Goal: Task Accomplishment & Management: Manage account settings

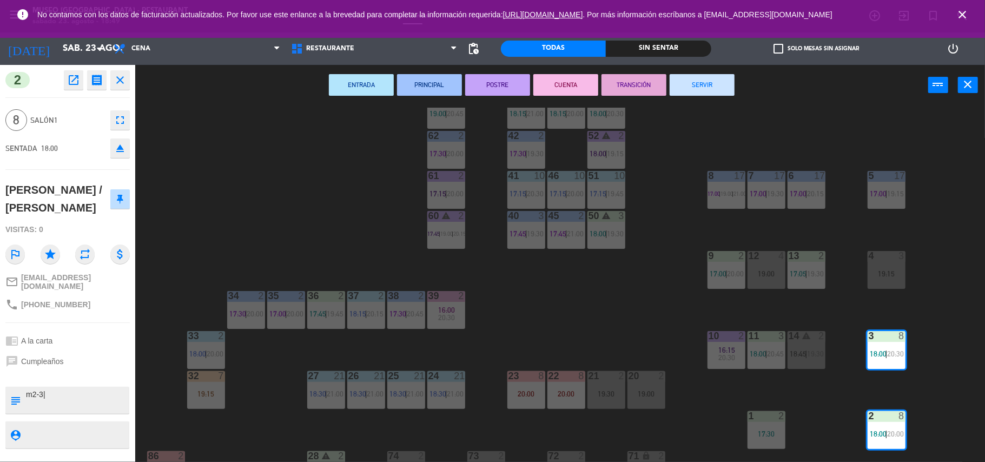
click at [438, 80] on button "PRINCIPAL" at bounding box center [429, 85] width 65 height 22
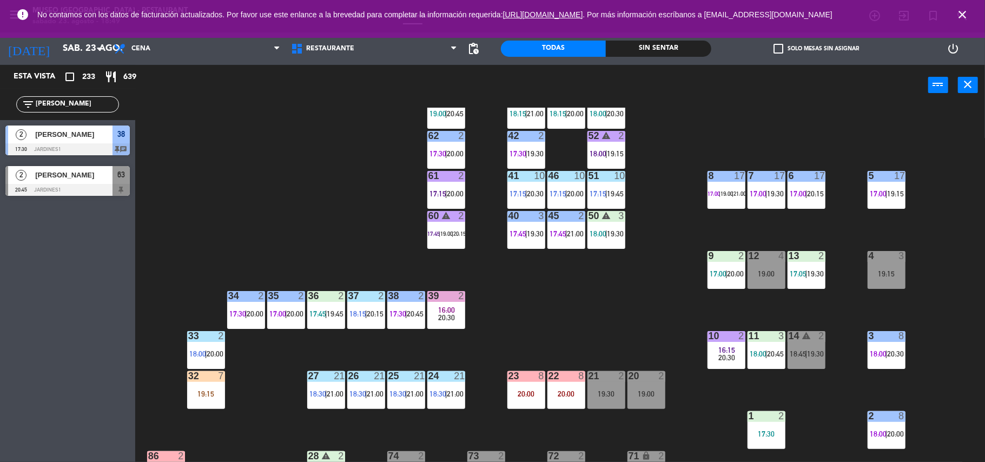
click at [572, 304] on div "44 5 20:45 49 2 17:30 | 20:15 54 warning 5 17:15 | 19:45 64 2 17:30 | 20:45 48 …" at bounding box center [565, 286] width 840 height 356
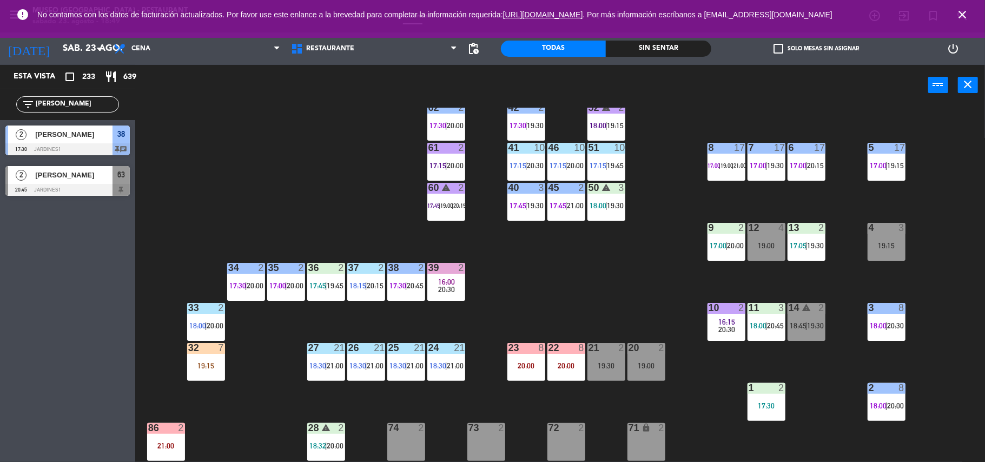
scroll to position [104, 0]
click at [607, 164] on span "|" at bounding box center [606, 166] width 2 height 9
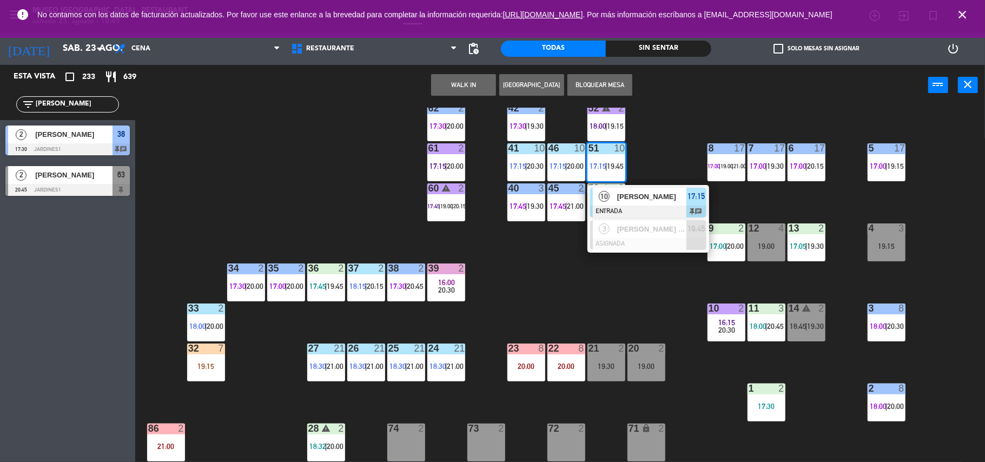
click at [653, 194] on span "[PERSON_NAME]" at bounding box center [651, 196] width 69 height 11
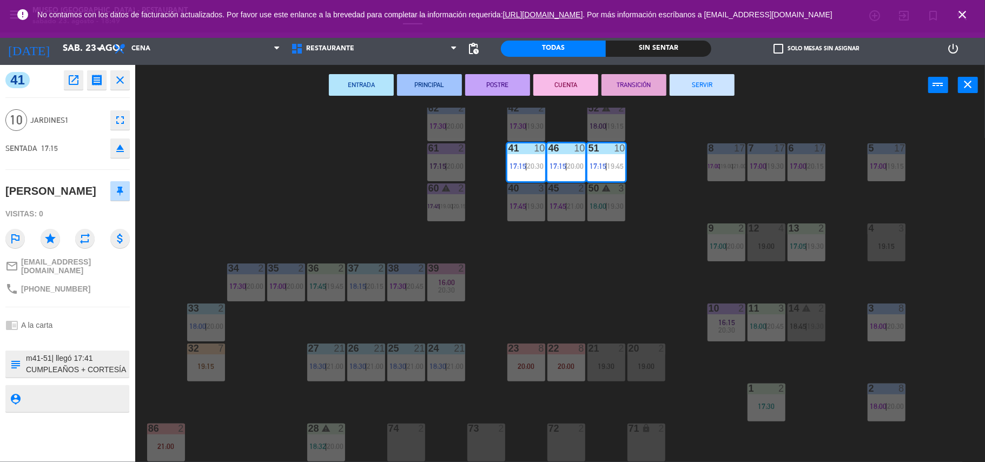
click at [70, 375] on textarea at bounding box center [76, 364] width 103 height 23
click at [98, 371] on textarea at bounding box center [76, 364] width 103 height 23
click at [582, 269] on div "44 5 20:45 49 2 17:30 | 20:15 54 warning 5 17:15 | 19:45 64 2 17:30 | 20:45 48 …" at bounding box center [565, 286] width 840 height 356
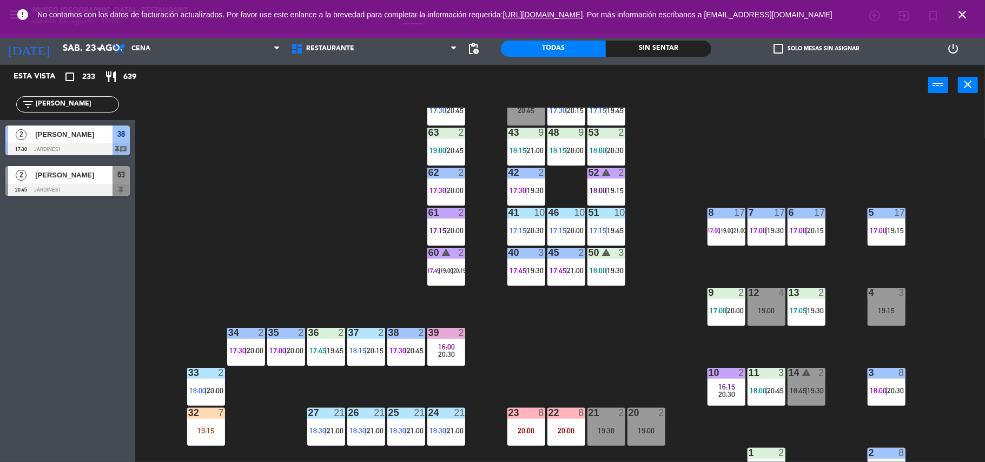
scroll to position [0, 0]
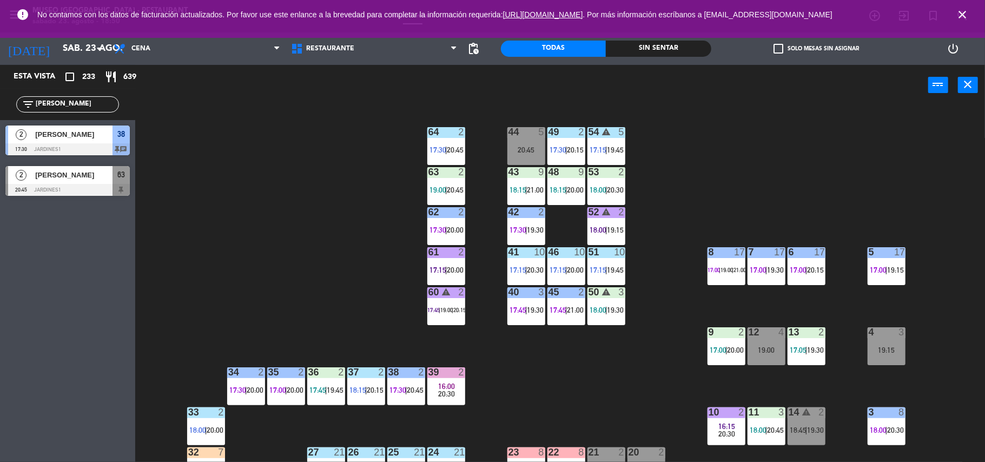
click at [611, 184] on div "53 2 18:00 | 20:30" at bounding box center [606, 186] width 38 height 38
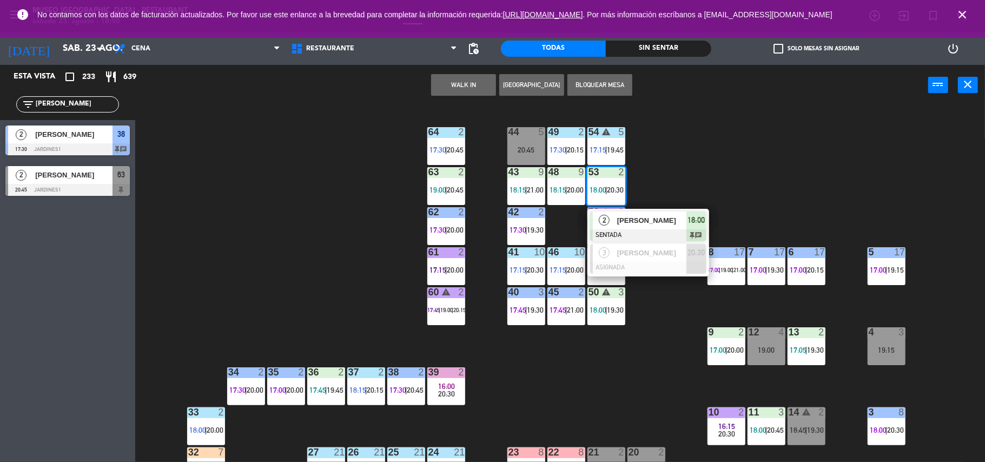
click at [697, 176] on div "44 5 20:45 49 2 17:30 | 20:15 54 warning 5 17:15 | 19:45 64 2 17:30 | 20:45 48 …" at bounding box center [565, 286] width 840 height 356
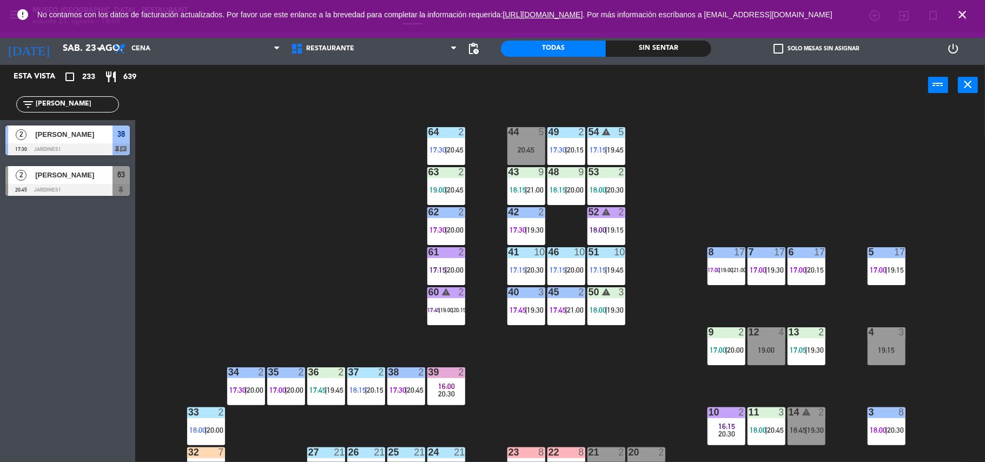
click at [596, 182] on div "53 2 18:00 | 20:30" at bounding box center [606, 186] width 38 height 38
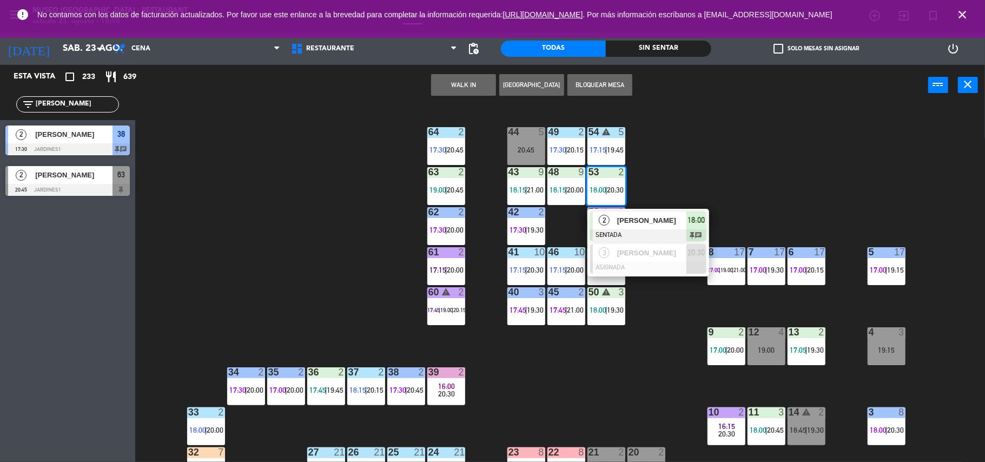
click at [640, 197] on div "44 5 20:45 49 2 17:30 | 20:15 54 warning 5 17:15 | 19:45 64 2 17:30 | 20:45 48 …" at bounding box center [565, 286] width 840 height 356
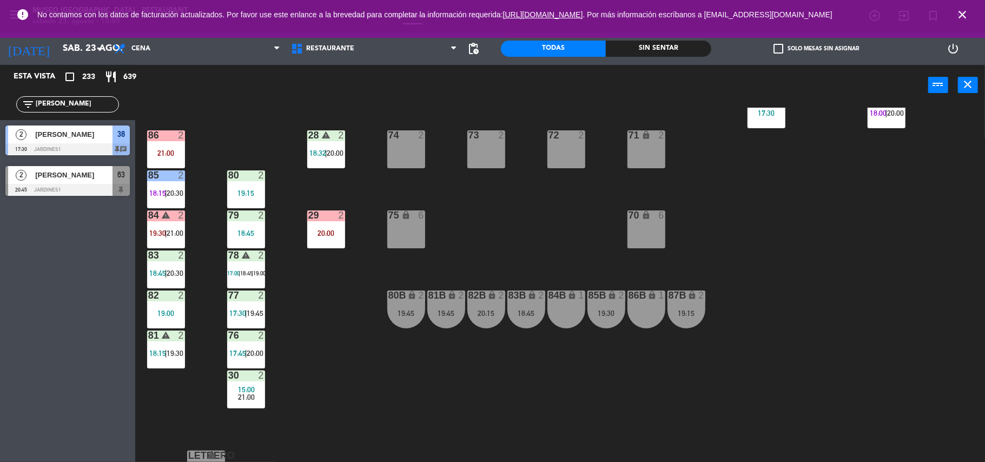
scroll to position [421, 0]
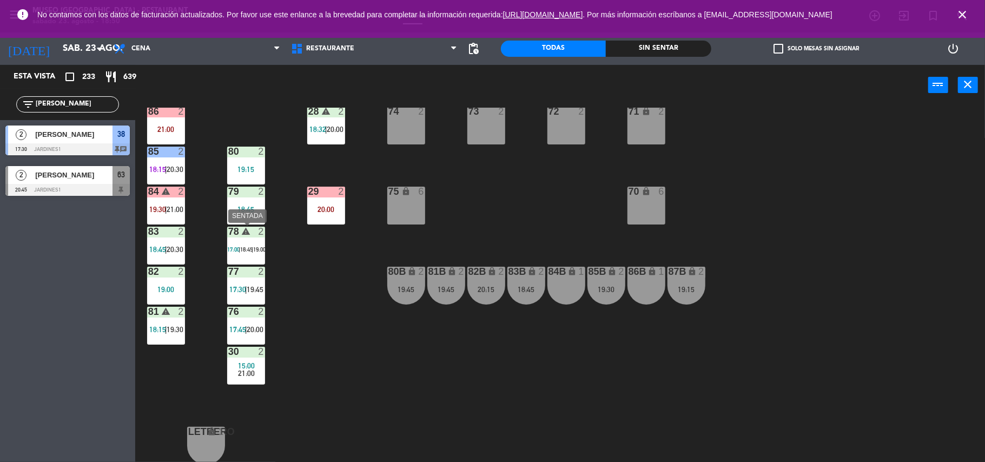
click at [256, 250] on div "19:00" at bounding box center [258, 250] width 11 height 8
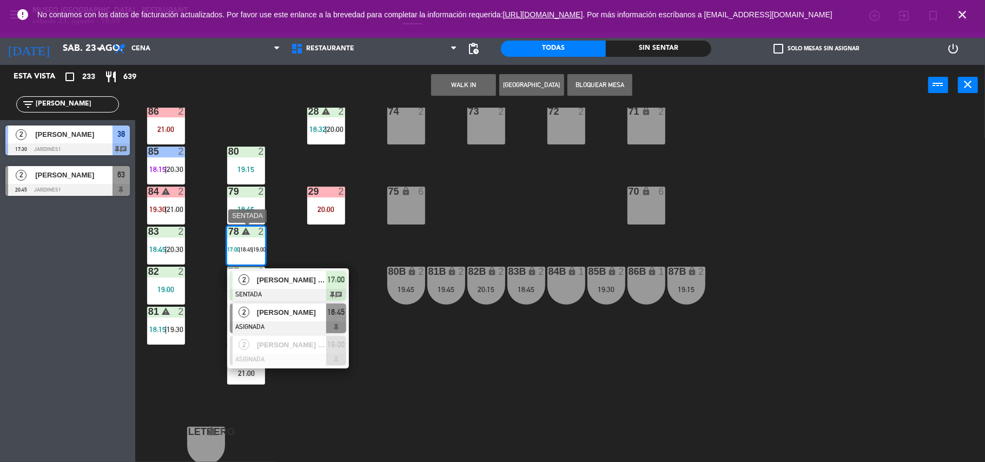
click at [306, 312] on span "[PERSON_NAME]" at bounding box center [291, 312] width 69 height 11
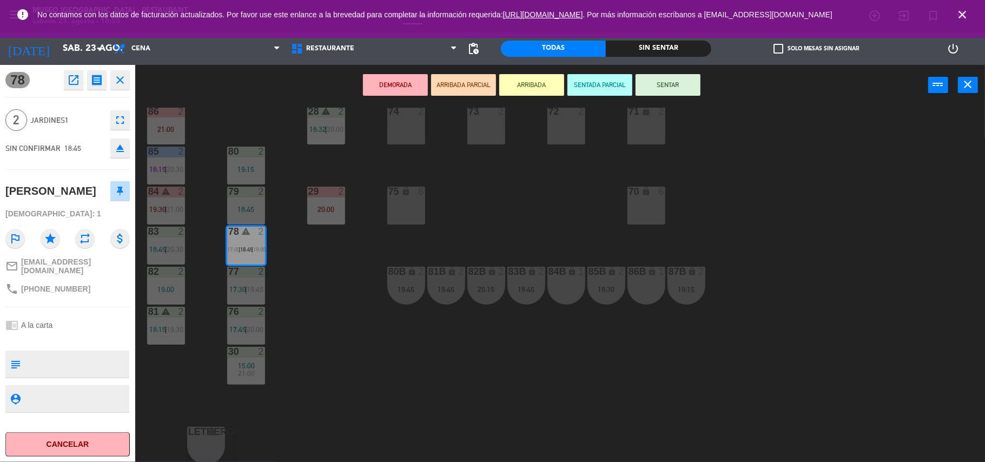
click at [560, 286] on div "84B lock 1" at bounding box center [566, 286] width 38 height 38
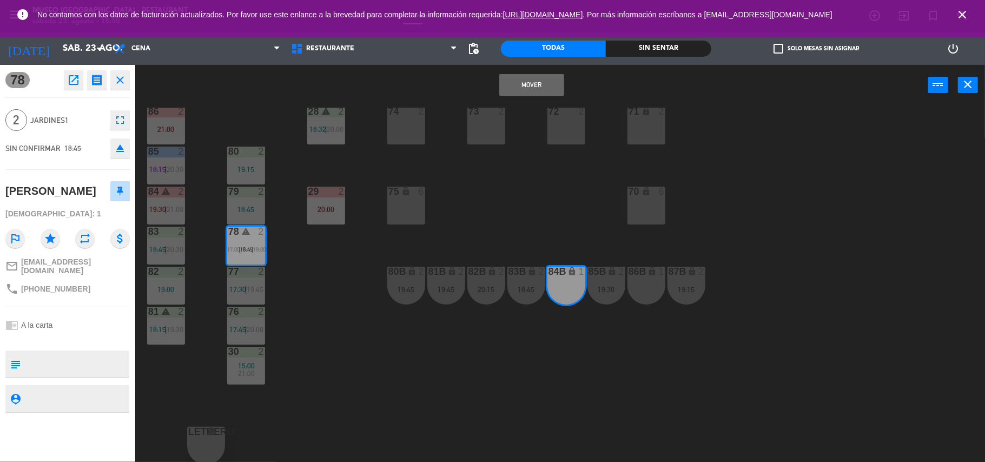
click at [546, 80] on button "Mover" at bounding box center [531, 85] width 65 height 22
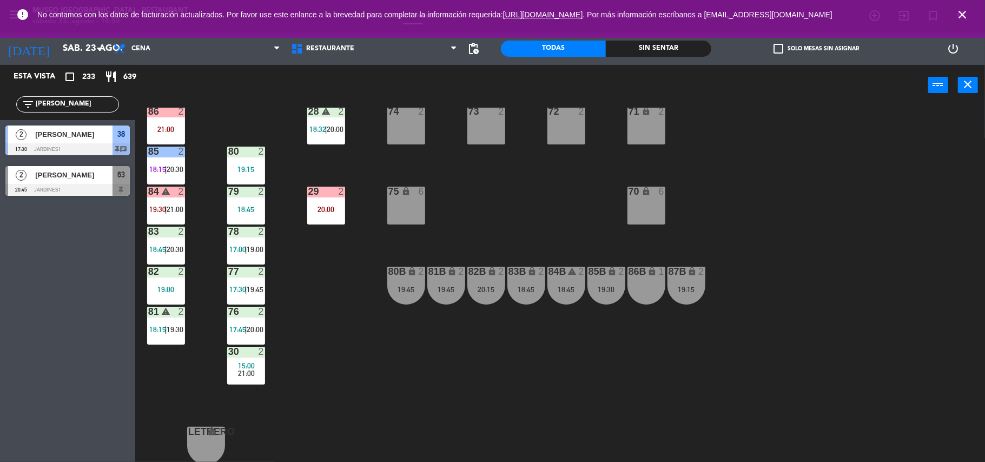
click at [242, 239] on div "78 2 17:00 | 19:00" at bounding box center [246, 246] width 38 height 38
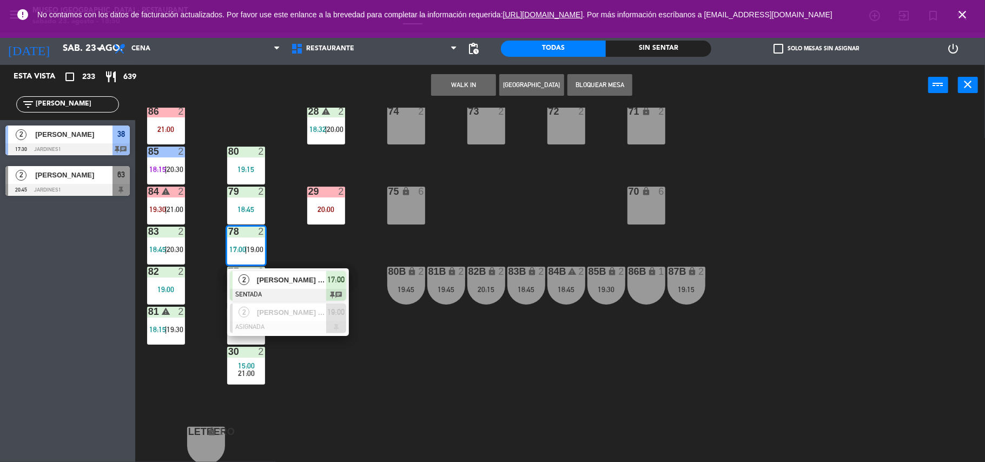
click at [288, 287] on div "[PERSON_NAME] Huaracc" at bounding box center [291, 280] width 70 height 18
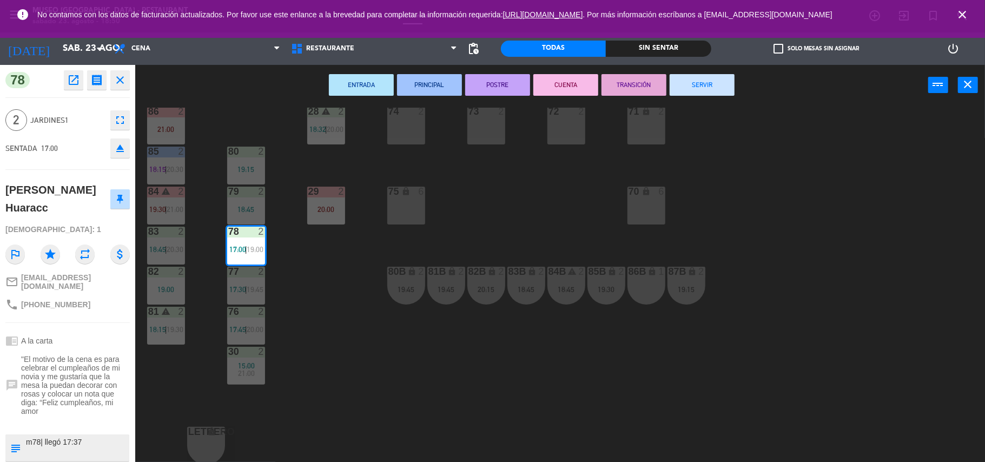
click at [373, 368] on div "44 5 20:45 49 2 17:30 | 20:15 54 warning 5 17:15 | 19:45 64 2 17:30 | 20:45 48 …" at bounding box center [565, 286] width 840 height 356
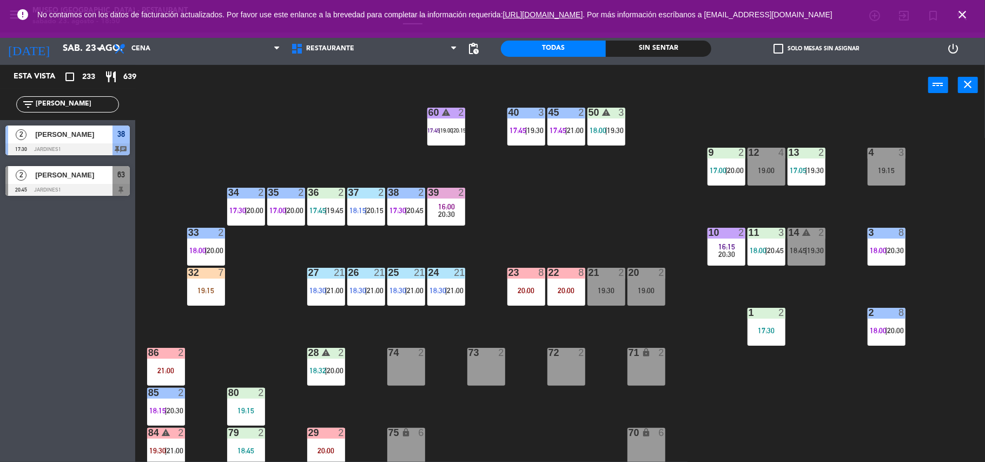
scroll to position [189, 0]
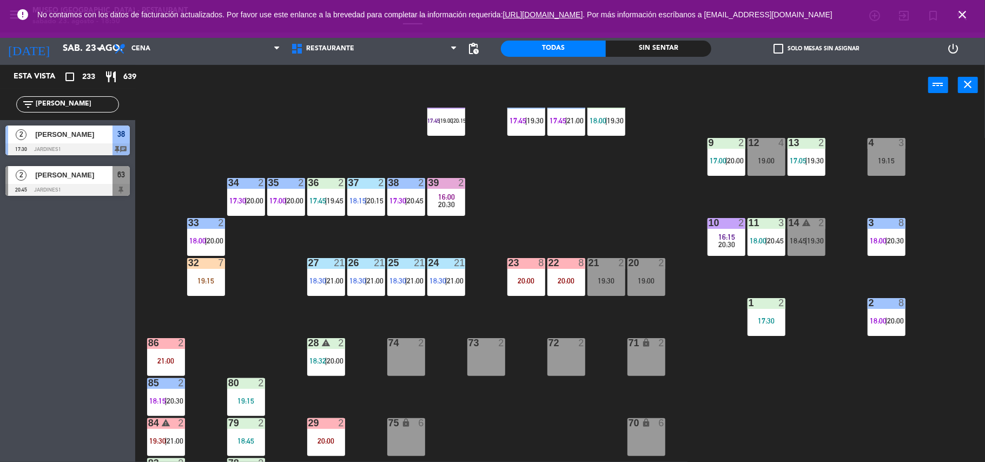
click at [588, 230] on div "44 5 20:45 49 2 17:30 | 20:15 54 warning 5 17:15 | 19:45 64 2 17:30 | 20:45 48 …" at bounding box center [565, 286] width 840 height 356
drag, startPoint x: 63, startPoint y: 104, endPoint x: 0, endPoint y: 111, distance: 63.1
click at [0, 111] on div "filter_list [PERSON_NAME]" at bounding box center [67, 104] width 135 height 31
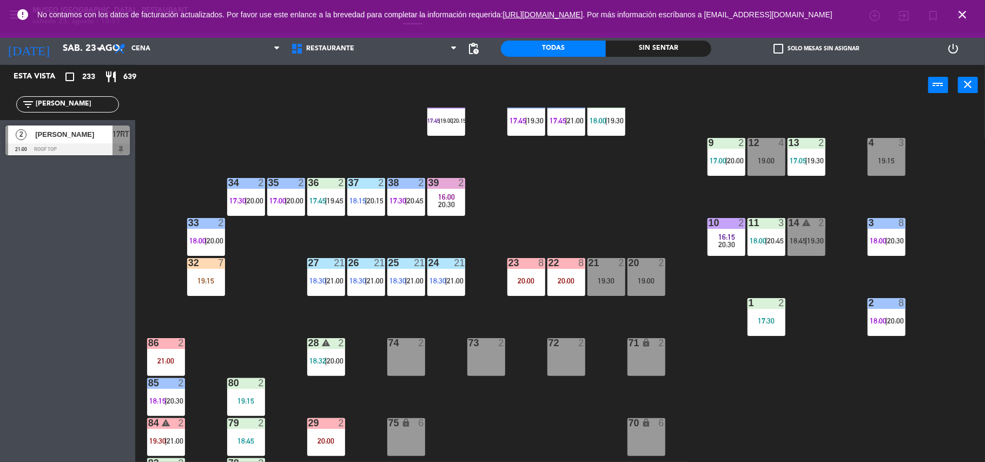
click at [188, 124] on div "44 5 20:45 49 2 17:30 | 20:15 54 warning 5 17:15 | 19:45 64 2 17:30 | 20:45 48 …" at bounding box center [565, 286] width 840 height 356
drag, startPoint x: 64, startPoint y: 103, endPoint x: 0, endPoint y: 115, distance: 65.0
click at [0, 115] on div "filter_list [PERSON_NAME]" at bounding box center [67, 104] width 135 height 31
type input "bab"
click at [111, 148] on div at bounding box center [67, 149] width 124 height 12
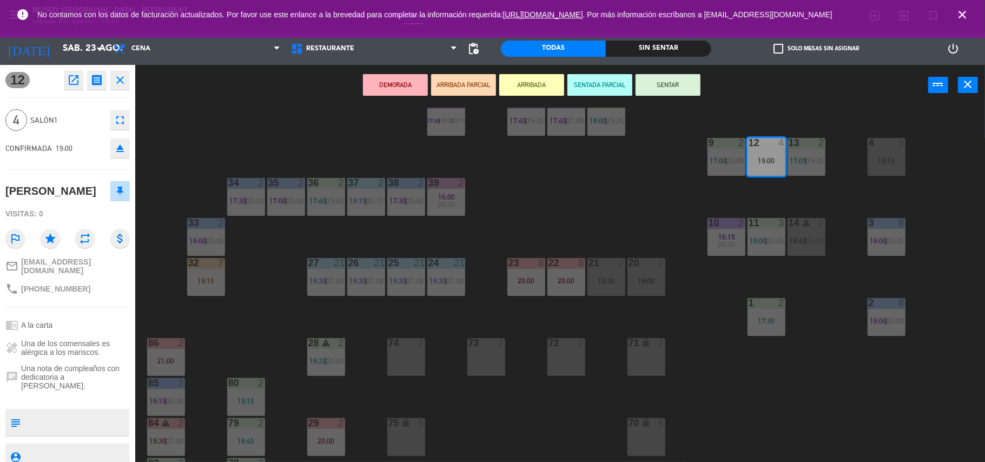
click at [480, 78] on button "ARRIBADA PARCIAL" at bounding box center [463, 85] width 65 height 22
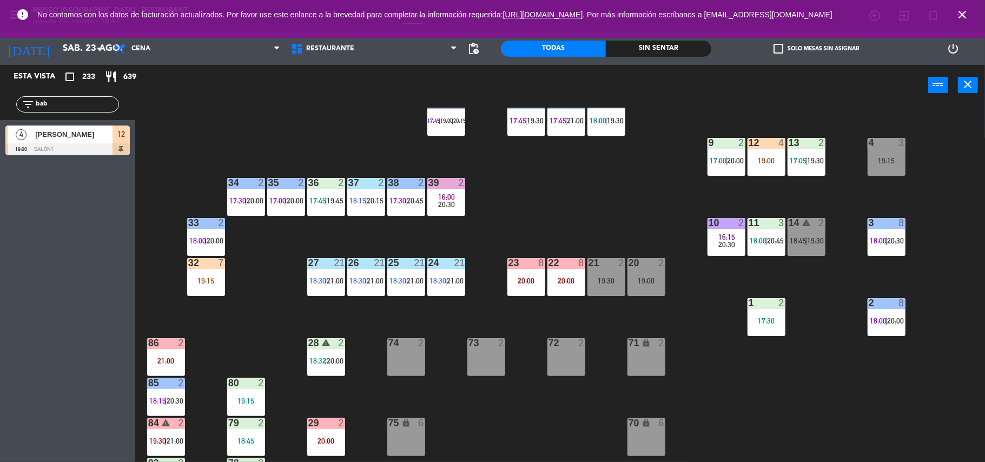
scroll to position [66, 0]
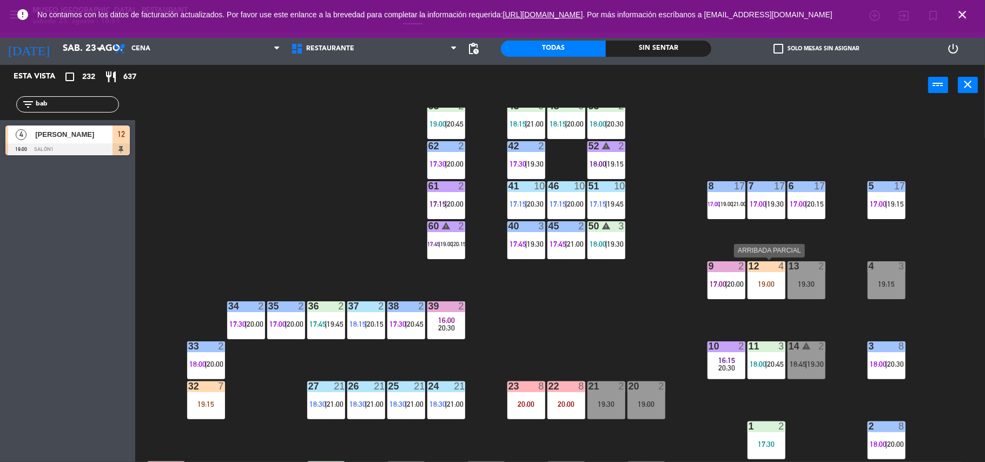
click at [755, 277] on div "12 4 19:00" at bounding box center [767, 280] width 38 height 38
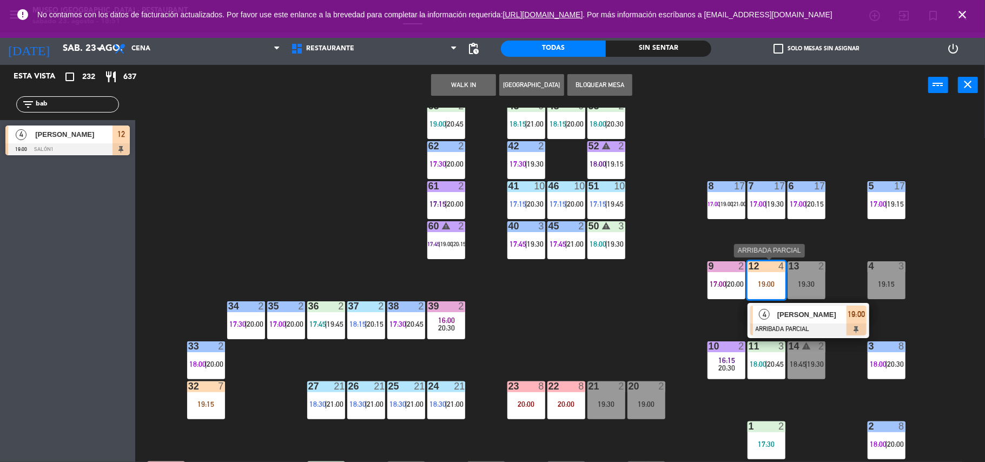
click at [786, 314] on span "[PERSON_NAME]" at bounding box center [811, 314] width 69 height 11
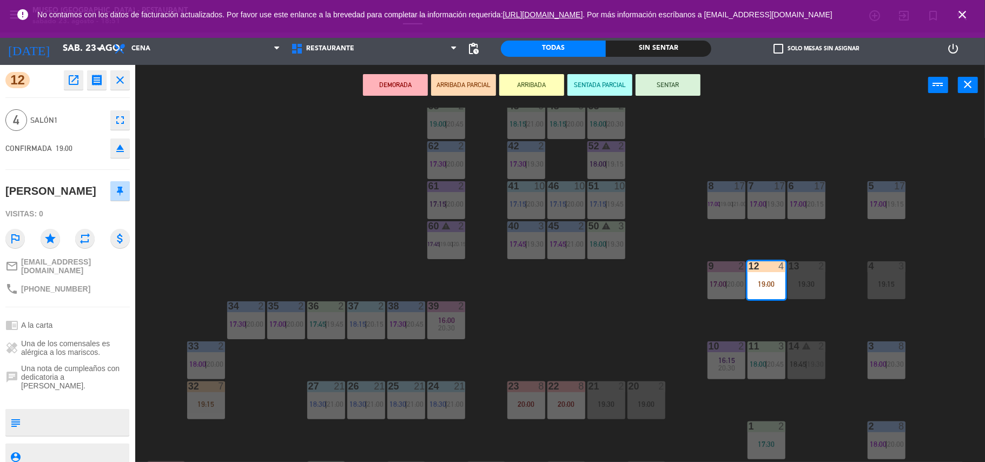
click at [76, 411] on textarea at bounding box center [76, 422] width 103 height 23
click at [74, 411] on textarea at bounding box center [76, 422] width 103 height 23
type textarea "m12| info de alergia a"
click at [75, 369] on span "Una nota de cumpleaños con dedicatoria a [PERSON_NAME]." at bounding box center [75, 377] width 109 height 26
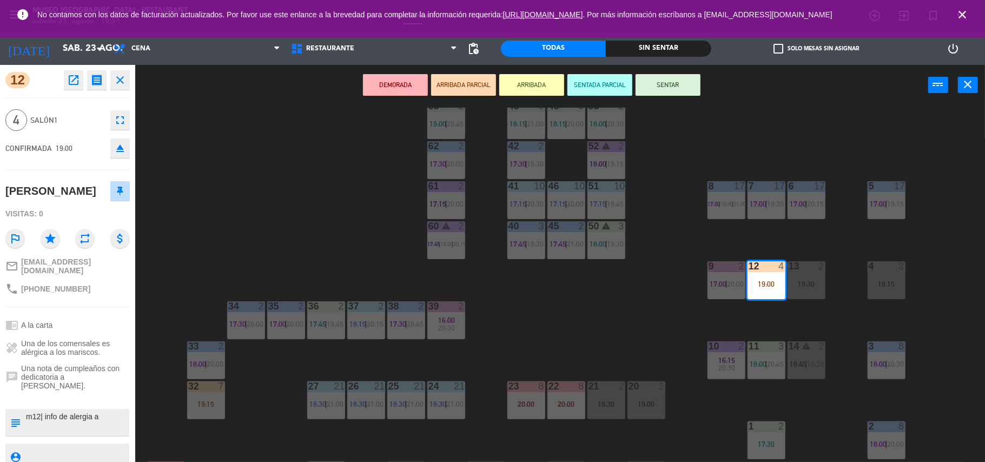
click at [601, 344] on div "44 5 20:45 49 2 17:30 | 20:15 54 warning 5 17:15 | 19:45 64 2 17:30 | 20:45 48 …" at bounding box center [565, 286] width 840 height 356
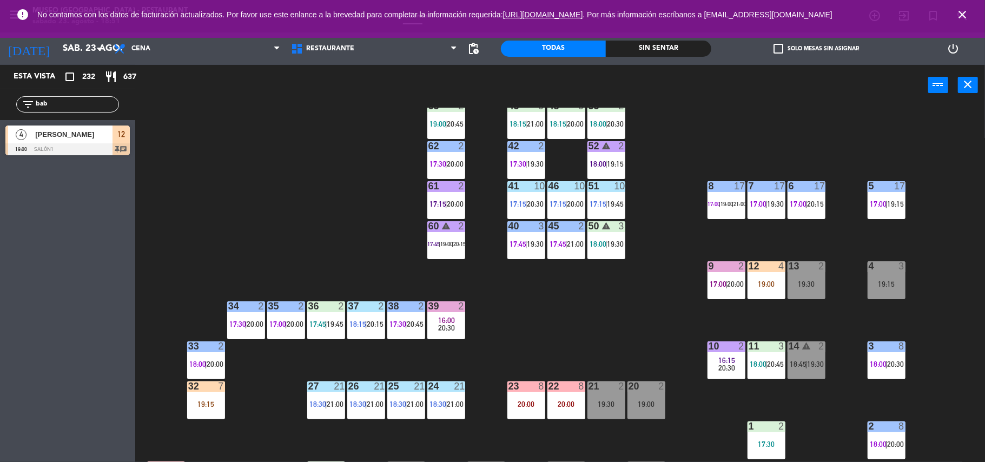
click at [757, 281] on div "19:00" at bounding box center [767, 284] width 38 height 8
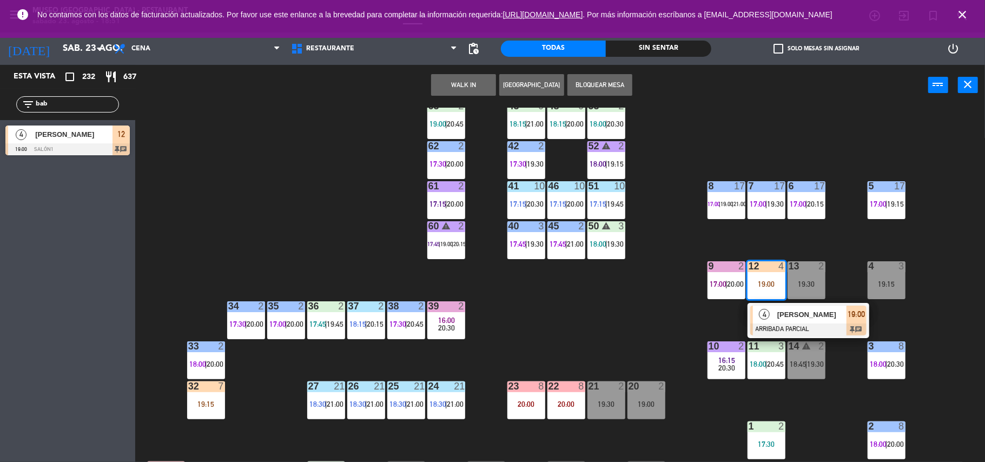
click at [782, 299] on div "12 4 19:00 4 [PERSON_NAME] ARRIBADA PARCIAL 19:00 chat" at bounding box center [767, 280] width 38 height 38
click at [811, 309] on span "[PERSON_NAME]" at bounding box center [811, 314] width 69 height 11
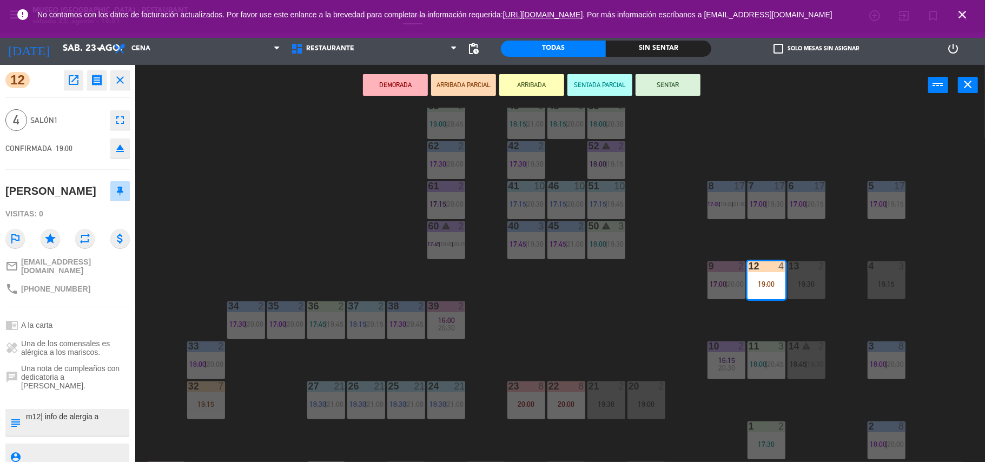
click at [561, 315] on div "44 5 20:45 49 2 17:30 | 20:15 54 warning 5 17:15 | 19:45 64 2 17:30 | 20:45 48 …" at bounding box center [565, 286] width 840 height 356
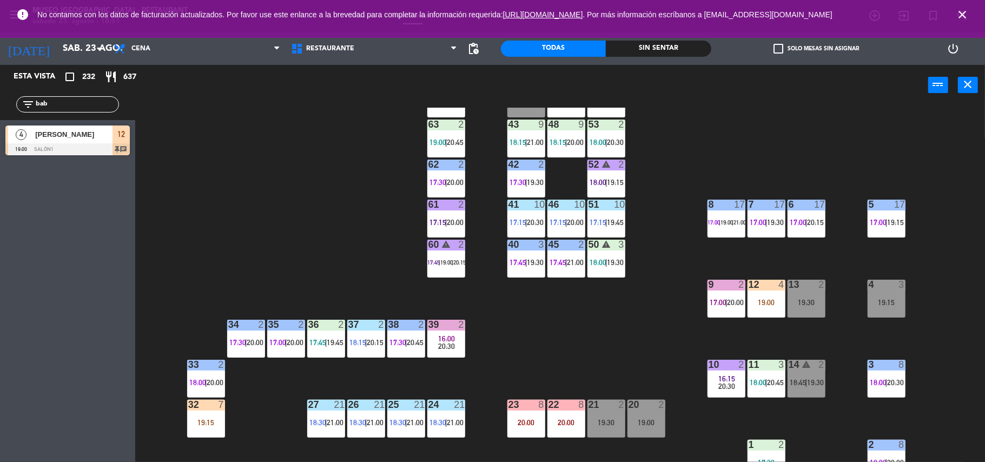
scroll to position [44, 0]
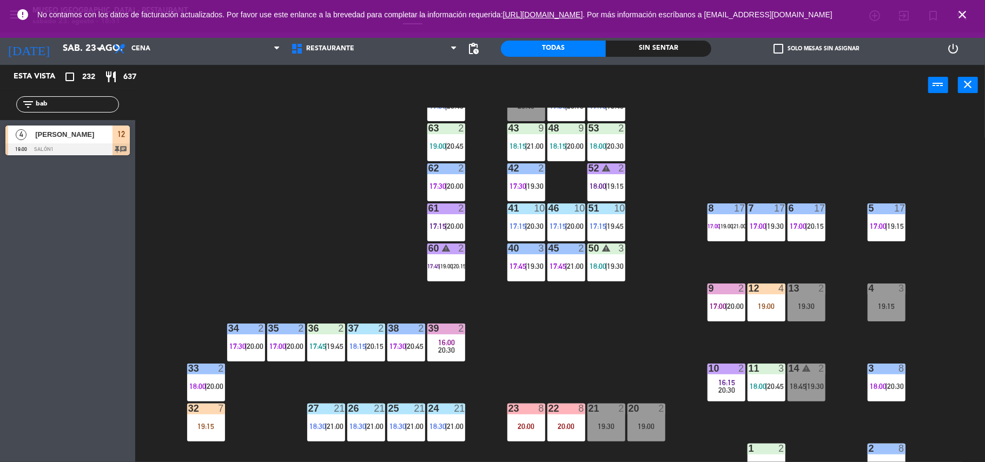
click at [719, 299] on div "9 2 17:00 | 20:00" at bounding box center [726, 302] width 38 height 38
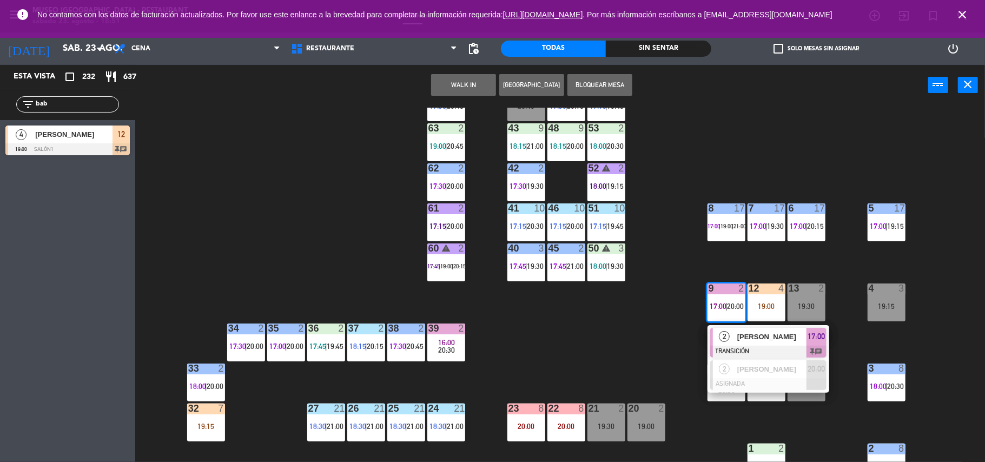
click at [663, 319] on div "44 5 20:45 49 2 17:30 | 20:15 54 warning 5 17:15 | 19:45 64 2 17:30 | 20:45 48 …" at bounding box center [565, 286] width 840 height 356
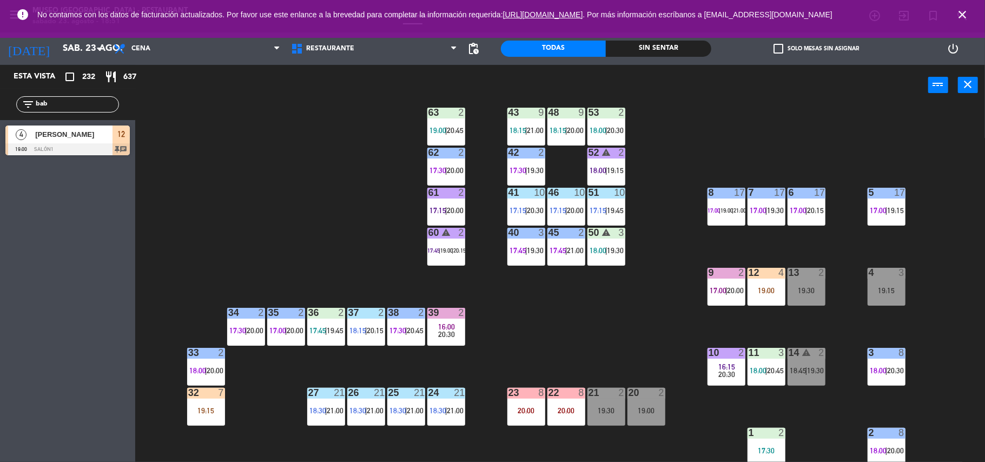
scroll to position [0, 0]
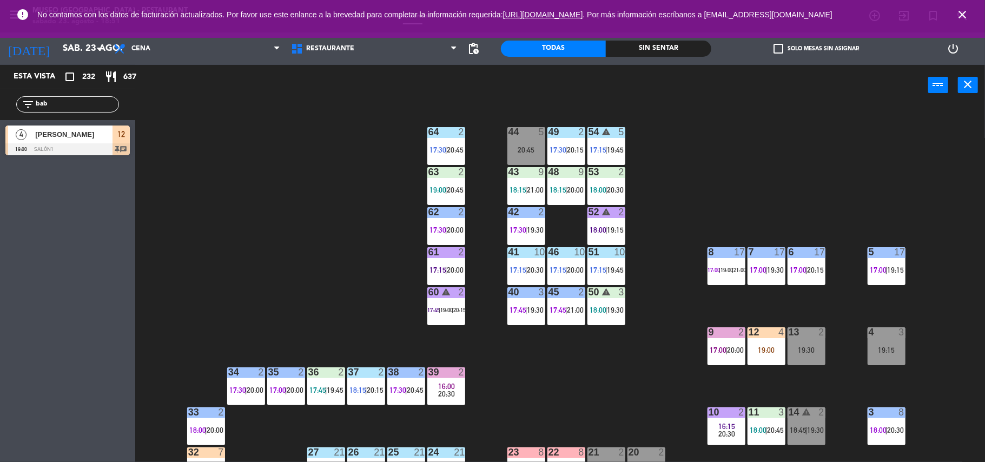
click at [652, 361] on div "44 5 20:45 49 2 17:30 | 20:15 54 warning 5 17:15 | 19:45 64 2 17:30 | 20:45 48 …" at bounding box center [565, 286] width 840 height 356
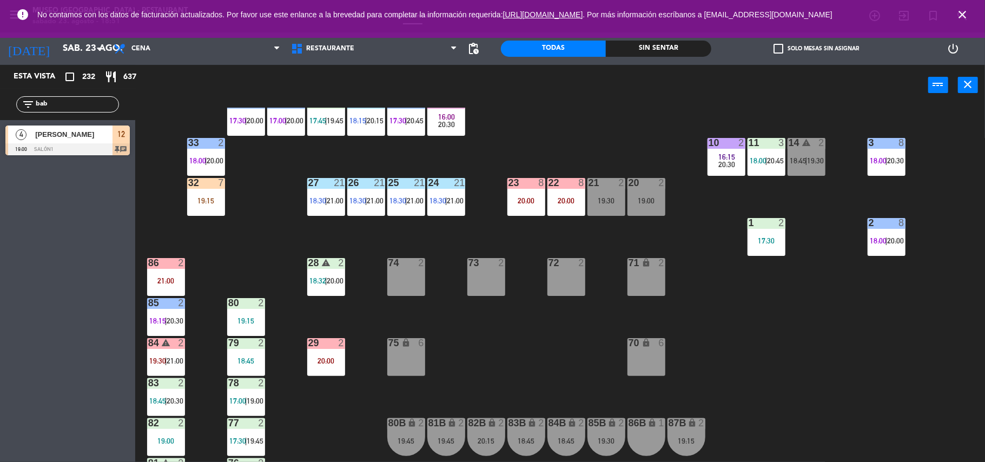
scroll to position [267, 0]
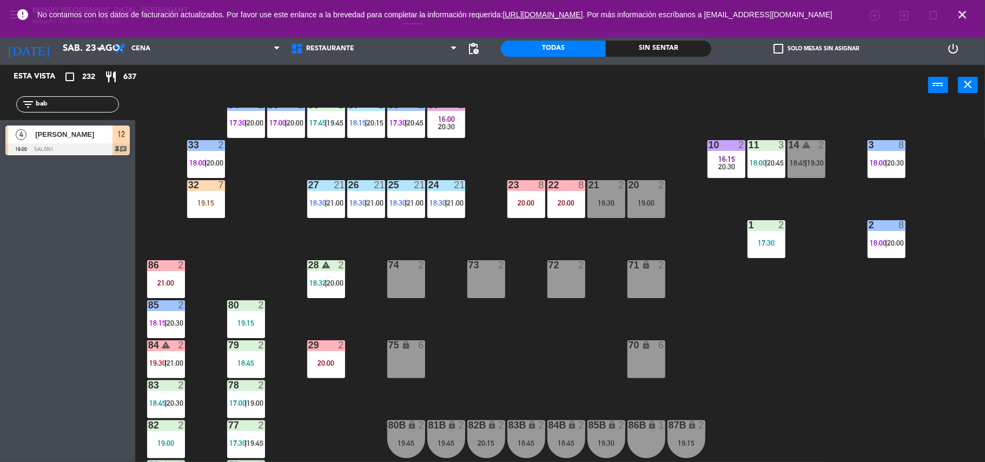
click at [797, 167] on div "14 warning 2 18:45 | 19:30" at bounding box center [807, 159] width 38 height 38
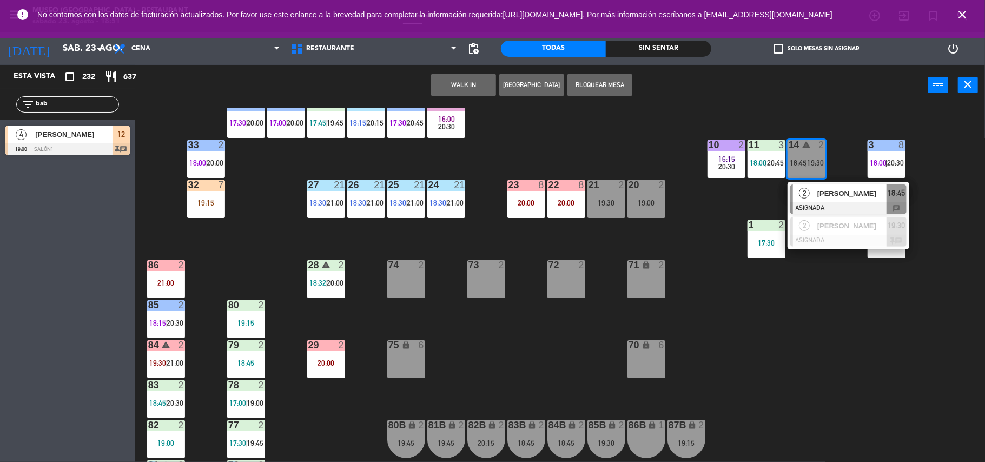
click at [816, 189] on div "[PERSON_NAME]" at bounding box center [851, 193] width 70 height 18
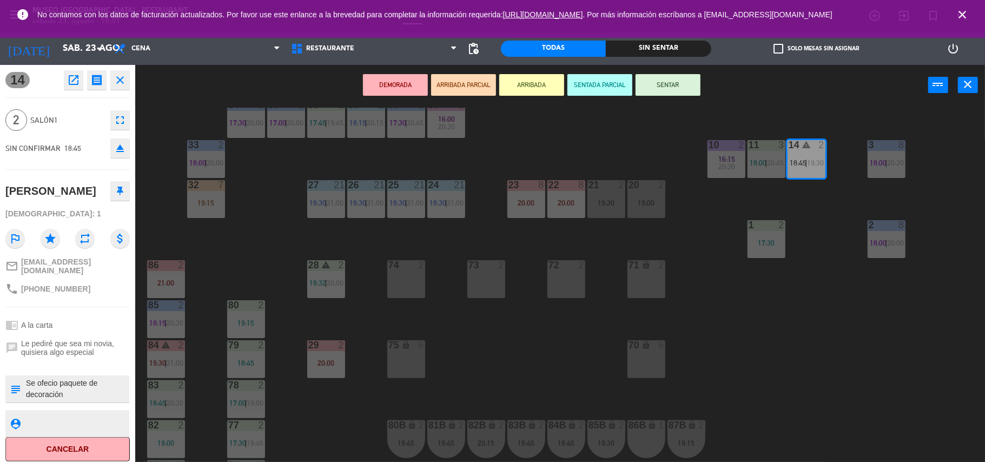
click at [644, 434] on div "86B lock 1" at bounding box center [646, 439] width 38 height 38
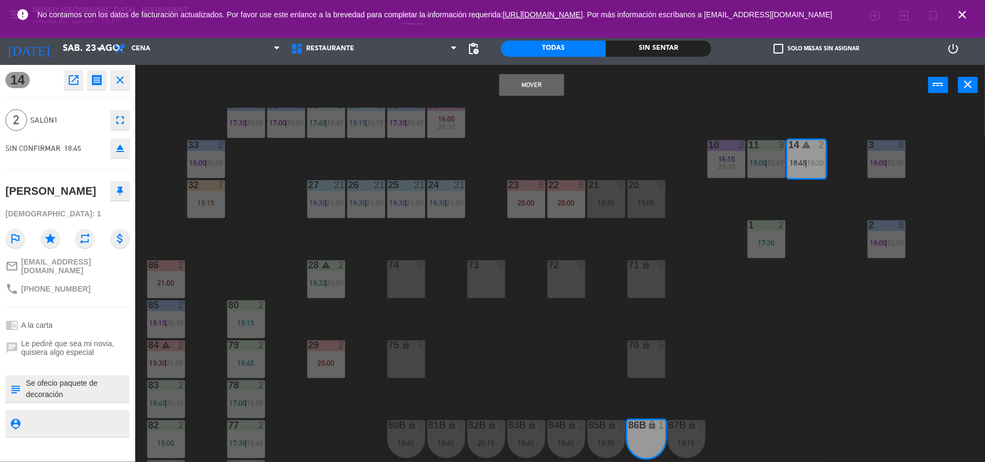
click at [541, 90] on button "Mover" at bounding box center [531, 85] width 65 height 22
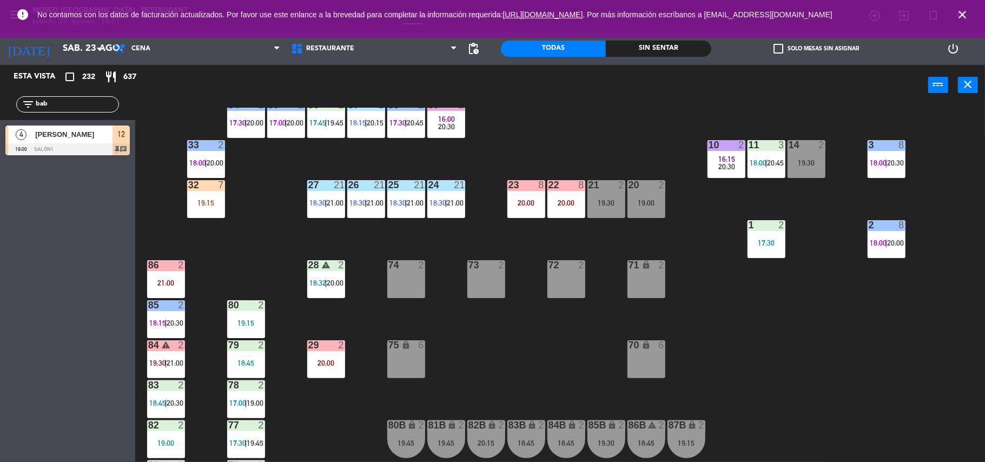
scroll to position [0, 0]
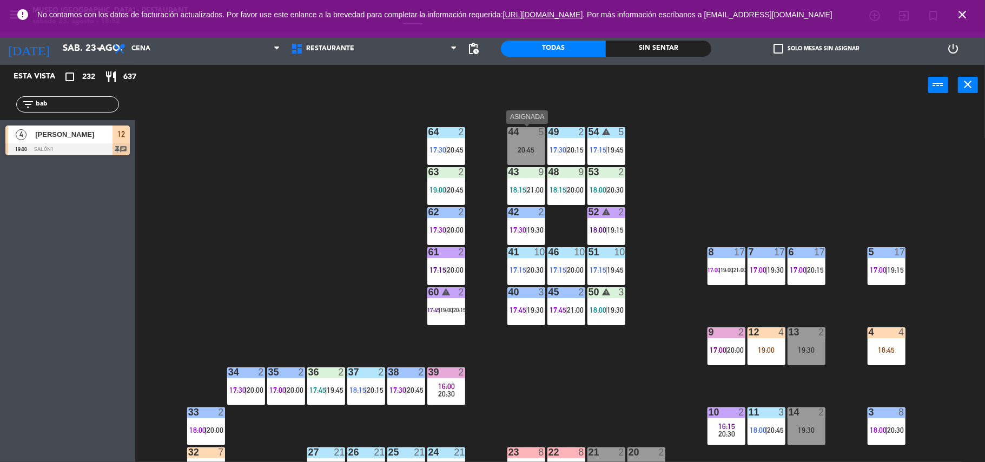
click at [531, 154] on div "44 5 20:45" at bounding box center [526, 146] width 38 height 38
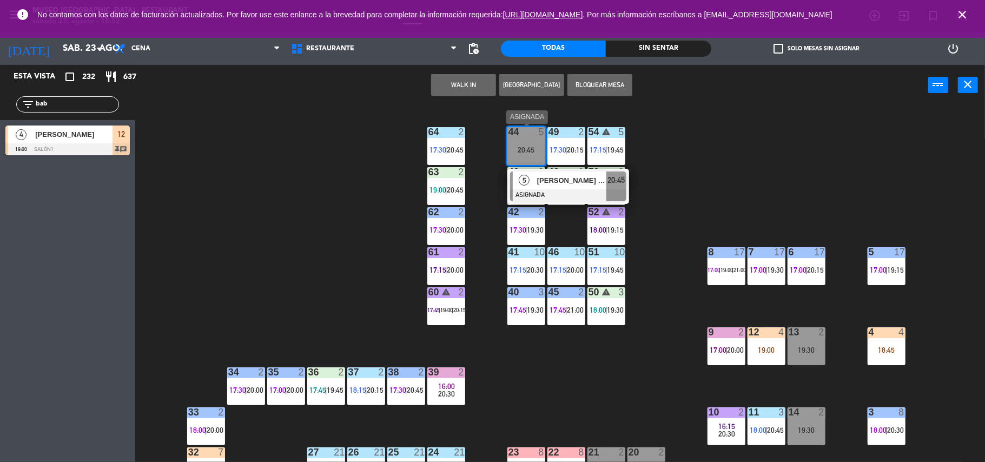
click at [546, 169] on div "5 [PERSON_NAME] [PERSON_NAME] ASIGNADA 20:45" at bounding box center [568, 186] width 122 height 35
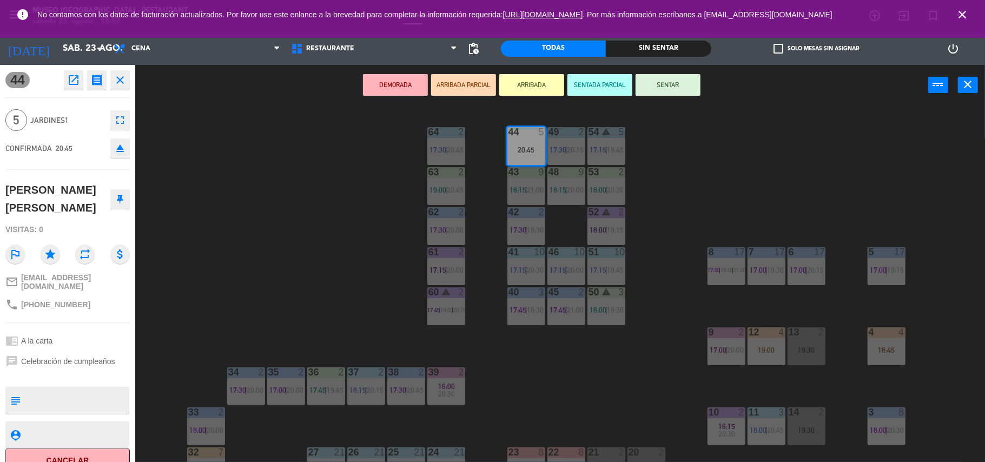
click at [366, 216] on div "44 5 20:45 49 2 17:30 | 20:15 54 warning 5 17:15 | 19:45 64 2 17:30 | 20:45 48 …" at bounding box center [565, 286] width 840 height 356
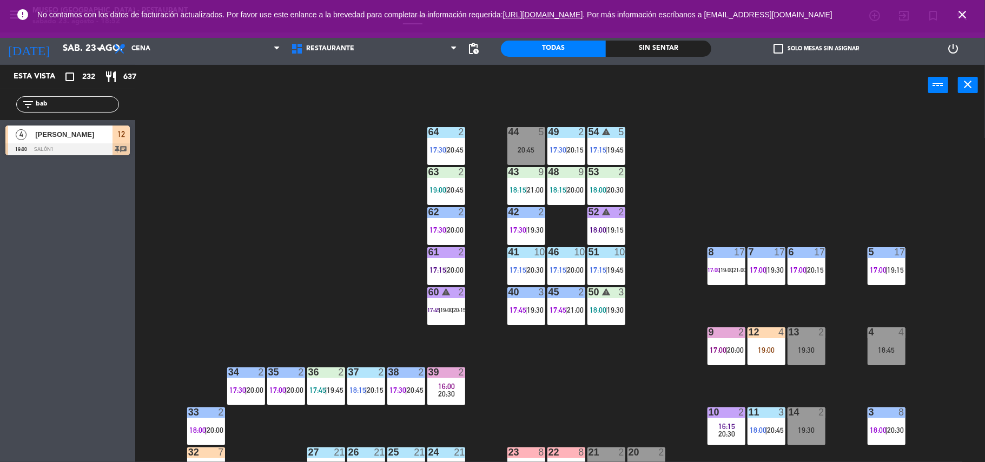
drag, startPoint x: 63, startPoint y: 100, endPoint x: 0, endPoint y: 110, distance: 64.1
click at [0, 110] on div "filter_list bab" at bounding box center [67, 104] width 135 height 31
click at [350, 228] on div "44 5 20:45 49 2 17:30 | 20:15 54 warning 5 17:15 | 19:45 64 2 17:30 | 20:45 48 …" at bounding box center [565, 286] width 840 height 356
drag, startPoint x: 85, startPoint y: 102, endPoint x: 0, endPoint y: 128, distance: 88.6
click at [0, 128] on div "Esta vista crop_square 232 restaurant 637 filter_list bab 4 [PERSON_NAME] 19:00…" at bounding box center [67, 113] width 135 height 96
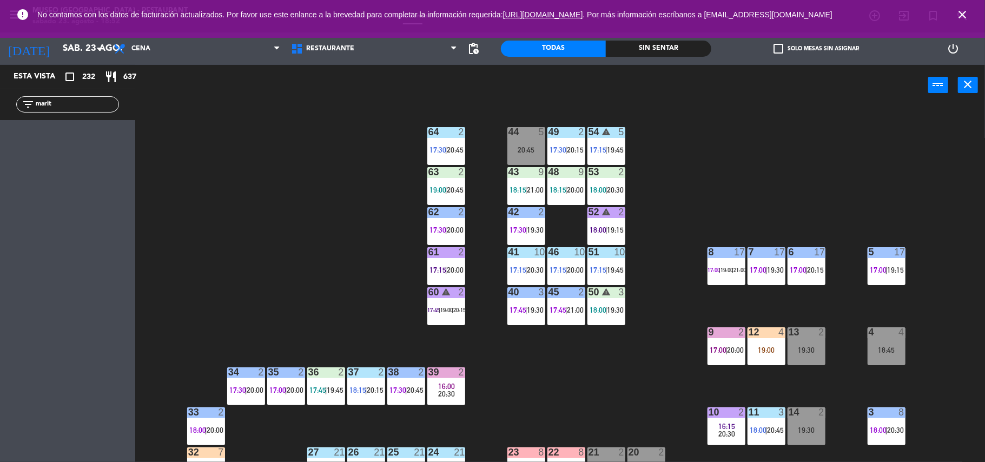
type input "marit"
click at [409, 230] on div "44 5 20:45 49 2 17:30 | 20:15 54 warning 5 17:15 | 19:45 64 2 17:30 | 20:45 48 …" at bounding box center [565, 286] width 840 height 356
drag, startPoint x: 61, startPoint y: 102, endPoint x: 0, endPoint y: 105, distance: 61.2
click at [0, 105] on div "filter_list marit" at bounding box center [67, 104] width 135 height 31
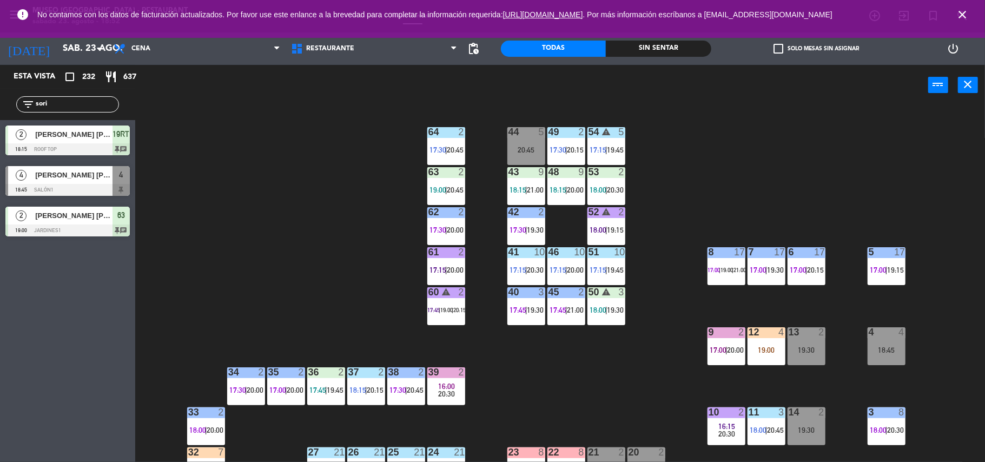
scroll to position [66, 0]
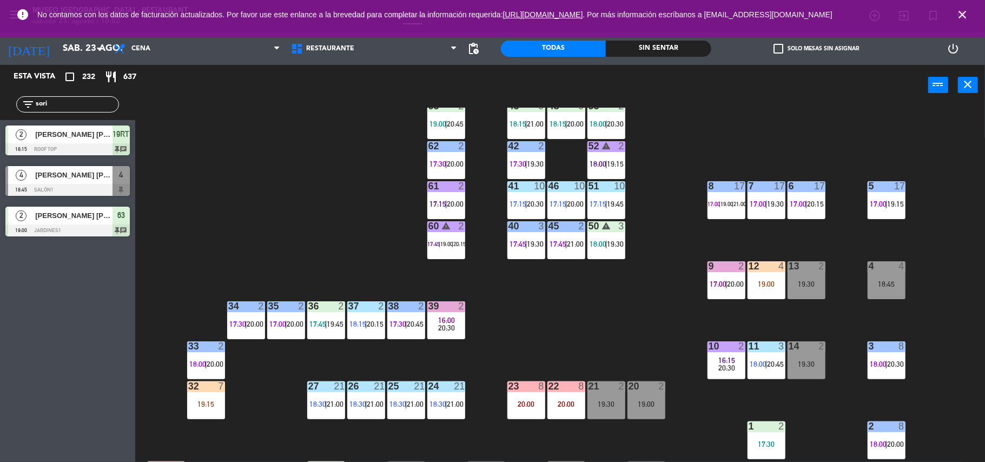
type input "sori"
click at [908, 308] on div "44 5 49 2 17:30 | 20:15 54 warning 5 17:15 | 19:45 64 2 17:30 | 20:45 48 9 18:1…" at bounding box center [565, 286] width 840 height 356
click at [877, 283] on div "18:45" at bounding box center [887, 284] width 38 height 8
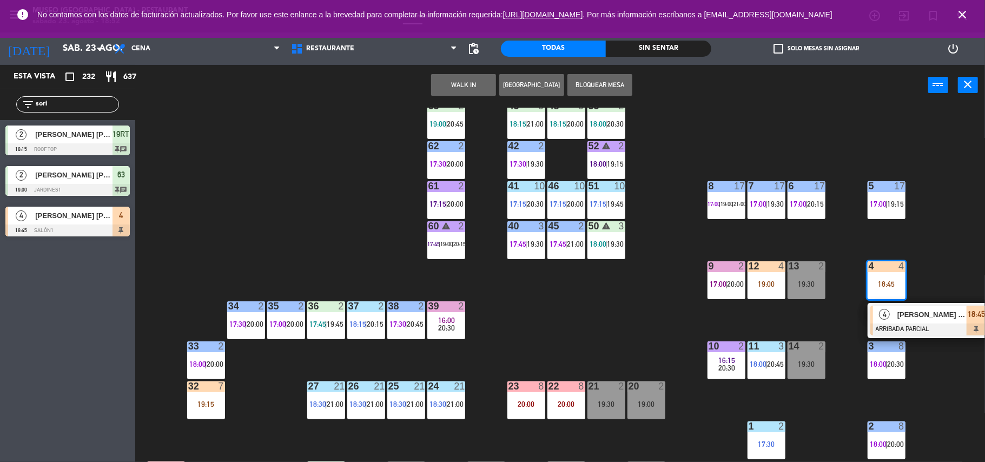
click at [900, 306] on div "[PERSON_NAME] [PERSON_NAME]" at bounding box center [931, 315] width 70 height 18
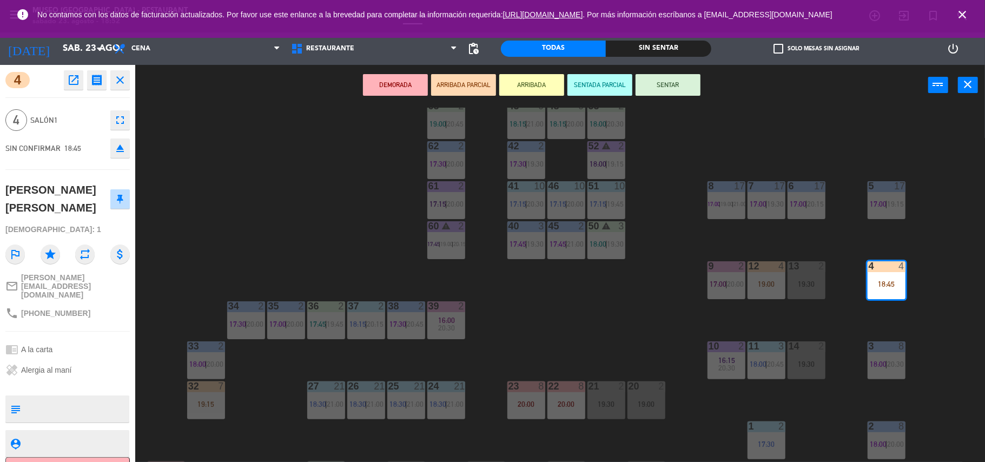
click at [87, 398] on textarea at bounding box center [76, 409] width 103 height 23
type textarea "m44|"
click at [81, 380] on div at bounding box center [67, 384] width 124 height 8
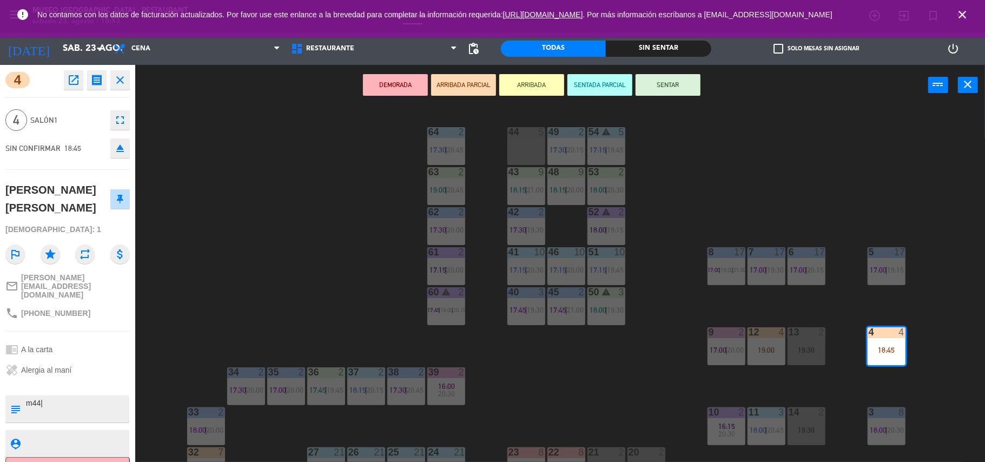
click at [522, 147] on div "44 5" at bounding box center [526, 146] width 38 height 38
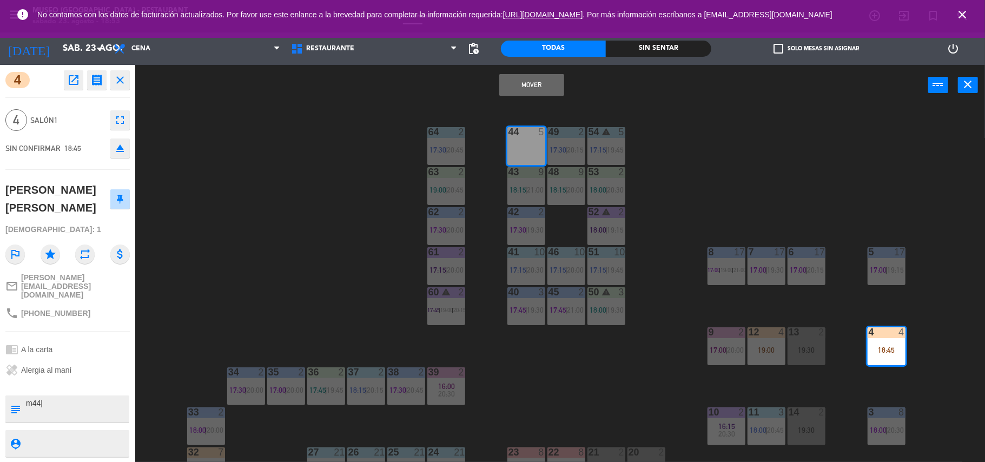
click at [511, 82] on button "Mover" at bounding box center [531, 85] width 65 height 22
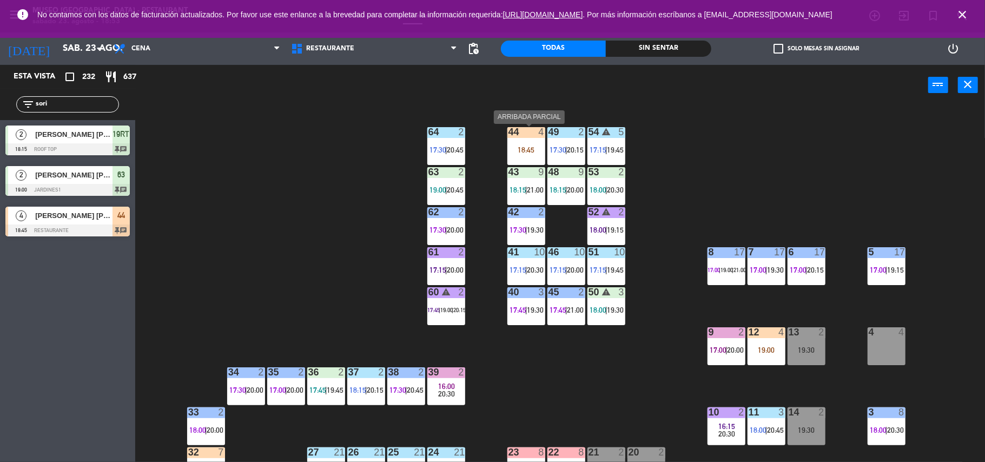
click at [533, 141] on div "44 4 18:45" at bounding box center [526, 146] width 38 height 38
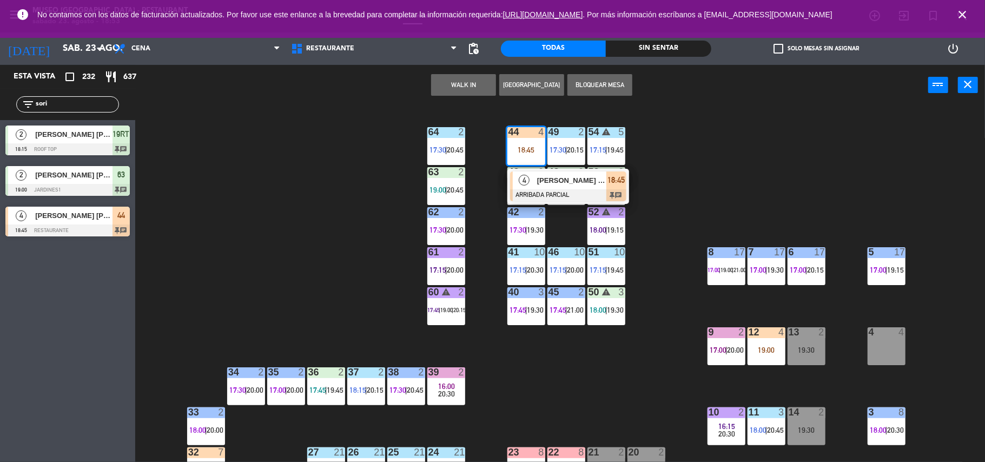
click at [609, 432] on div "44 4 18:45 4 [PERSON_NAME] [PERSON_NAME] ARRIBADA PARCIAL 18:45 chat 49 2 17:30…" at bounding box center [565, 286] width 840 height 356
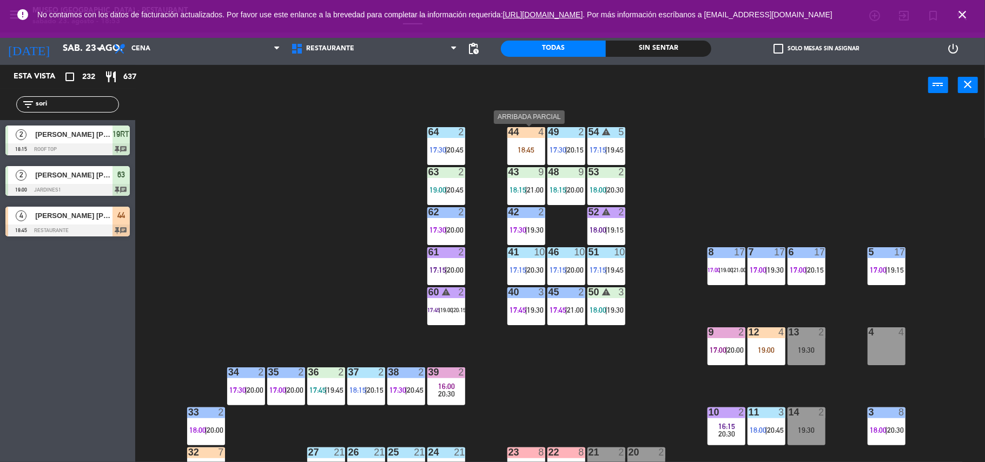
click at [515, 139] on div "44 4 18:45" at bounding box center [526, 146] width 38 height 38
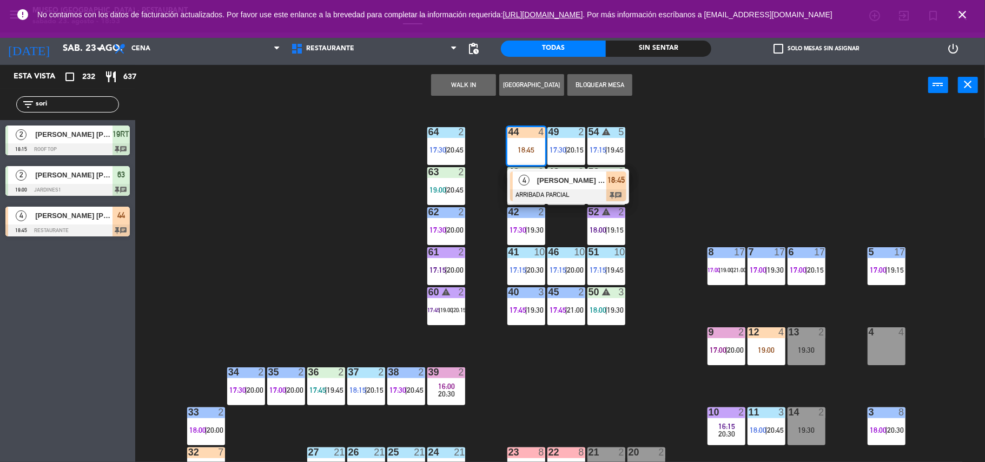
click at [571, 199] on div at bounding box center [568, 195] width 116 height 12
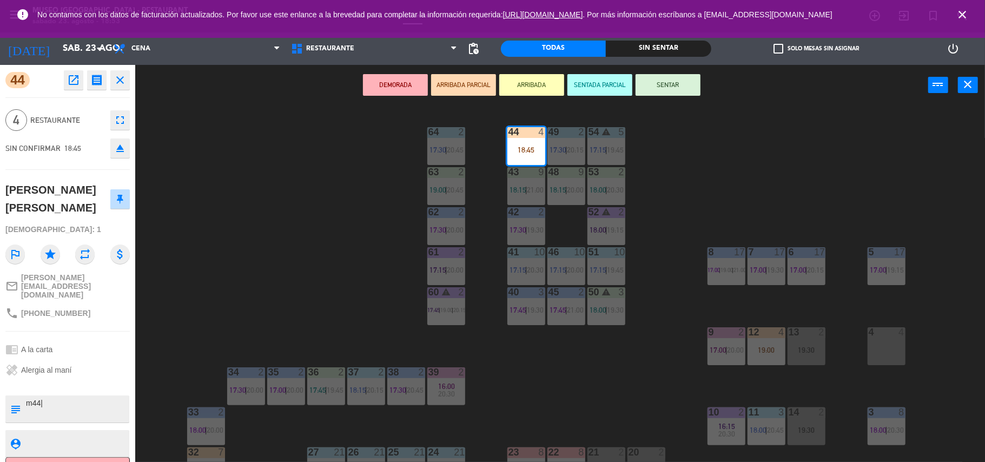
click at [395, 267] on div "44 4 18:45 49 2 17:30 | 20:15 54 warning 5 17:15 | 19:45 64 2 17:30 | 20:45 48 …" at bounding box center [565, 286] width 840 height 356
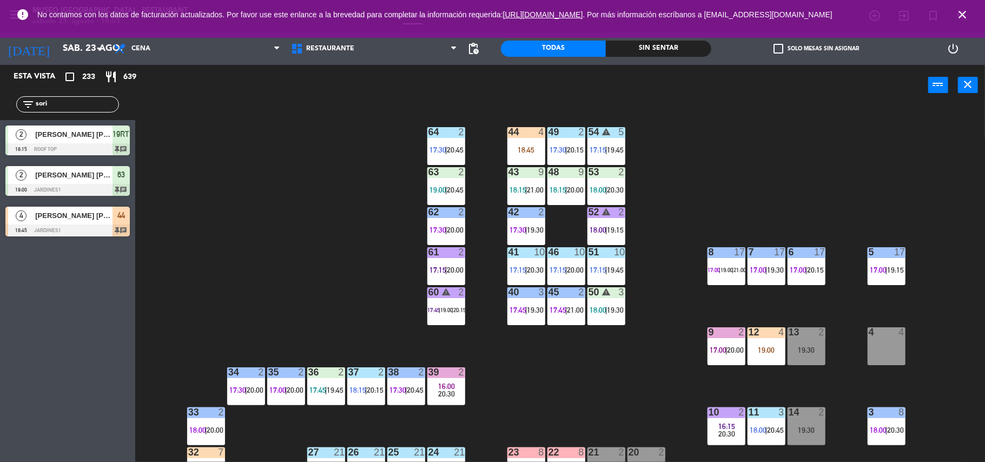
click at [758, 346] on div "19:00" at bounding box center [767, 350] width 38 height 8
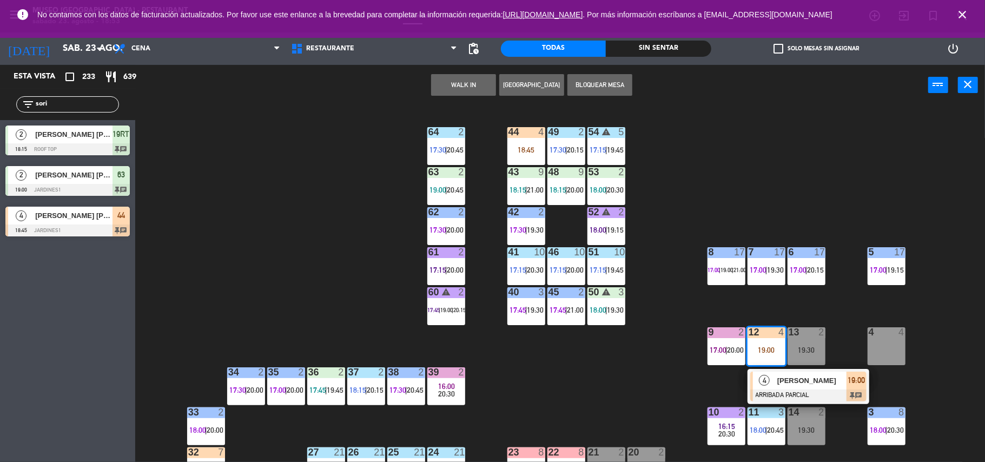
click at [795, 381] on span "[PERSON_NAME]" at bounding box center [811, 380] width 69 height 11
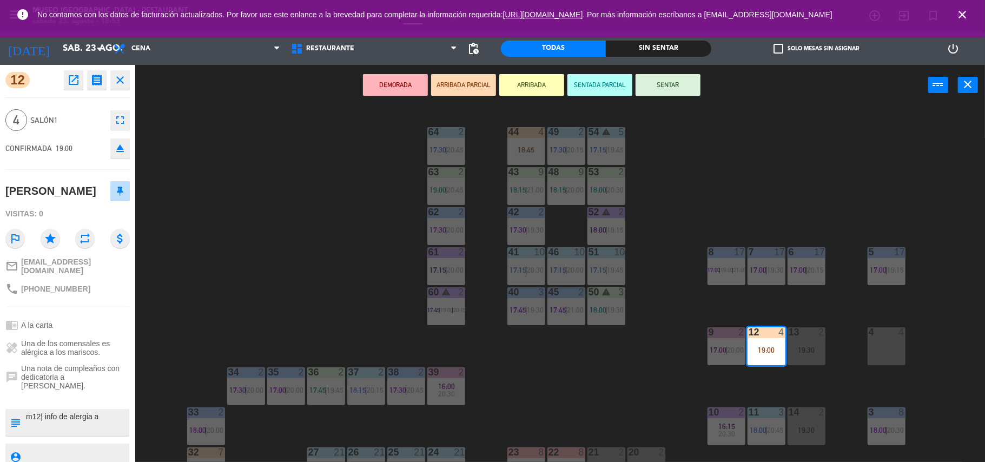
click at [109, 411] on textarea at bounding box center [76, 422] width 103 height 23
type textarea "m12| info de alergia a"
click at [89, 339] on span "Una de los comensales es alérgica a los mariscos." at bounding box center [75, 347] width 109 height 17
click at [268, 293] on div "44 4 18:45 49 2 17:30 | 20:15 54 warning 5 17:15 | 19:45 64 2 17:30 | 20:45 48 …" at bounding box center [565, 286] width 840 height 356
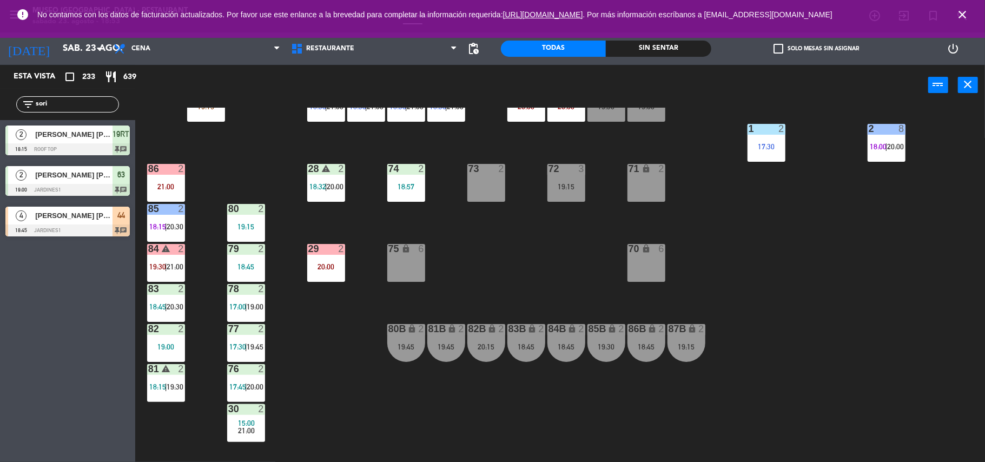
scroll to position [366, 0]
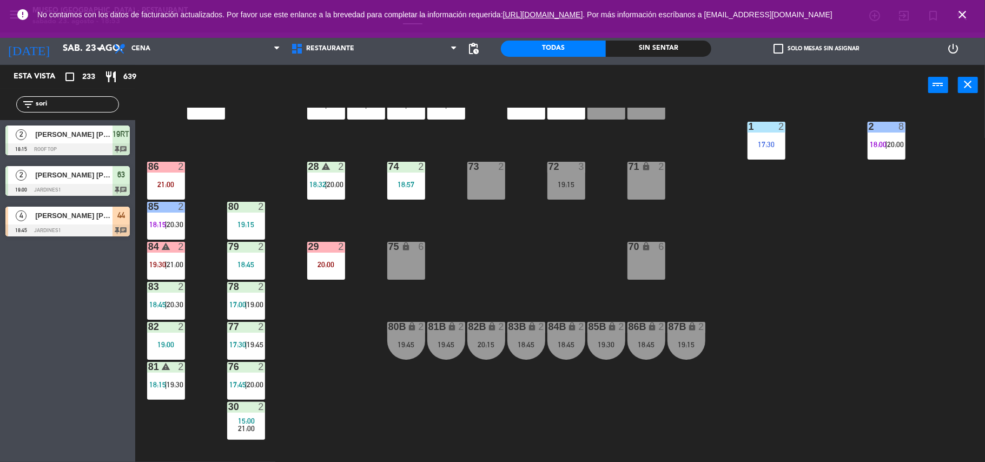
drag, startPoint x: 46, startPoint y: 102, endPoint x: 0, endPoint y: 101, distance: 46.0
click at [0, 101] on div "filter_list sori" at bounding box center [67, 104] width 135 height 31
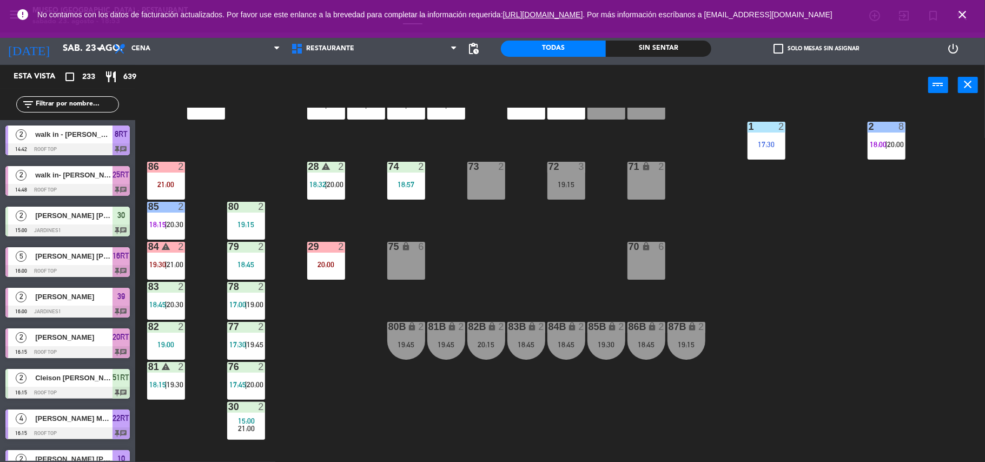
click at [52, 101] on input "text" at bounding box center [77, 104] width 84 height 12
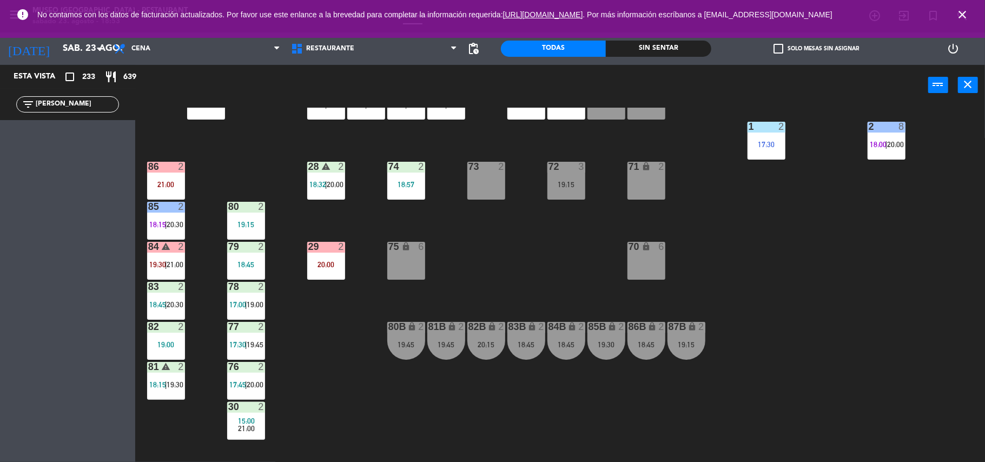
type input "[PERSON_NAME]"
click at [421, 219] on div "44 4 18:45 49 2 17:30 | 20:15 54 warning 5 17:15 | 19:45 64 2 17:30 | 20:45 48 …" at bounding box center [565, 286] width 840 height 356
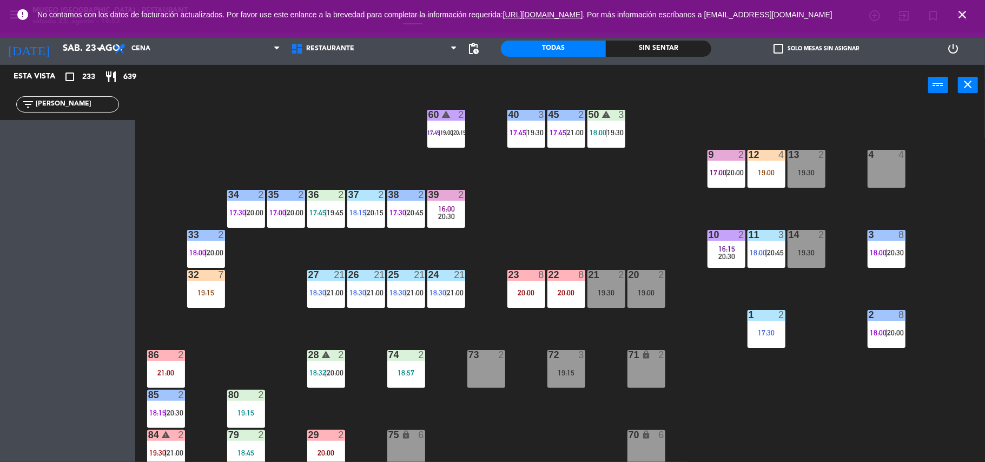
scroll to position [176, 0]
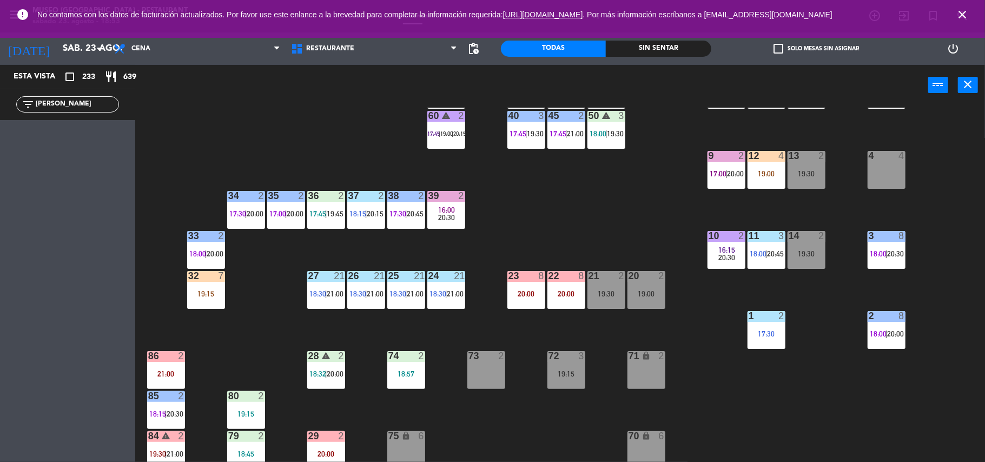
click at [408, 381] on div "74 2 18:57" at bounding box center [406, 370] width 38 height 38
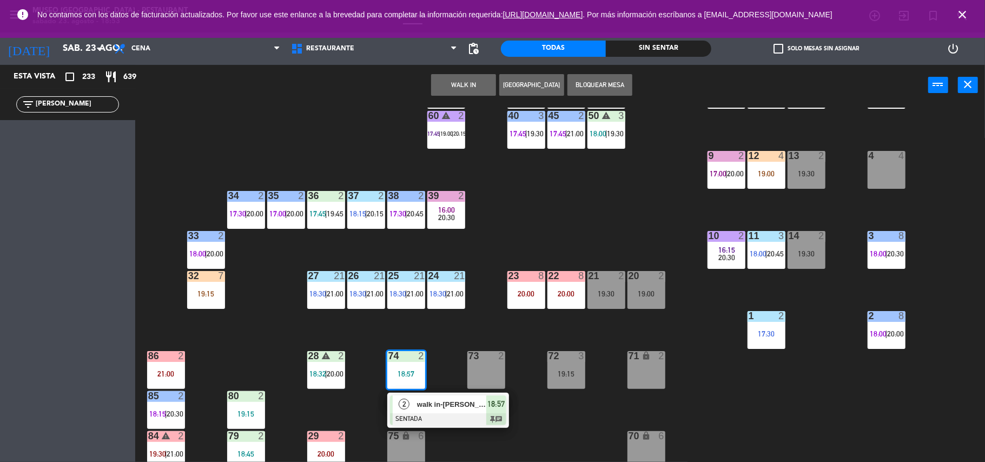
click at [488, 420] on div at bounding box center [448, 419] width 116 height 12
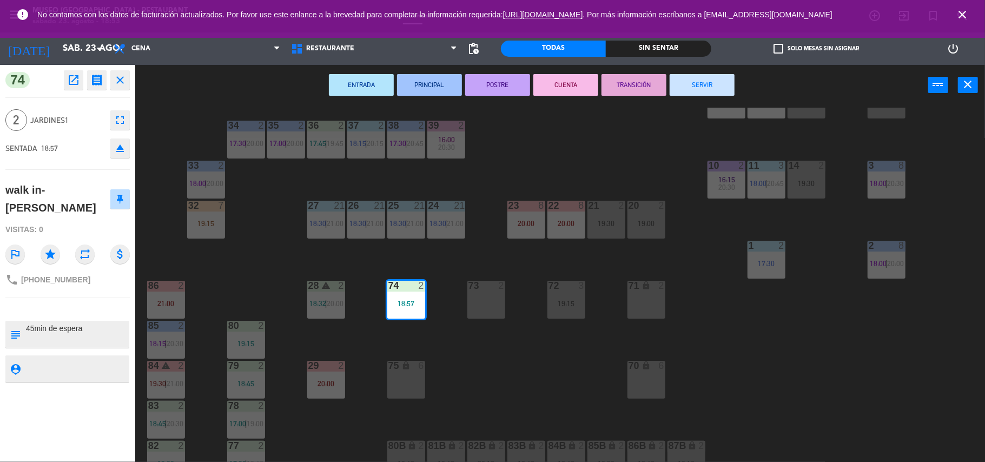
scroll to position [251, 0]
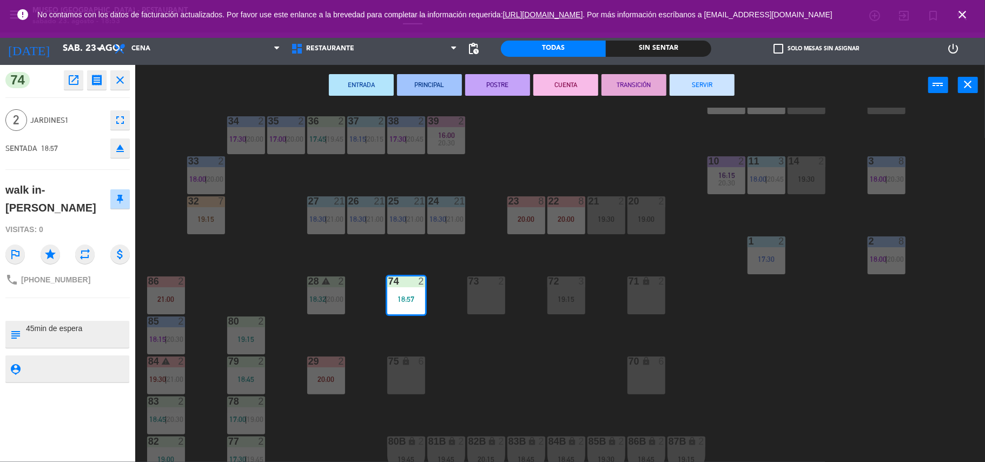
click at [650, 373] on div "70 lock 6" at bounding box center [646, 375] width 38 height 38
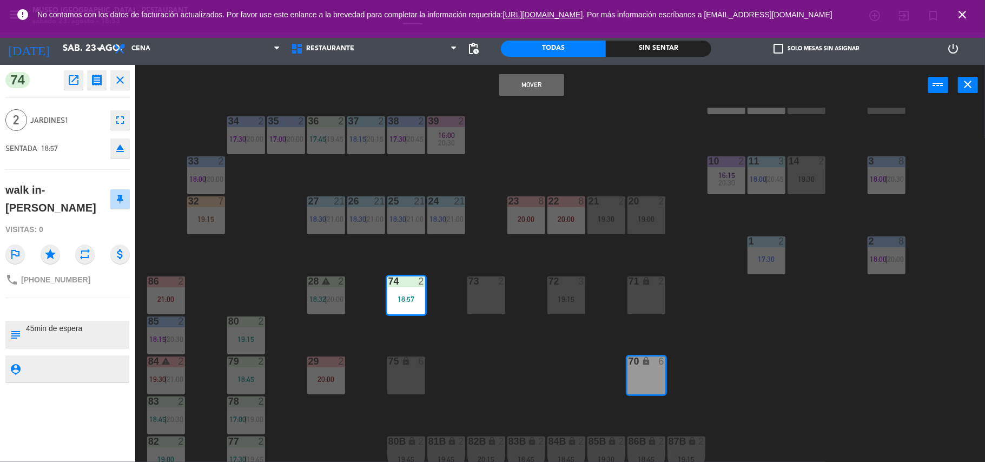
click at [522, 89] on button "Mover" at bounding box center [531, 85] width 65 height 22
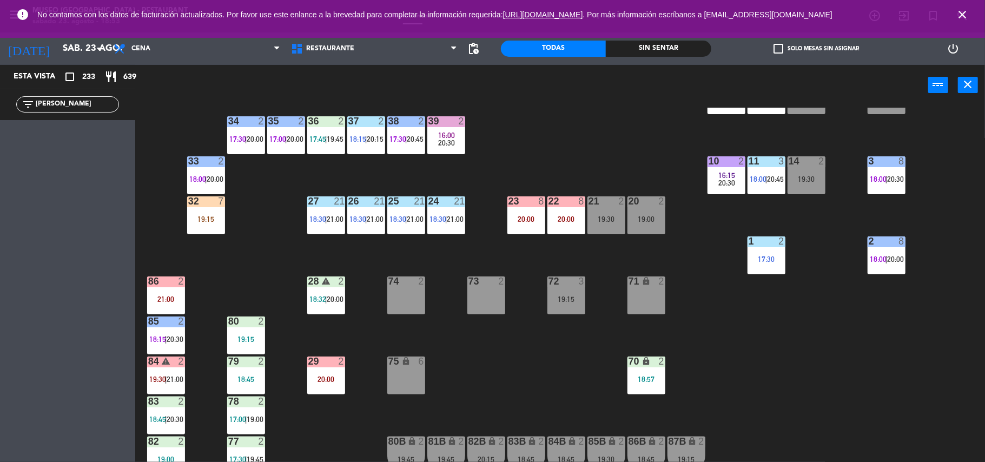
scroll to position [0, 0]
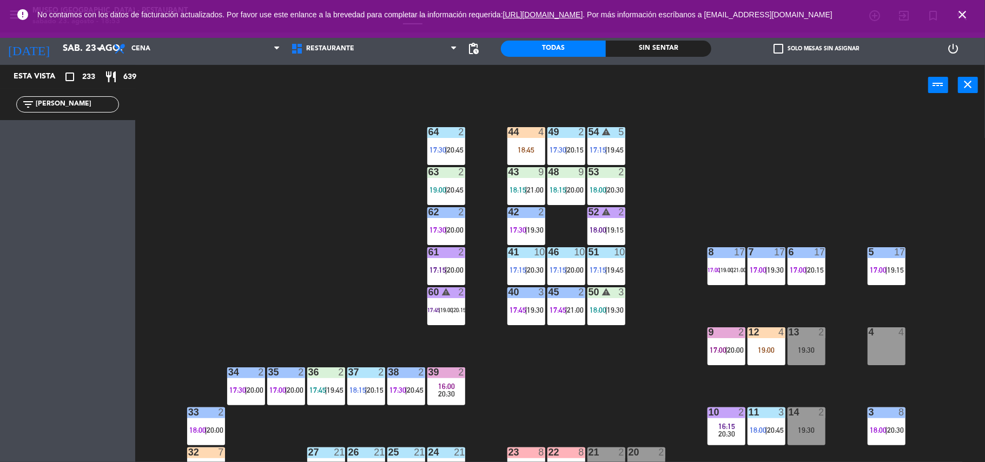
click at [773, 358] on div "12 4 19:00" at bounding box center [767, 346] width 38 height 38
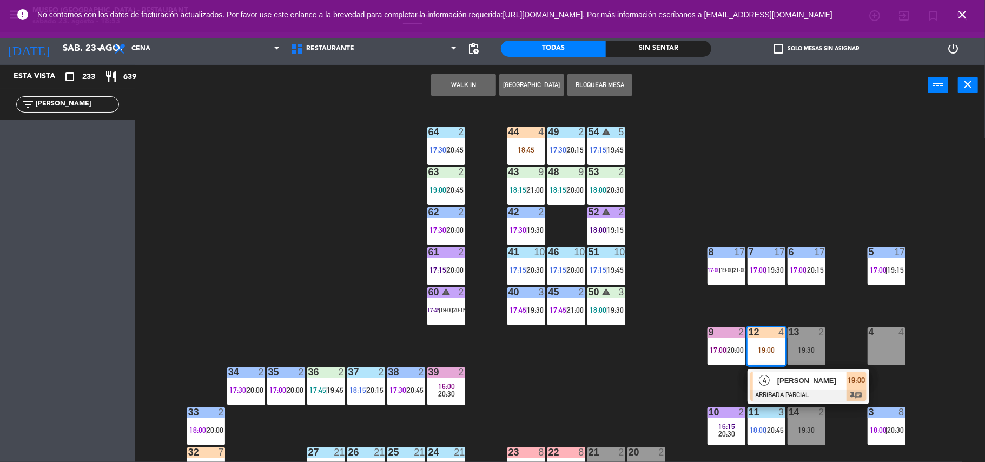
click at [788, 389] on div at bounding box center [808, 395] width 116 height 12
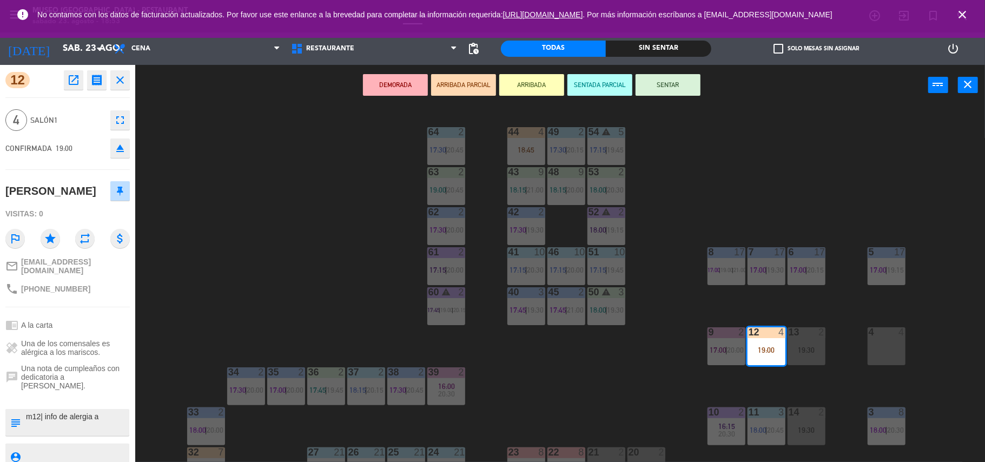
click at [102, 411] on textarea at bounding box center [76, 422] width 103 height 23
type textarea "m12| info de alergia a [PERSON_NAME]"
click at [63, 351] on span "Una de los comensales es alérgica a los mariscos." at bounding box center [75, 347] width 109 height 17
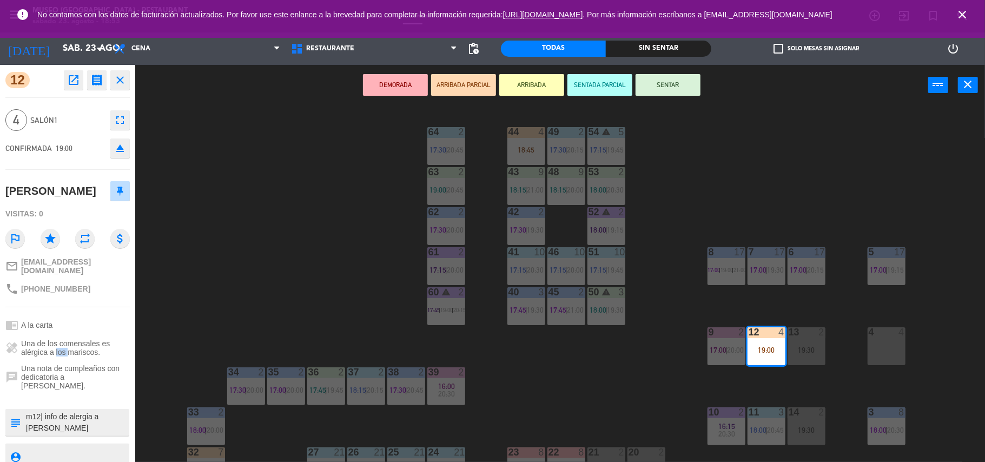
click at [653, 91] on button "SENTAR" at bounding box center [668, 85] width 65 height 22
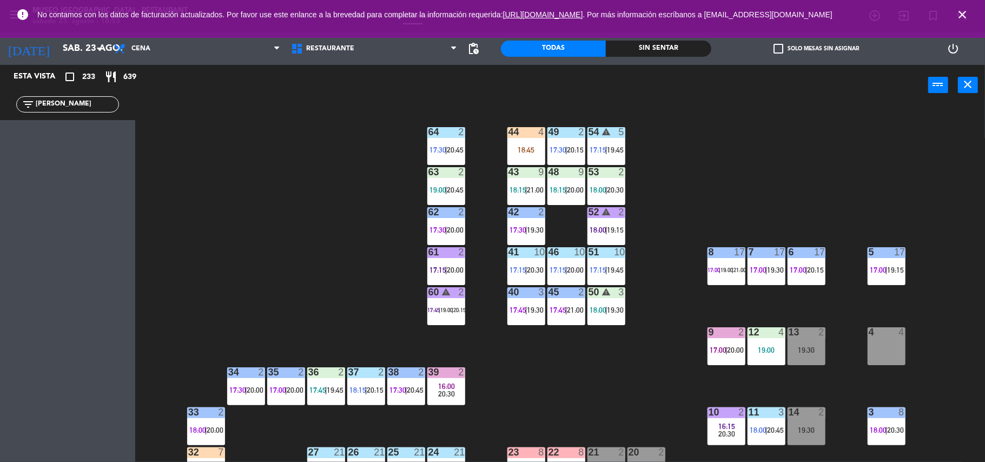
click at [520, 148] on div "18:45" at bounding box center [526, 150] width 38 height 8
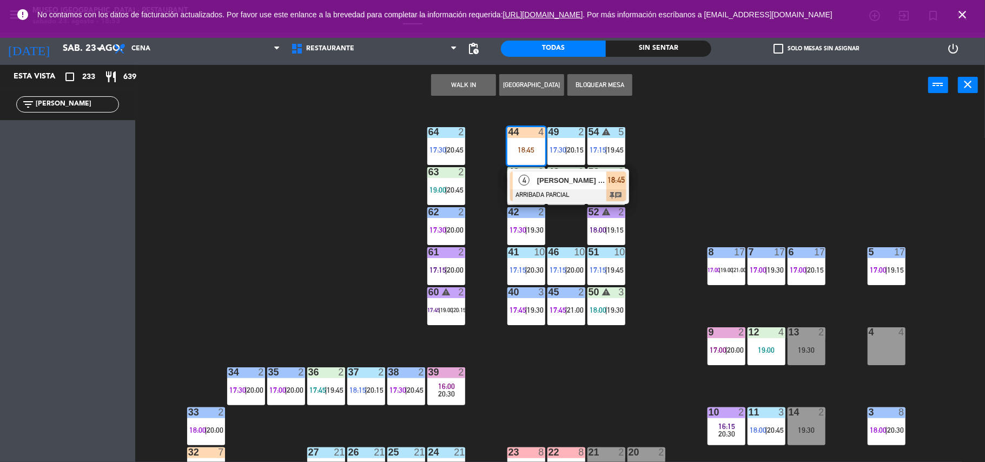
click at [622, 204] on div "53 2 18:00 | 20:30" at bounding box center [606, 186] width 38 height 38
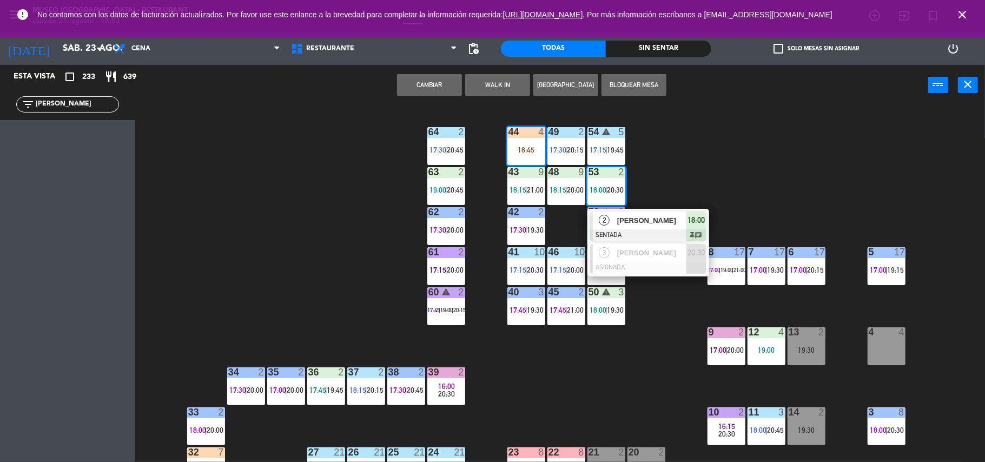
click at [742, 118] on div "44 4 18:45 49 2 17:30 | 20:15 54 warning 5 17:15 | 19:45 64 2 17:30 | 20:45 48 …" at bounding box center [565, 286] width 840 height 356
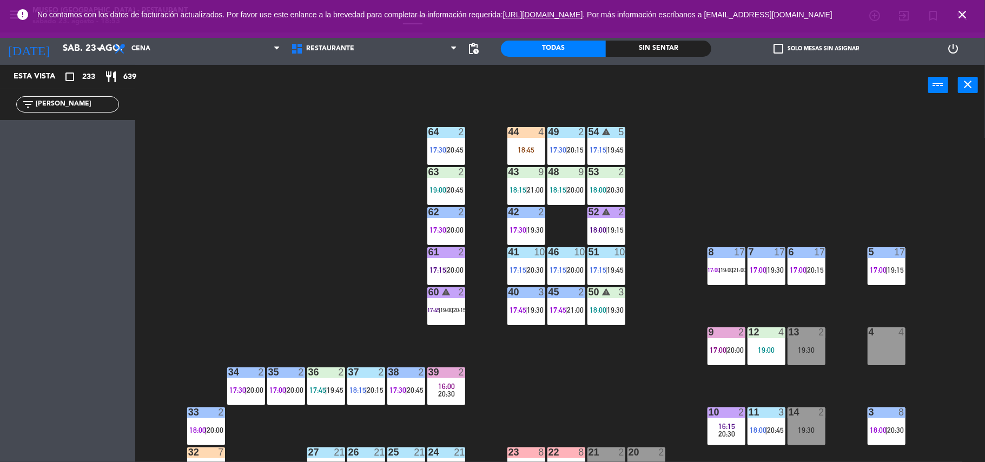
click at [505, 142] on div "44 4 18:45 49 2 17:30 | 20:15 54 warning 5 17:15 | 19:45 64 2 17:30 | 20:45 48 …" at bounding box center [565, 286] width 840 height 356
click at [520, 144] on div "44 4 18:45" at bounding box center [526, 146] width 38 height 38
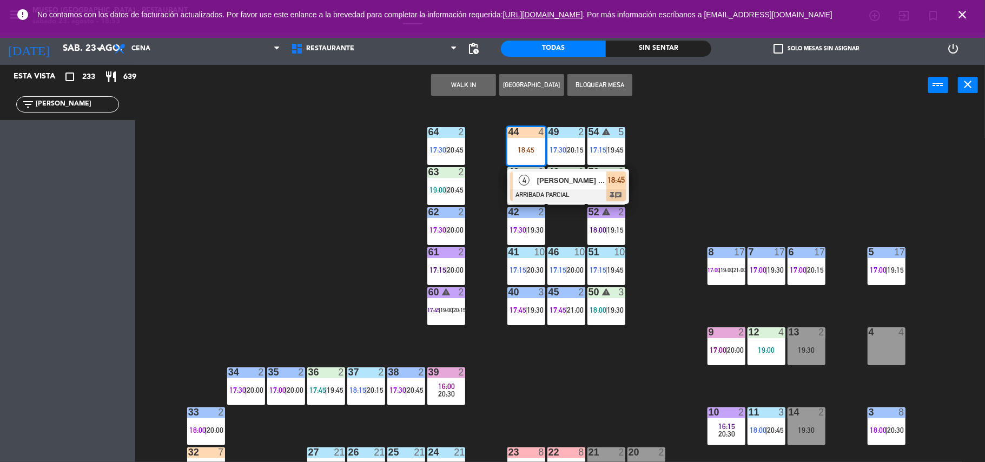
click at [578, 184] on span "[PERSON_NAME] [PERSON_NAME]" at bounding box center [571, 180] width 69 height 11
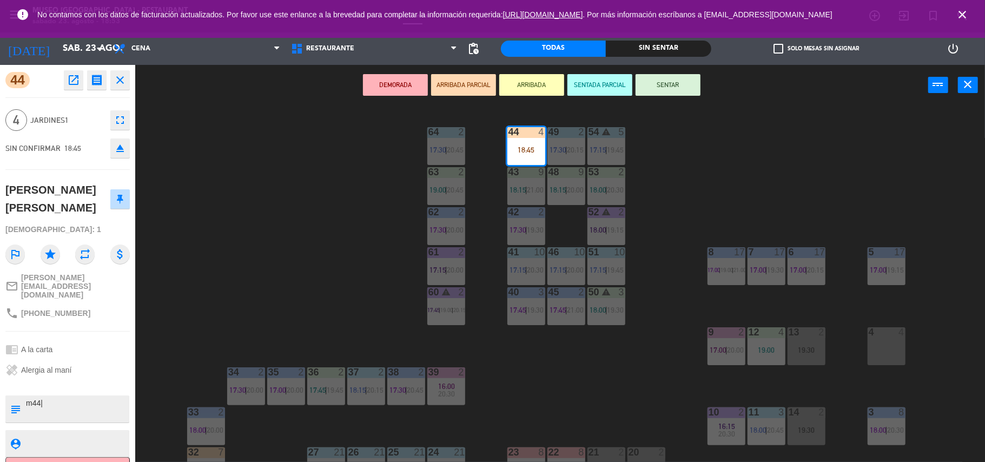
click at [91, 398] on textarea at bounding box center [76, 409] width 103 height 23
type textarea "m44| info de alergia a"
drag, startPoint x: 91, startPoint y: 348, endPoint x: 79, endPoint y: 355, distance: 14.0
click at [79, 360] on div "healing Alergia al maní" at bounding box center [67, 370] width 124 height 21
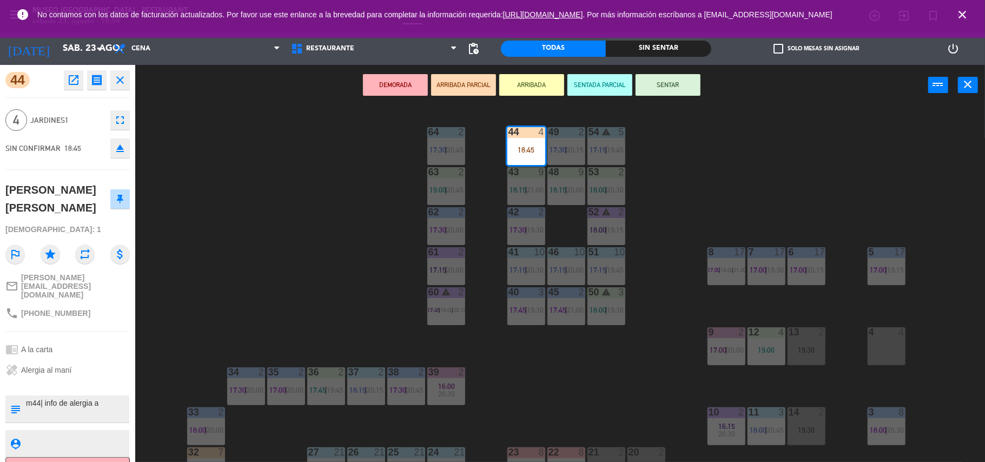
click at [79, 360] on div "healing Alergia al maní" at bounding box center [67, 370] width 124 height 21
click at [415, 247] on div "44 4 18:45 49 2 17:30 | 20:15 54 warning 5 17:15 | 19:45 64 2 17:30 | 20:45 48 …" at bounding box center [565, 286] width 840 height 356
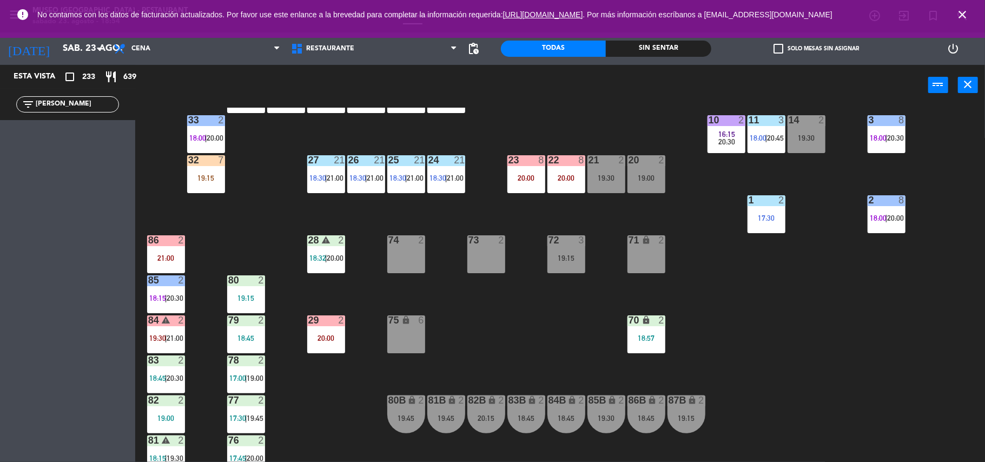
scroll to position [307, 0]
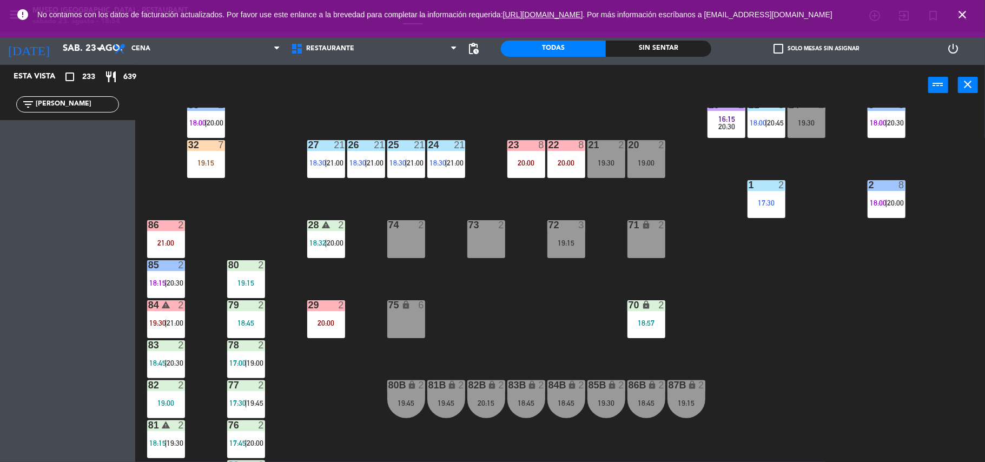
click at [653, 314] on div "70 lock 2 18:57" at bounding box center [646, 319] width 38 height 38
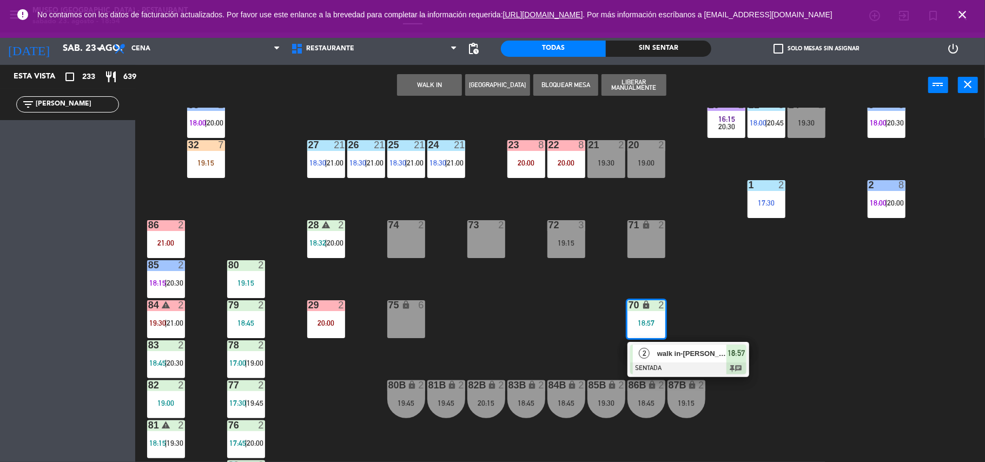
click at [427, 310] on div "44 4 18:45 49 2 17:30 | 20:15 54 warning 5 17:15 | 19:45 64 2 17:30 | 20:45 48 …" at bounding box center [565, 286] width 840 height 356
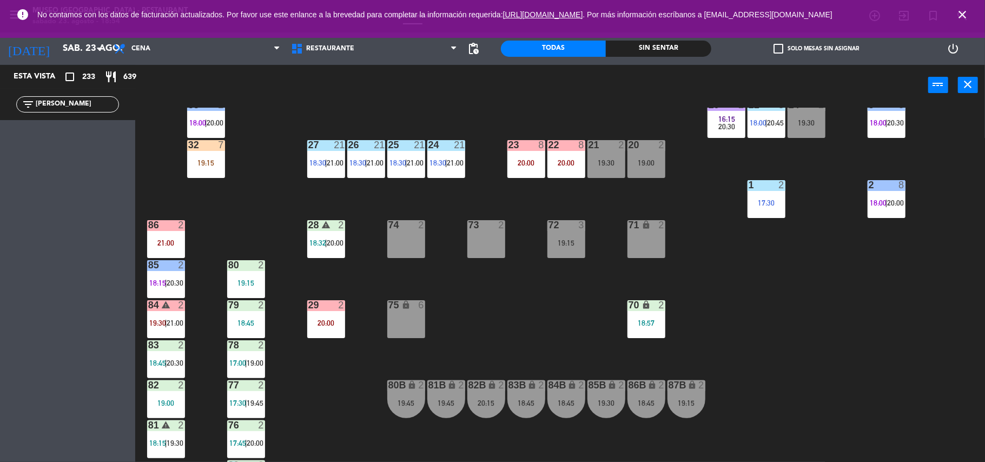
click at [634, 316] on div "70 lock 2 18:57" at bounding box center [646, 319] width 38 height 38
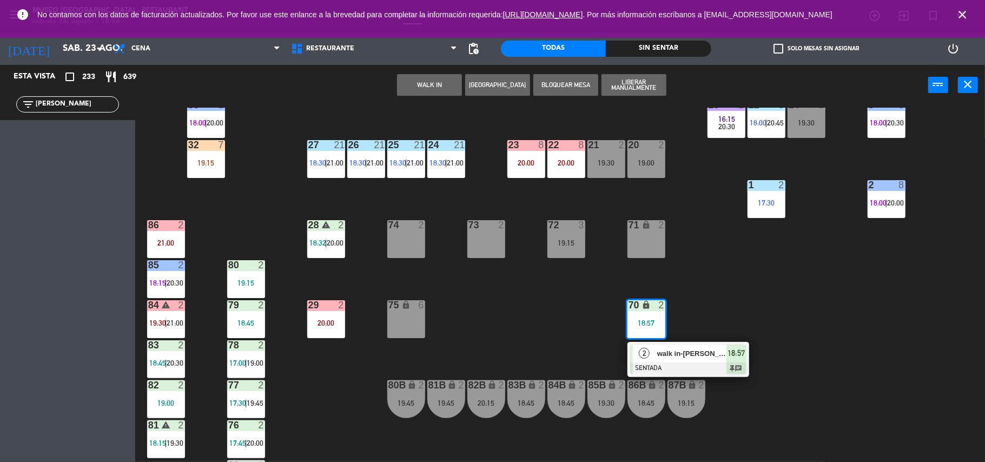
click at [652, 352] on div "2" at bounding box center [644, 354] width 23 height 18
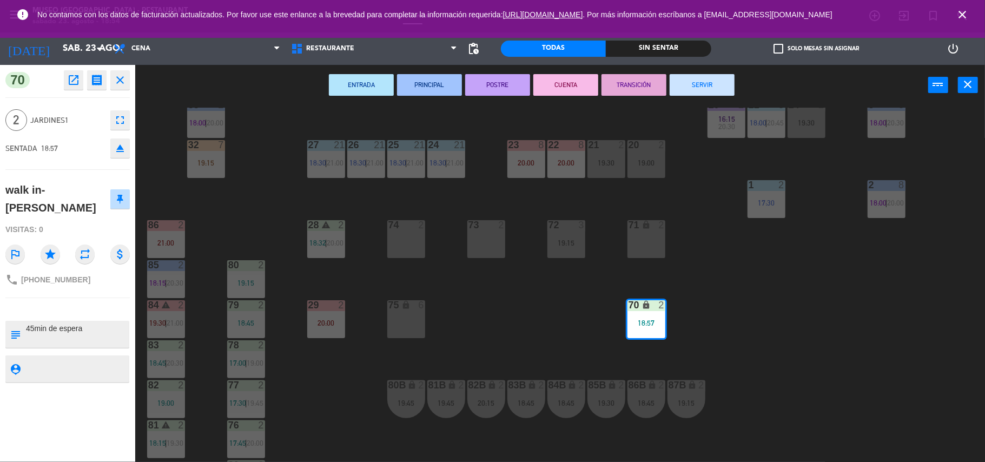
click at [399, 318] on div "75 lock 6" at bounding box center [406, 319] width 38 height 38
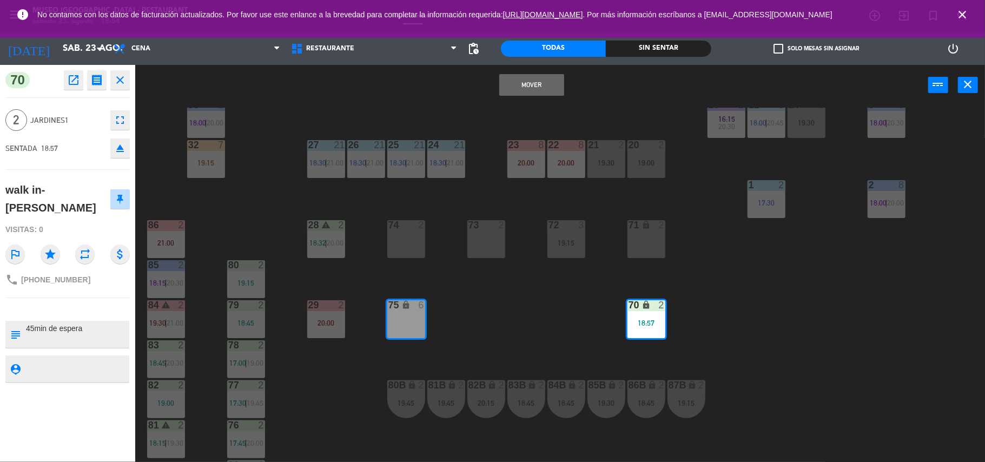
click at [517, 89] on button "Mover" at bounding box center [531, 85] width 65 height 22
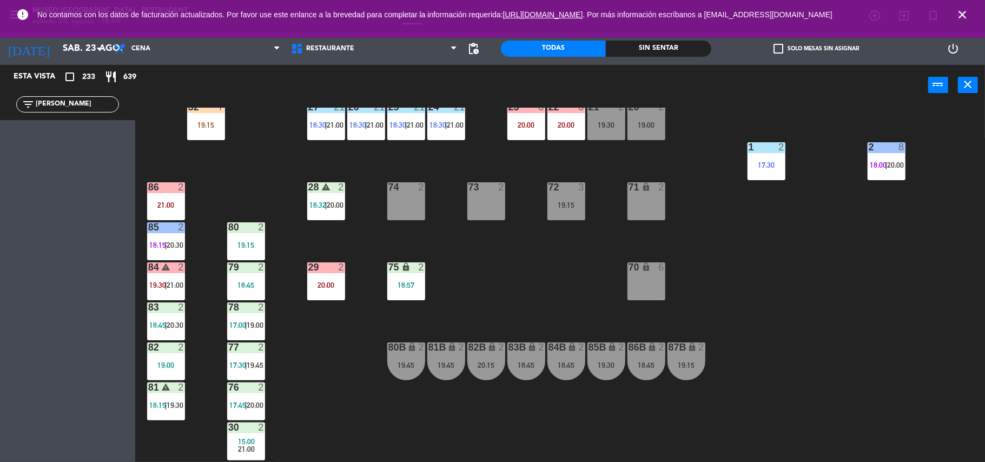
scroll to position [421, 0]
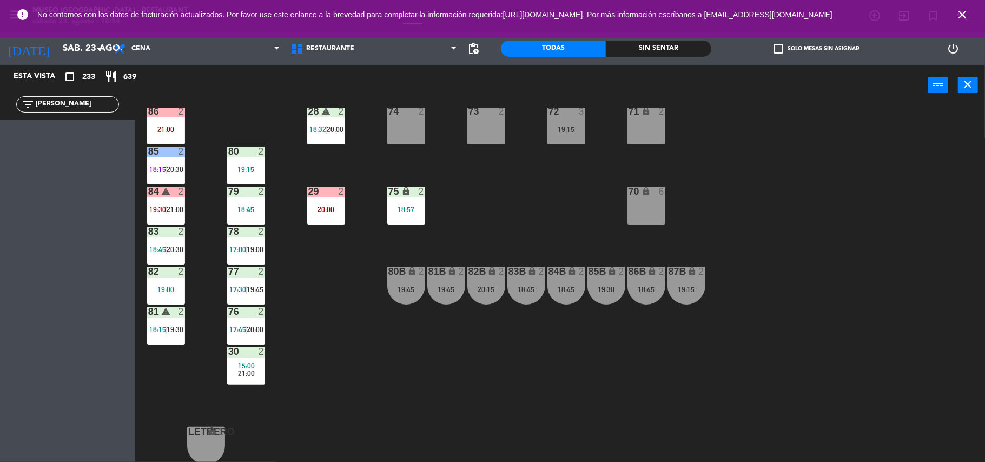
click at [629, 204] on div "70 lock 6" at bounding box center [646, 206] width 38 height 38
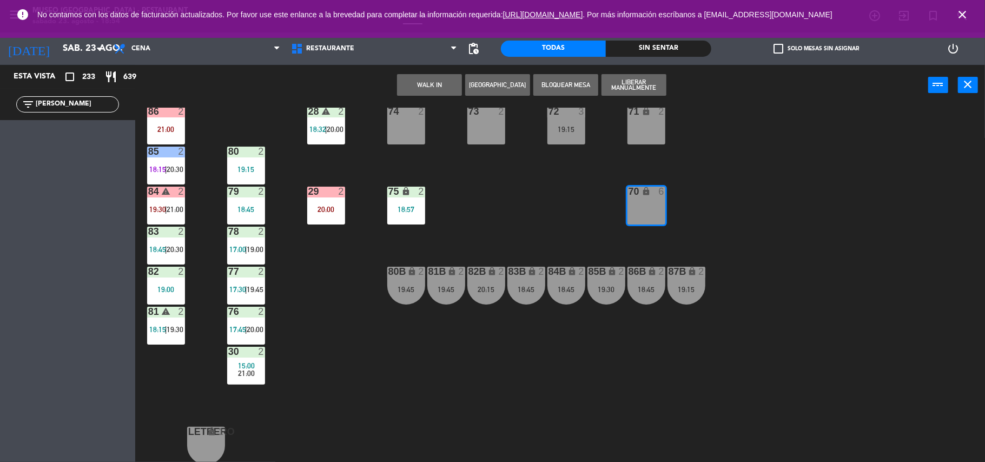
click at [460, 255] on div "44 4 18:45 49 2 17:30 | 20:15 54 warning 5 17:15 | 19:45 64 2 17:30 | 20:45 48 …" at bounding box center [565, 286] width 840 height 356
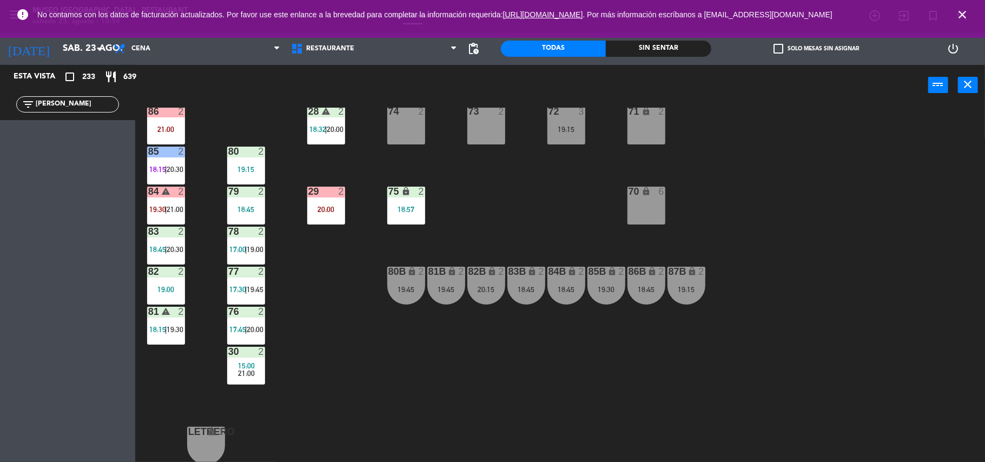
scroll to position [0, 0]
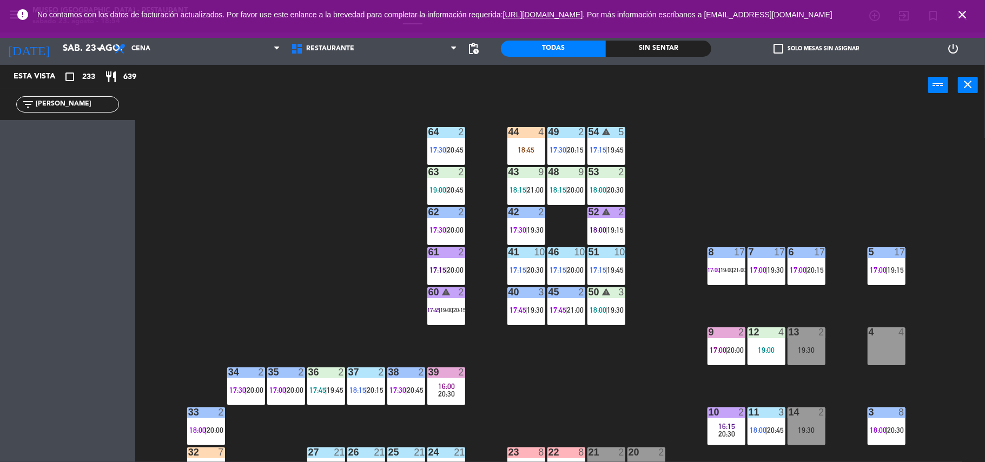
click at [525, 129] on div at bounding box center [526, 132] width 18 height 10
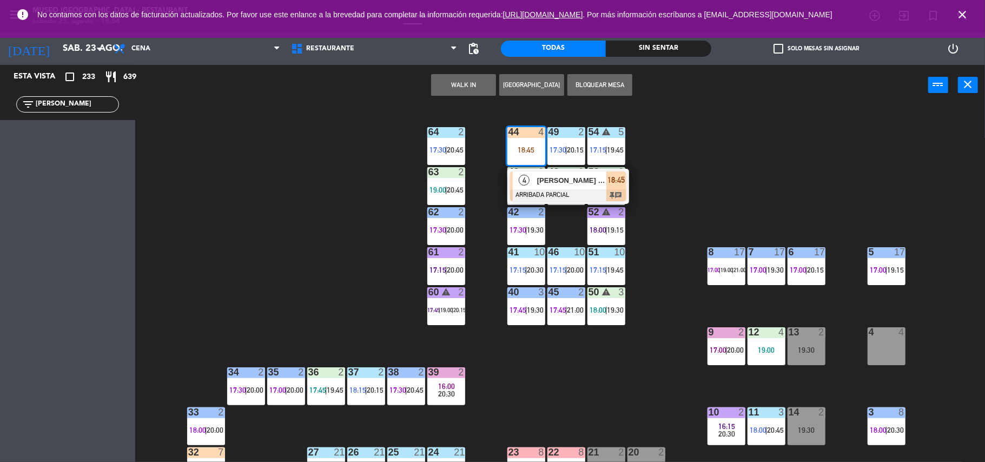
click at [570, 174] on div "[PERSON_NAME] [PERSON_NAME]" at bounding box center [571, 180] width 70 height 18
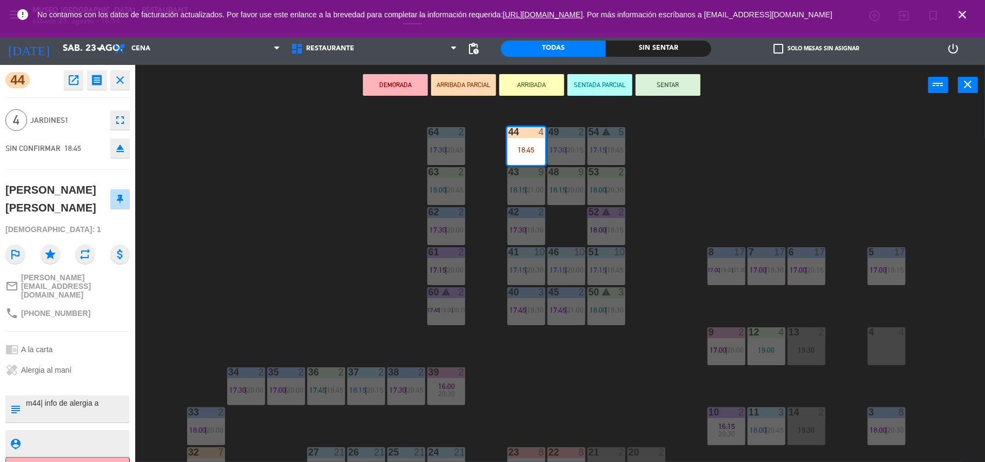
click at [110, 398] on textarea at bounding box center [76, 409] width 103 height 23
type textarea "m44| info de alergia a [PERSON_NAME]"
click at [91, 360] on div "healing Alergia al maní" at bounding box center [67, 370] width 124 height 21
click at [98, 345] on div "chrome_reader_mode A la carta" at bounding box center [67, 349] width 124 height 21
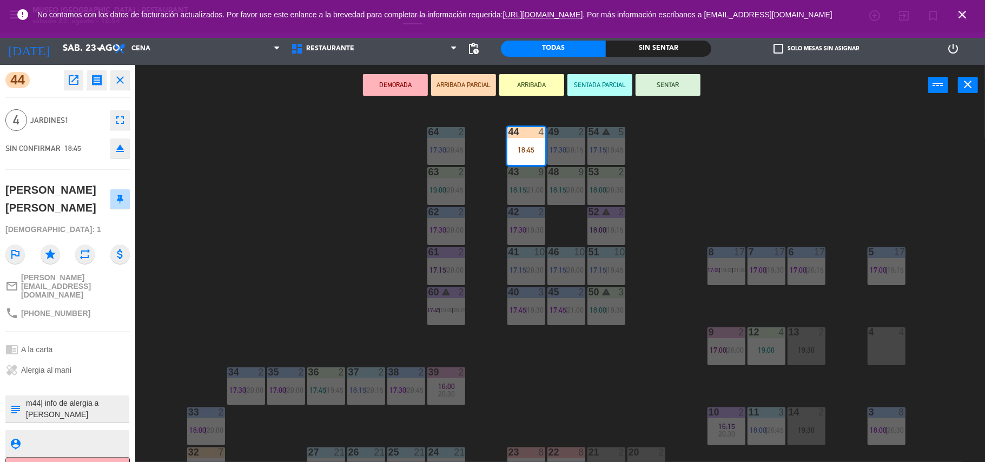
click at [360, 319] on div "44 4 18:45 49 2 17:30 | 20:15 54 warning 5 17:15 | 19:45 64 2 17:30 | 20:45 48 …" at bounding box center [565, 286] width 840 height 356
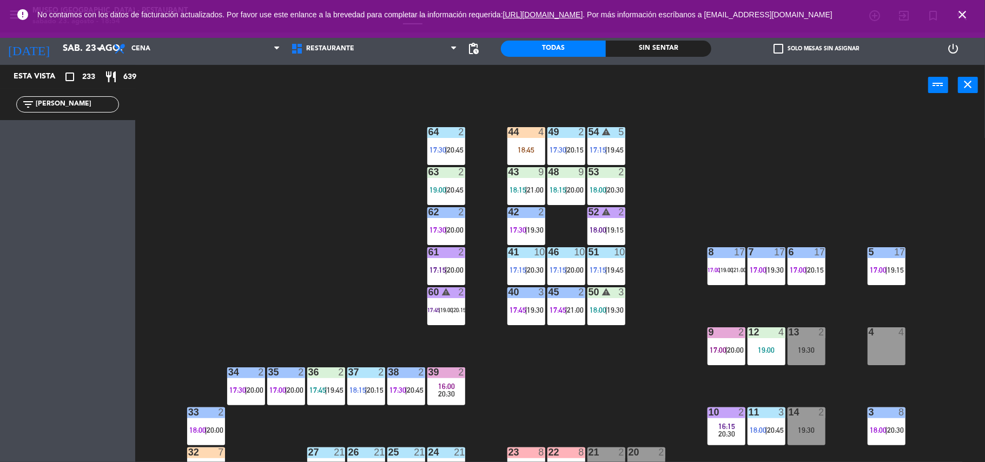
click at [515, 146] on div "18:45" at bounding box center [526, 150] width 38 height 8
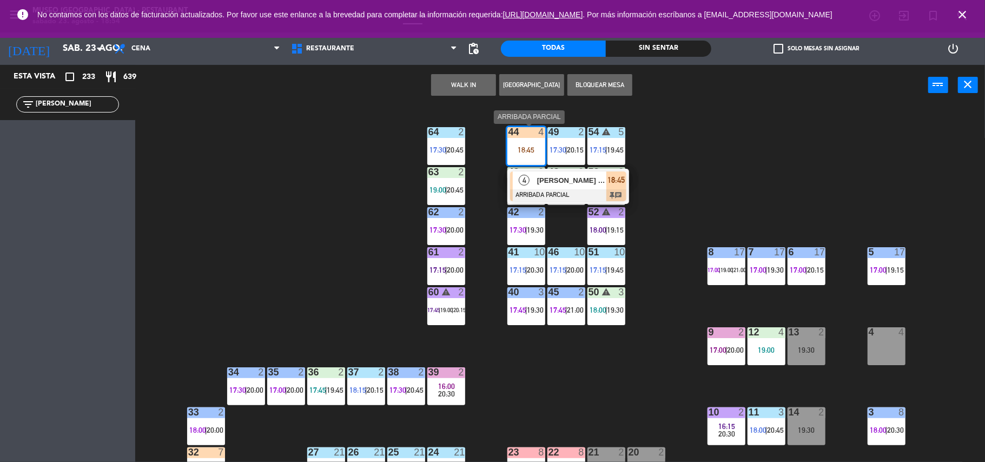
click at [561, 184] on span "[PERSON_NAME] [PERSON_NAME]" at bounding box center [571, 180] width 69 height 11
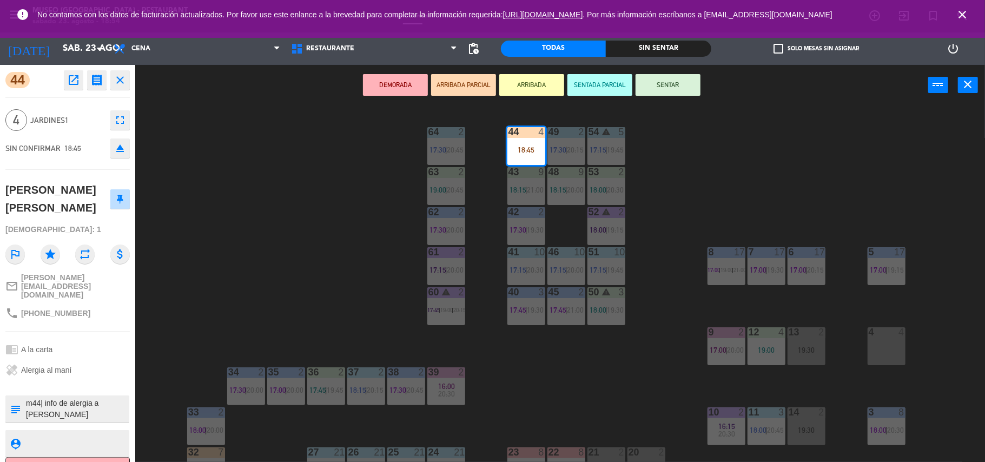
click at [117, 339] on div "chrome_reader_mode A la carta" at bounding box center [67, 349] width 124 height 21
click at [678, 88] on button "SENTAR" at bounding box center [668, 85] width 65 height 22
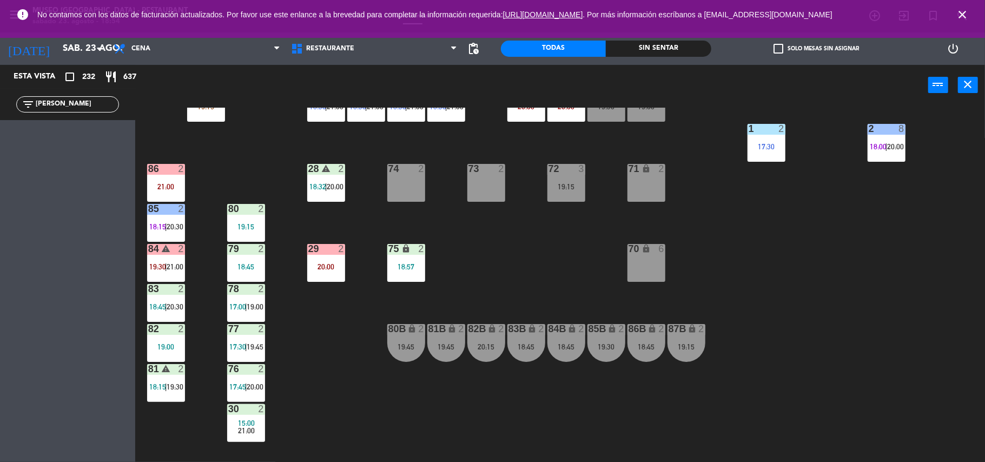
scroll to position [421, 0]
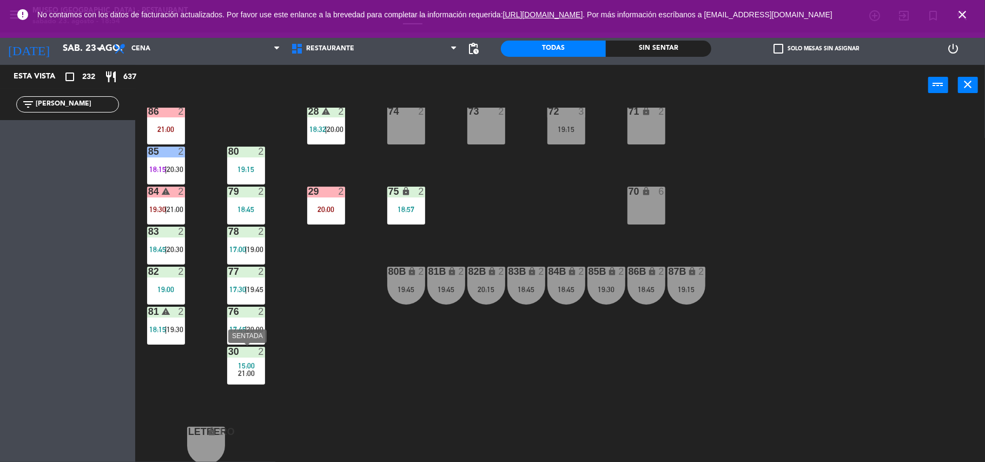
click at [241, 364] on span "15:00" at bounding box center [246, 365] width 17 height 9
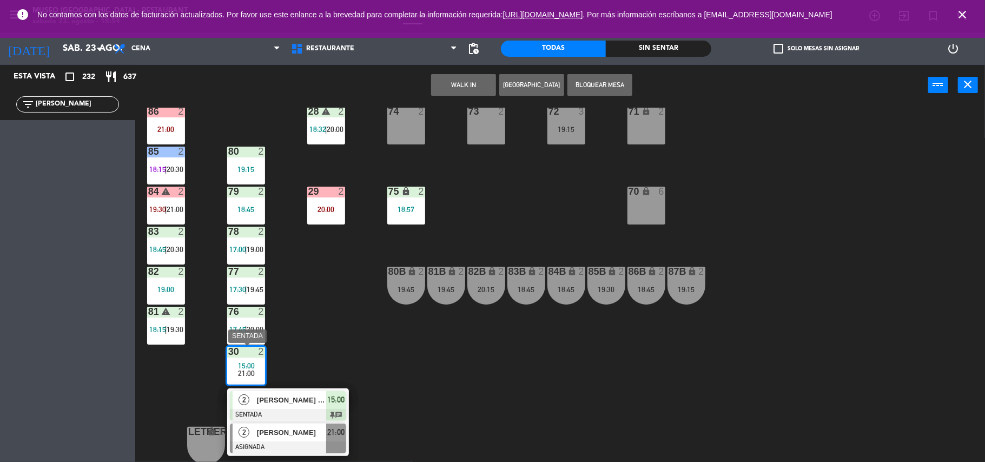
click at [282, 440] on div "[PERSON_NAME]" at bounding box center [291, 433] width 70 height 18
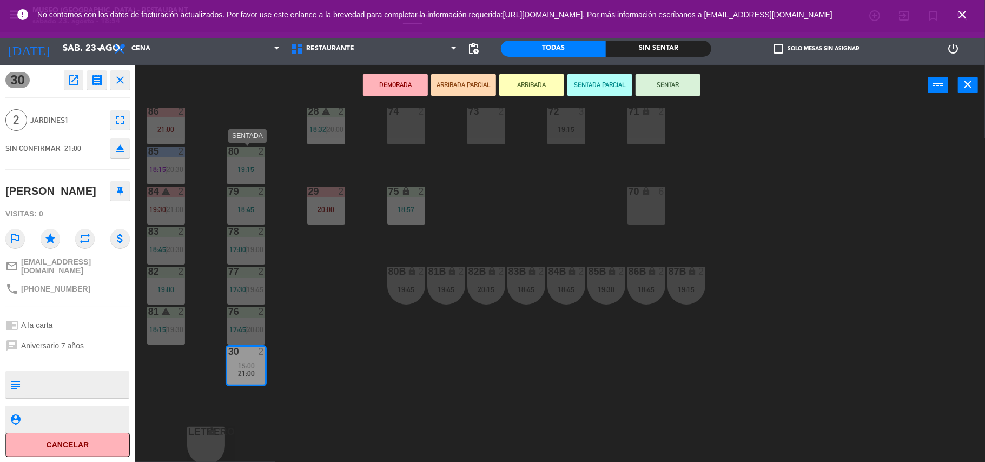
click at [241, 158] on div "80 2 19:15" at bounding box center [246, 166] width 38 height 38
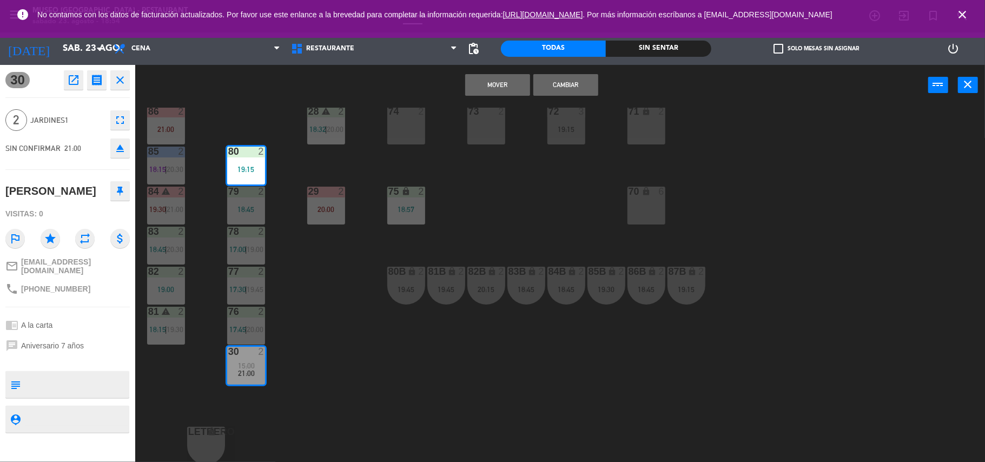
click at [490, 85] on button "Mover" at bounding box center [497, 85] width 65 height 22
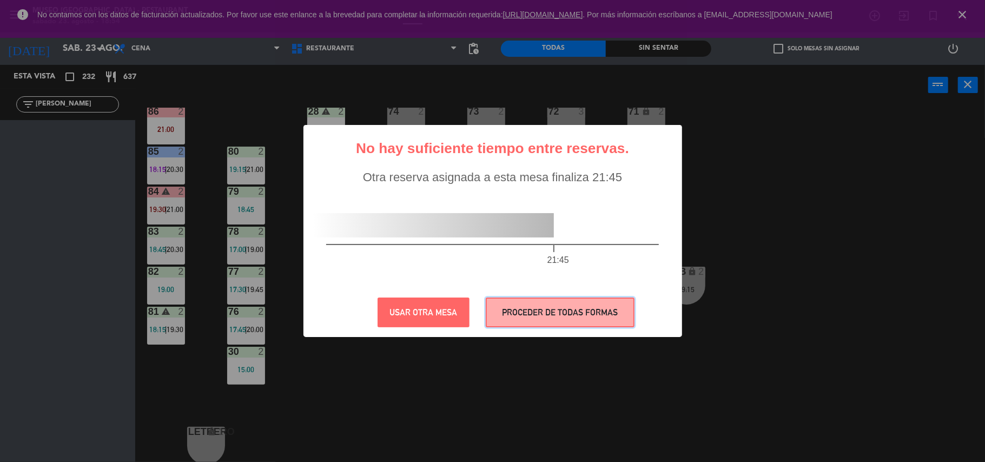
click at [524, 304] on button "PROCEDER DE TODAS FORMAS" at bounding box center [560, 312] width 149 height 30
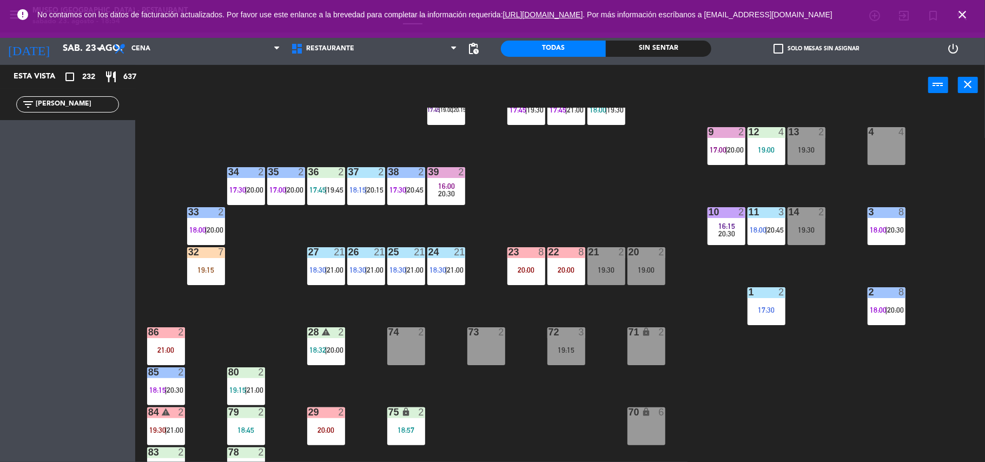
scroll to position [203, 0]
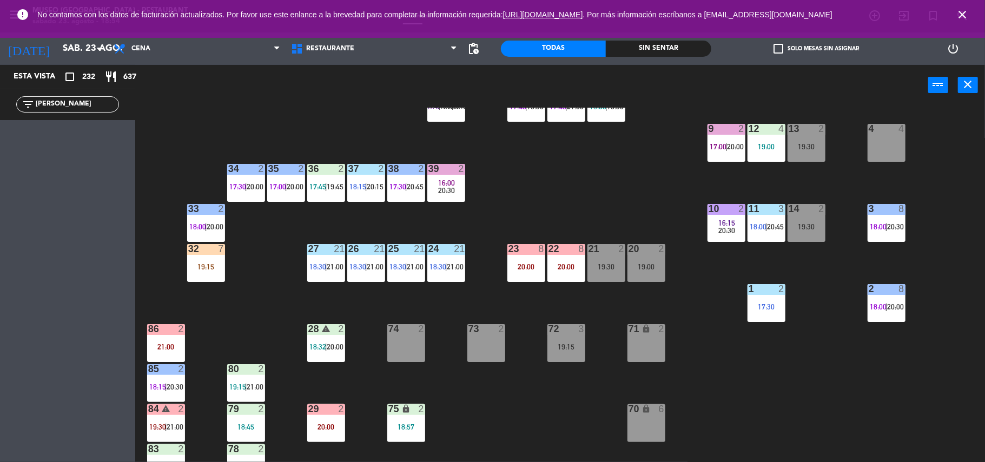
click at [528, 195] on div "44 4 18:45 49 2 17:30 | 20:15 54 warning 5 17:15 | 19:45 64 2 17:30 | 20:45 48 …" at bounding box center [565, 286] width 840 height 356
click at [455, 193] on div "20:30" at bounding box center [446, 191] width 38 height 8
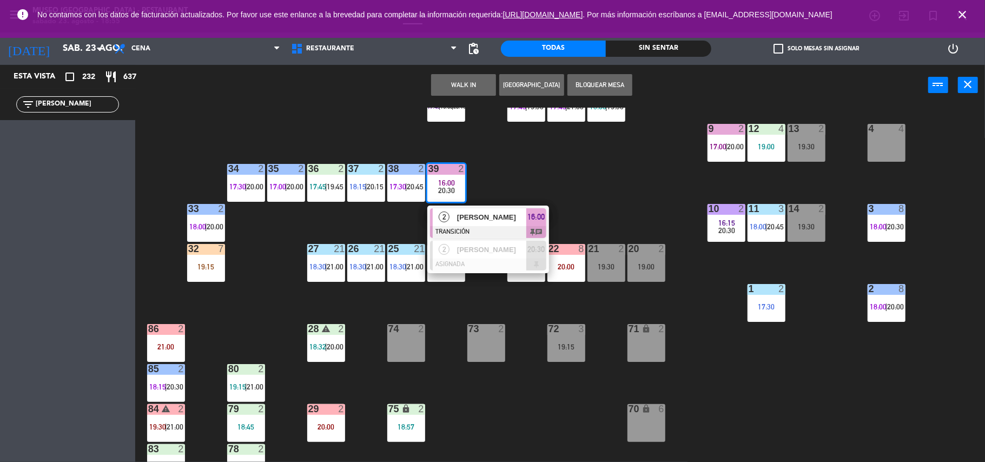
click at [493, 223] on span "[PERSON_NAME]" at bounding box center [491, 216] width 69 height 11
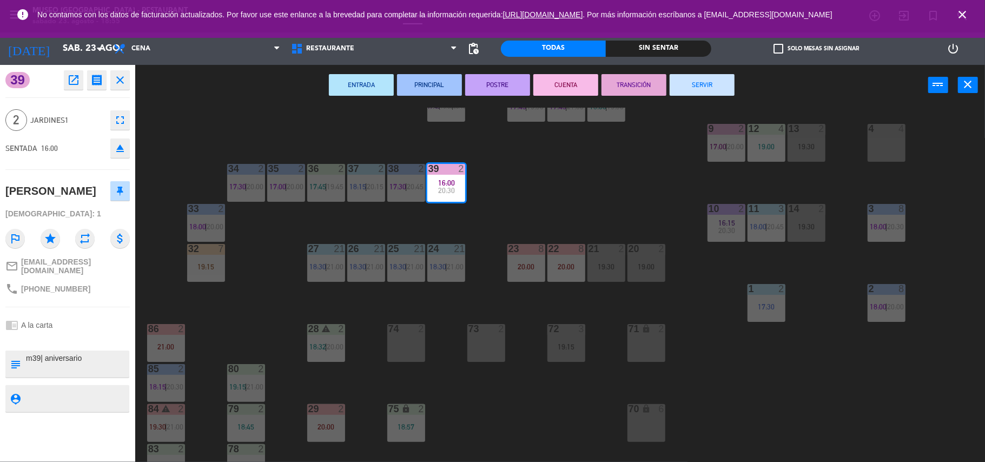
click at [698, 84] on button "SERVIR" at bounding box center [702, 85] width 65 height 22
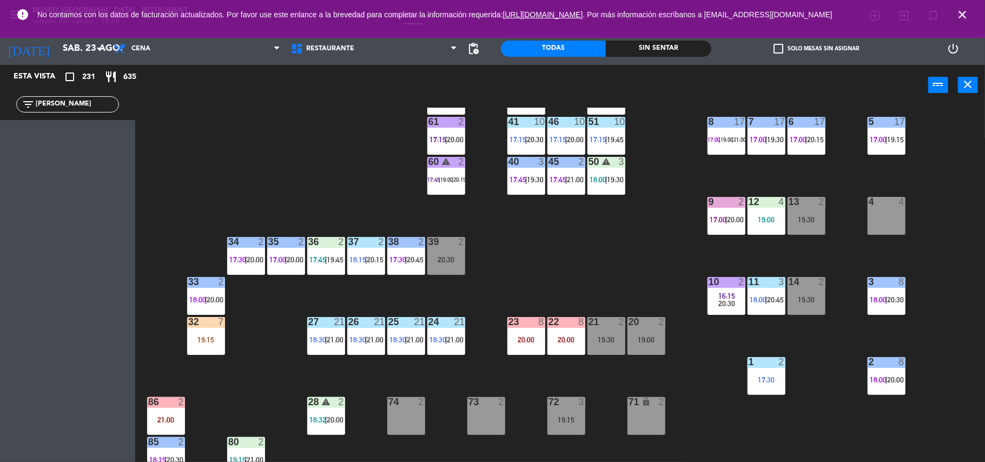
scroll to position [131, 0]
click at [322, 256] on span "17:45" at bounding box center [317, 259] width 17 height 9
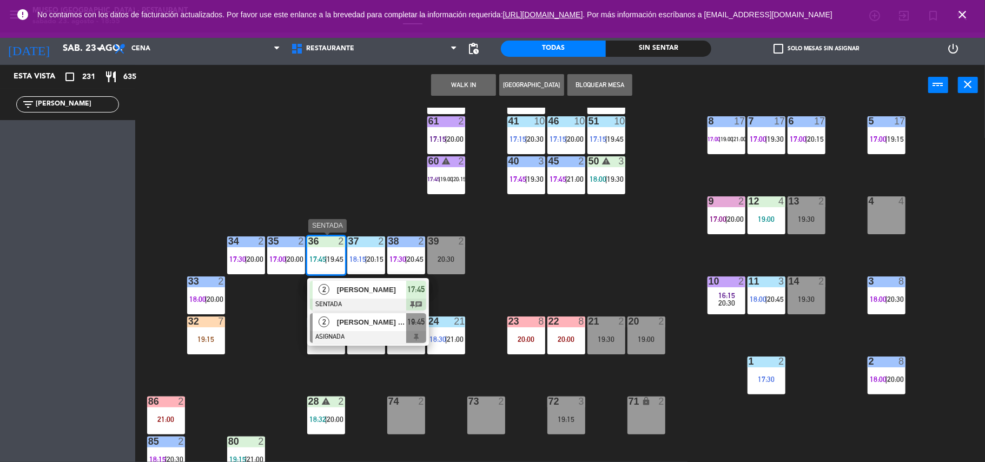
click at [393, 329] on div "[PERSON_NAME] [PERSON_NAME]" at bounding box center [371, 322] width 70 height 18
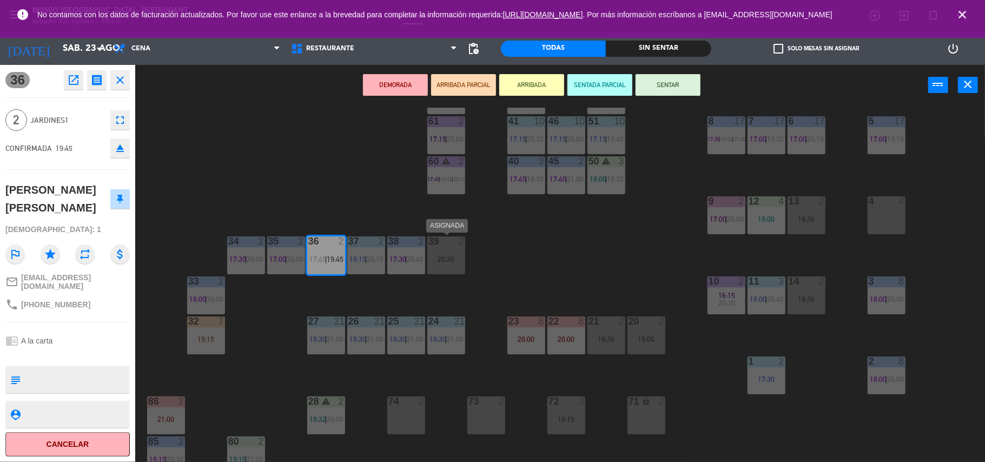
click at [461, 245] on div "2" at bounding box center [461, 241] width 6 height 10
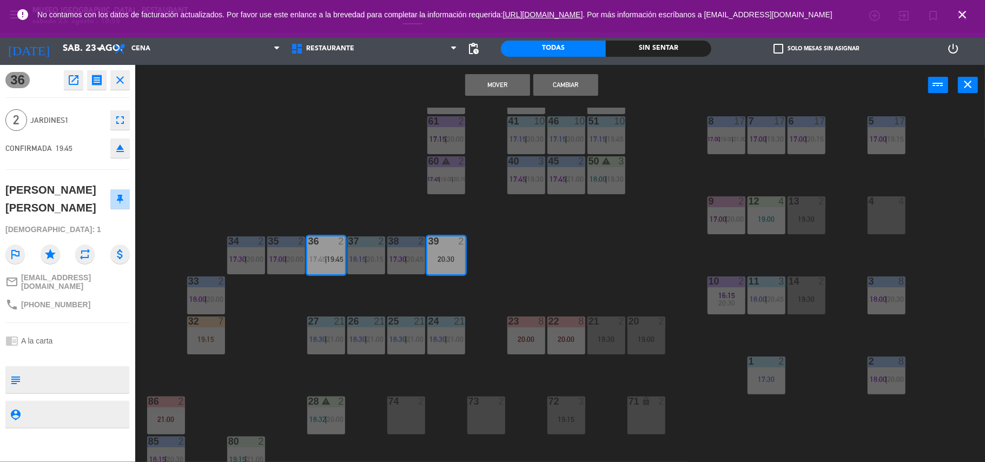
click at [552, 87] on button "Cambiar" at bounding box center [565, 85] width 65 height 22
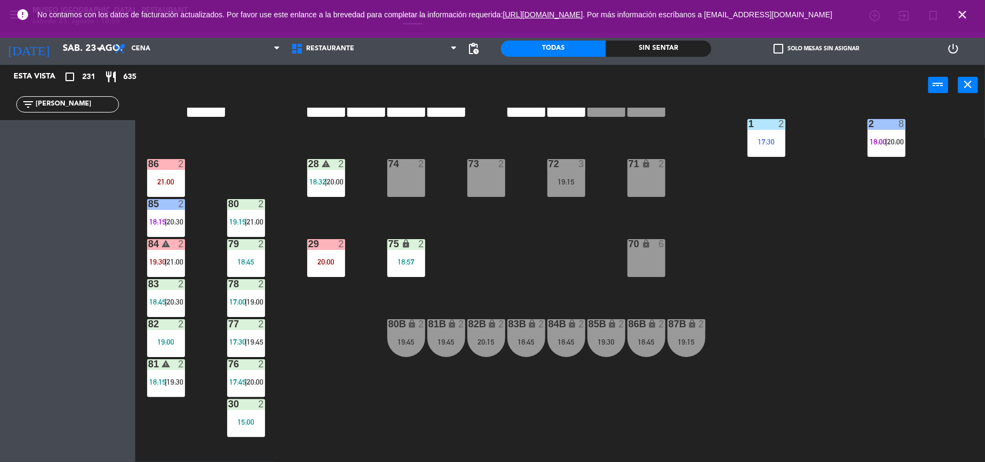
scroll to position [368, 0]
click at [650, 342] on div "18:45" at bounding box center [646, 343] width 38 height 8
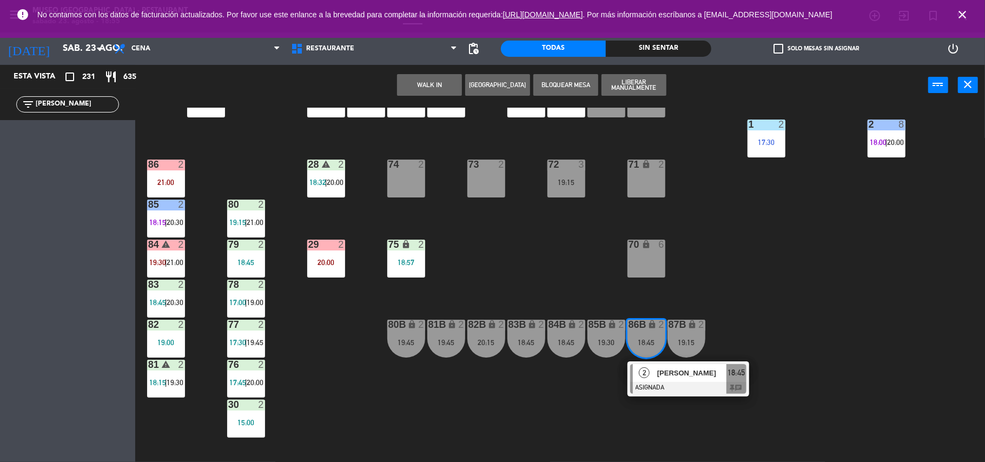
click at [762, 329] on div "44 4 18:45 49 2 17:30 | 20:15 54 warning 5 17:15 | 19:45 64 2 17:30 | 20:45 48 …" at bounding box center [565, 286] width 840 height 356
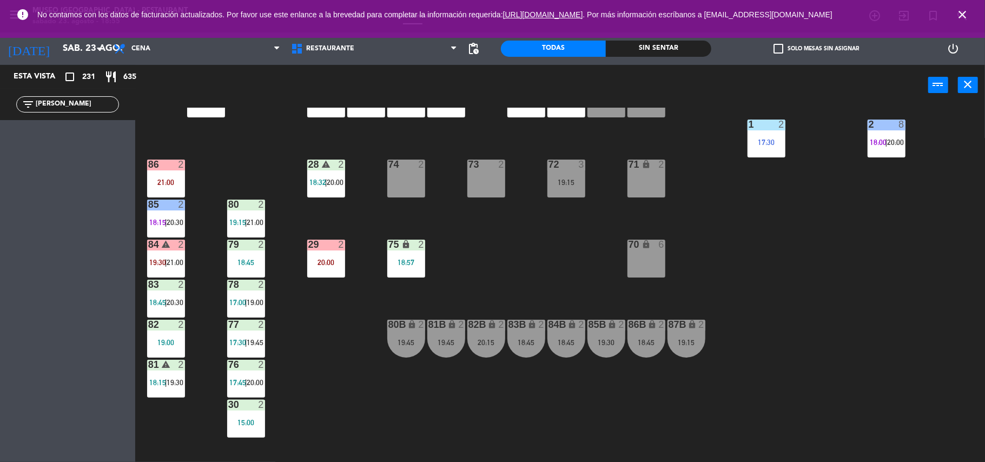
click at [477, 340] on div "20:15" at bounding box center [486, 343] width 38 height 8
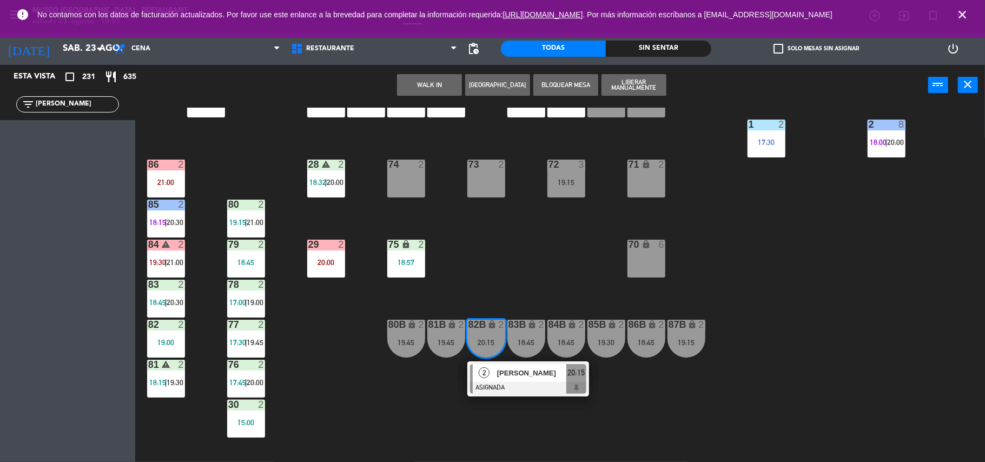
click at [509, 364] on div "[PERSON_NAME]" at bounding box center [531, 373] width 70 height 18
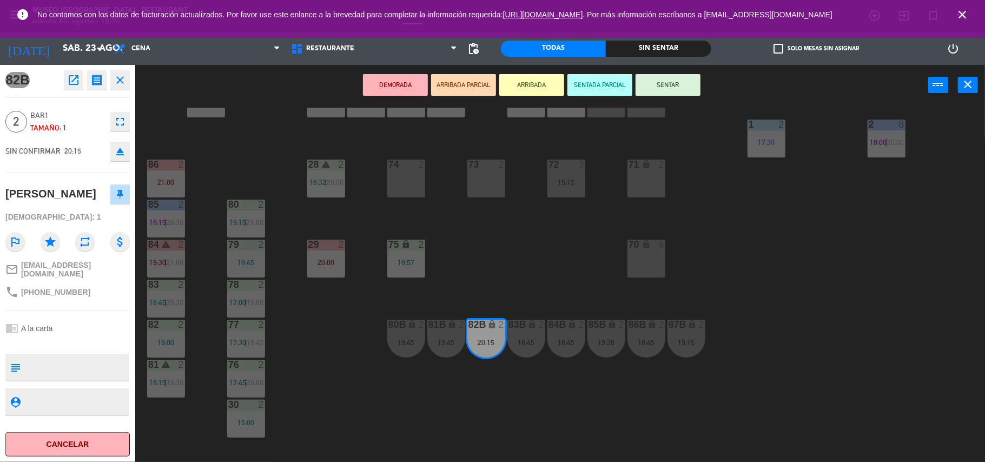
click at [766, 127] on div at bounding box center [766, 125] width 18 height 10
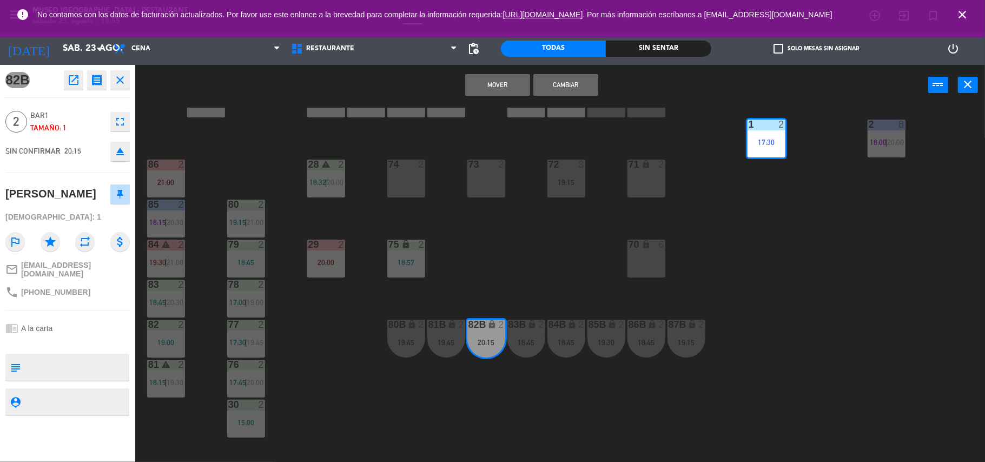
click at [497, 74] on button "Mover" at bounding box center [497, 85] width 65 height 22
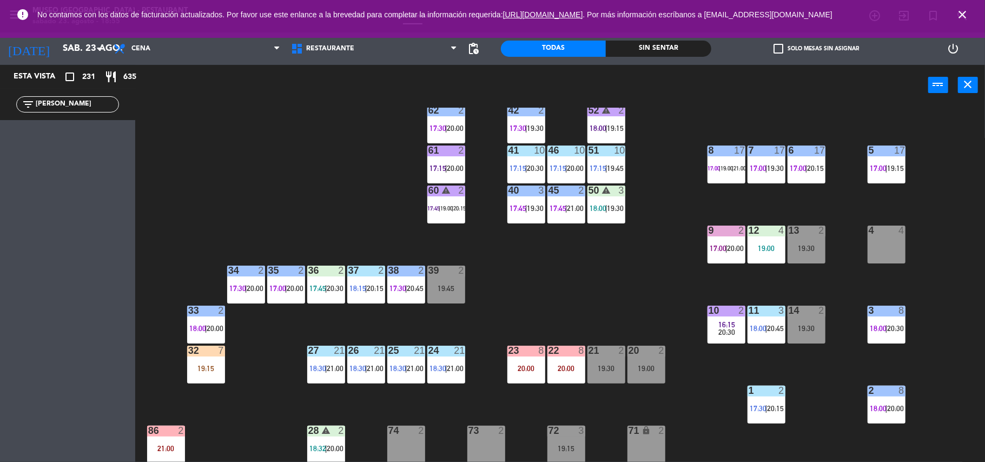
scroll to position [85, 0]
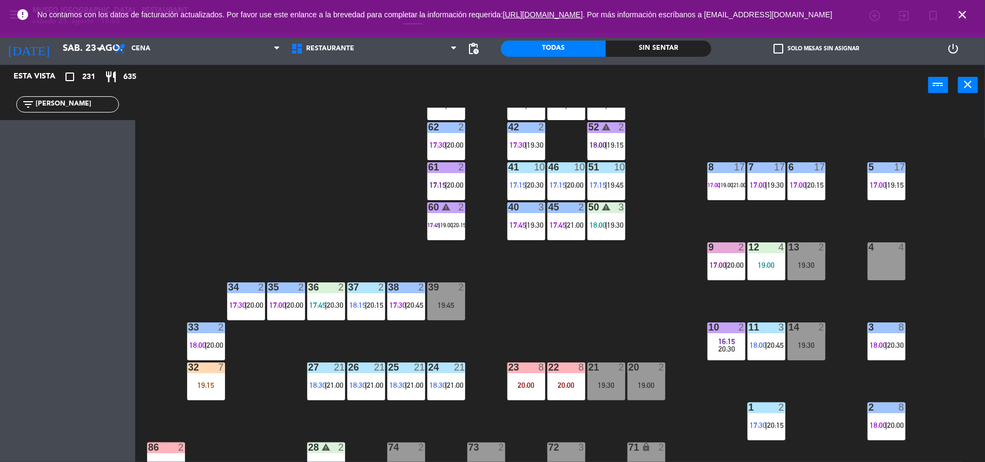
click at [721, 269] on div "9 2 17:00 | 20:00" at bounding box center [726, 261] width 38 height 38
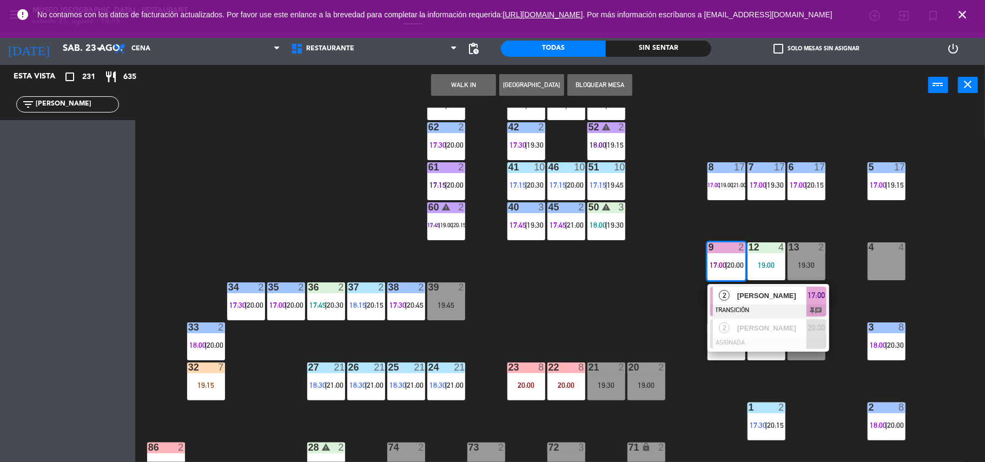
click at [742, 280] on div "9 2 17:00 | 20:00" at bounding box center [726, 261] width 38 height 38
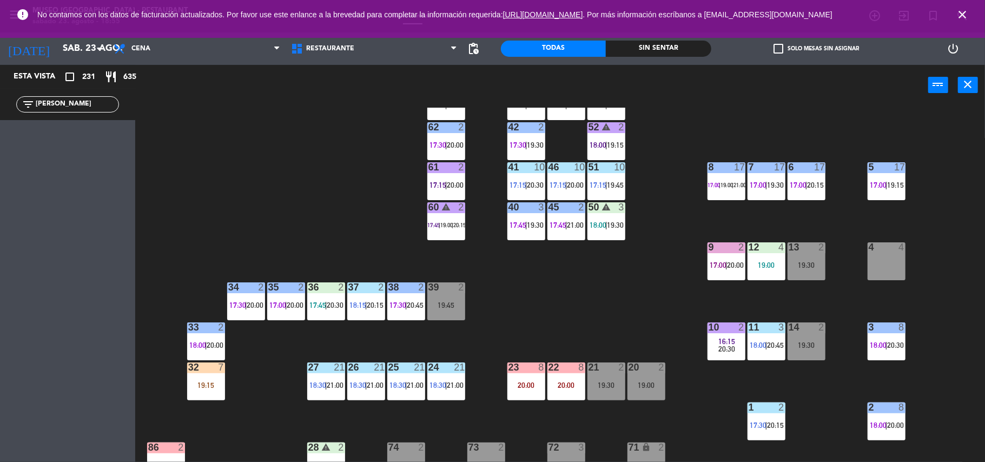
click at [637, 318] on div "44 4 18:45 49 2 17:30 | 20:15 54 warning 5 17:15 | 19:45 64 2 17:30 | 20:45 48 …" at bounding box center [565, 286] width 840 height 356
click at [728, 257] on div "9 2 17:00 | 20:00" at bounding box center [726, 261] width 38 height 38
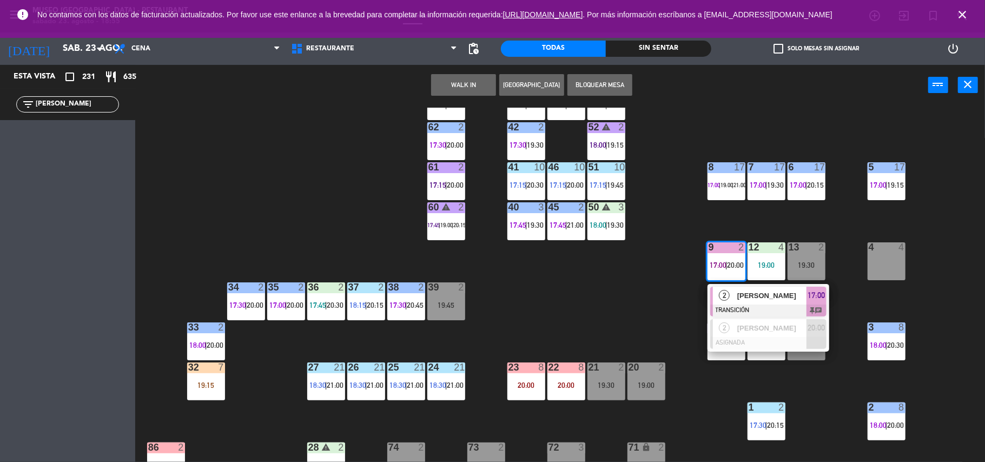
click at [729, 289] on div "2" at bounding box center [724, 296] width 23 height 18
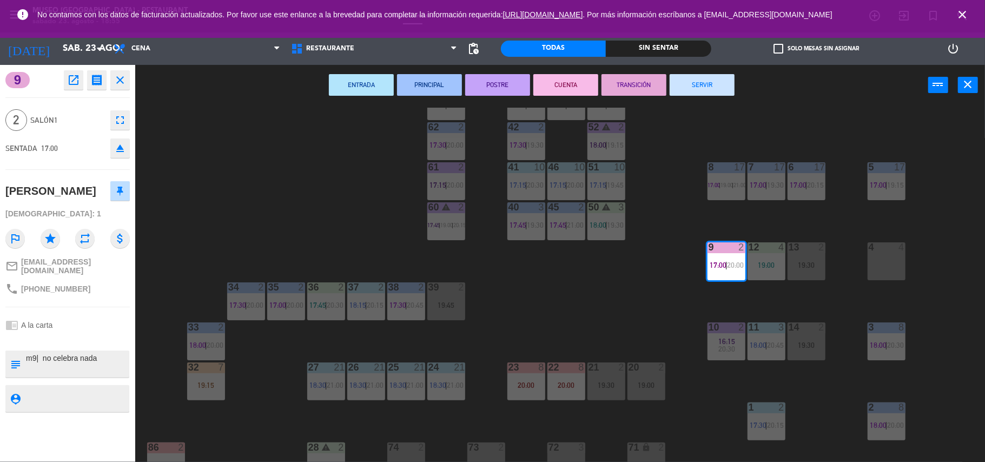
click at [546, 312] on div "44 4 18:45 49 2 17:30 | 20:15 54 warning 5 17:15 | 19:45 64 2 17:30 | 20:45 48 …" at bounding box center [565, 286] width 840 height 356
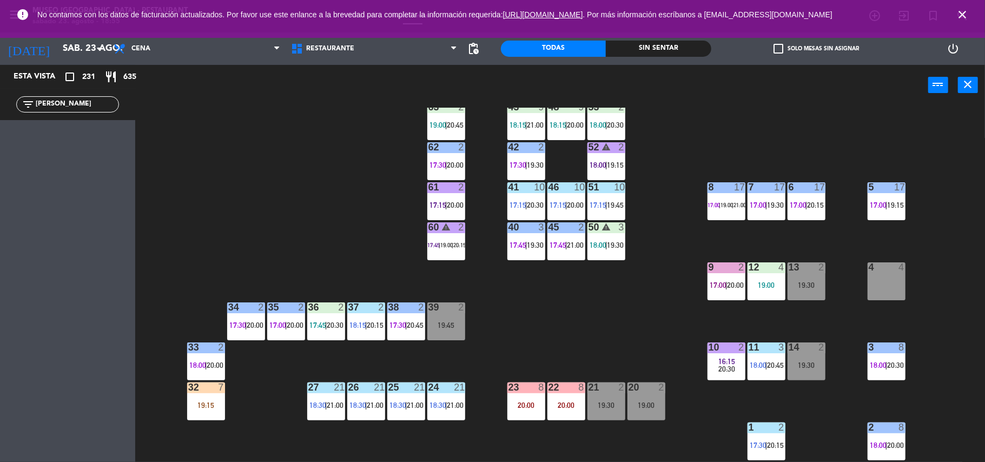
scroll to position [64, 0]
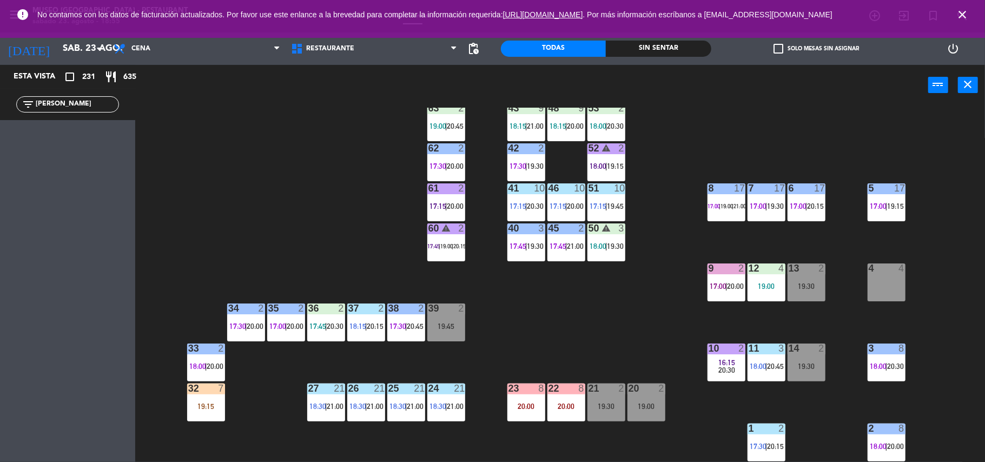
click at [826, 287] on div "44 4 18:45 49 2 17:30 | 20:15 54 warning 5 17:15 | 19:45 64 2 17:30 | 20:45 48 …" at bounding box center [565, 286] width 840 height 356
click at [803, 290] on div "13 2 19:30" at bounding box center [807, 282] width 38 height 38
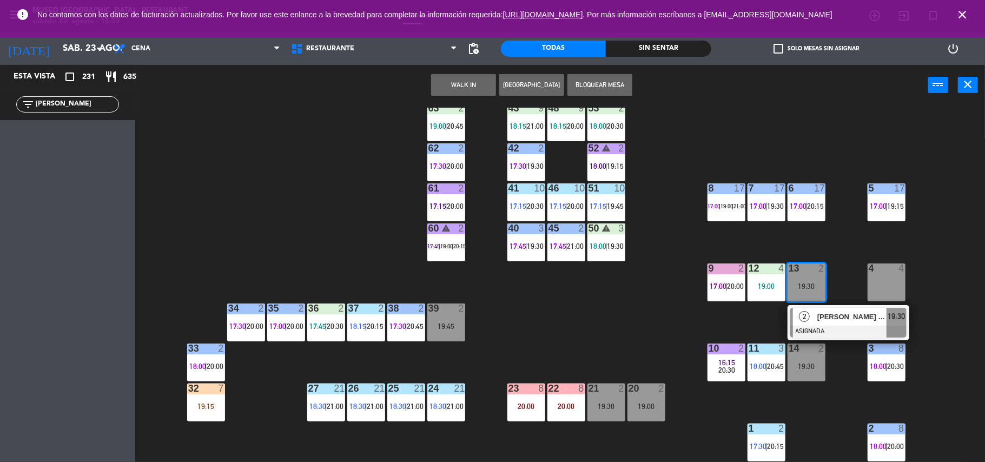
click at [548, 299] on div "44 4 18:45 49 2 17:30 | 20:15 54 warning 5 17:15 | 19:45 64 2 17:30 | 20:45 48 …" at bounding box center [565, 286] width 840 height 356
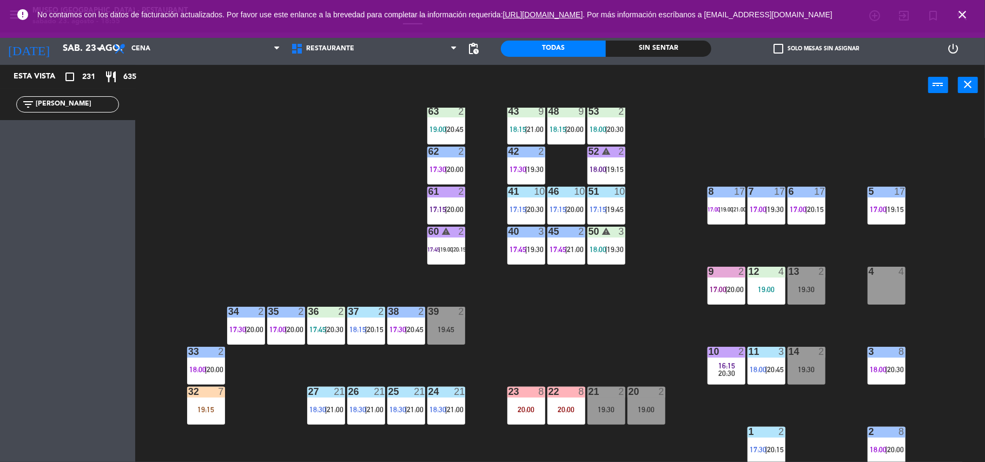
scroll to position [59, 0]
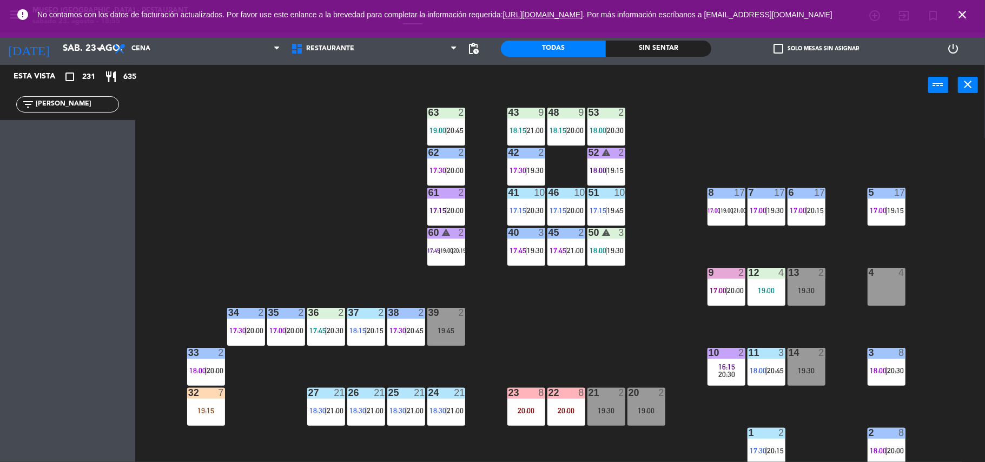
click at [877, 215] on div "5 17 17:00 | 19:15" at bounding box center [887, 207] width 38 height 38
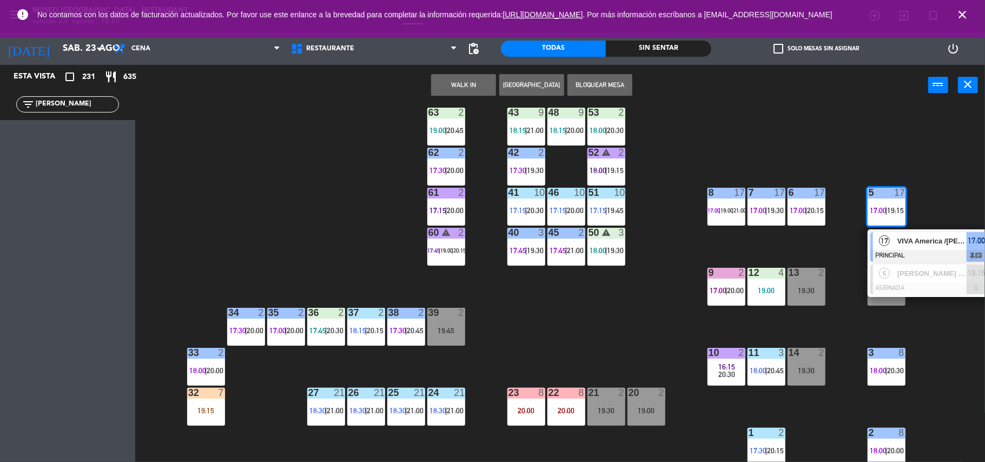
click at [617, 334] on div "44 4 18:45 49 2 17:30 | 20:15 54 warning 5 17:15 | 19:45 64 2 17:30 | 20:45 48 …" at bounding box center [565, 286] width 840 height 356
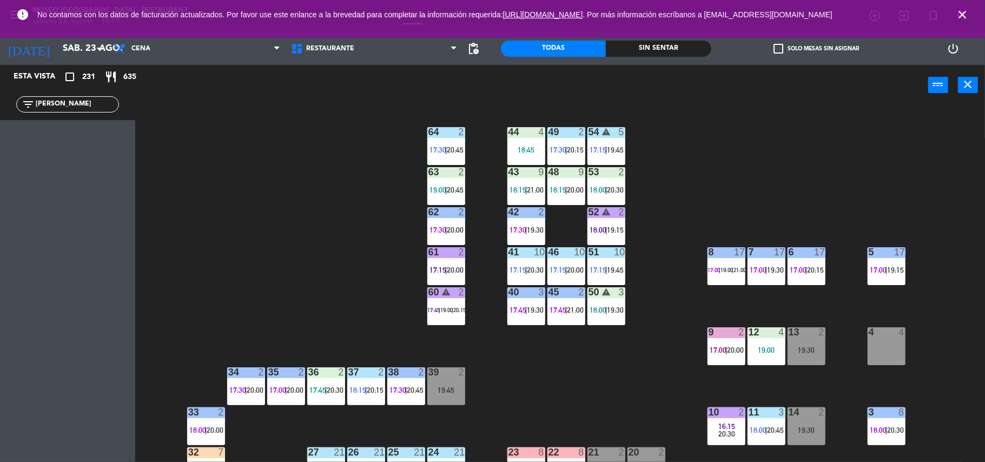
scroll to position [36, 0]
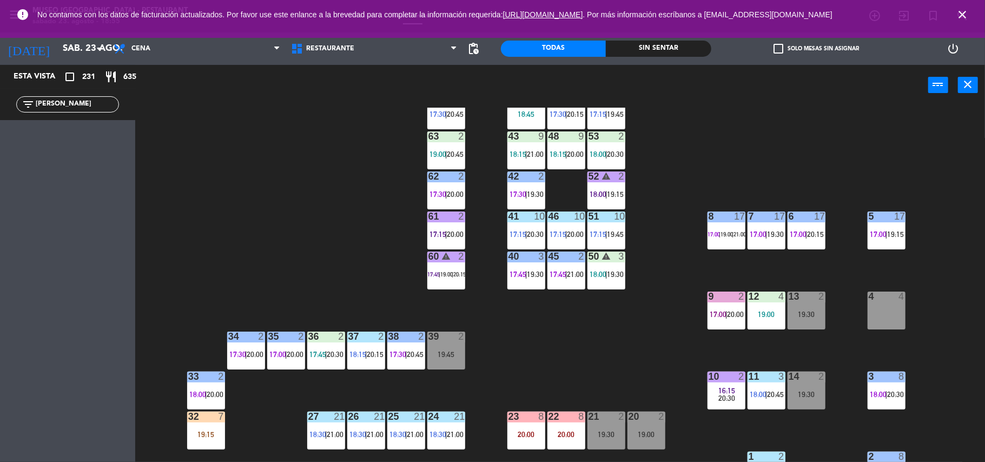
drag, startPoint x: 636, startPoint y: 323, endPoint x: 566, endPoint y: 302, distance: 73.6
click at [566, 302] on div "44 4 18:45 49 2 17:30 | 20:15 54 warning 5 17:15 | 19:45 64 2 17:30 | 20:45 48 …" at bounding box center [565, 286] width 840 height 356
click at [611, 270] on span "19:30" at bounding box center [615, 274] width 17 height 9
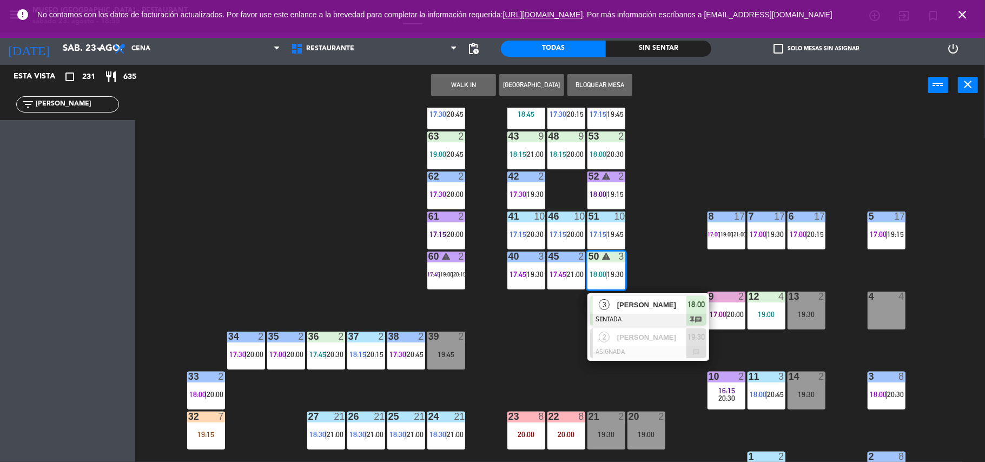
click at [539, 355] on div "44 4 18:45 49 2 17:30 | 20:15 54 warning 5 17:15 | 19:45 64 2 17:30 | 20:45 48 …" at bounding box center [565, 286] width 840 height 356
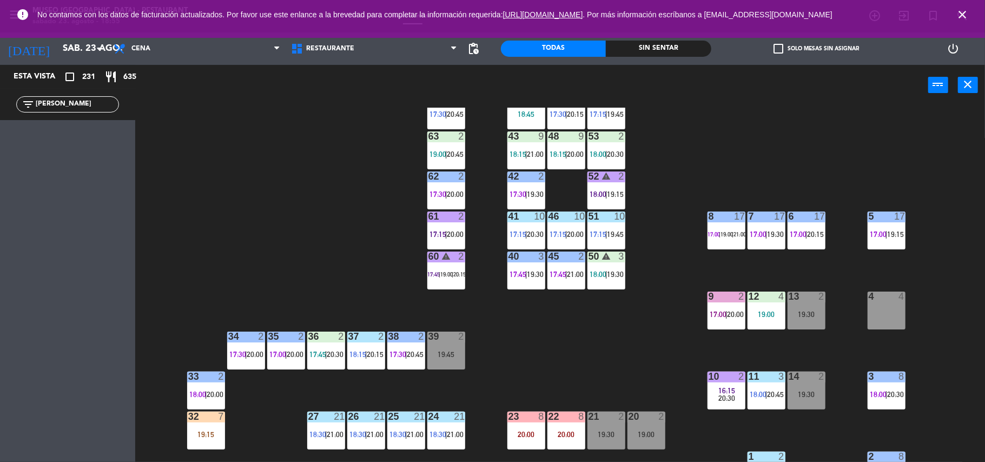
click at [518, 279] on div "40 3 17:45 | 19:30" at bounding box center [526, 271] width 38 height 38
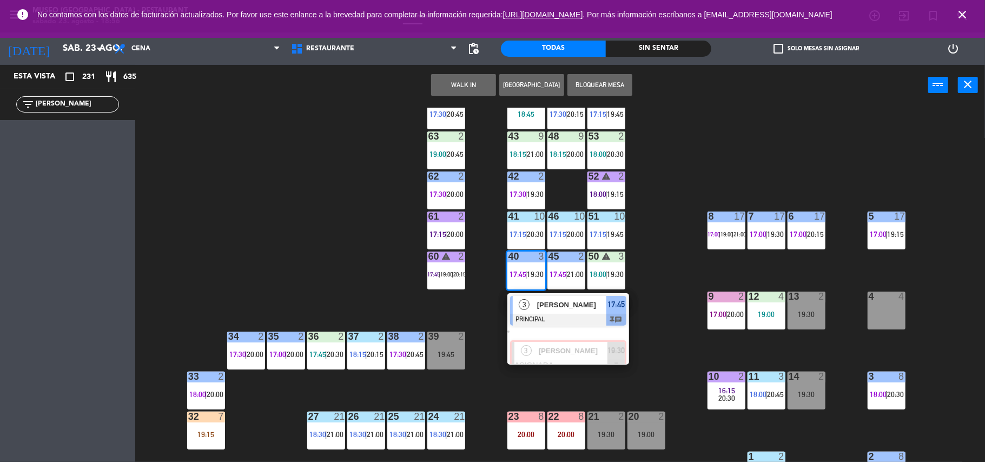
click at [568, 355] on div "3 [PERSON_NAME] ASIGNADA 19:30" at bounding box center [568, 345] width 138 height 39
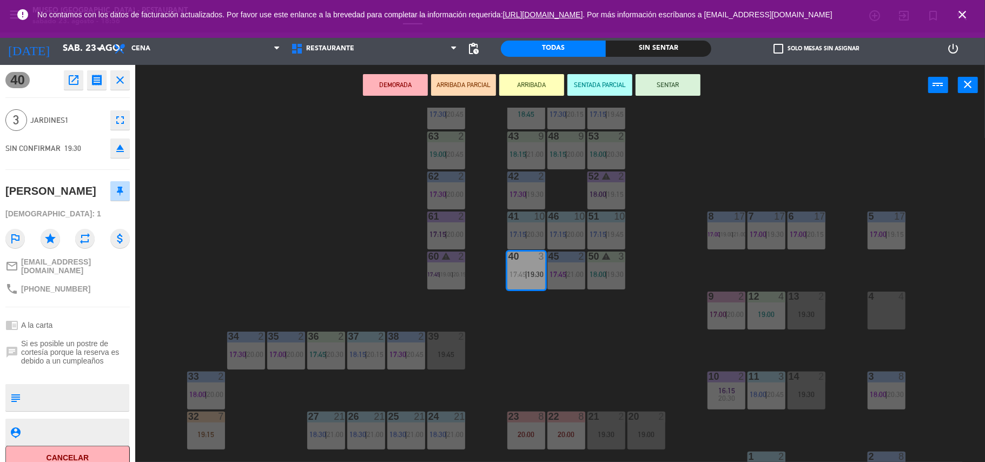
click at [881, 310] on div "4 4" at bounding box center [887, 311] width 38 height 38
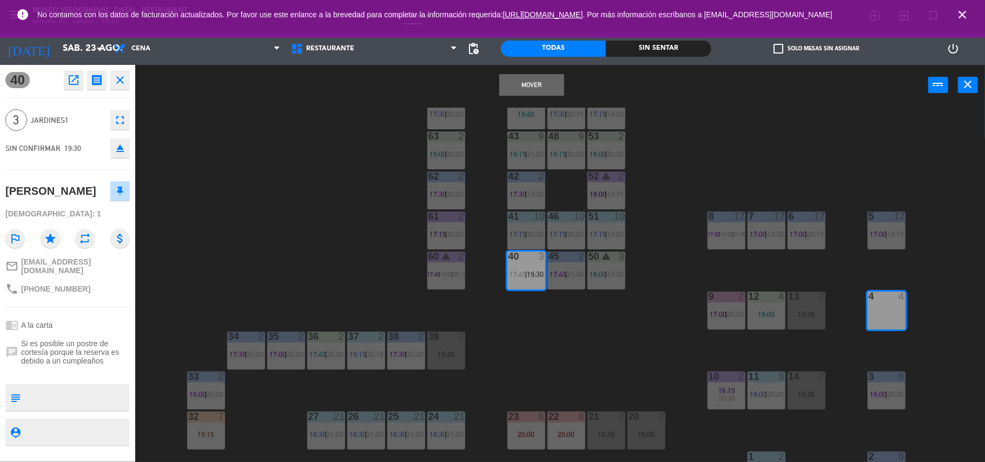
click at [521, 82] on button "Mover" at bounding box center [531, 85] width 65 height 22
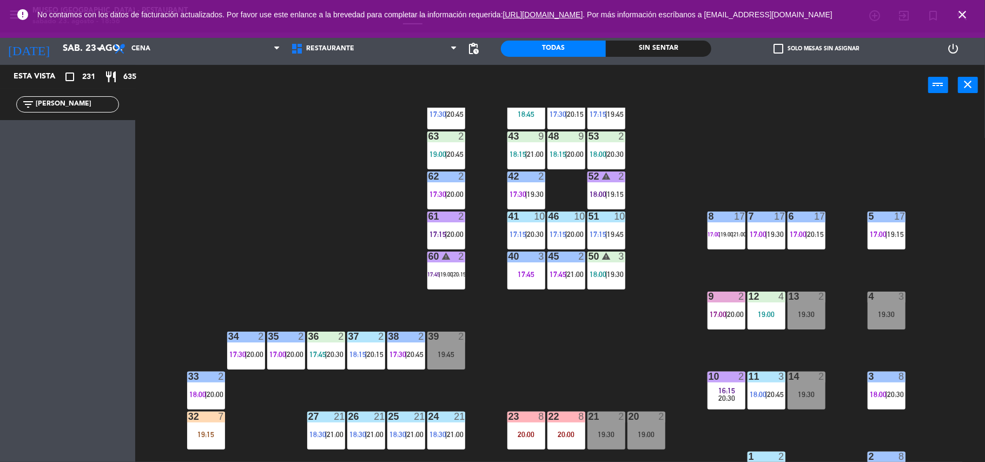
click at [587, 150] on div "18:00 | 20:30" at bounding box center [606, 154] width 38 height 8
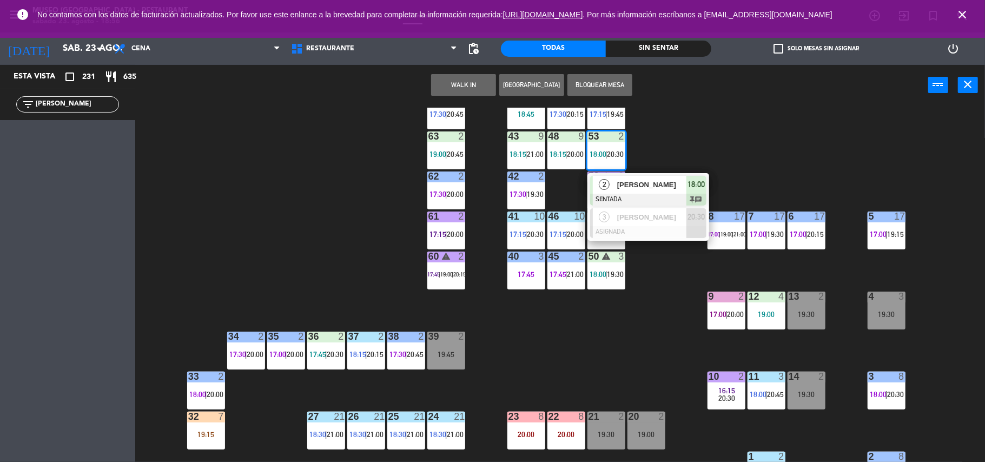
click at [673, 146] on div "44 4 18:45 49 2 17:30 | 20:15 54 warning 5 17:15 | 19:45 64 2 17:30 | 20:45 48 …" at bounding box center [565, 286] width 840 height 356
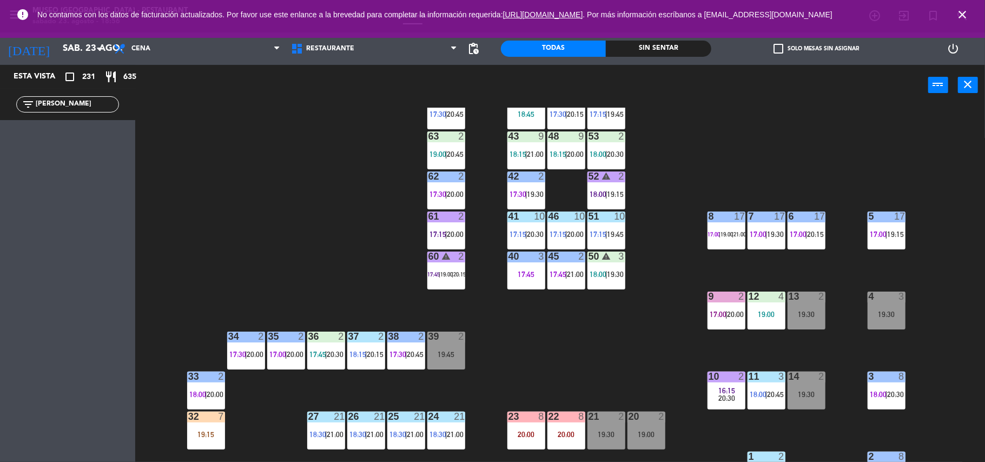
click at [631, 146] on div "44 4 18:45 49 2 17:30 | 20:15 54 warning 5 17:15 | 19:45 64 2 17:30 | 20:45 48 …" at bounding box center [565, 286] width 840 height 356
click at [606, 145] on div "53 2 18:00 | 20:30" at bounding box center [606, 150] width 38 height 38
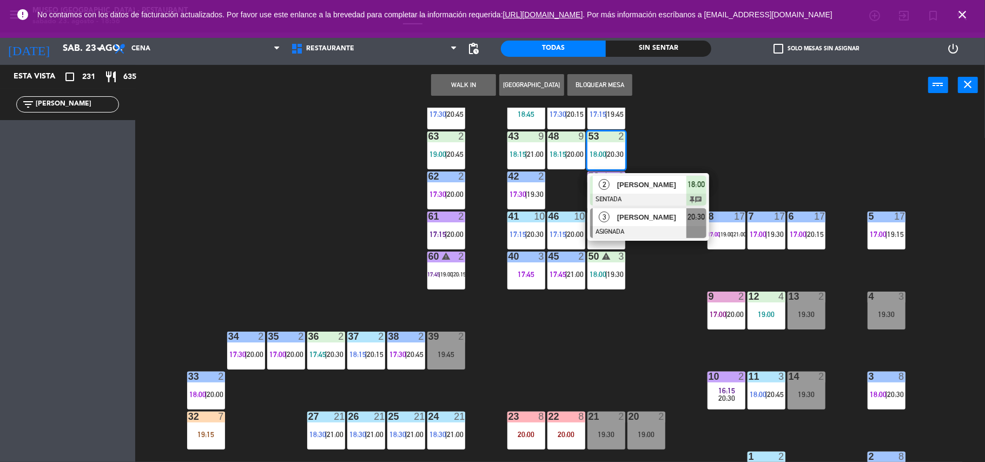
click at [667, 234] on div at bounding box center [648, 232] width 116 height 12
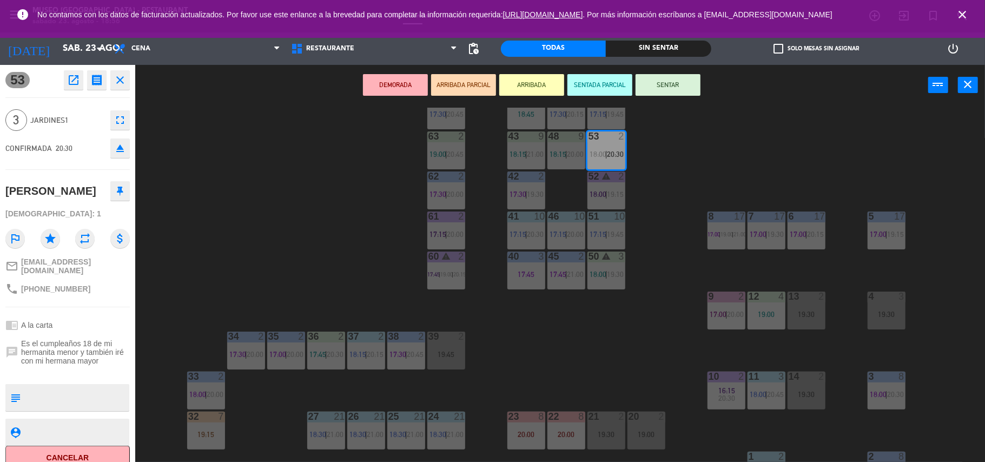
click at [534, 270] on div "17:45" at bounding box center [526, 274] width 38 height 8
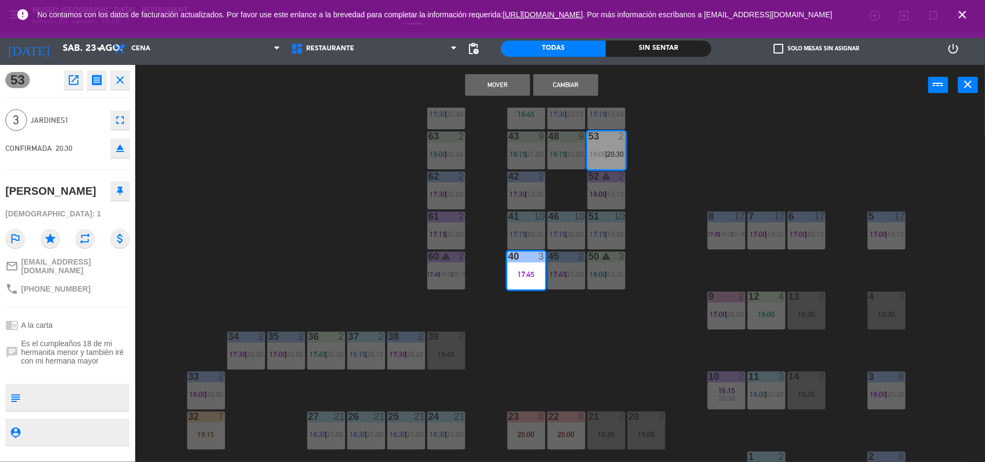
click at [499, 85] on button "Mover" at bounding box center [497, 85] width 65 height 22
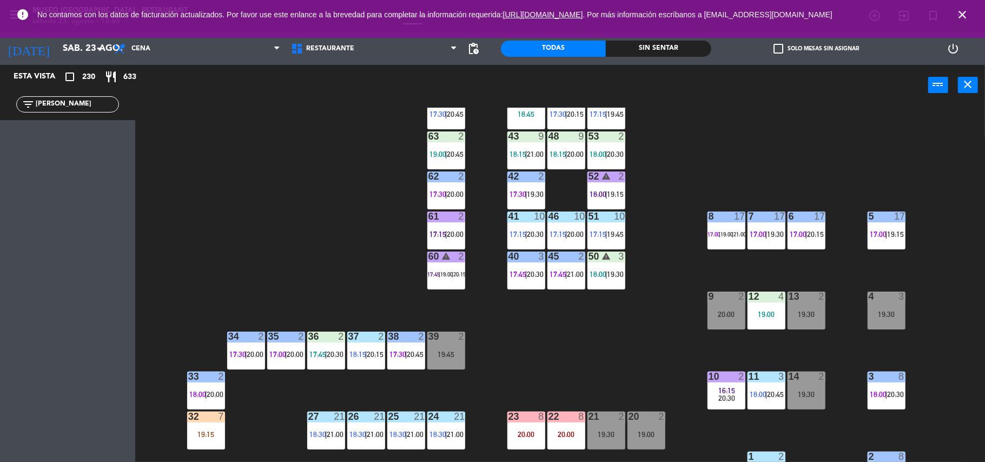
click at [520, 138] on div at bounding box center [526, 136] width 18 height 10
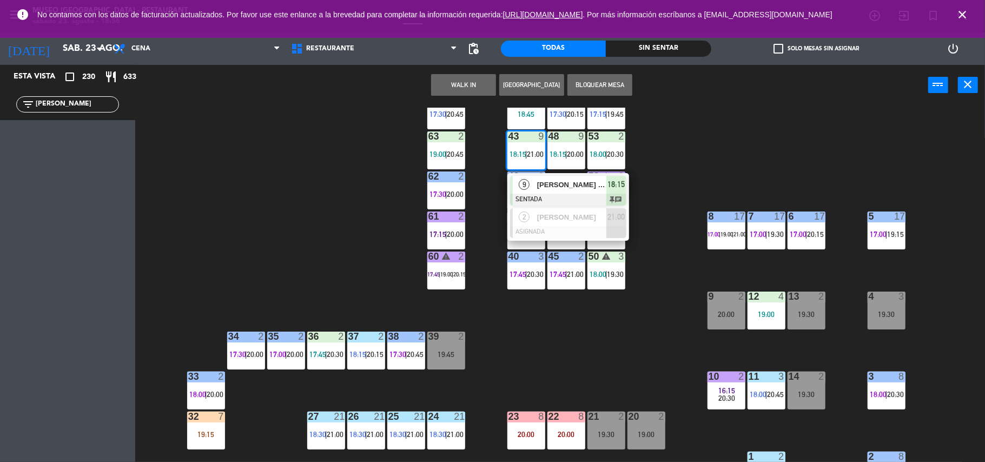
click at [710, 174] on div "44 4 18:45 49 2 17:30 | 20:15 54 warning 5 17:15 | 19:45 64 2 17:30 | 20:45 48 …" at bounding box center [565, 286] width 840 height 356
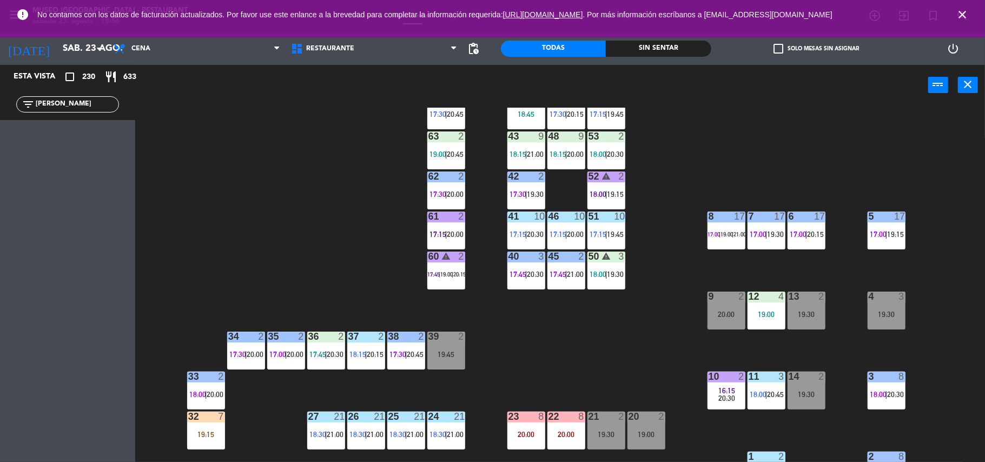
click at [534, 199] on div "42 2 17:30 | 19:30" at bounding box center [526, 190] width 38 height 38
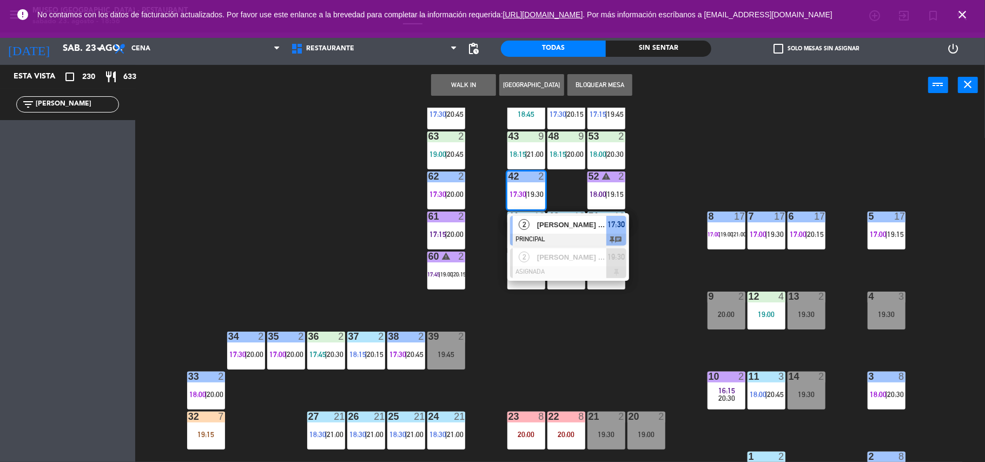
click at [633, 198] on div "44 4 18:45 49 2 17:30 | 20:15 54 warning 5 17:15 | 19:45 64 2 17:30 | 20:45 48 …" at bounding box center [565, 286] width 840 height 356
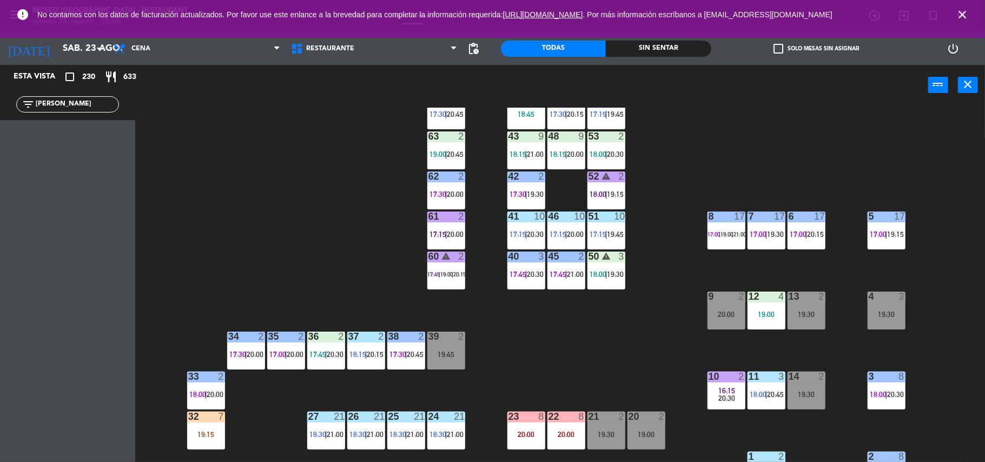
scroll to position [0, 0]
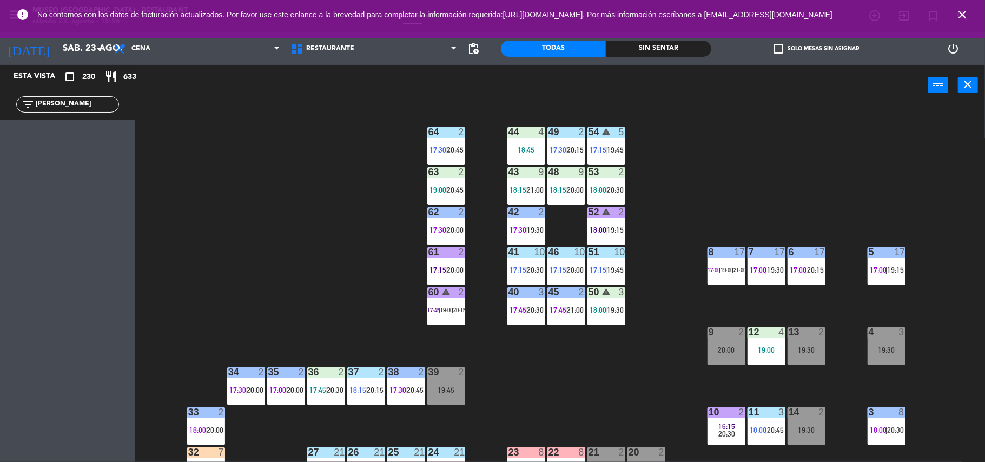
click at [609, 163] on div "54 warning 5 17:15 | 19:45" at bounding box center [606, 146] width 38 height 38
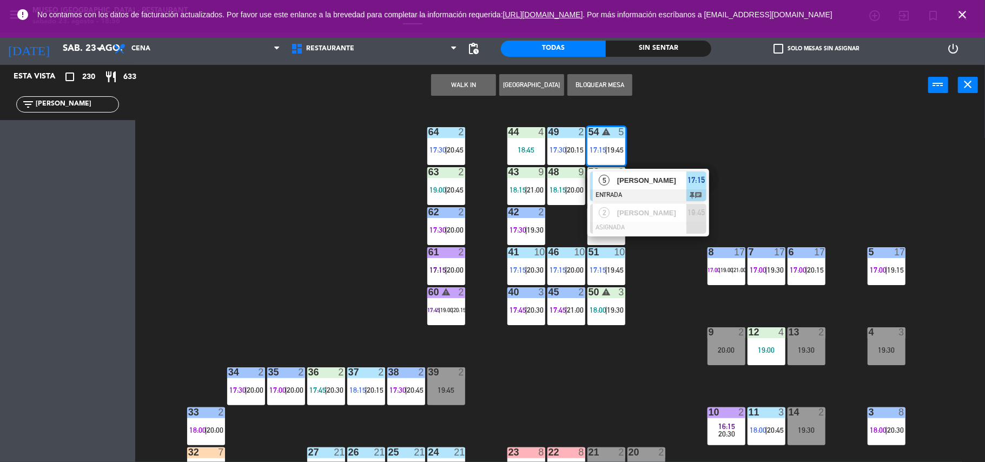
click at [652, 149] on div "44 4 18:45 49 2 17:30 | 20:15 54 warning 5 17:15 | 19:45 5 [PERSON_NAME] ENTRAD…" at bounding box center [565, 286] width 840 height 356
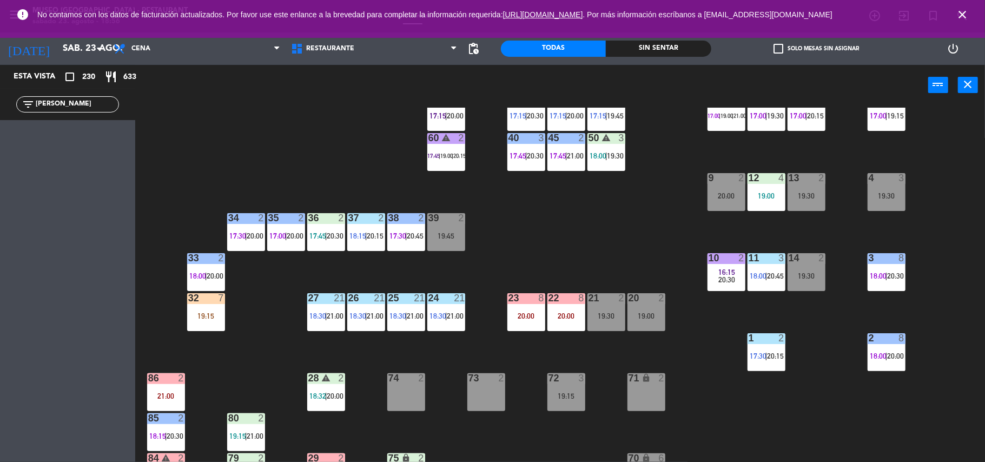
scroll to position [153, 0]
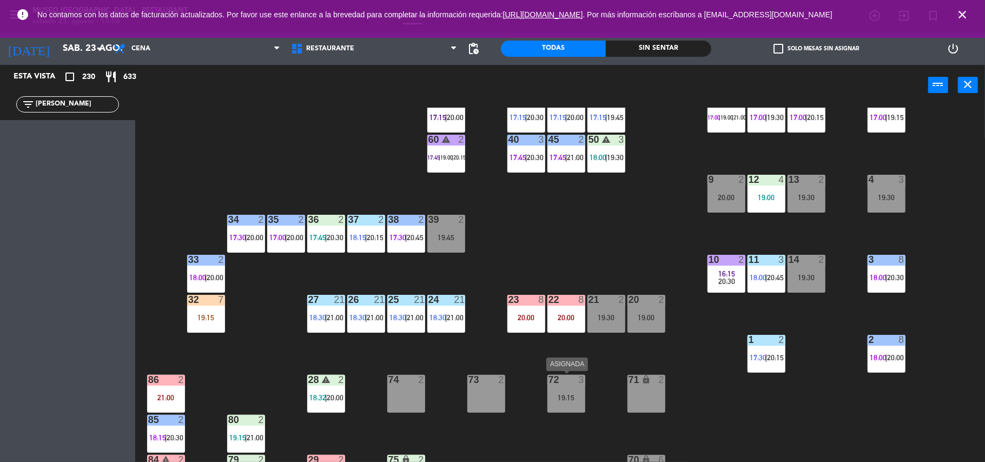
click at [580, 390] on div "72 3 19:15" at bounding box center [566, 394] width 38 height 38
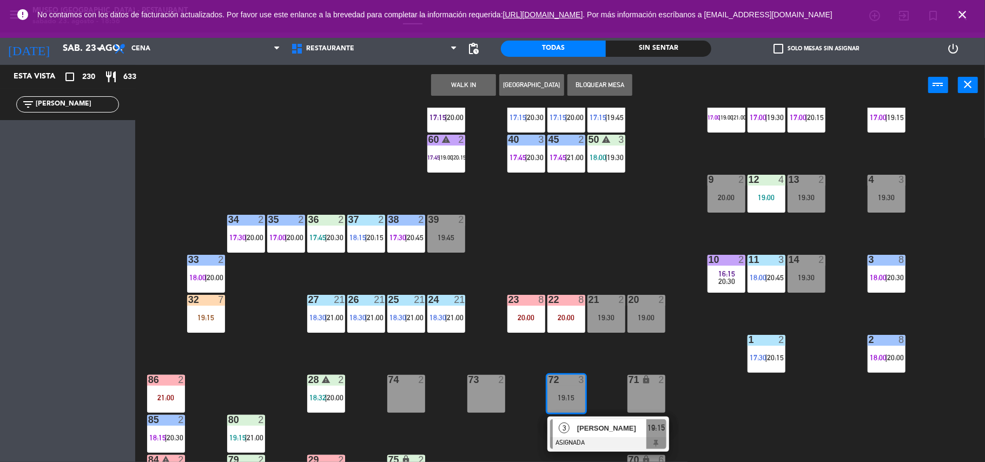
click at [580, 269] on div "44 4 18:45 49 2 17:30 | 20:15 54 warning 5 17:15 | 19:45 64 2 17:30 | 20:45 48 …" at bounding box center [565, 286] width 840 height 356
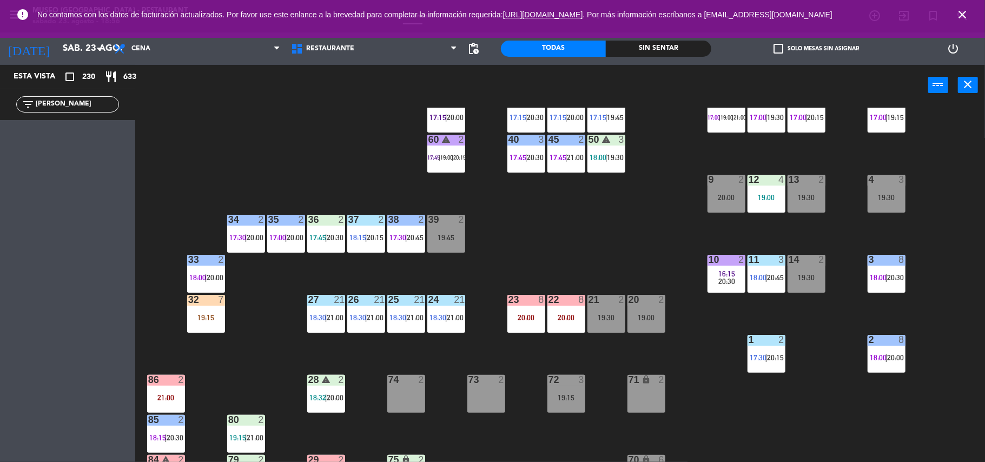
click at [563, 237] on div "44 4 18:45 49 2 17:30 | 20:15 54 warning 5 17:15 | 19:45 64 2 17:30 | 20:45 48 …" at bounding box center [565, 286] width 840 height 356
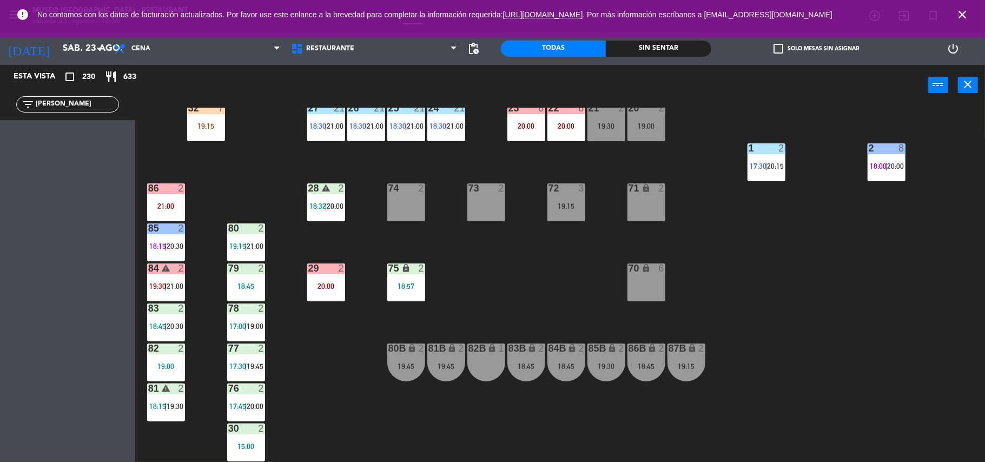
click at [564, 208] on div "19:15" at bounding box center [566, 206] width 38 height 8
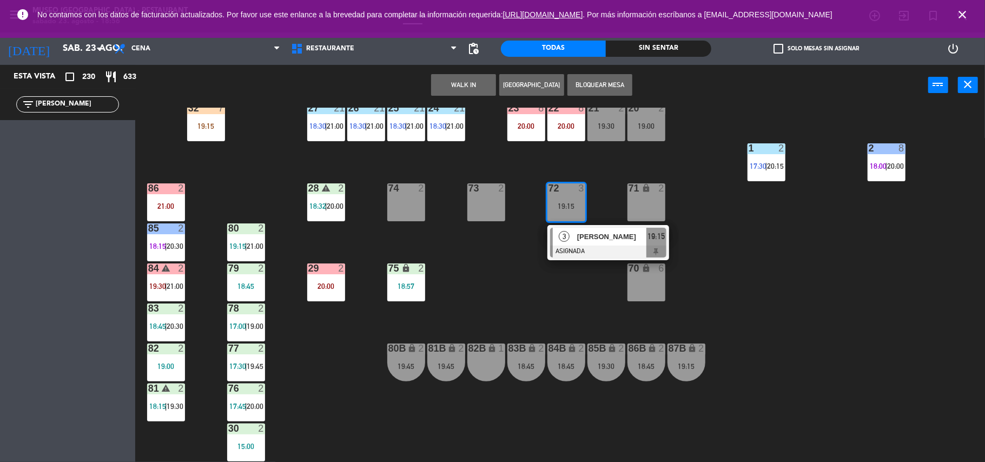
click at [502, 301] on div "44 4 18:45 49 2 17:30 | 20:15 54 warning 5 17:15 | 19:45 64 2 17:30 | 20:45 48 …" at bounding box center [565, 286] width 840 height 356
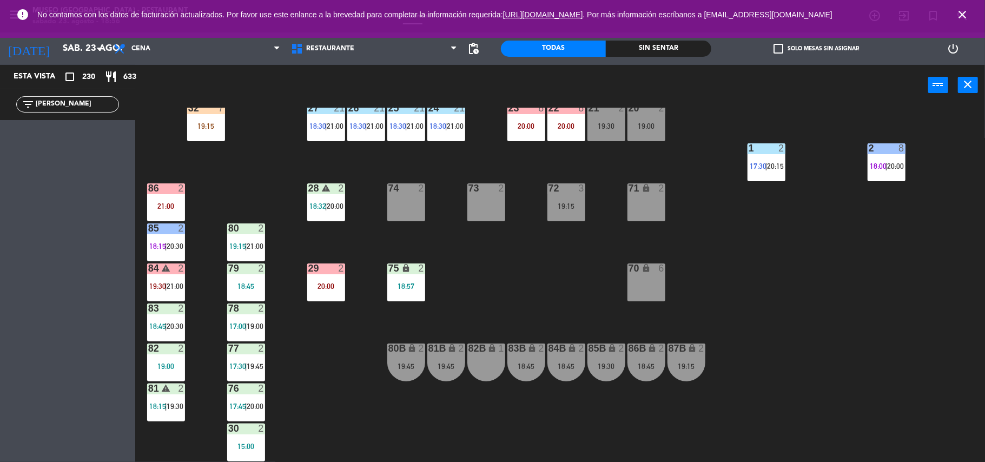
scroll to position [0, 0]
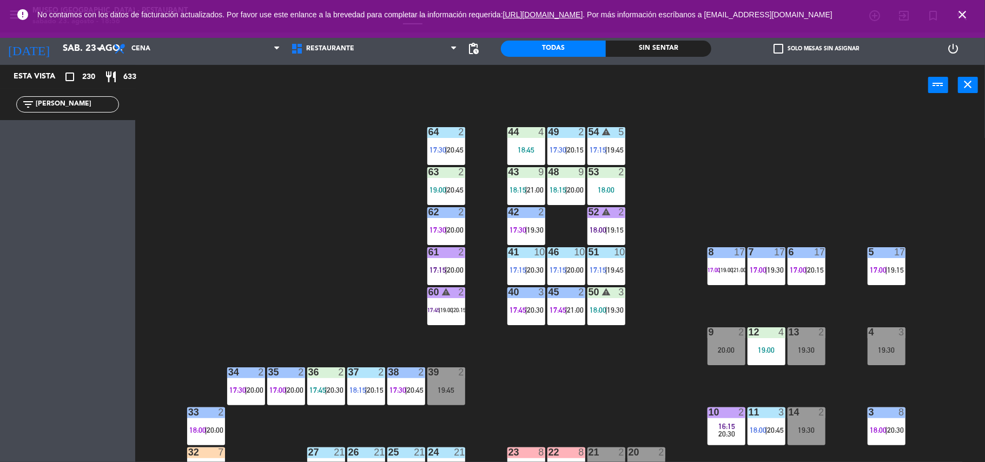
click at [445, 256] on div at bounding box center [446, 252] width 18 height 10
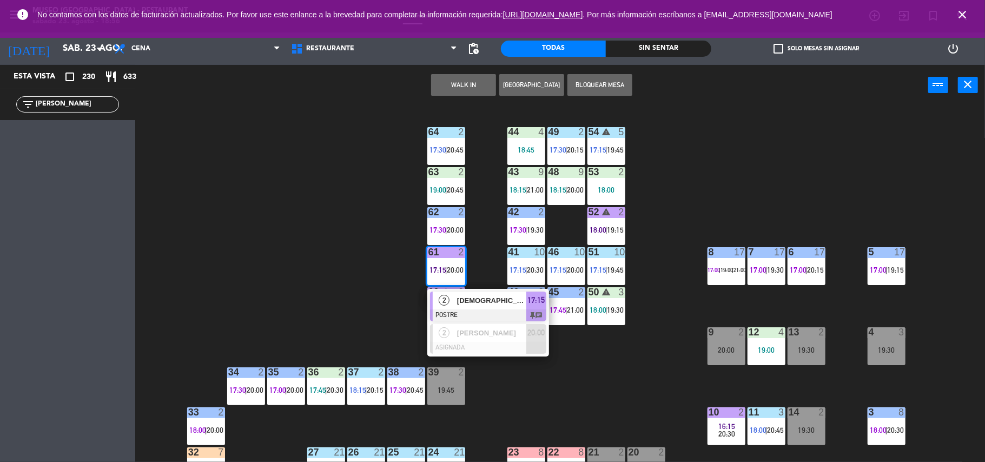
click at [482, 288] on div "44 4 18:45 49 2 17:30 | 20:15 54 warning 5 17:15 | 19:45 64 2 17:30 | 20:45 48 …" at bounding box center [565, 286] width 840 height 356
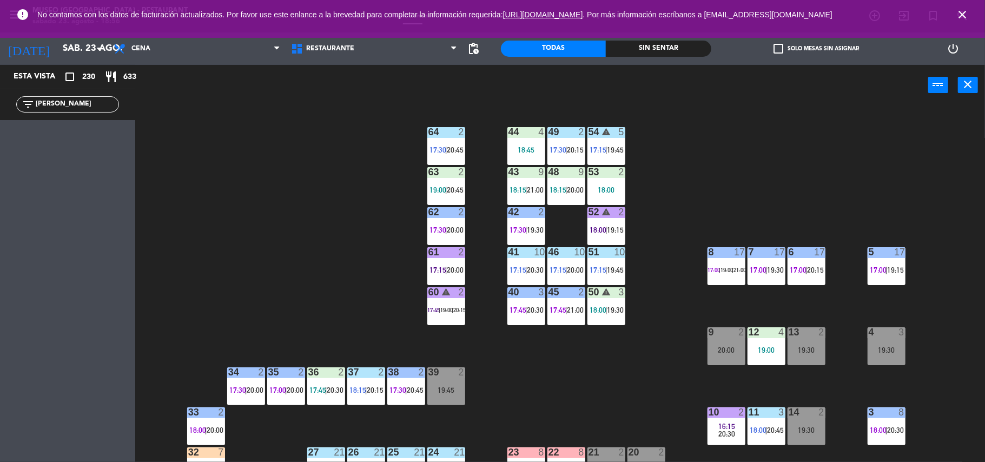
click at [459, 278] on div "61 2 17:15 | 20:00" at bounding box center [446, 266] width 38 height 38
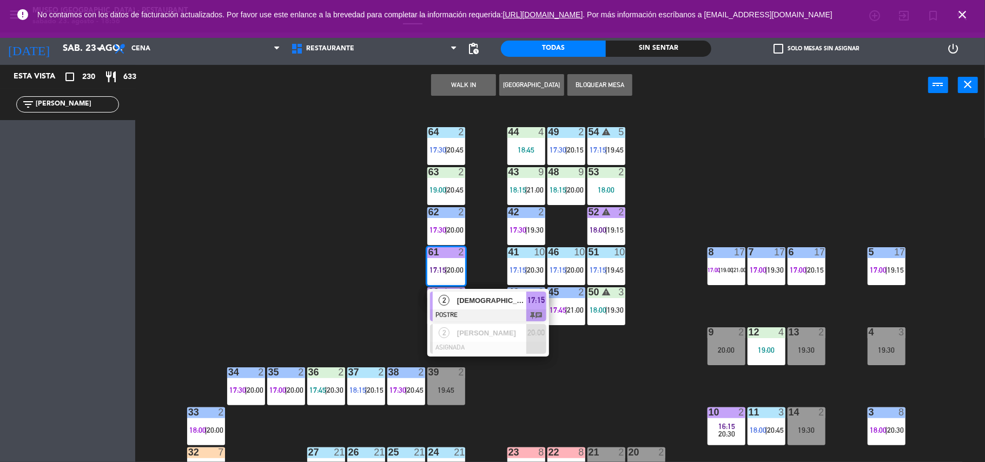
click at [508, 304] on span "[DEMOGRAPHIC_DATA][PERSON_NAME]" at bounding box center [491, 300] width 69 height 11
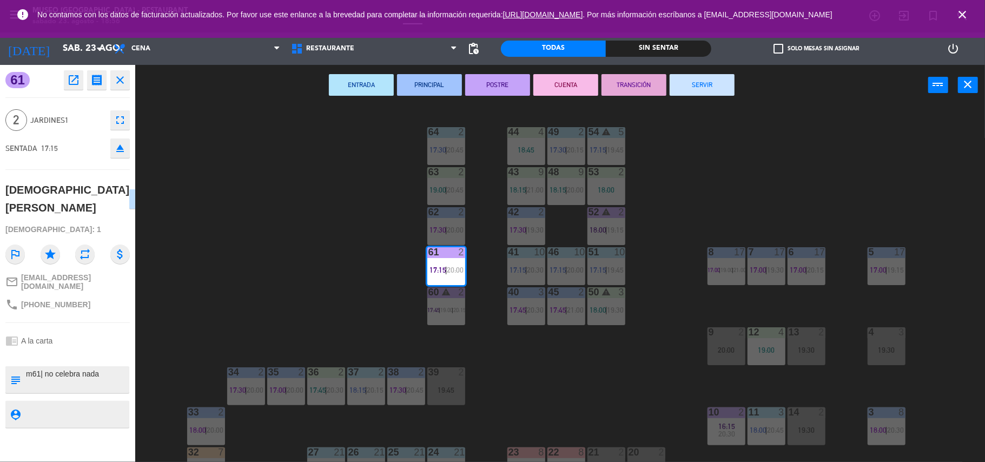
click at [647, 89] on button "TRANSICIÓN" at bounding box center [633, 85] width 65 height 22
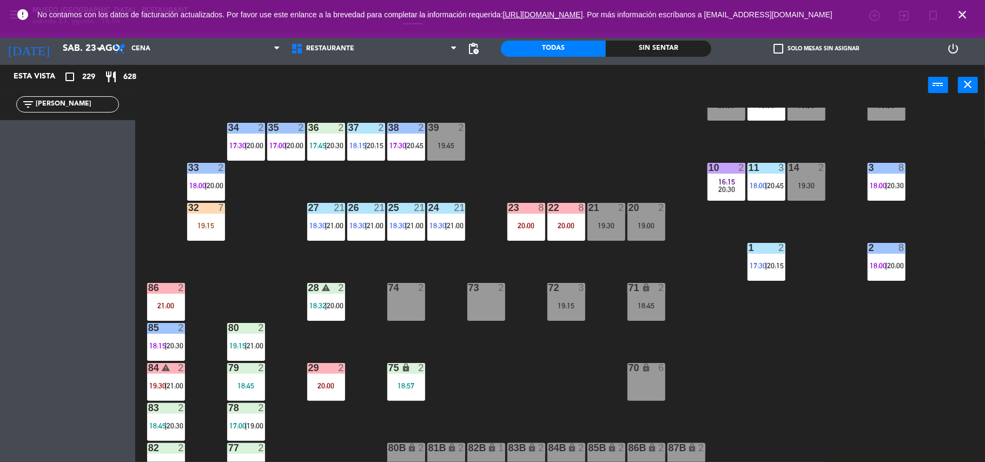
scroll to position [246, 0]
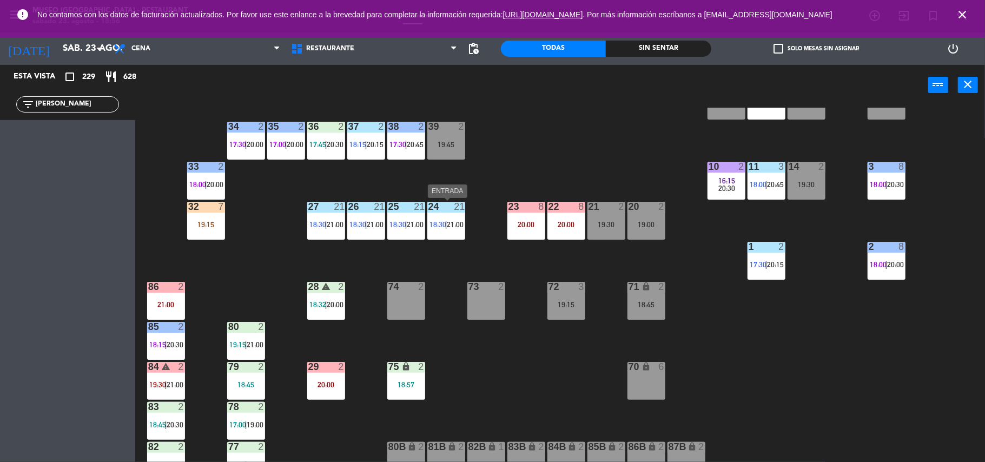
click at [429, 229] on div "24 21 18:30 | 21:00" at bounding box center [446, 221] width 38 height 38
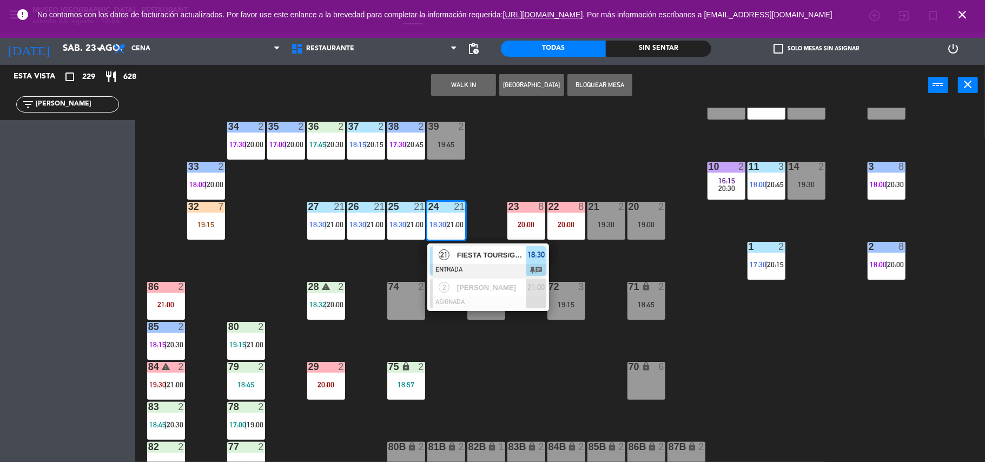
click at [469, 256] on span "FIESTA TOURS/GRUPO [PERSON_NAME] 21" at bounding box center [491, 254] width 69 height 11
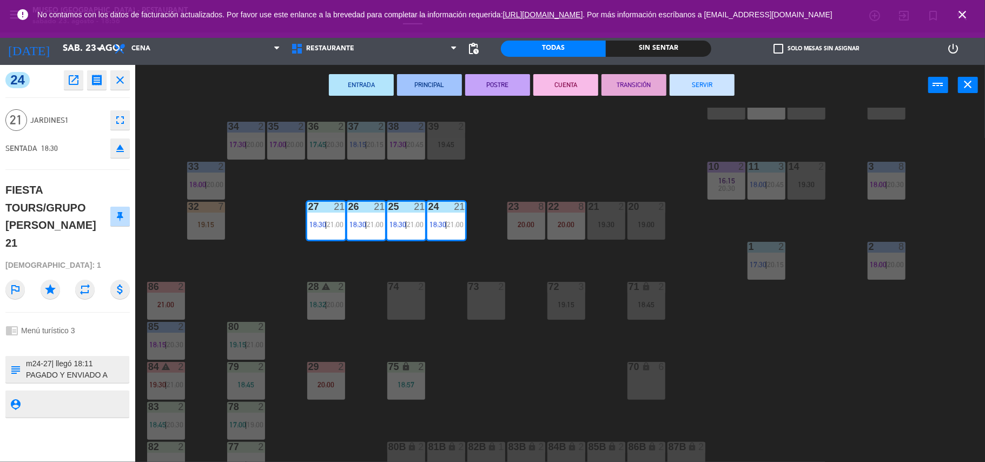
click at [357, 83] on button "ENTRADA" at bounding box center [361, 85] width 65 height 22
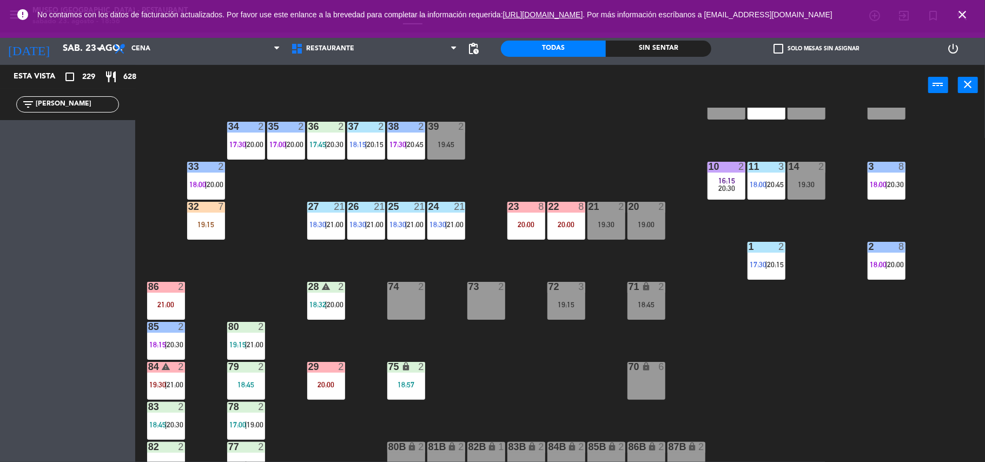
click at [474, 353] on div "44 4 18:45 49 2 17:30 | 20:15 54 warning 5 17:15 | 19:45 64 2 17:30 | 20:45 48 …" at bounding box center [565, 286] width 840 height 356
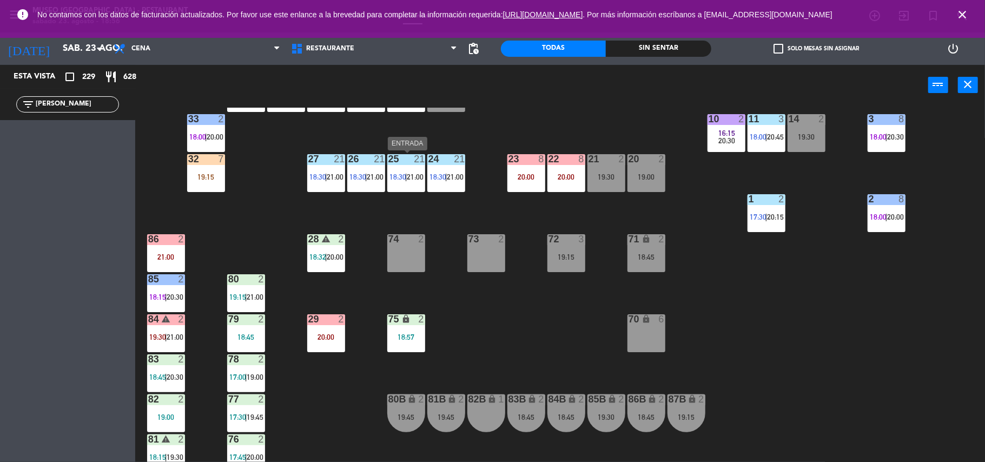
click at [407, 177] on div "21:00" at bounding box center [415, 177] width 16 height 8
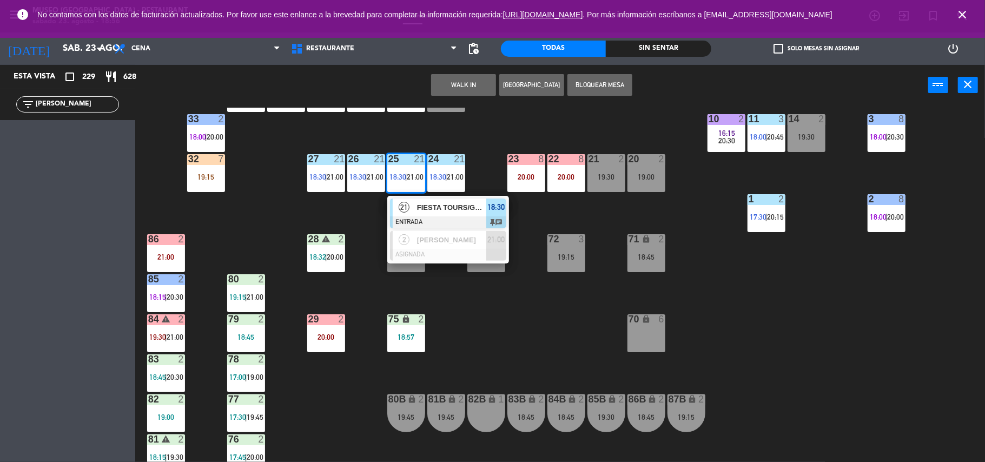
click at [502, 314] on div "44 4 18:45 49 2 17:30 | 20:15 54 warning 5 17:15 | 19:45 64 2 17:30 | 20:45 48 …" at bounding box center [565, 286] width 840 height 356
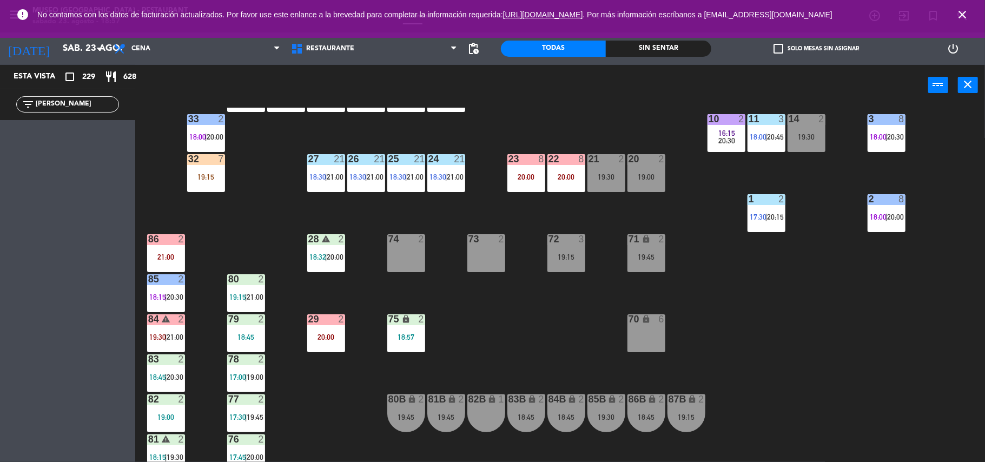
click at [557, 274] on div "44 4 18:45 49 2 17:30 | 20:15 54 warning 5 17:15 | 19:45 64 2 17:30 | 20:45 48 …" at bounding box center [565, 286] width 840 height 356
click at [564, 261] on div "72 3 19:15" at bounding box center [566, 253] width 38 height 38
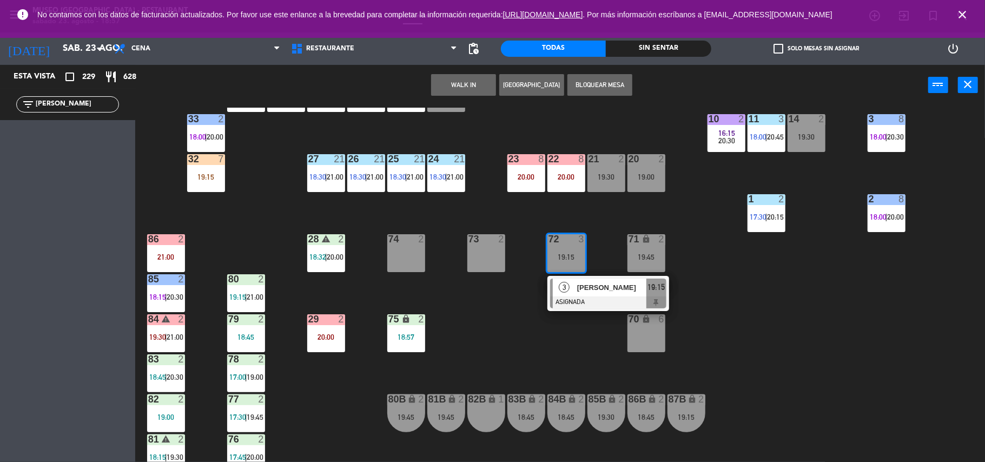
click at [604, 301] on div at bounding box center [608, 302] width 116 height 12
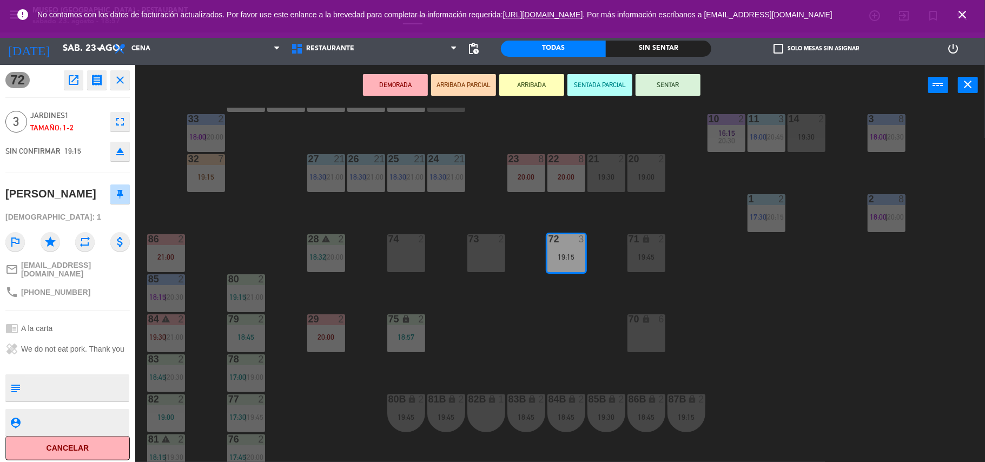
click at [477, 416] on div "82B lock 1" at bounding box center [486, 413] width 38 height 38
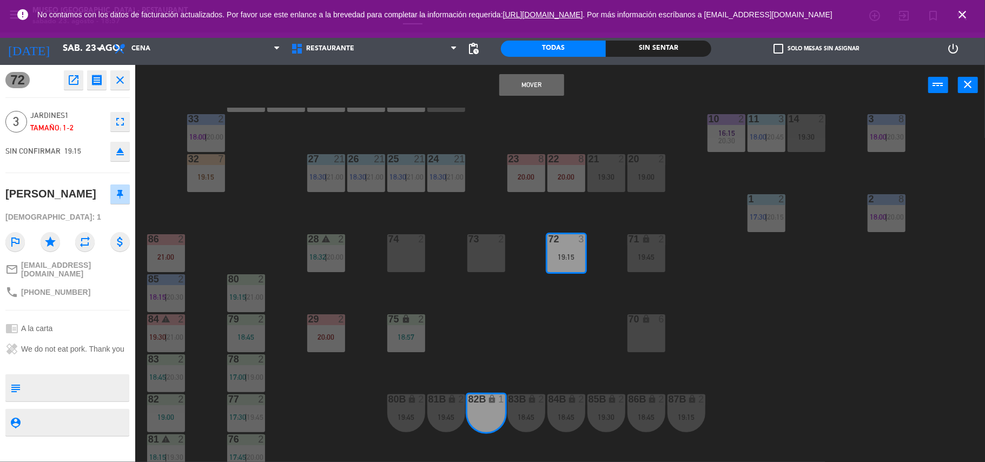
click at [509, 91] on button "Mover" at bounding box center [531, 85] width 65 height 22
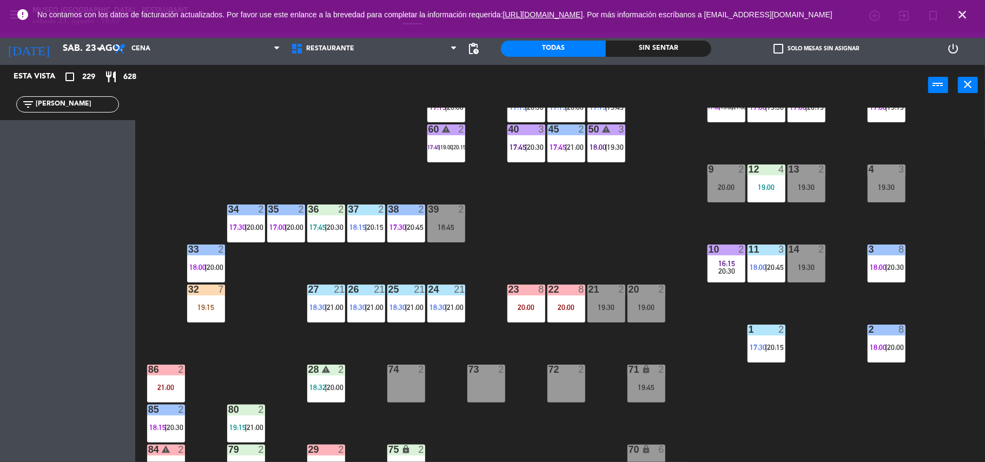
scroll to position [162, 0]
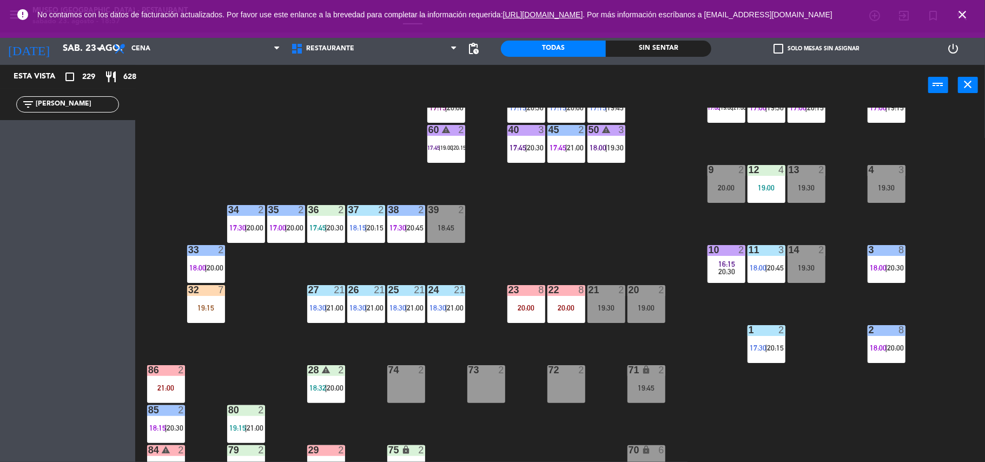
click at [452, 224] on div "18:45" at bounding box center [446, 228] width 38 height 8
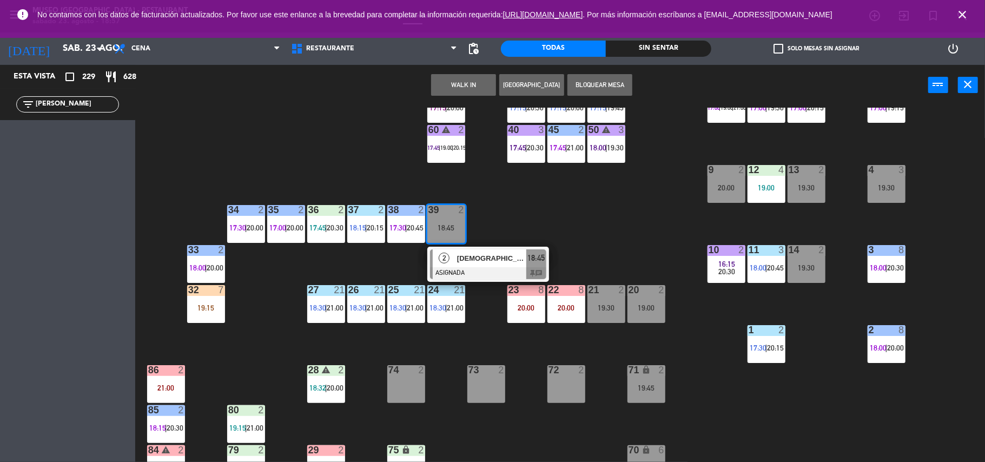
click at [517, 261] on span "[DEMOGRAPHIC_DATA][PERSON_NAME]" at bounding box center [491, 258] width 69 height 11
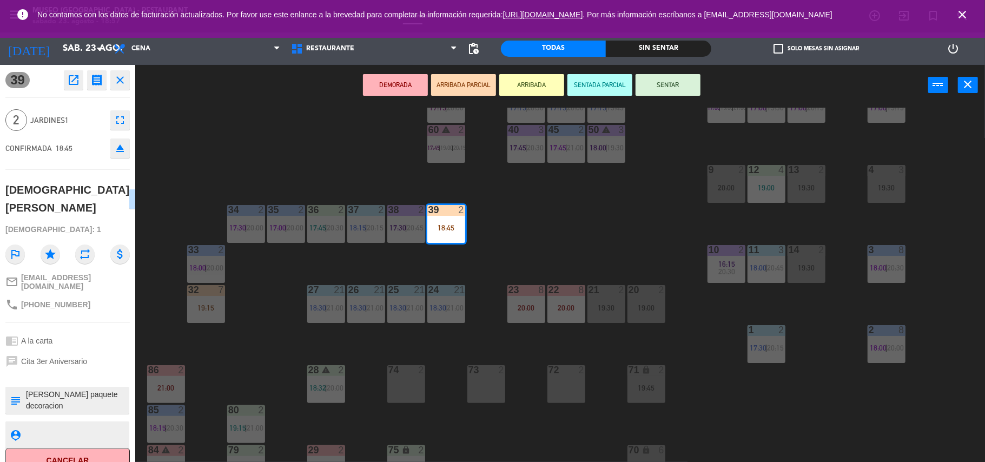
click at [553, 238] on div "44 4 18:45 49 2 17:30 | 20:15 54 warning 5 17:15 | 19:45 64 2 17:30 | 20:45 48 …" at bounding box center [565, 286] width 840 height 356
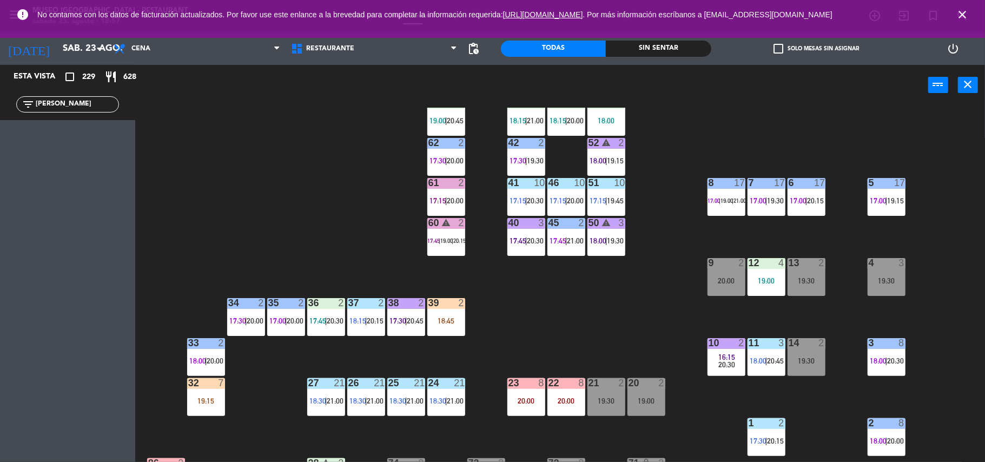
scroll to position [30, 0]
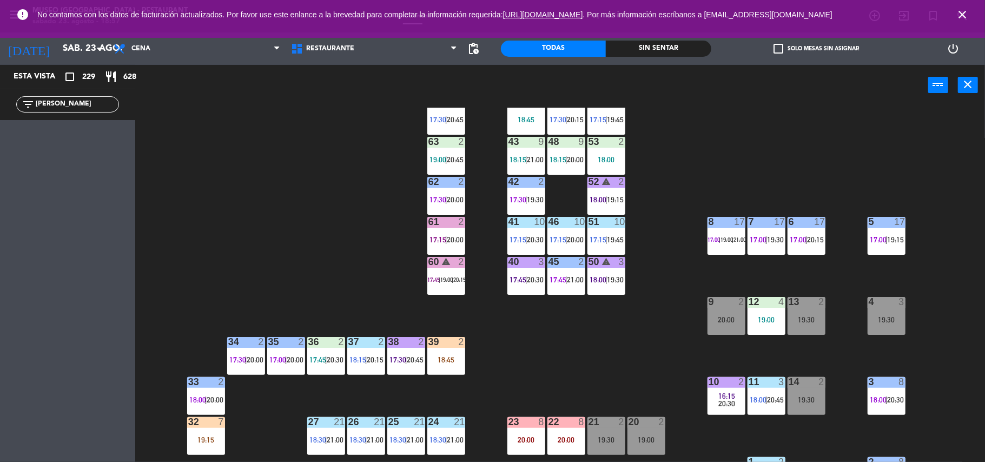
click at [435, 353] on div "39 2 18:45" at bounding box center [446, 356] width 38 height 38
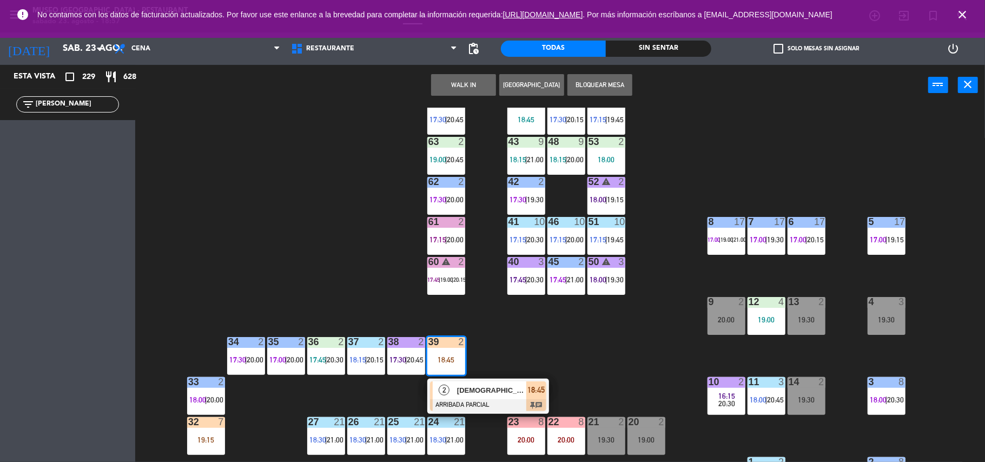
click
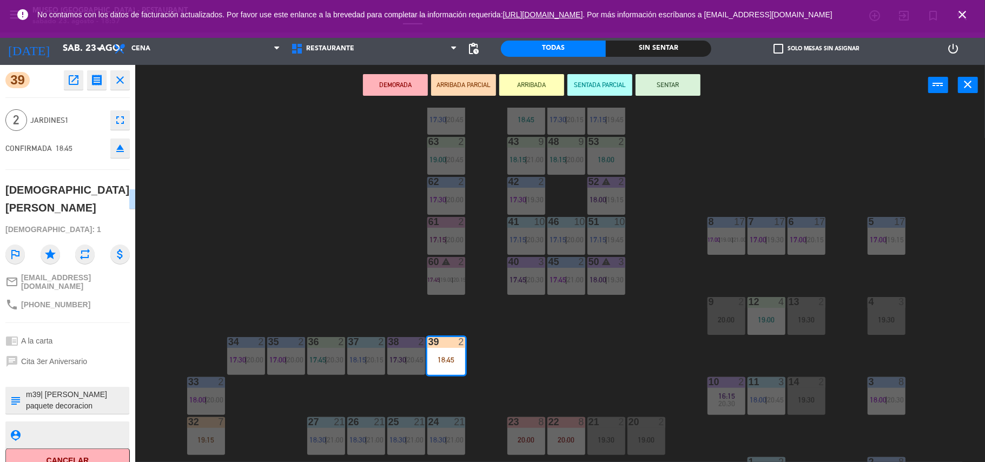
type textarea "m39| [PERSON_NAME] paquete decoracion [PERSON_NAME]"
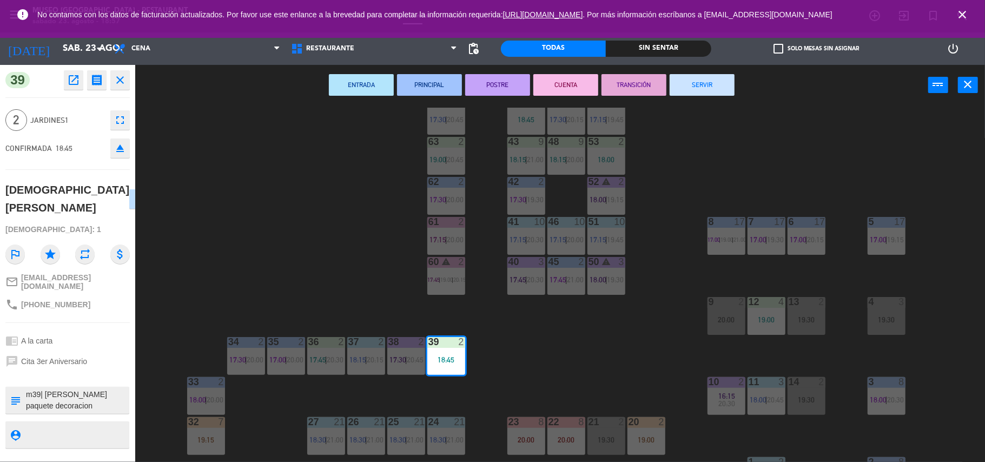
type textarea "m39| [PERSON_NAME] paquete decoracion [PERSON_NAME]"
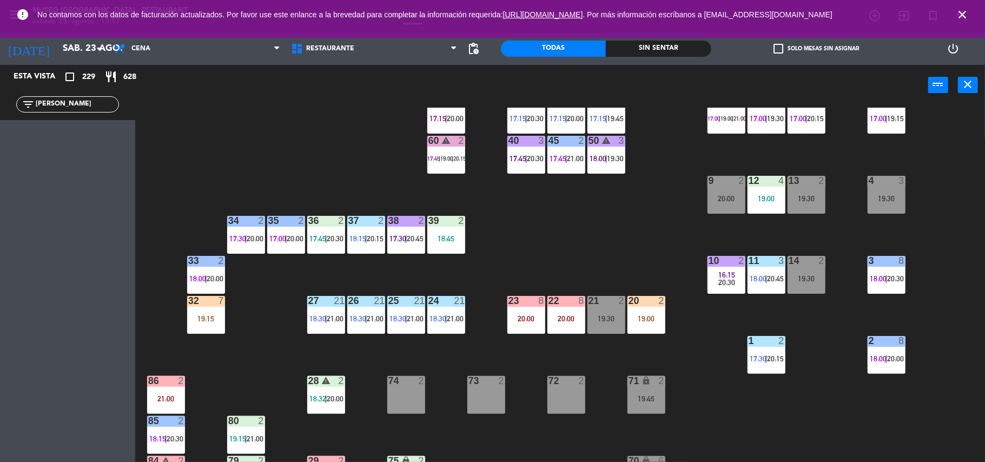
scroll to position [152, 0]
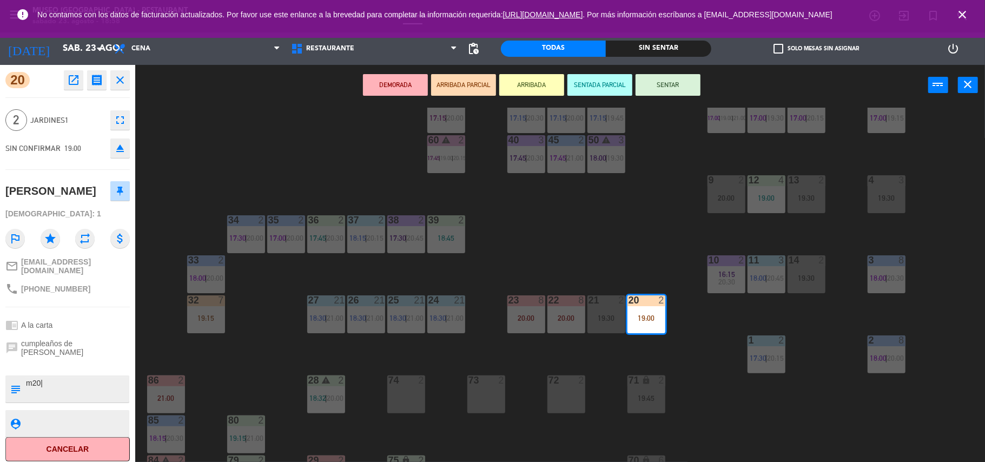
type textarea "m20|"
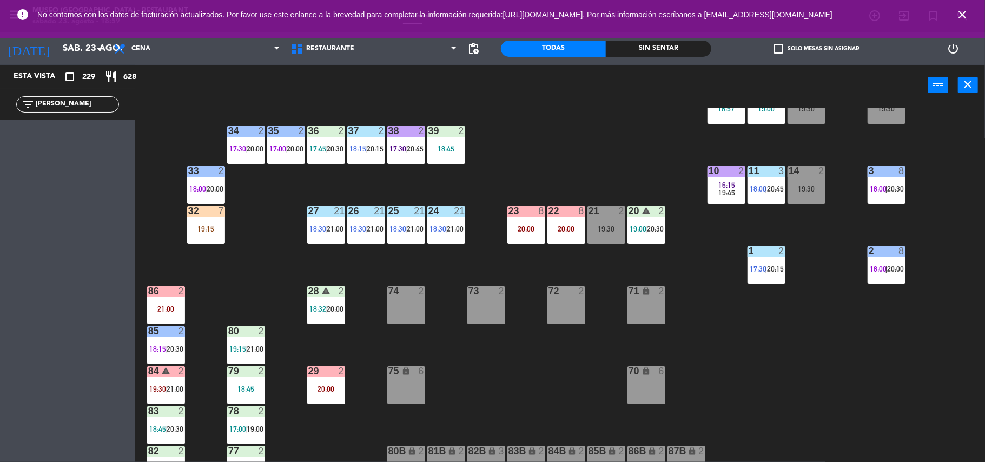
scroll to position [0, 0]
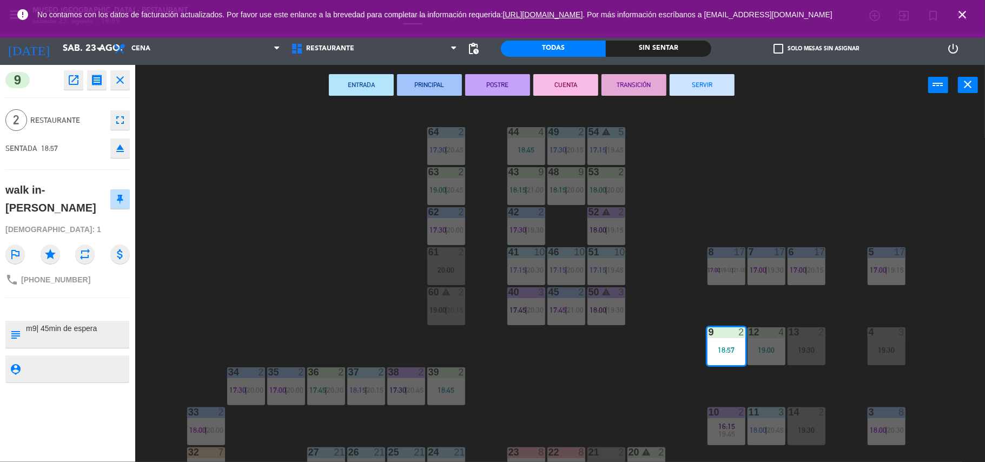
type textarea "m9| 45min de espera"
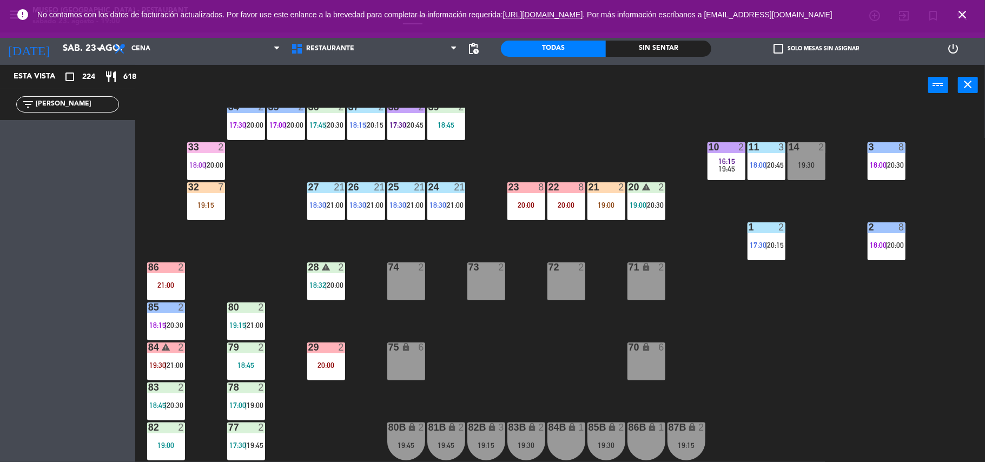
scroll to position [267, 0]
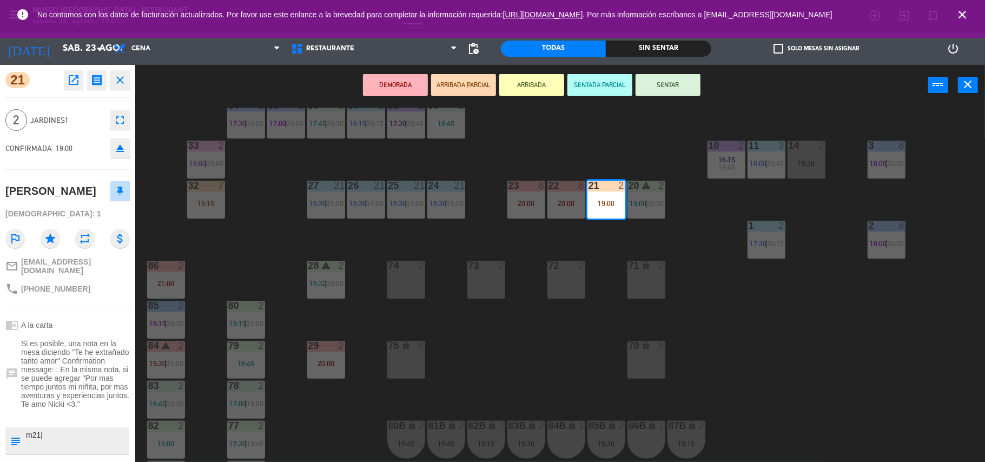
type textarea "m21|"
type textarea "m21| aniversario"
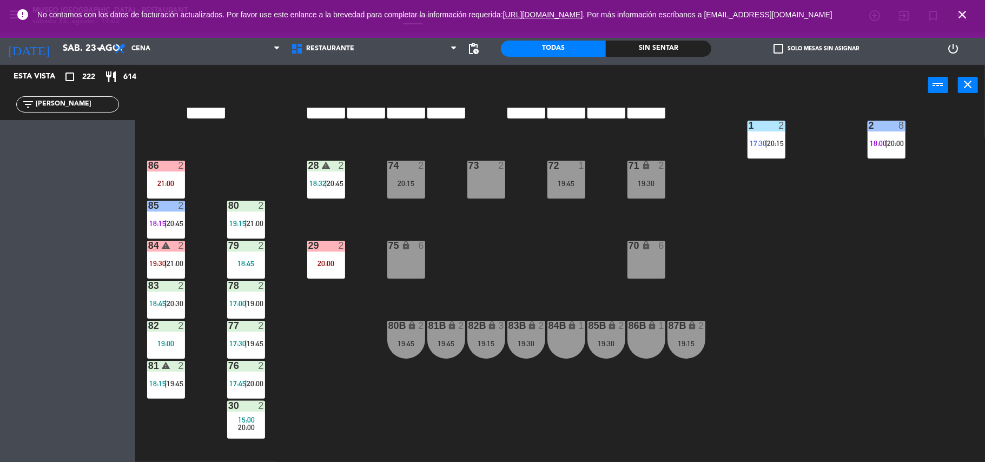
scroll to position [368, 0]
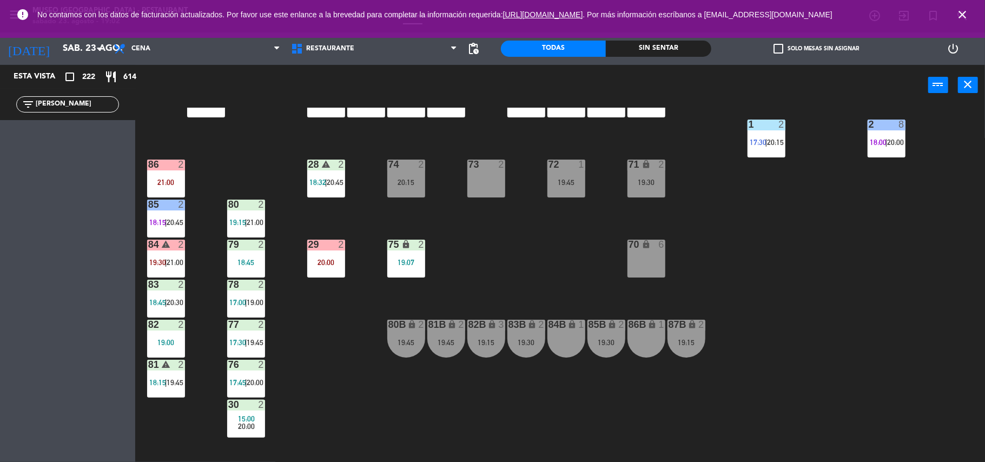
drag, startPoint x: 55, startPoint y: 105, endPoint x: 0, endPoint y: 113, distance: 55.2
type input "[PERSON_NAME]"
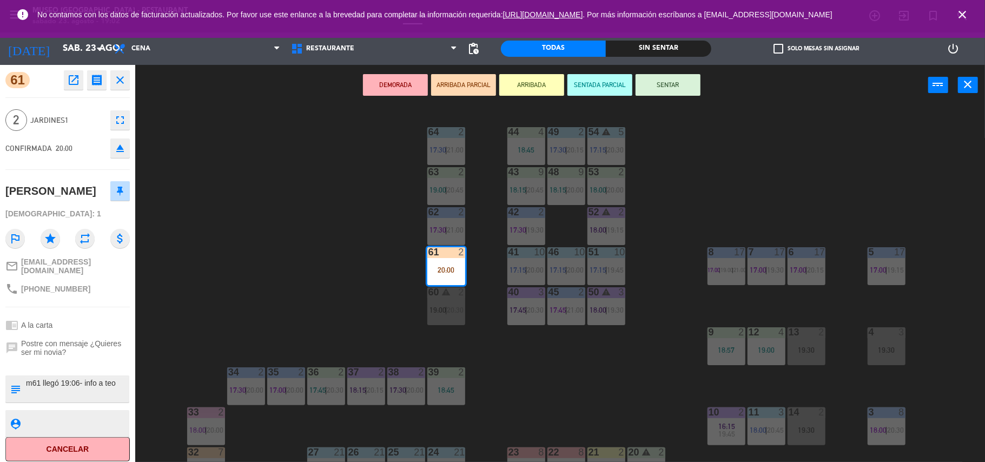
type textarea "m61 llegó 19:06- info a teo"
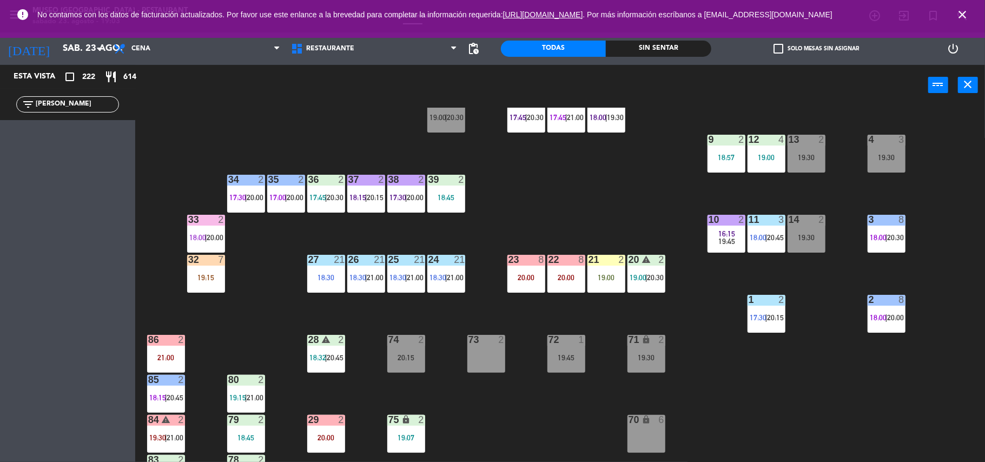
scroll to position [421, 0]
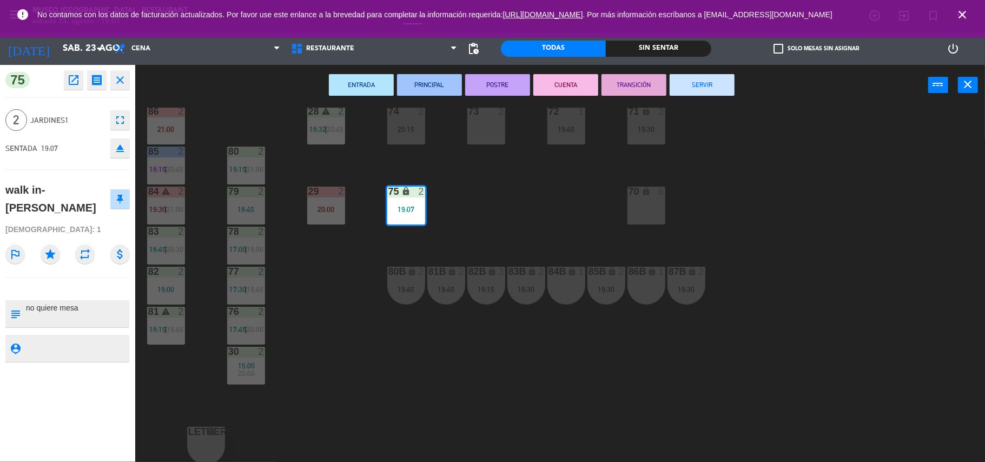
type textarea "no quiere mesa"
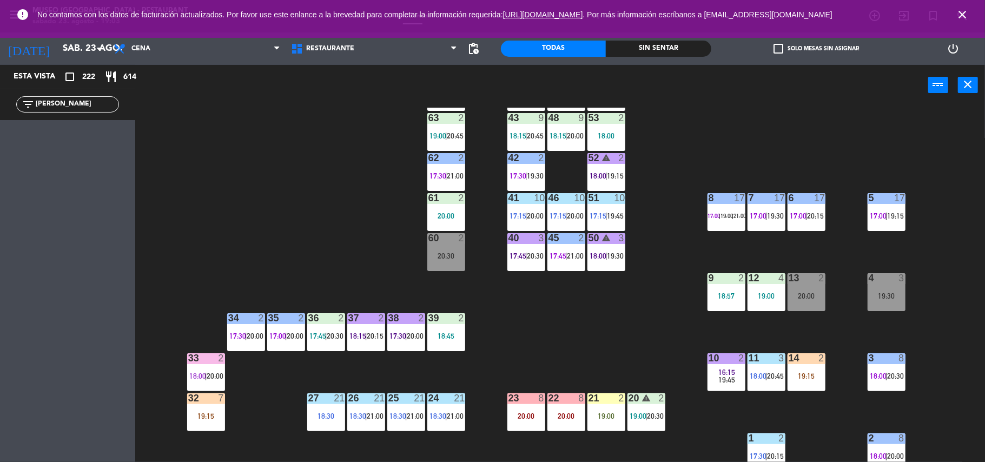
scroll to position [55, 0]
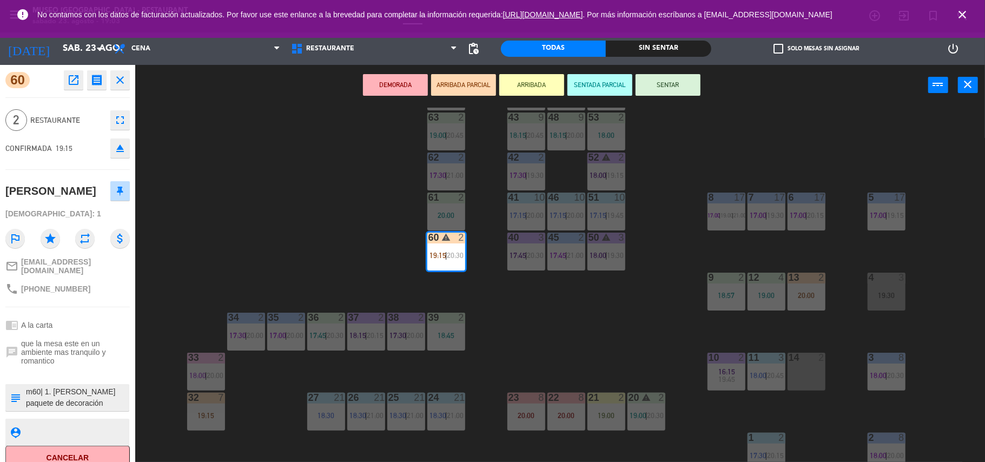
type textarea "m60| 1. [PERSON_NAME] paquete de decoración [PERSON_NAME], pero no quiso 2. Des…"
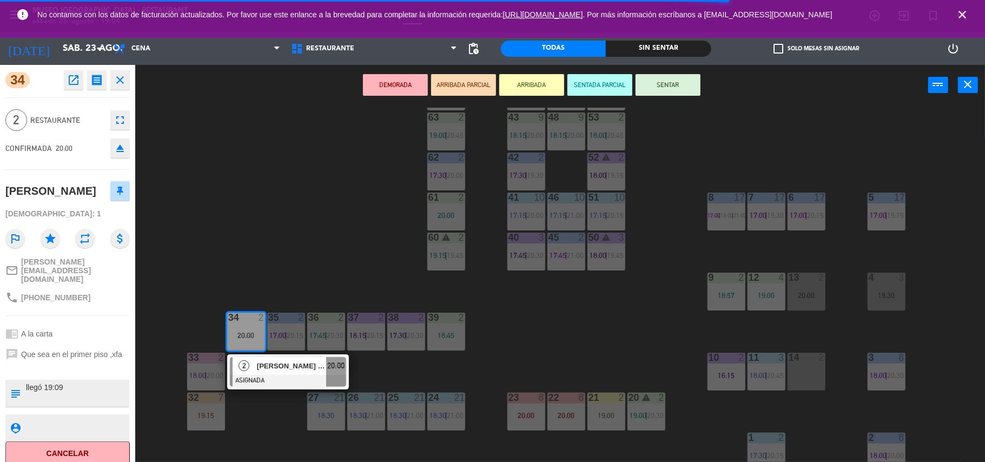
drag, startPoint x: 264, startPoint y: 405, endPoint x: 281, endPoint y: 391, distance: 22.3
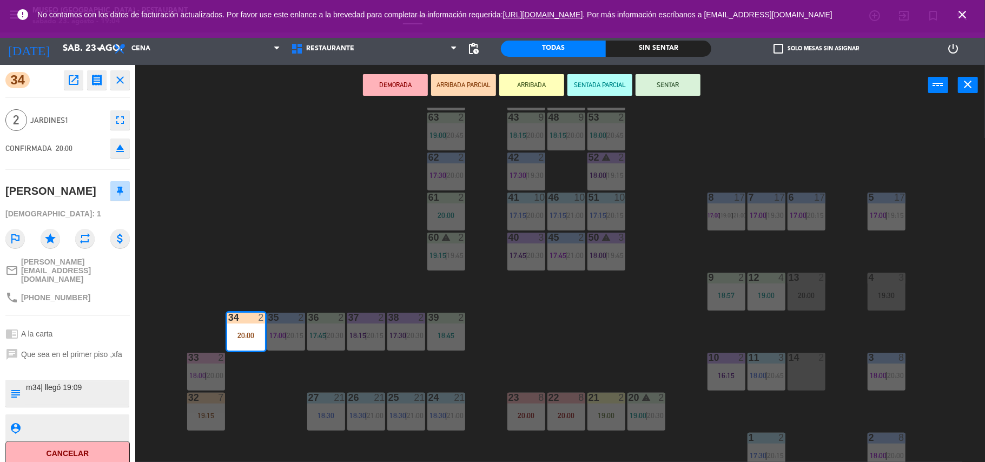
type textarea "m34| llegó 19:09"
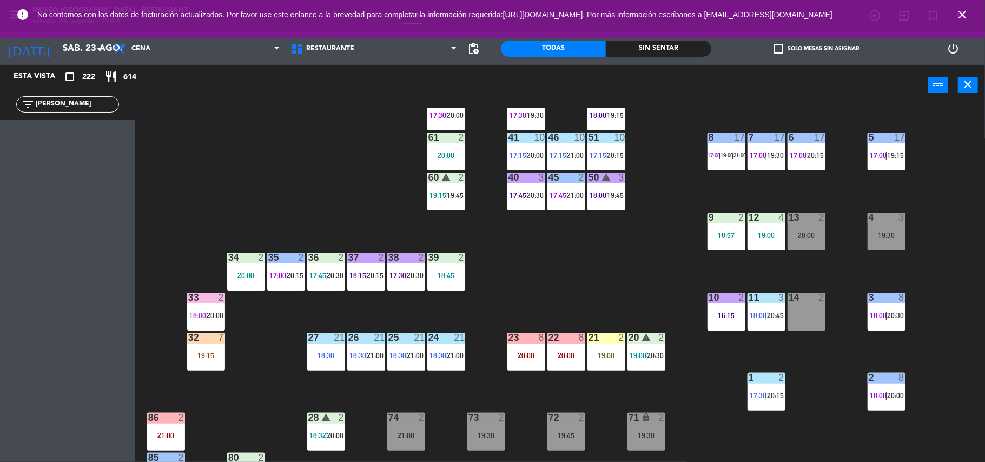
scroll to position [118, 0]
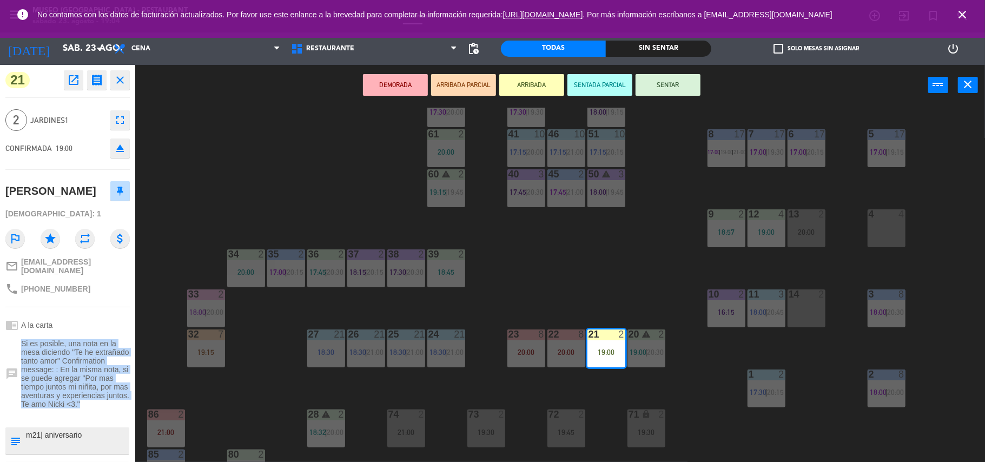
drag, startPoint x: 84, startPoint y: 399, endPoint x: 11, endPoint y: 340, distance: 94.2
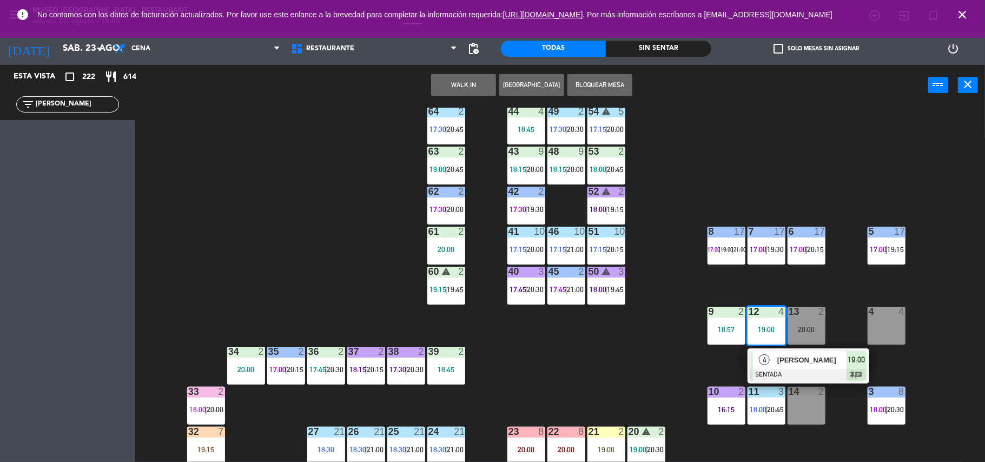
scroll to position [19, 0]
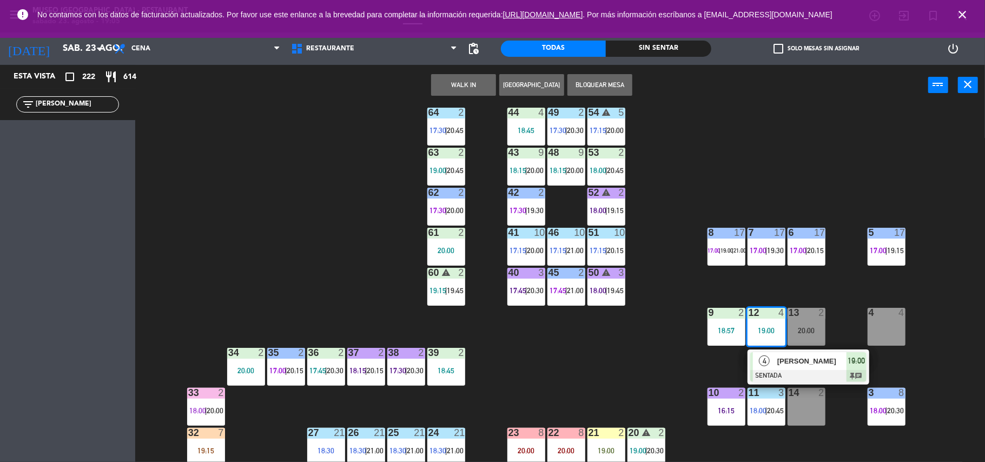
drag, startPoint x: 624, startPoint y: 377, endPoint x: 556, endPoint y: 366, distance: 69.0
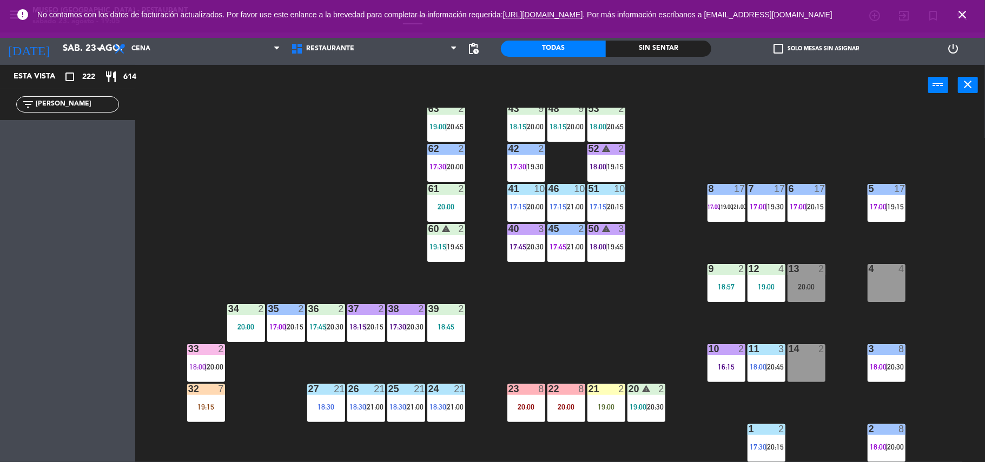
scroll to position [69, 0]
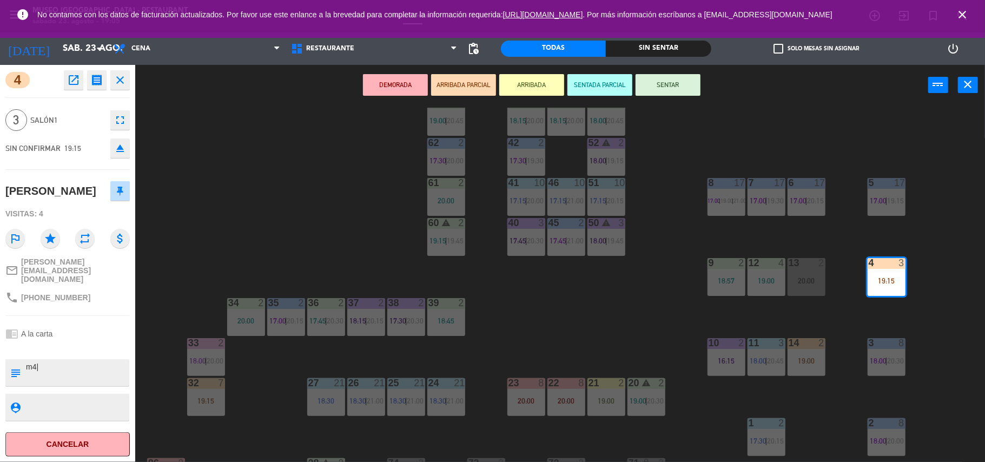
type textarea "m4|"
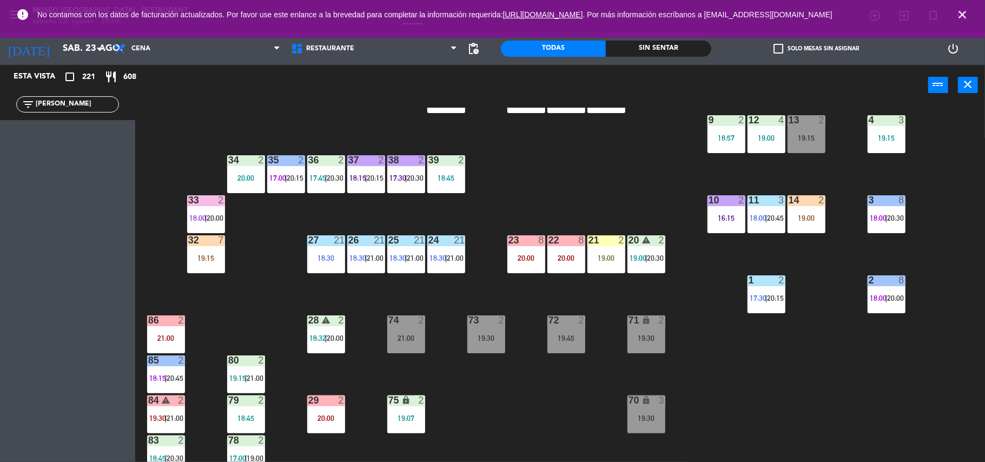
scroll to position [213, 0]
drag, startPoint x: 676, startPoint y: 318, endPoint x: 565, endPoint y: 396, distance: 135.1
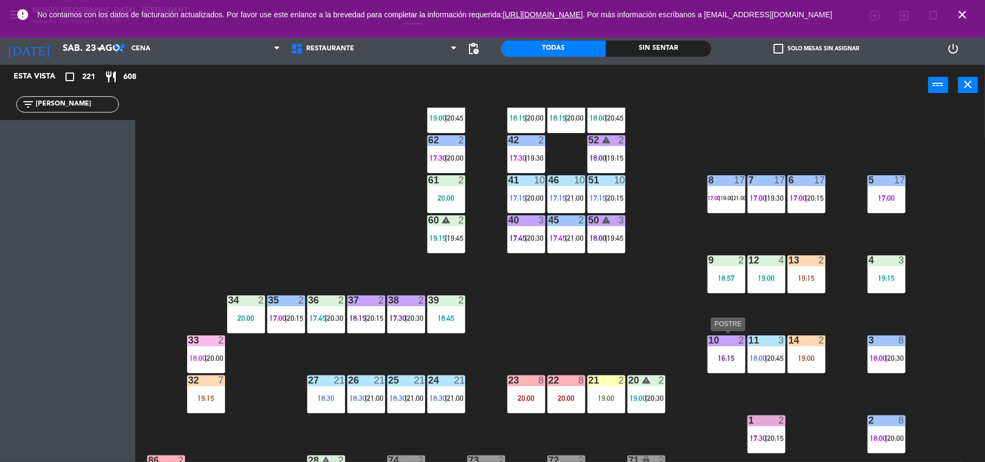
scroll to position [72, 0]
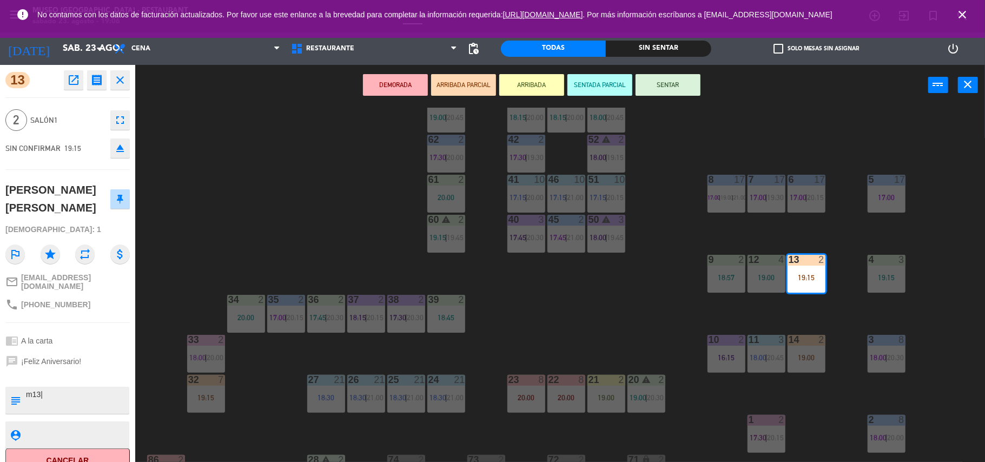
type textarea "m13|"
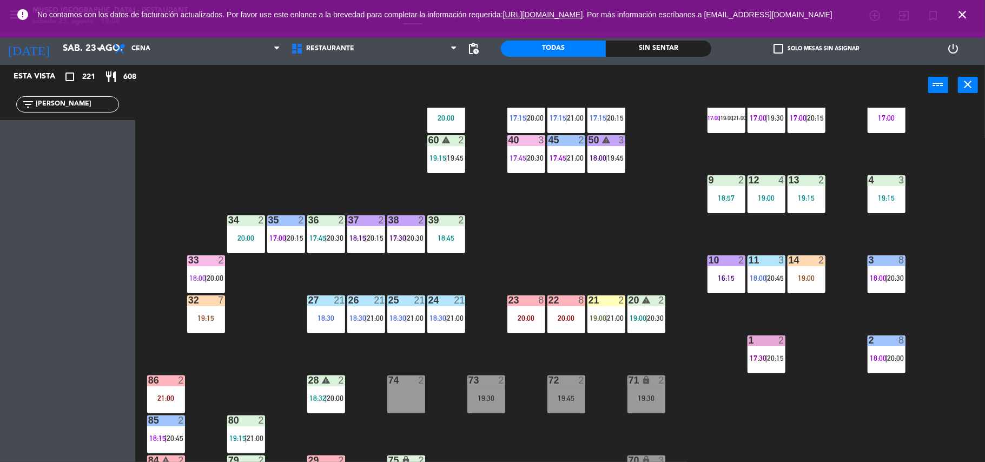
scroll to position [0, 0]
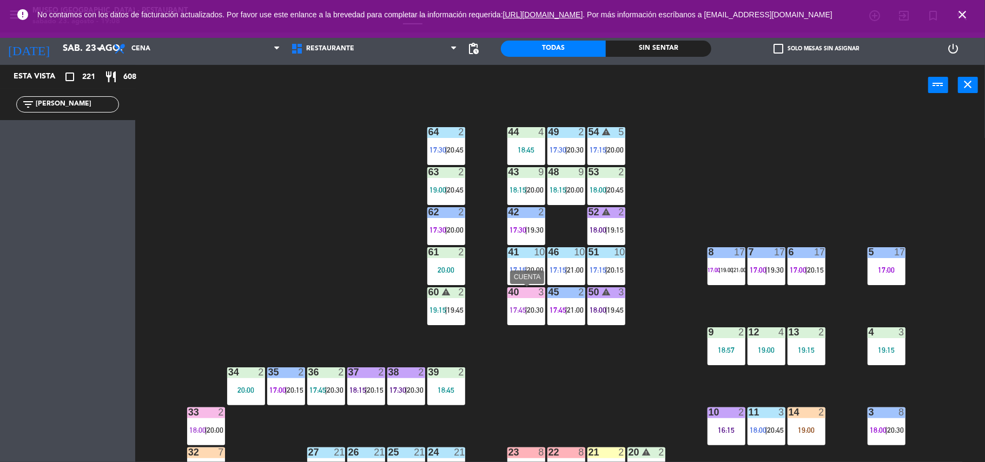
click at [525, 313] on span "17:45" at bounding box center [518, 310] width 17 height 9
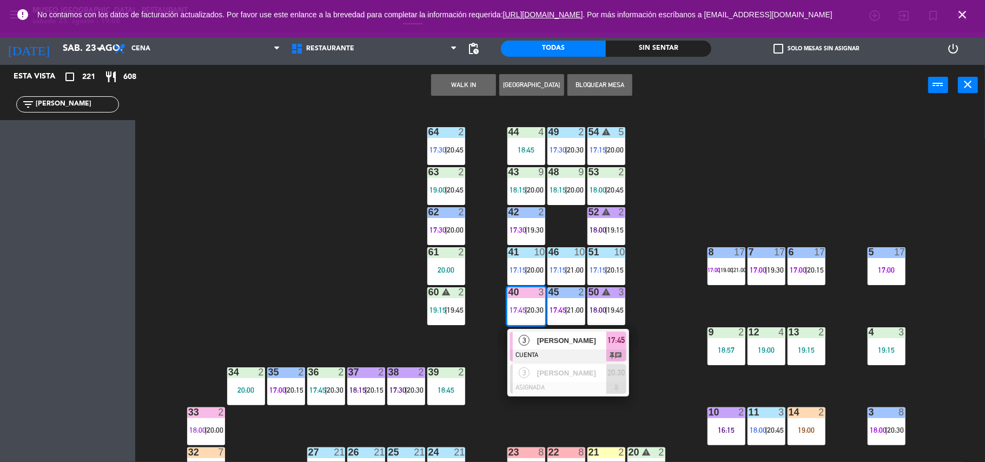
click at [647, 344] on div "44 4 18:45 49 2 17:30 | 20:30 54 warning 5 17:15 | 20:00 64 2 17:30 | 20:45 48 …" at bounding box center [565, 286] width 840 height 356
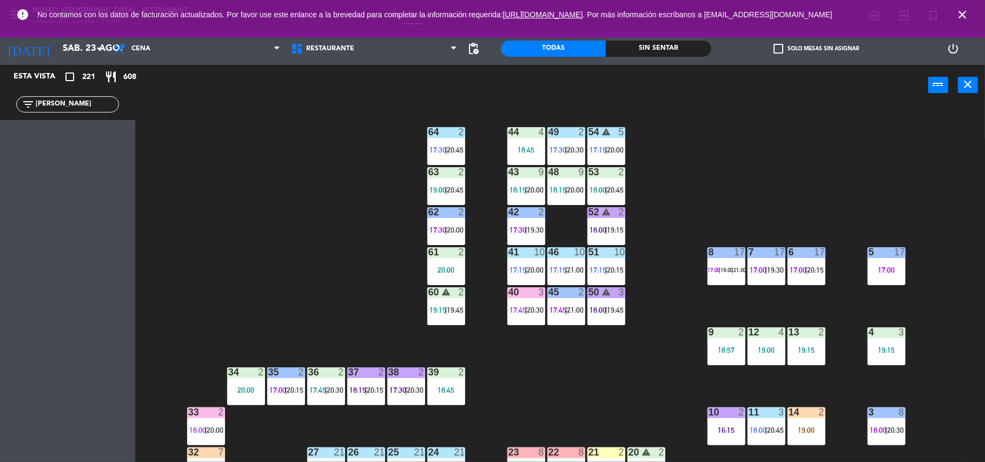
click at [519, 306] on span "17:45" at bounding box center [518, 310] width 17 height 9
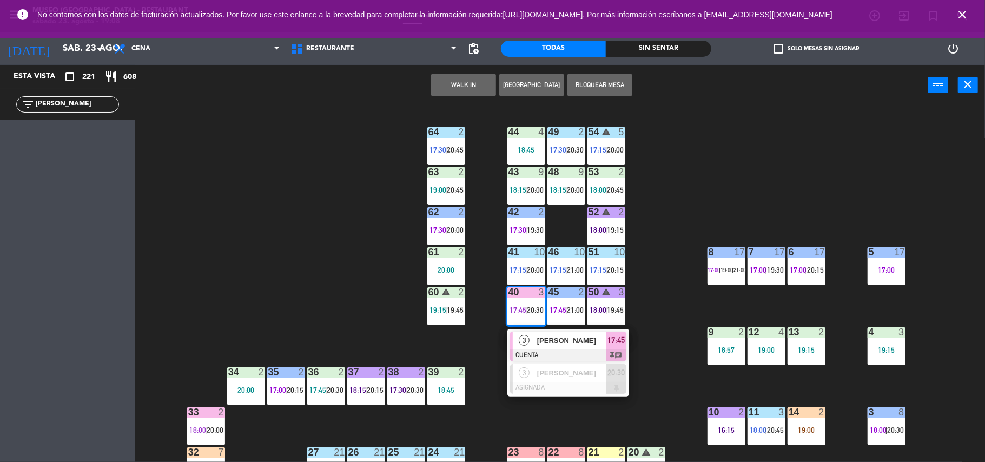
click at [561, 335] on span "[PERSON_NAME]" at bounding box center [571, 340] width 69 height 11
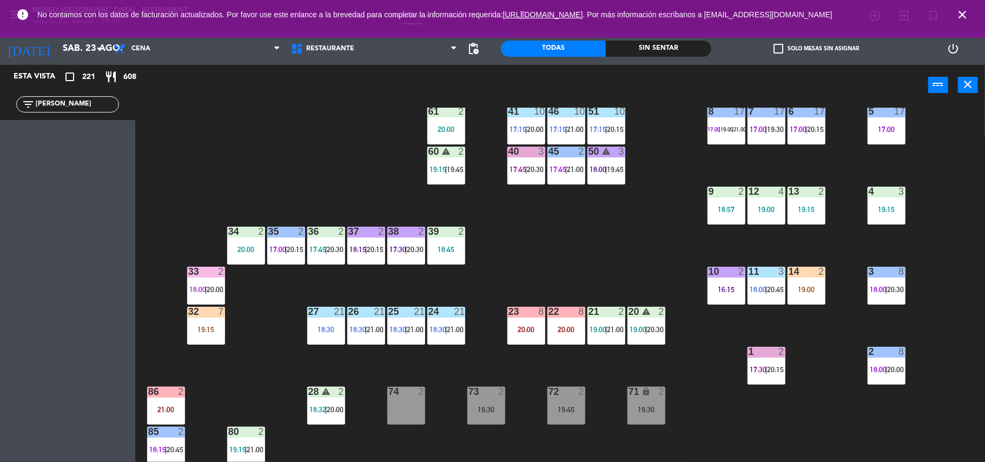
scroll to position [141, 0]
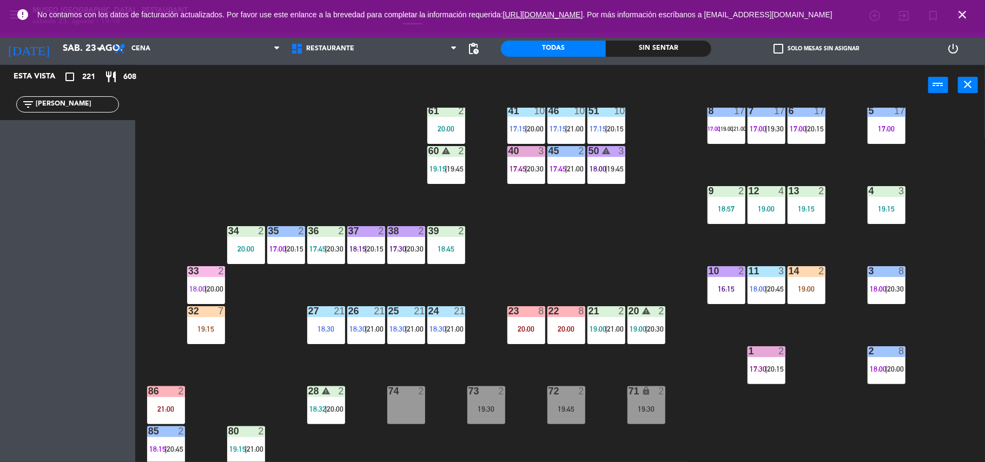
click at [608, 318] on div "21 2 19:00 | 21:00" at bounding box center [606, 325] width 38 height 38
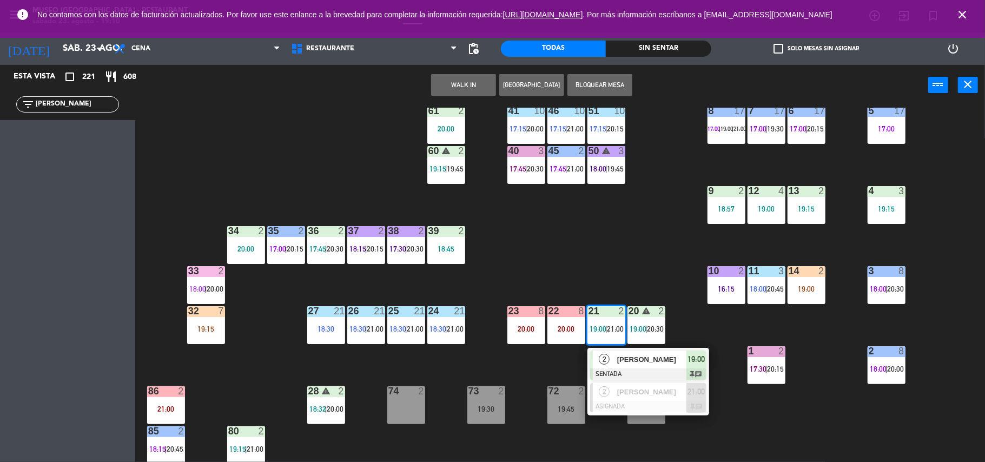
click at [650, 363] on span "[PERSON_NAME]" at bounding box center [651, 359] width 69 height 11
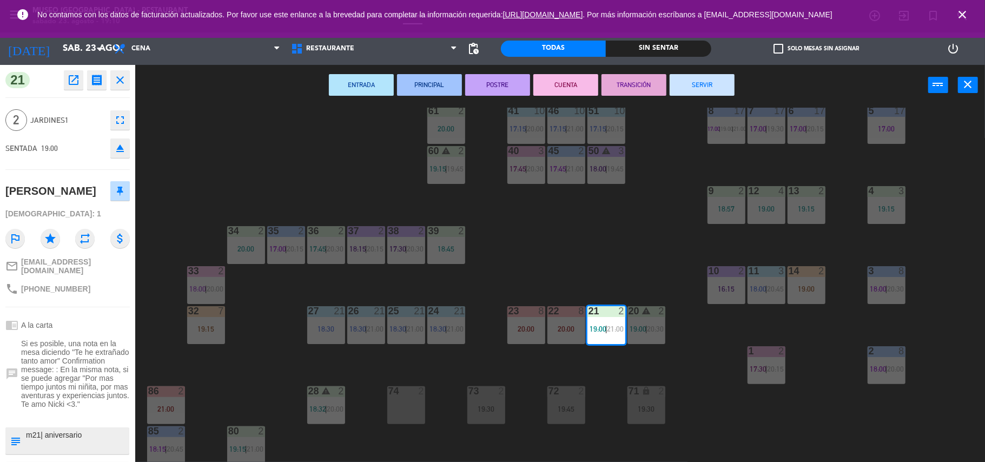
drag, startPoint x: 572, startPoint y: 211, endPoint x: 552, endPoint y: 212, distance: 19.5
click at [552, 212] on div "44 4 18:45 49 2 17:30 | 20:30 54 warning 5 17:15 | 20:00 64 2 17:30 | 20:45 48 …" at bounding box center [565, 286] width 840 height 356
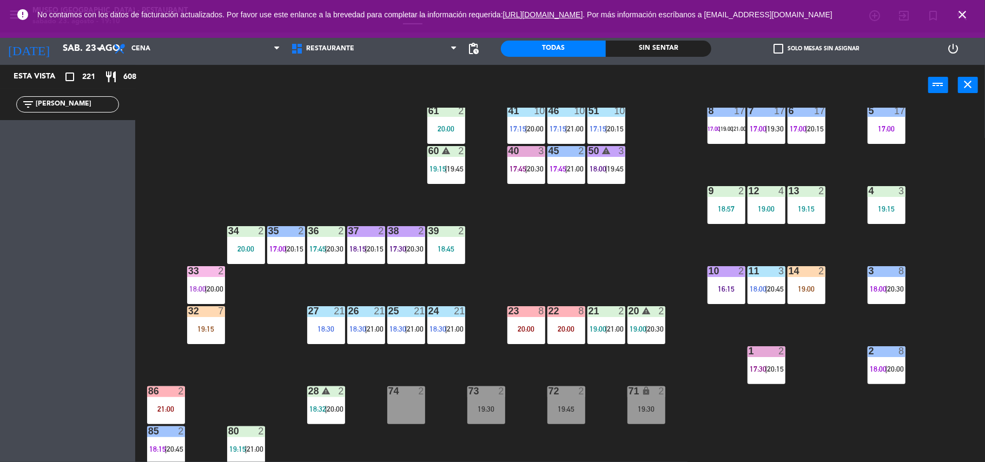
scroll to position [0, 0]
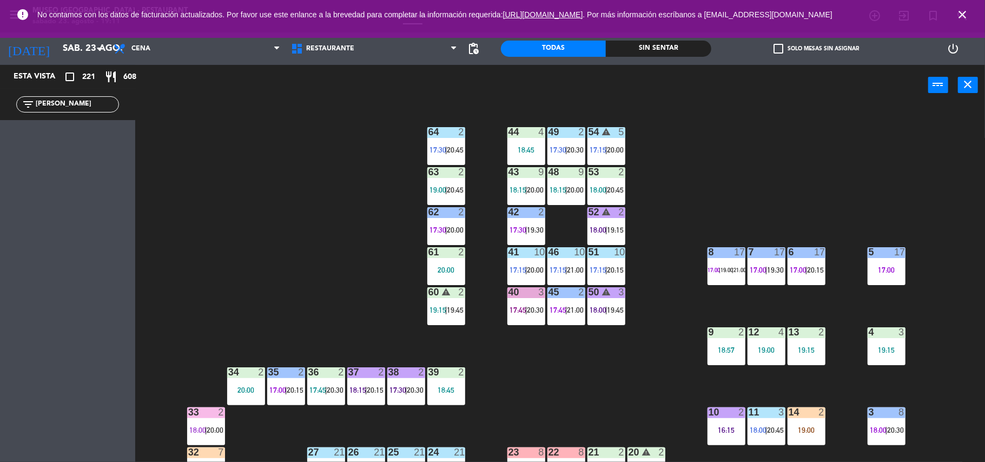
click at [514, 358] on div "44 4 18:45 49 2 17:30 | 20:30 54 warning 5 17:15 | 20:00 64 2 17:30 | 20:45 48 …" at bounding box center [565, 286] width 840 height 356
click at [530, 291] on div at bounding box center [526, 292] width 18 height 10
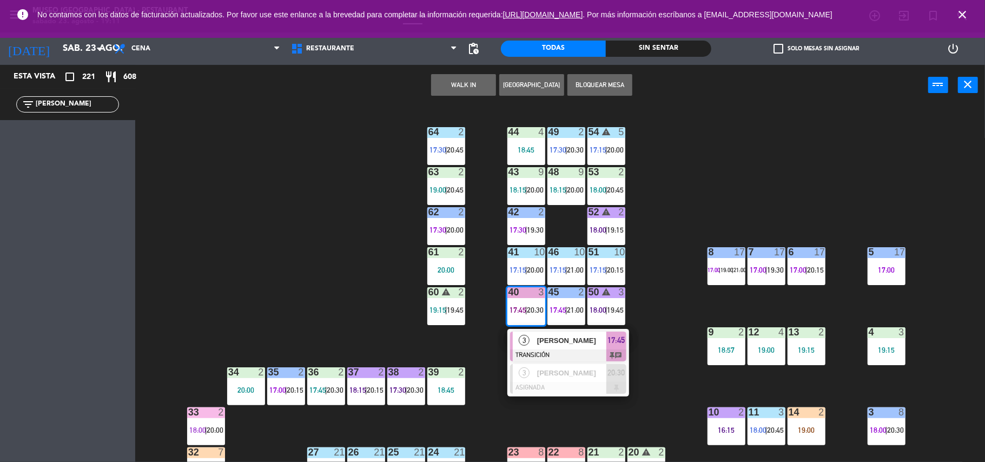
click at [697, 272] on div "44 4 18:45 49 2 17:30 | 20:30 54 warning 5 17:15 | 20:00 64 2 17:30 | 20:45 48 …" at bounding box center [565, 286] width 840 height 356
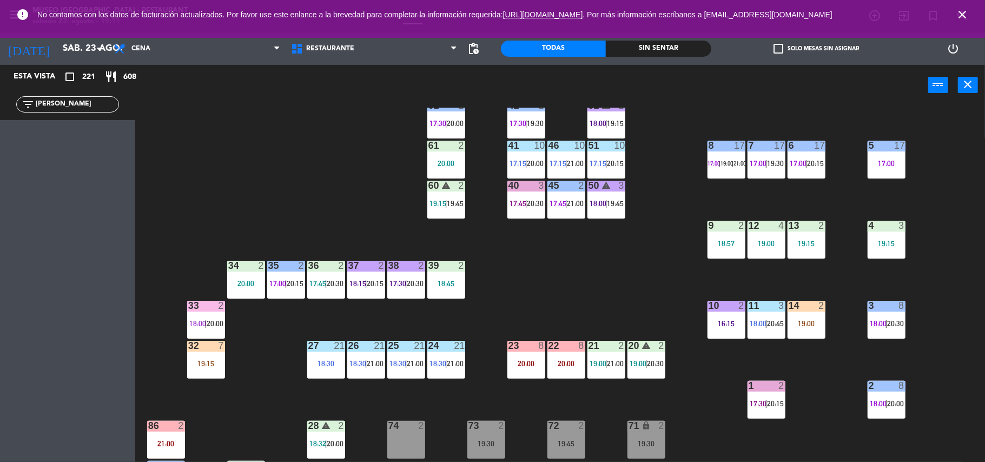
scroll to position [113, 0]
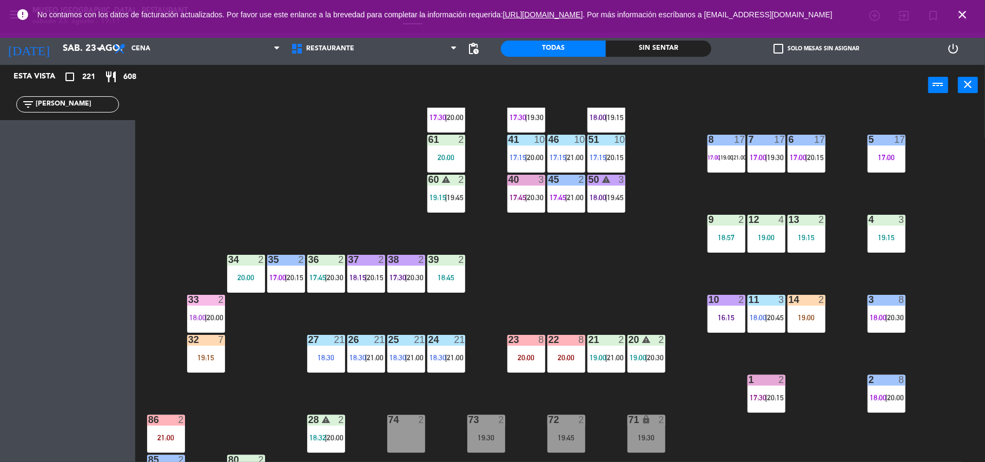
click at [282, 279] on span "17:00" at bounding box center [277, 277] width 17 height 9
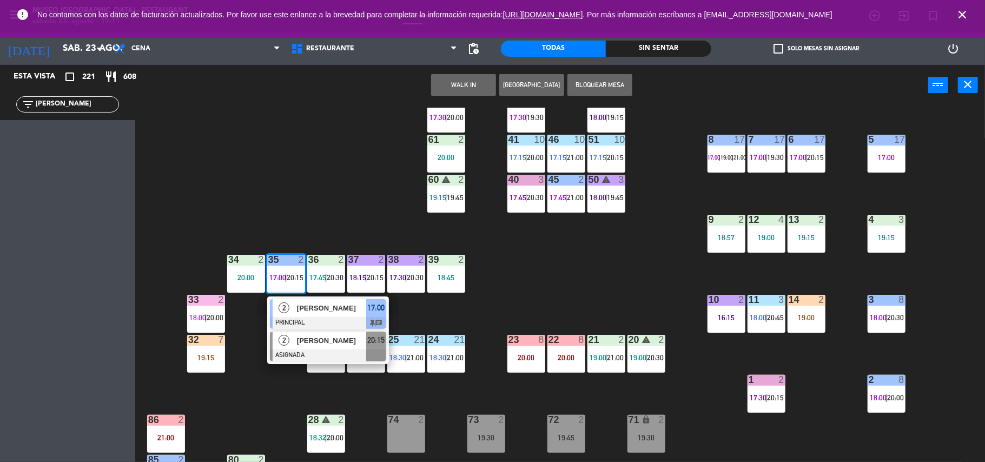
click at [335, 329] on div "2 [PERSON_NAME] 20:15" at bounding box center [328, 346] width 122 height 35
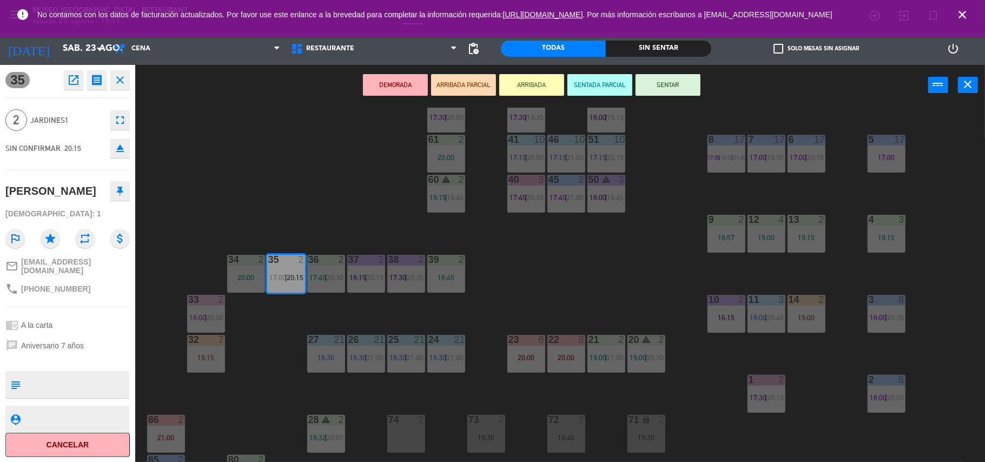
click at [299, 303] on div "44 4 18:45 49 2 17:30 | 20:30 54 warning 5 17:15 | 20:00 64 2 17:30 | 20:45 48 …" at bounding box center [565, 286] width 840 height 356
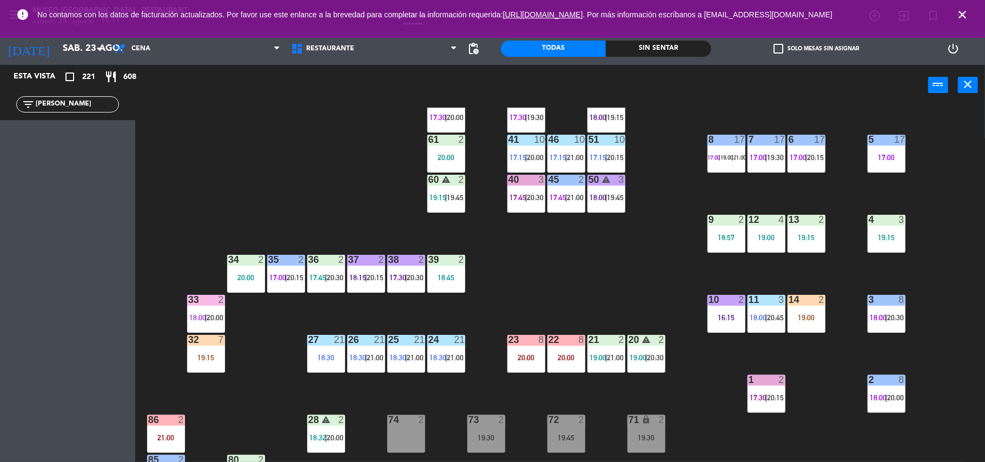
click at [276, 282] on div "35 2 17:00 | 20:15" at bounding box center [286, 274] width 38 height 38
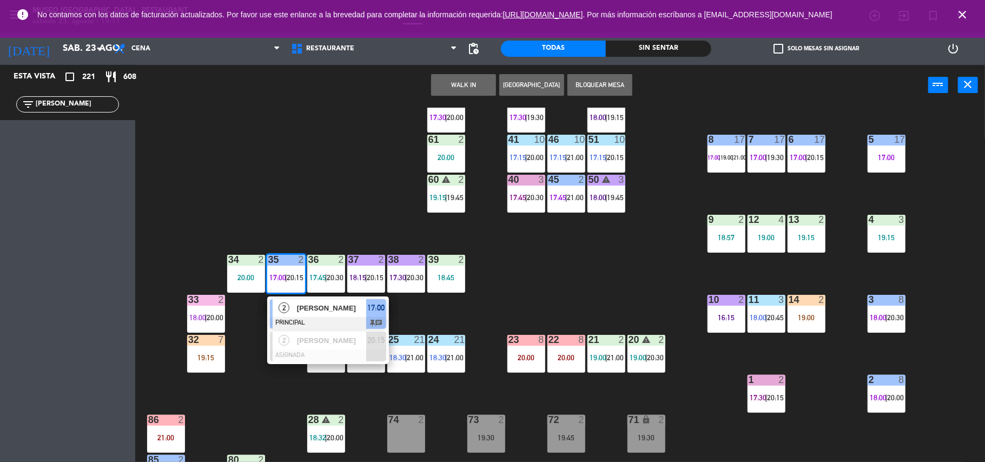
click at [301, 312] on span "[PERSON_NAME]" at bounding box center [331, 307] width 69 height 11
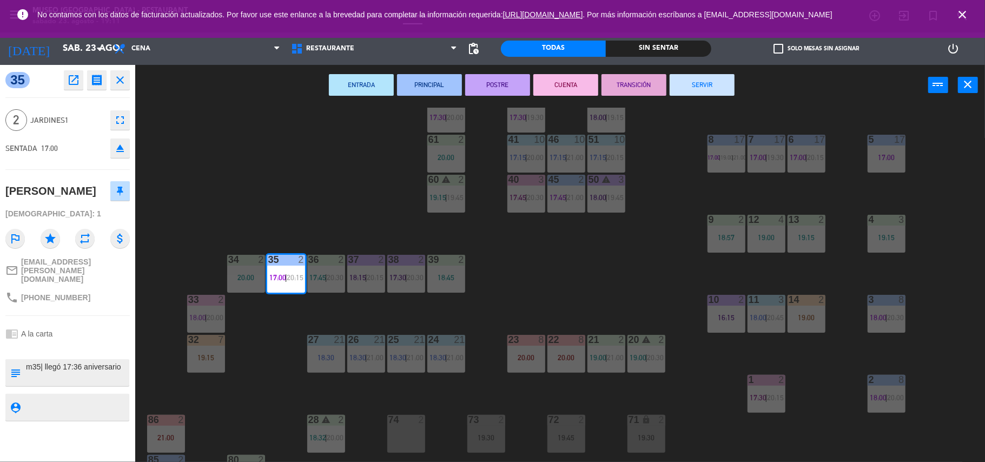
click at [632, 70] on div "ENTRADA PRINCIPAL POSTRE CUENTA TRANSICIÓN SERVIR power_input close" at bounding box center [531, 85] width 793 height 41
click at [631, 85] on button "TRANSICIÓN" at bounding box center [633, 85] width 65 height 22
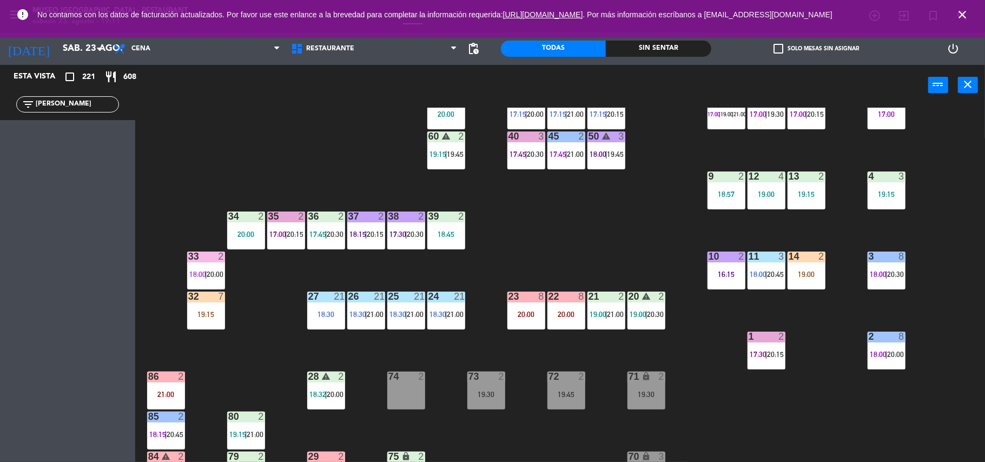
scroll to position [155, 0]
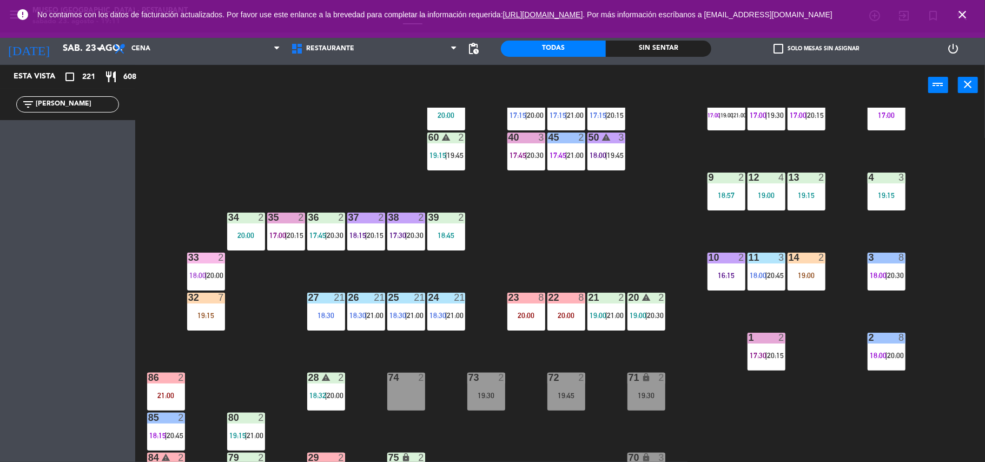
click at [452, 314] on span "21:00" at bounding box center [455, 315] width 17 height 9
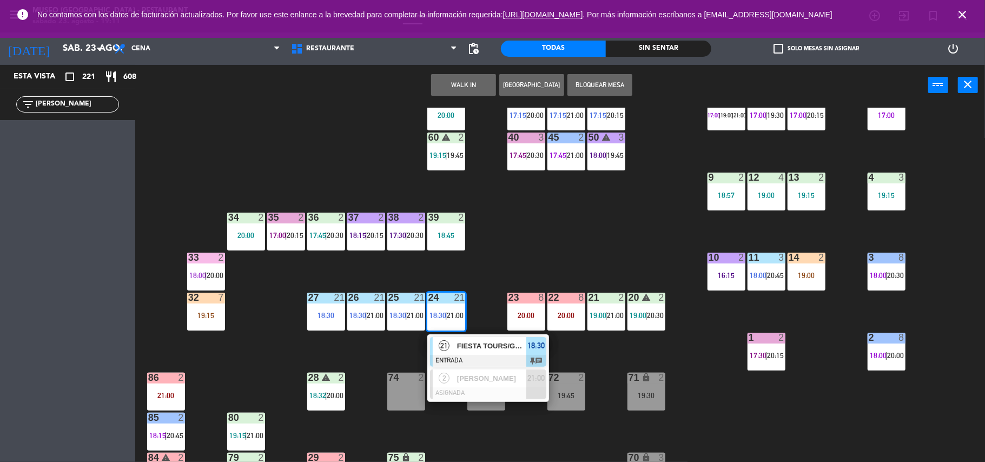
click at [497, 347] on span "FIESTA TOURS/GRUPO [PERSON_NAME] 21" at bounding box center [491, 345] width 69 height 11
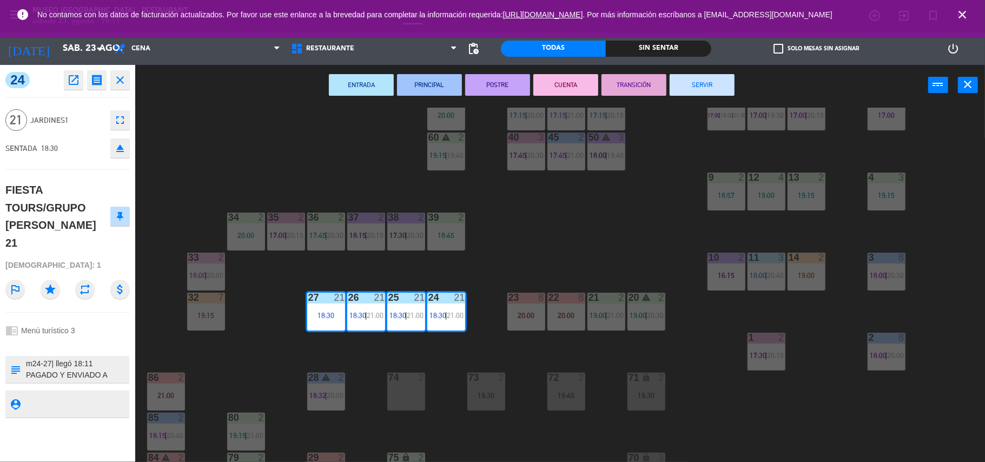
click at [244, 358] on div "44 4 18:45 49 2 17:30 | 20:30 54 warning 5 17:15 | 20:00 64 2 17:30 | 20:45 48 …" at bounding box center [565, 286] width 840 height 356
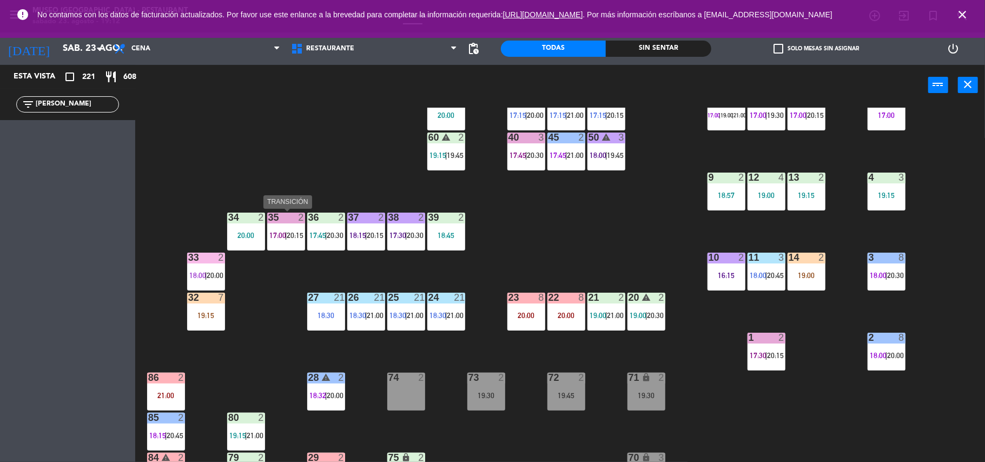
click at [290, 234] on span "20:15" at bounding box center [295, 235] width 17 height 9
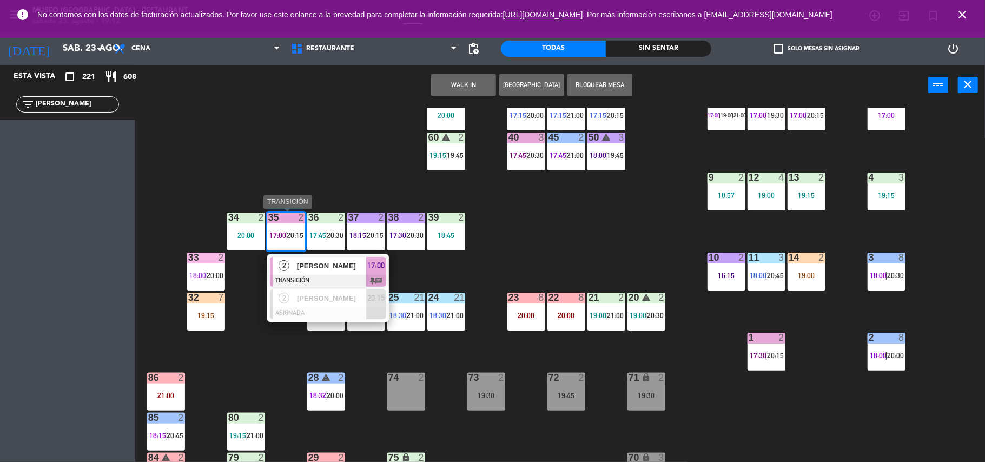
click at [339, 265] on span "[PERSON_NAME]" at bounding box center [331, 265] width 69 height 11
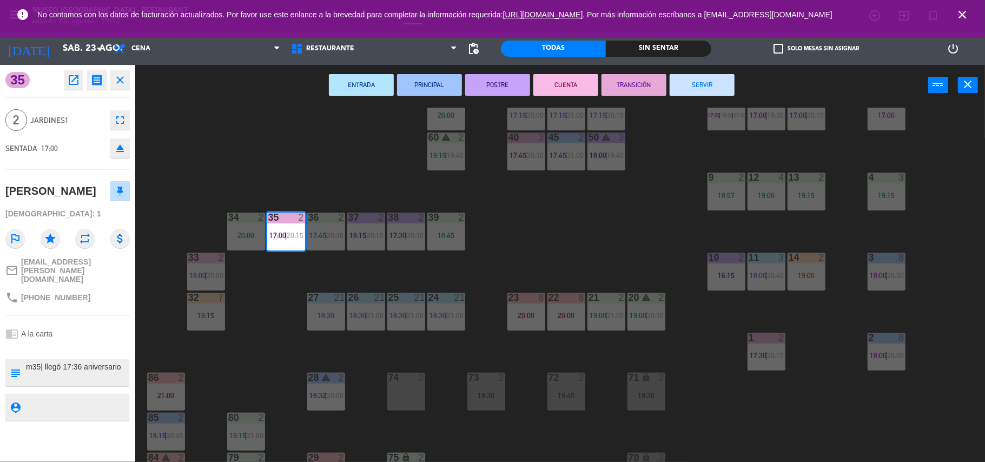
click at [689, 83] on button "SERVIR" at bounding box center [702, 85] width 65 height 22
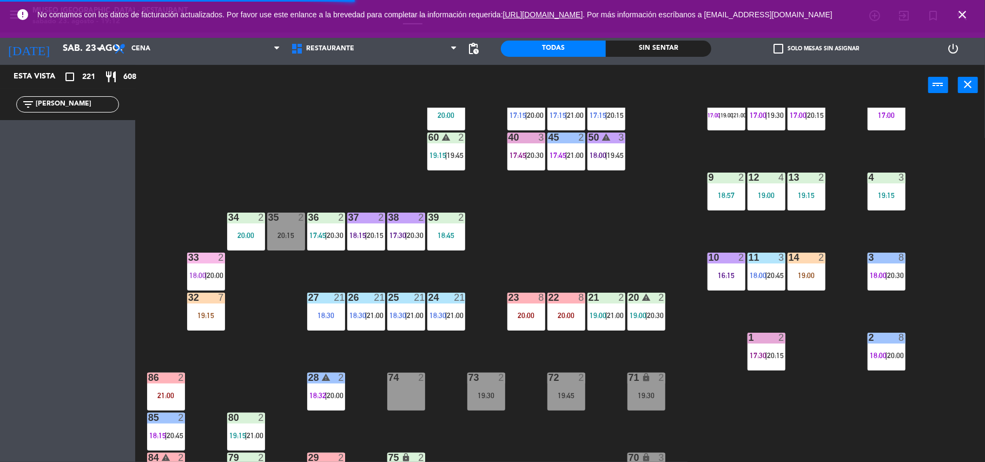
click at [805, 268] on div "14 2 19:00" at bounding box center [807, 272] width 38 height 38
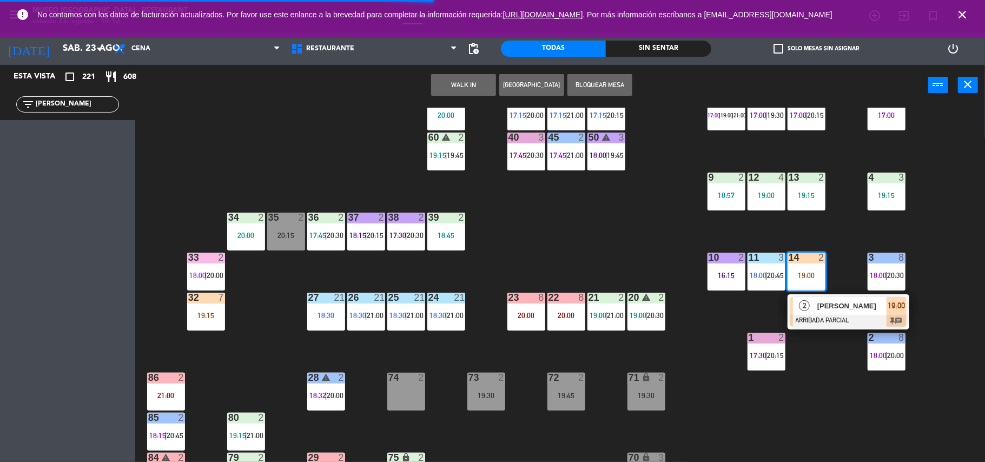
click at [806, 303] on span "2" at bounding box center [804, 305] width 11 height 11
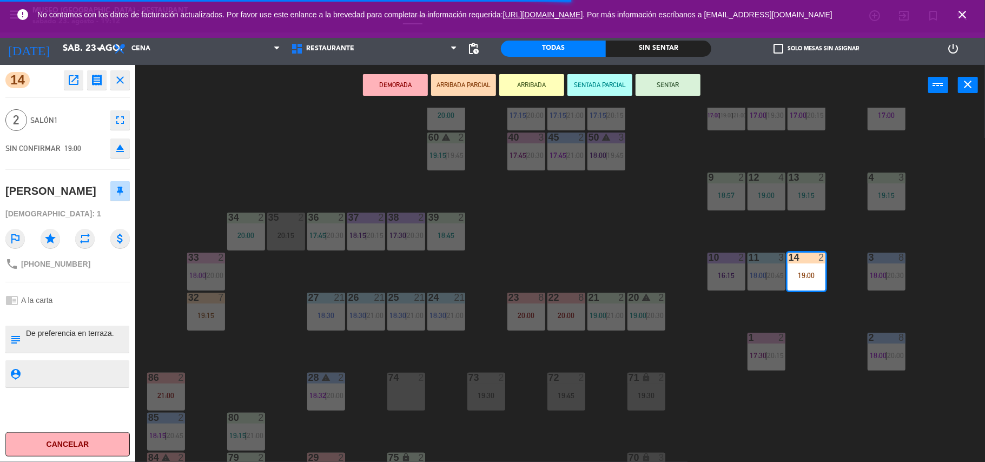
click at [277, 232] on div "20:15" at bounding box center [286, 236] width 38 height 8
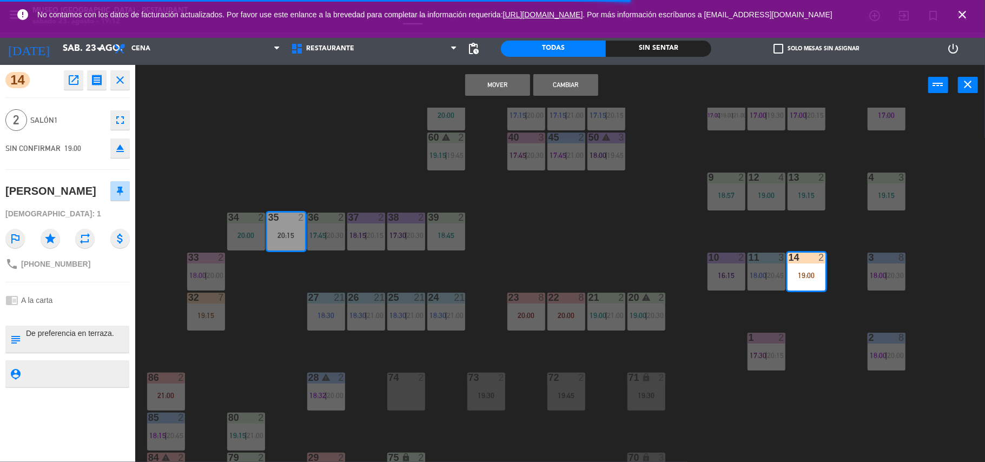
click at [548, 77] on button "Cambiar" at bounding box center [565, 85] width 65 height 22
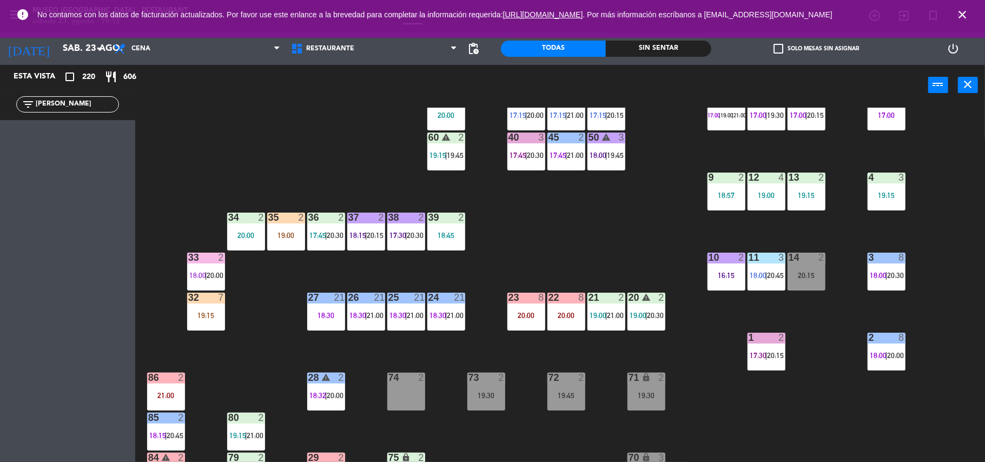
click at [605, 268] on div "44 4 18:45 49 2 17:30 | 20:30 54 warning 5 17:15 | 20:00 64 2 17:30 | 20:45 48 …" at bounding box center [565, 286] width 840 height 356
click at [287, 241] on div "35 2 19:00" at bounding box center [286, 232] width 38 height 38
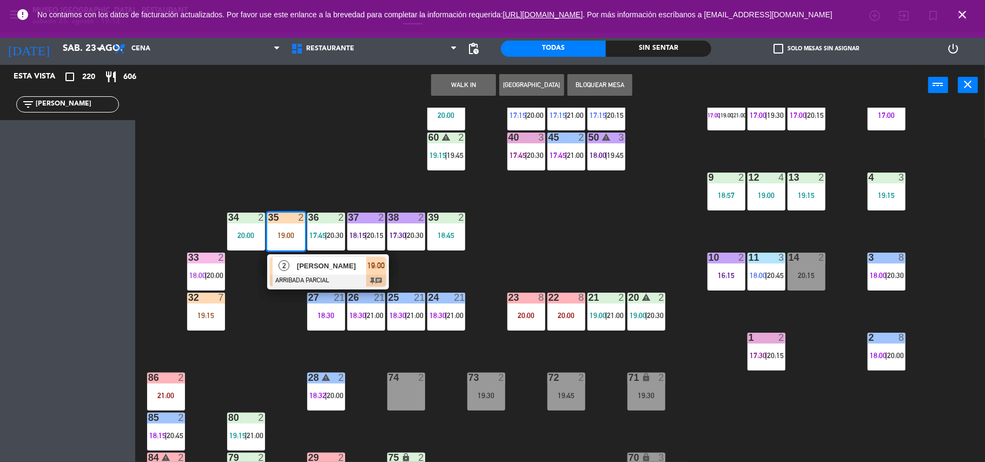
click at [320, 269] on span "[PERSON_NAME]" at bounding box center [331, 265] width 69 height 11
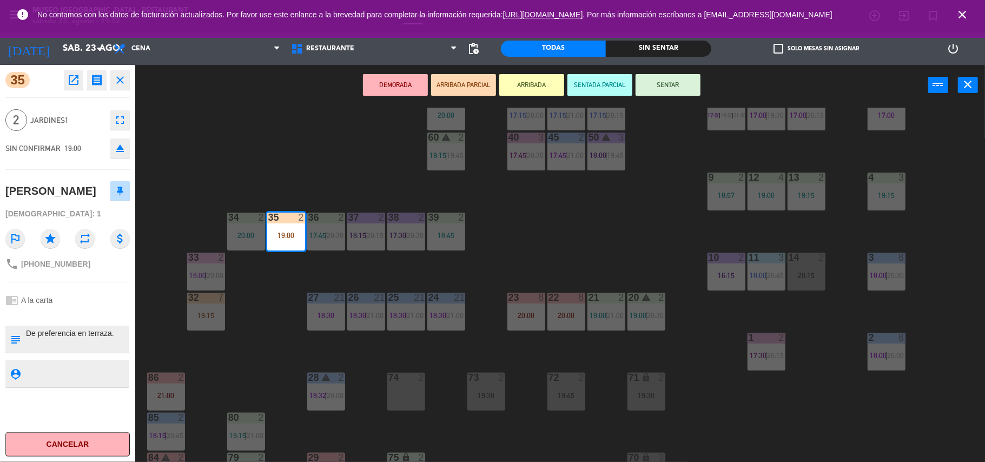
click at [25, 333] on textarea at bounding box center [76, 339] width 103 height 23
type textarea "m35| De preferencia en terraza."
click at [59, 325] on div "35 open_in_new receipt 7:00 PM sáb., 23 ago. 2 personas [PERSON_NAME] 35 EXPERI…" at bounding box center [67, 263] width 135 height 397
click at [524, 249] on div "44 4 18:45 49 2 17:30 | 20:30 54 warning 5 17:15 | 20:00 64 2 17:30 | 20:45 48 …" at bounding box center [565, 286] width 840 height 356
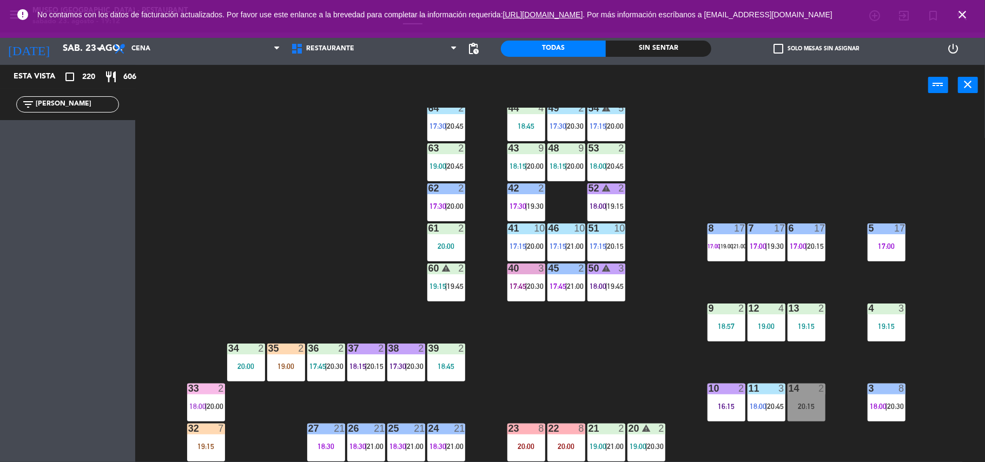
scroll to position [23, 0]
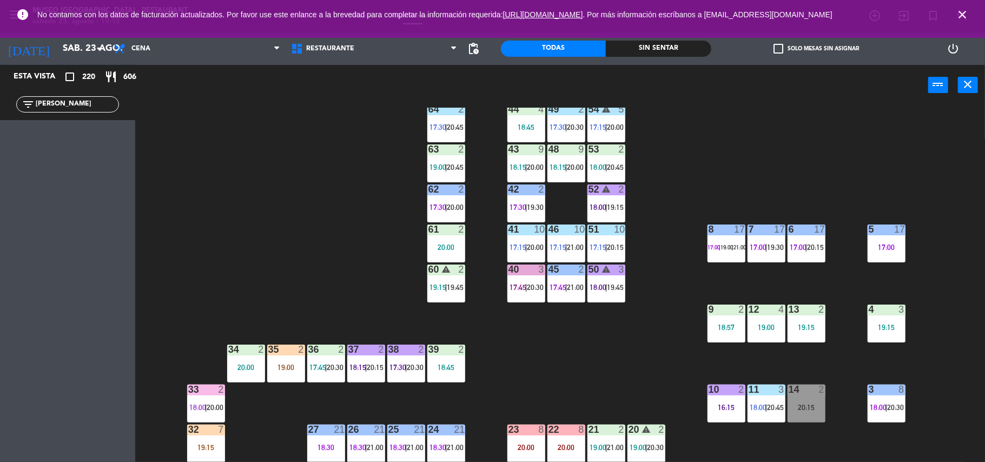
drag, startPoint x: 61, startPoint y: 101, endPoint x: 0, endPoint y: 108, distance: 61.6
click at [0, 108] on div "filter_list [PERSON_NAME]" at bounding box center [67, 104] width 135 height 31
type input "emi"
click at [275, 125] on div "44 4 18:45 49 2 17:30 | 20:30 54 warning 5 17:15 | 20:00 64 2 17:30 | 20:45 48 …" at bounding box center [565, 286] width 840 height 356
drag, startPoint x: 18, startPoint y: 102, endPoint x: 0, endPoint y: 98, distance: 18.8
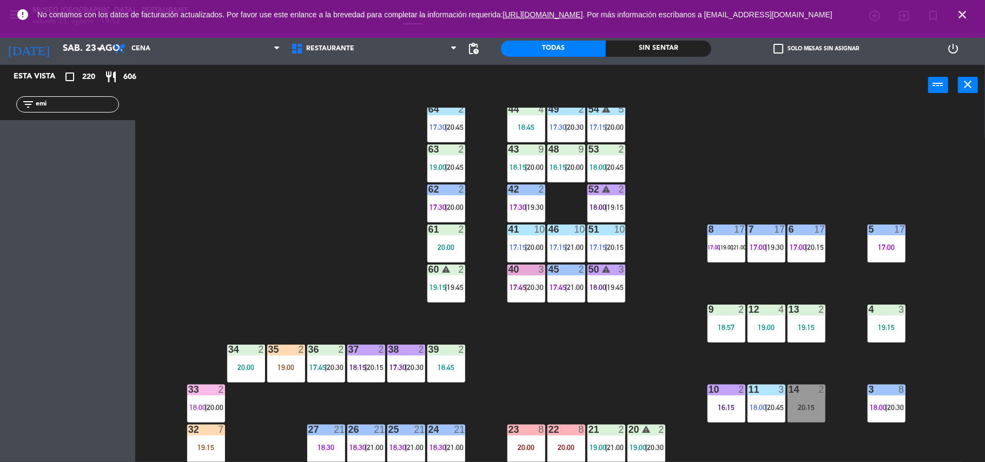
click at [0, 98] on div "filter_list emi" at bounding box center [67, 104] width 135 height 31
type input "[PERSON_NAME]"
drag, startPoint x: 72, startPoint y: 104, endPoint x: 0, endPoint y: 122, distance: 74.1
click at [0, 122] on div "Esta vista crop_square 220 restaurant 606 filter_list [PERSON_NAME]" at bounding box center [67, 263] width 135 height 397
type input "emi"
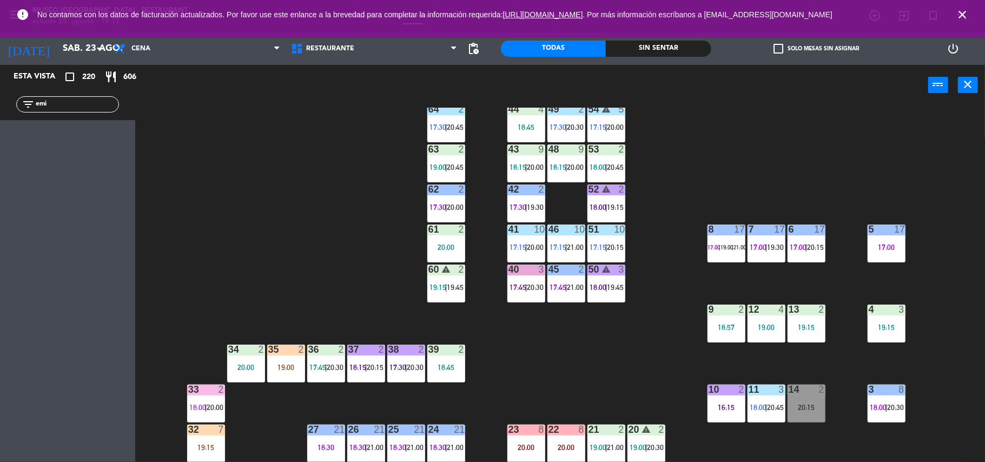
click at [300, 191] on div "44 4 18:45 49 2 17:30 | 20:30 54 warning 5 17:15 | 20:00 64 2 17:30 | 20:45 48 …" at bounding box center [565, 286] width 840 height 356
click at [507, 291] on div "40 3 17:45 | 20:30" at bounding box center [526, 283] width 38 height 38
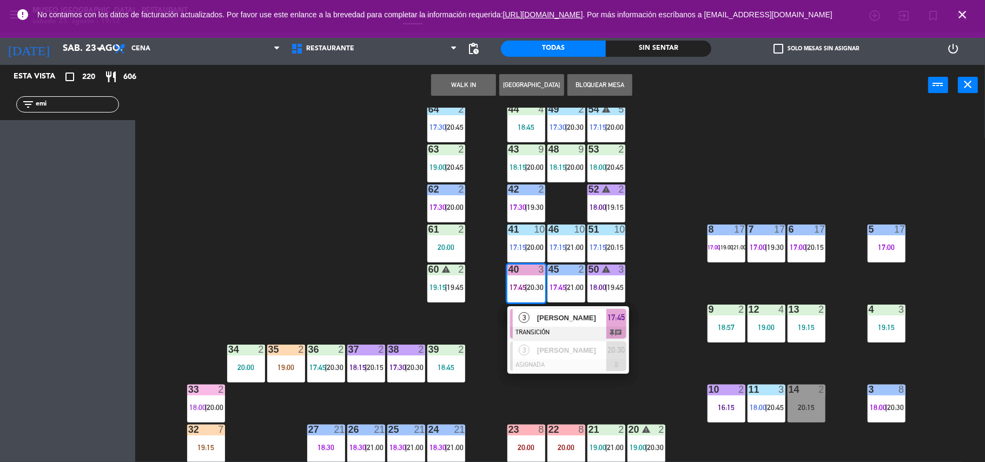
click at [360, 275] on div "44 4 18:45 49 2 17:30 | 20:30 54 warning 5 17:15 | 20:00 64 2 17:30 | 20:45 48 …" at bounding box center [565, 286] width 840 height 356
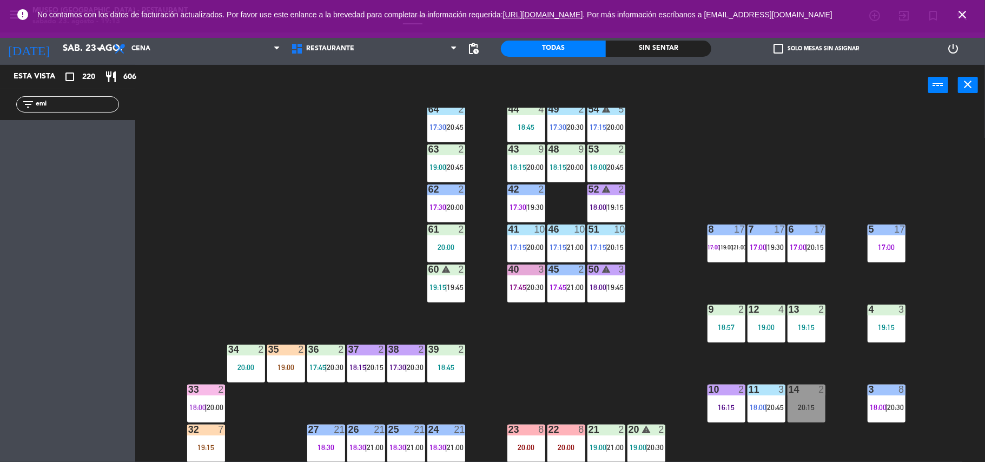
drag, startPoint x: 57, startPoint y: 103, endPoint x: 0, endPoint y: 107, distance: 57.5
click at [0, 107] on div "filter_list emi" at bounding box center [67, 104] width 135 height 31
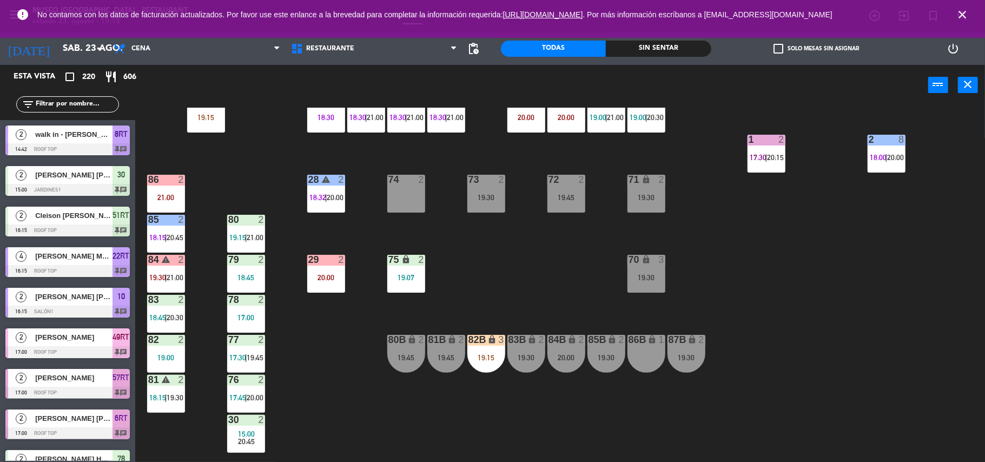
scroll to position [359, 0]
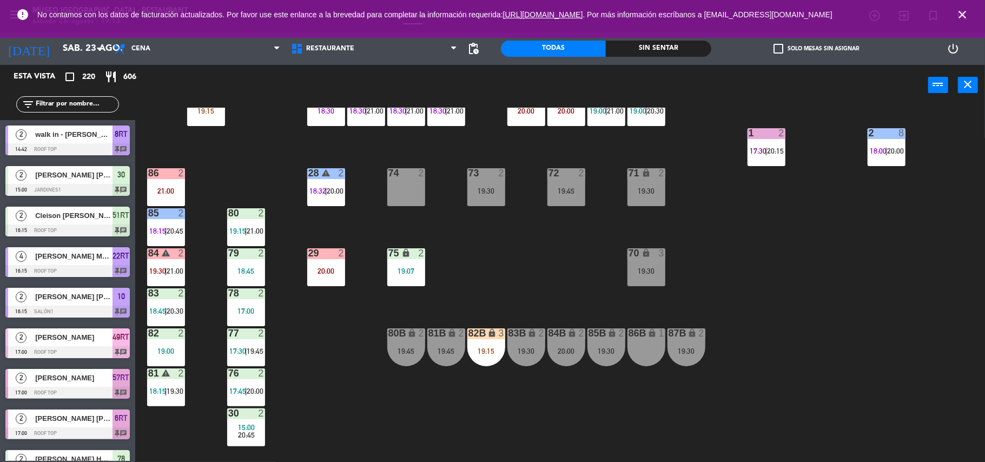
click at [469, 328] on div "82B" at bounding box center [468, 333] width 1 height 10
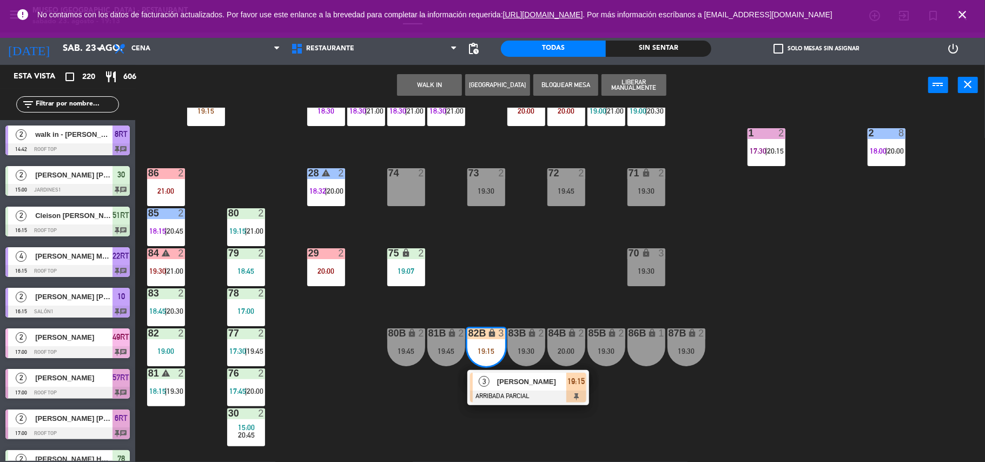
click at [473, 354] on div "19:15" at bounding box center [486, 351] width 38 height 8
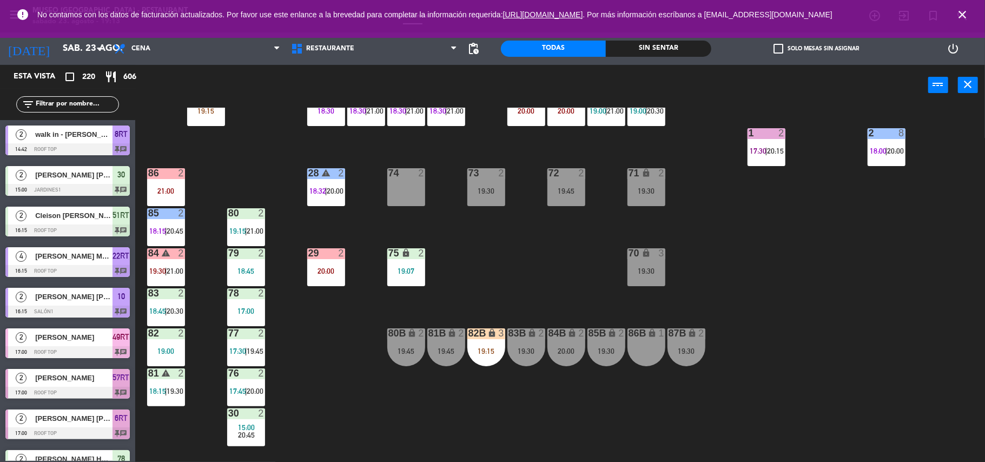
click at [484, 351] on div "19:15" at bounding box center [486, 351] width 38 height 8
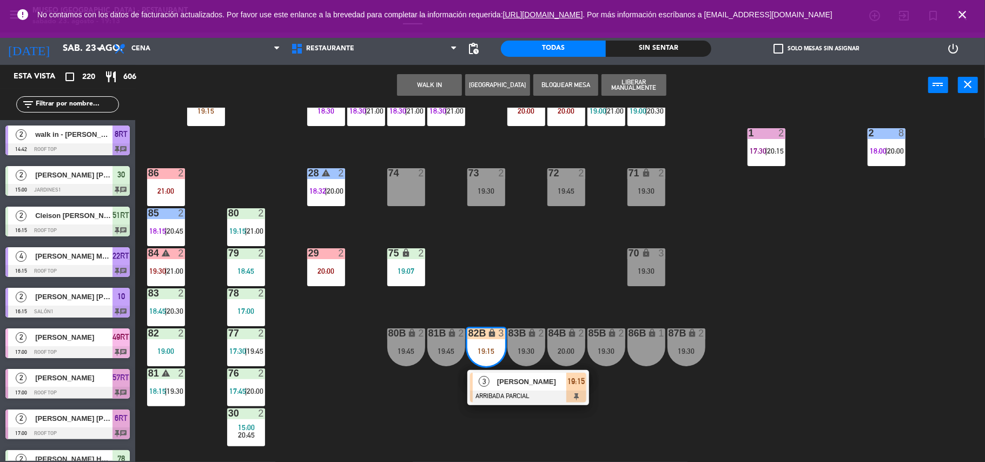
click at [541, 400] on div at bounding box center [528, 397] width 116 height 12
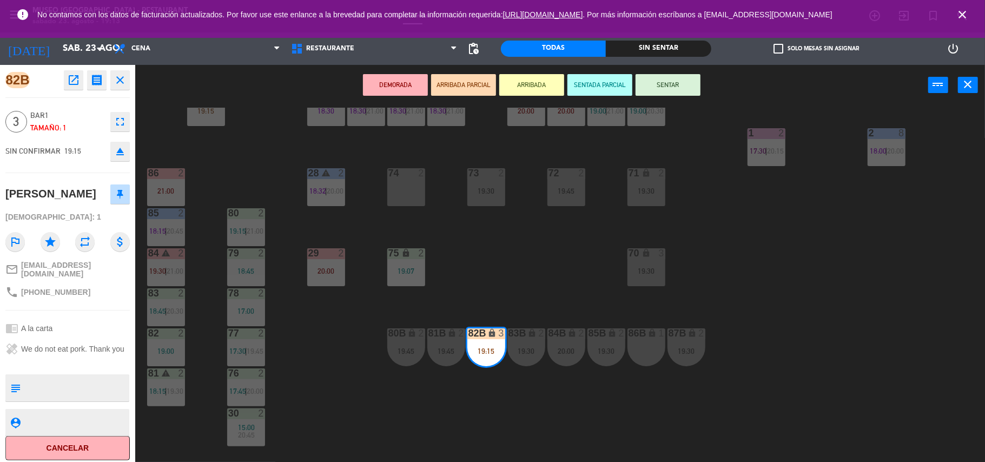
click at [544, 277] on div "44 4 18:45 49 2 17:30 | 20:30 54 warning 5 17:15 | 20:00 64 2 17:30 | 20:45 48 …" at bounding box center [565, 286] width 840 height 356
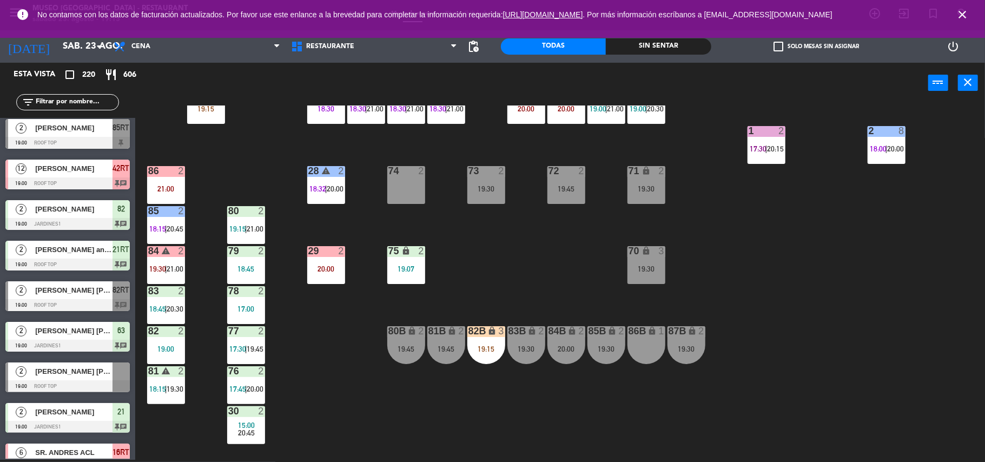
scroll to position [0, 0]
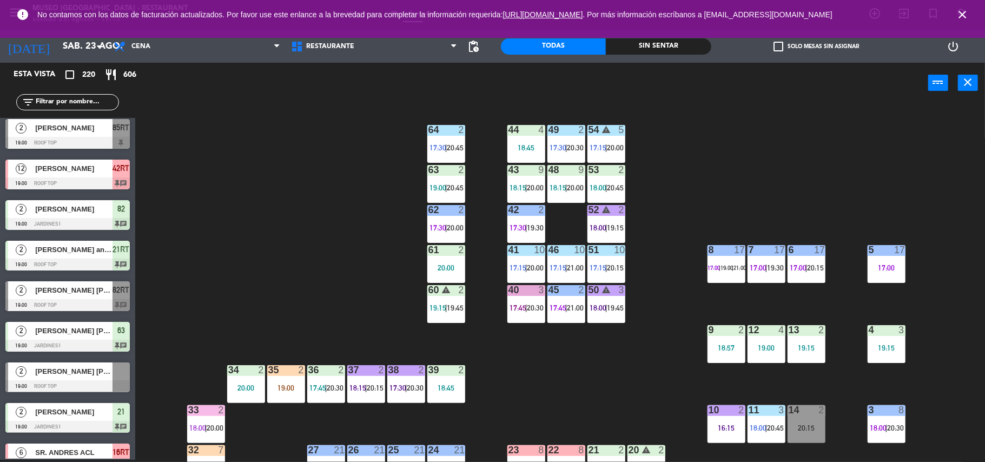
drag, startPoint x: 528, startPoint y: 305, endPoint x: 568, endPoint y: 332, distance: 48.3
drag, startPoint x: 568, startPoint y: 332, endPoint x: 528, endPoint y: 308, distance: 46.6
drag, startPoint x: 528, startPoint y: 308, endPoint x: 520, endPoint y: 338, distance: 30.2
click at [520, 338] on div "44 4 18:45 49 2 17:30 | 20:30 54 warning 5 17:15 | 20:00 64 2 17:30 | 20:45 48 …" at bounding box center [565, 283] width 840 height 356
click at [518, 303] on span "17:45" at bounding box center [518, 307] width 17 height 9
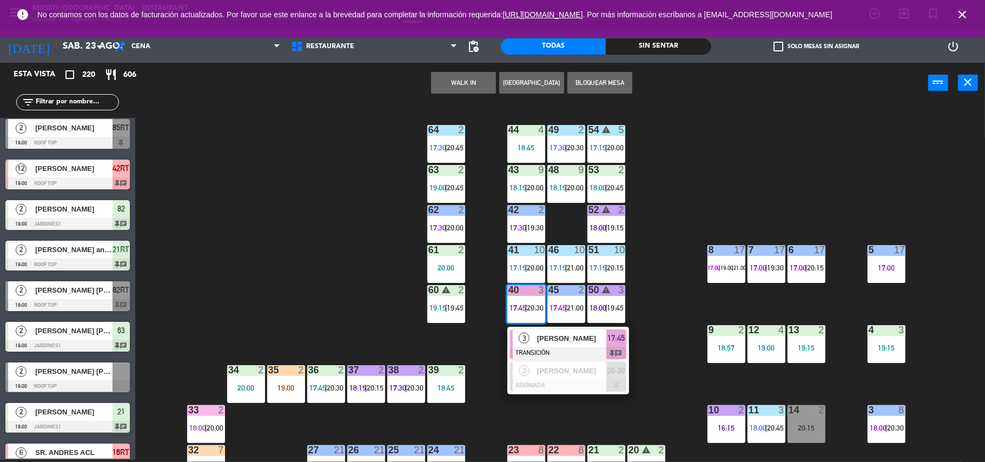
click at [553, 336] on span "[PERSON_NAME]" at bounding box center [571, 338] width 69 height 11
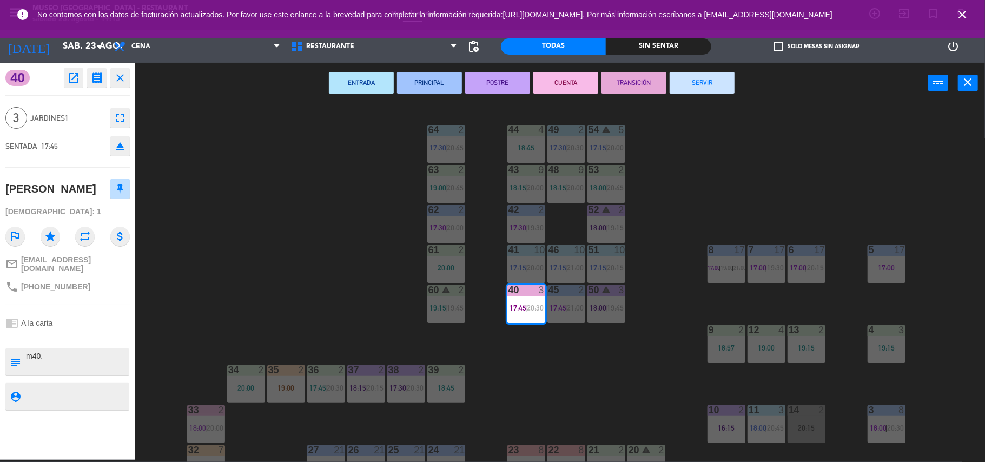
click at [539, 346] on div "44 4 18:45 49 2 17:30 | 20:30 54 warning 5 17:15 | 20:00 64 2 17:30 | 20:45 48 …" at bounding box center [565, 283] width 840 height 356
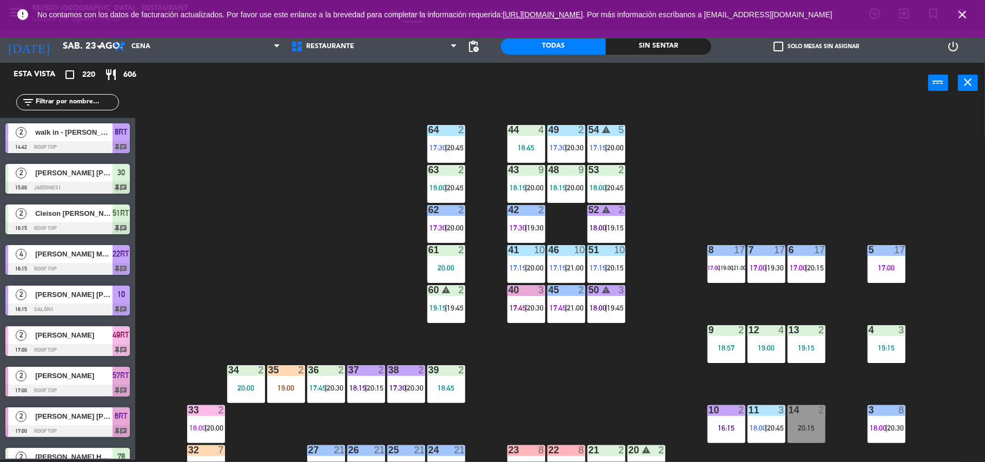
click at [429, 190] on div "19:00 |" at bounding box center [438, 188] width 18 height 8
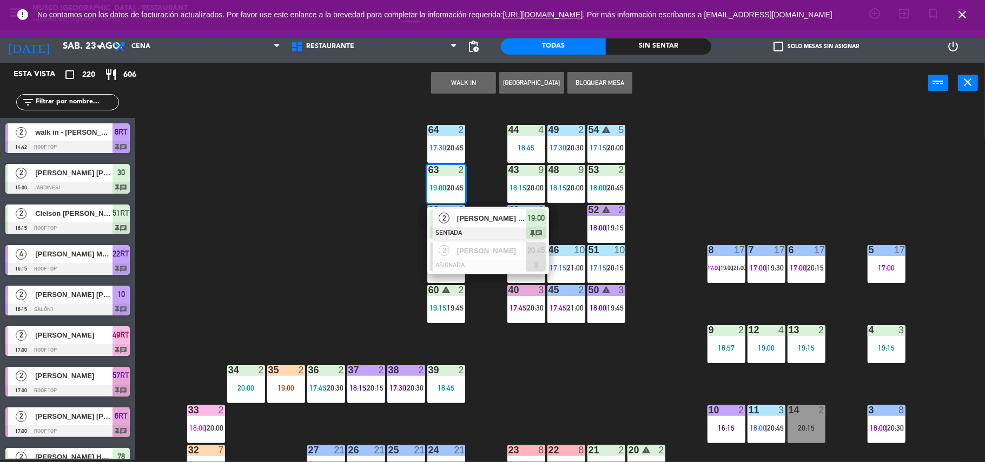
click at [349, 237] on div "44 4 18:45 49 2 17:30 | 20:30 54 warning 5 17:15 | 20:00 64 2 17:30 | 20:45 48 …" at bounding box center [565, 283] width 840 height 356
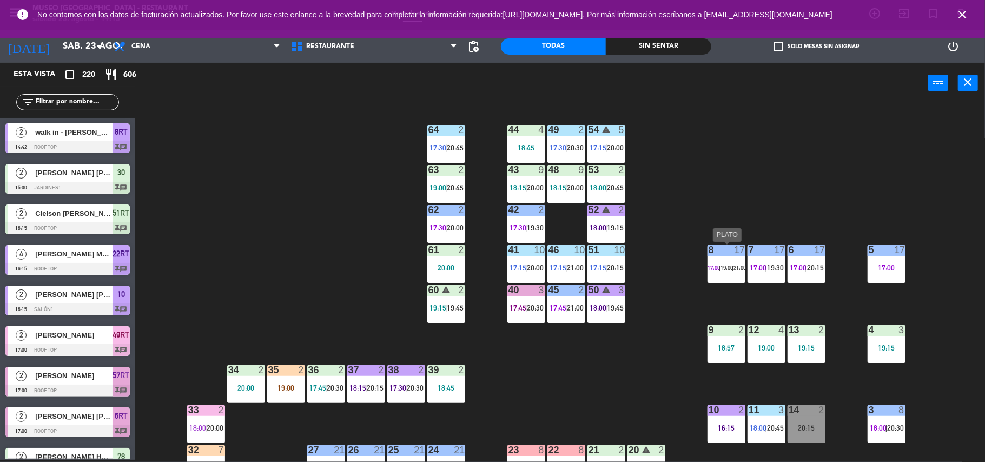
click at [714, 275] on div "8 17 17:00 | 19:00 | 21:00" at bounding box center [726, 264] width 38 height 38
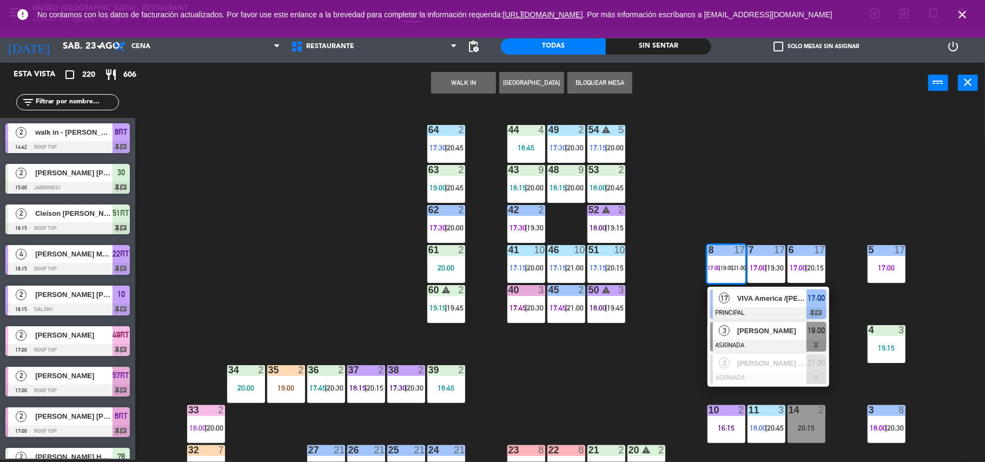
click at [758, 345] on div at bounding box center [768, 346] width 116 height 12
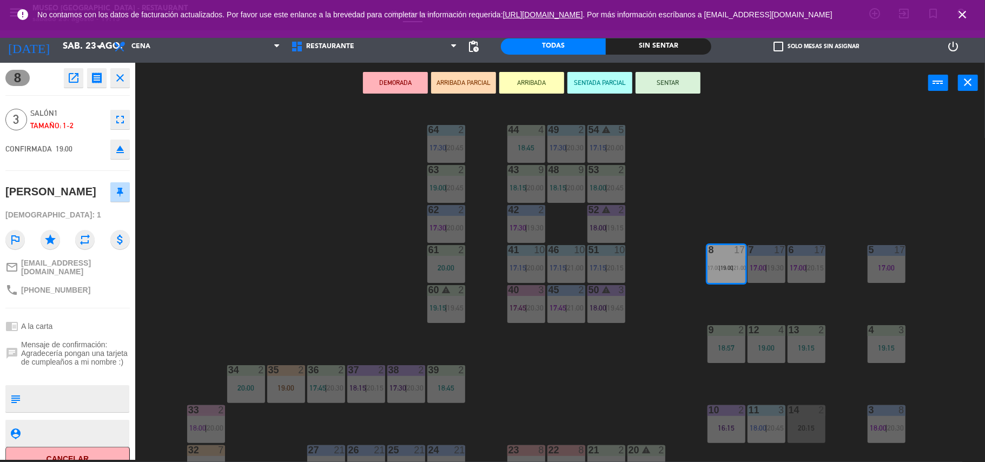
click at [663, 332] on div "44 4 18:45 49 2 17:30 | 20:30 54 warning 5 17:15 | 20:00 64 2 17:30 | 20:45 48 …" at bounding box center [565, 283] width 840 height 356
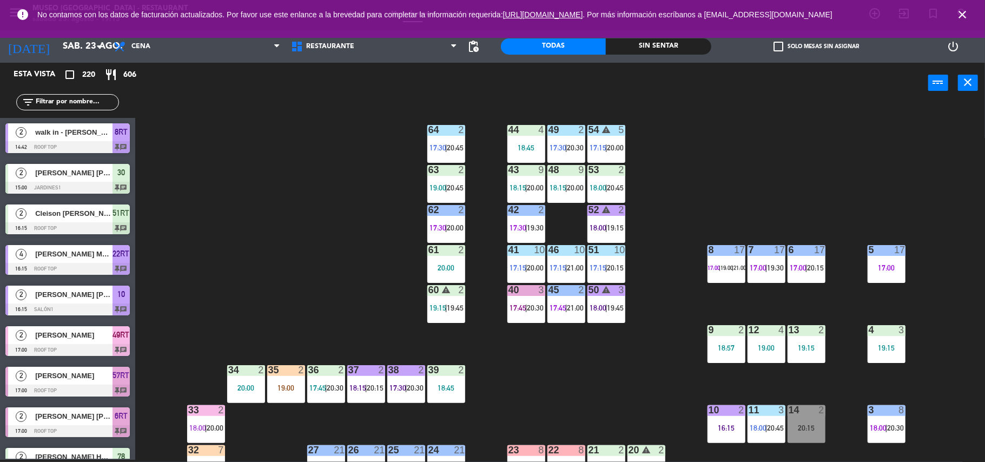
scroll to position [2, 0]
click at [715, 282] on div "8 17 17:00 | 19:00 | 21:00" at bounding box center [726, 264] width 38 height 38
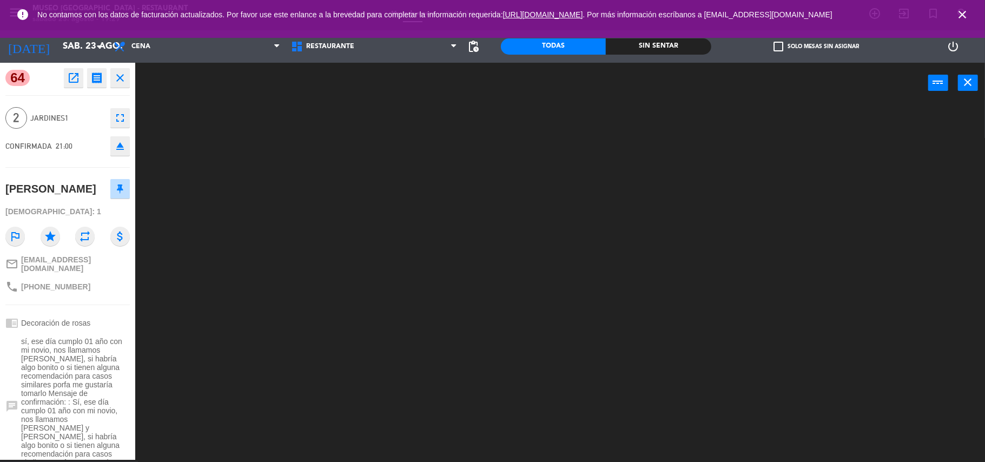
scroll to position [80, 0]
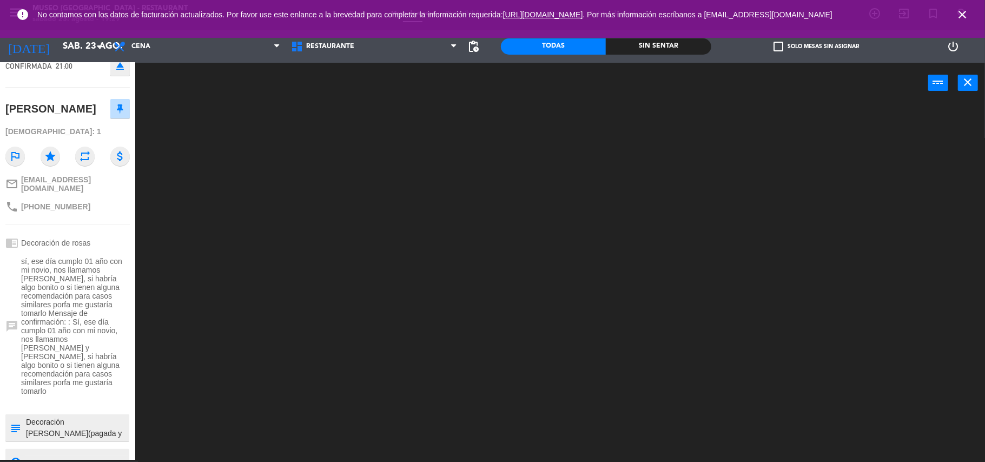
click at [72, 416] on textarea at bounding box center [76, 427] width 103 height 23
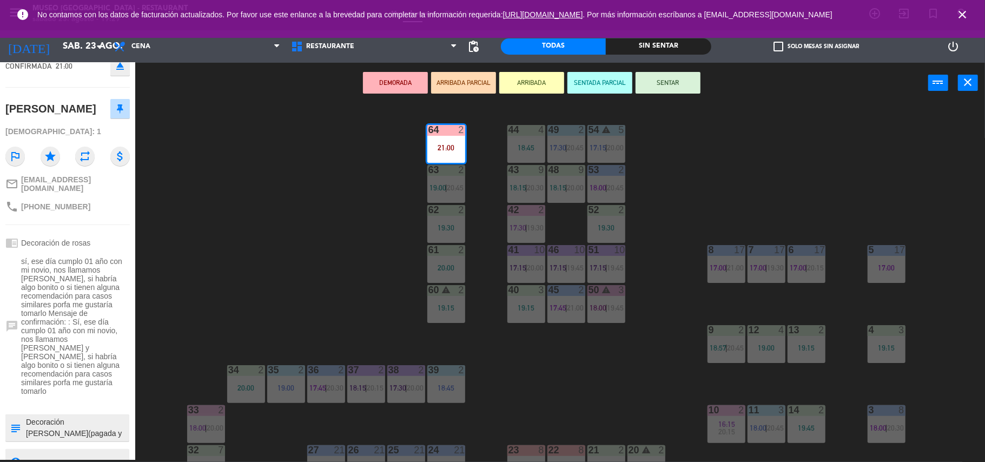
click at [26, 416] on textarea at bounding box center [76, 427] width 103 height 23
type textarea "m64| Decoración de rosas(pagada y sin envio a caja)"
click at [98, 399] on div at bounding box center [67, 403] width 124 height 8
click at [92, 375] on div "chat sí, ese día cumplo 01 año con mi novio, nos llamamos Yoshio y Gonzalo, si …" at bounding box center [67, 326] width 124 height 146
click at [316, 282] on div "44 4 18:45 49 2 17:30 | 20:45 54 warning 5 17:15 | 20:00 64 2 21:00 48 9 18:15 …" at bounding box center [565, 283] width 840 height 356
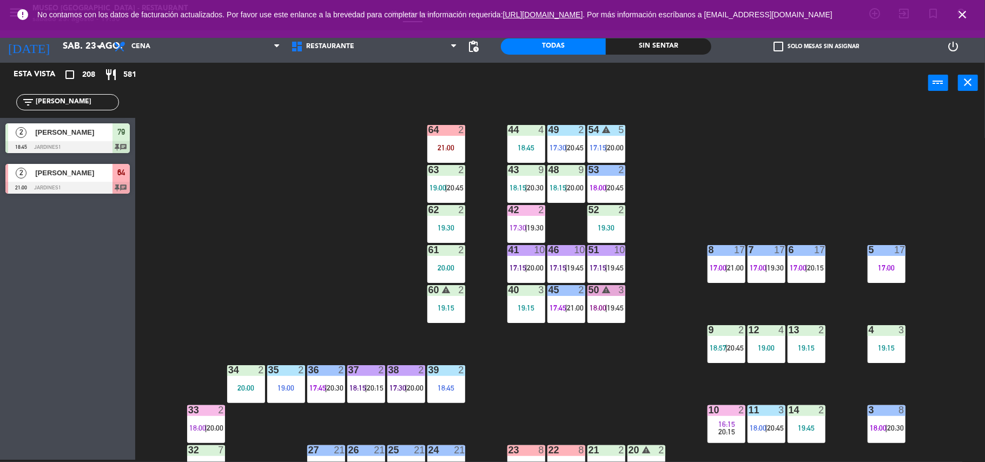
click at [359, 299] on div "44 4 18:45 49 2 17:30 | 20:45 54 warning 5 17:15 | 20:00 64 2 21:00 48 9 18:15 …" at bounding box center [565, 283] width 840 height 356
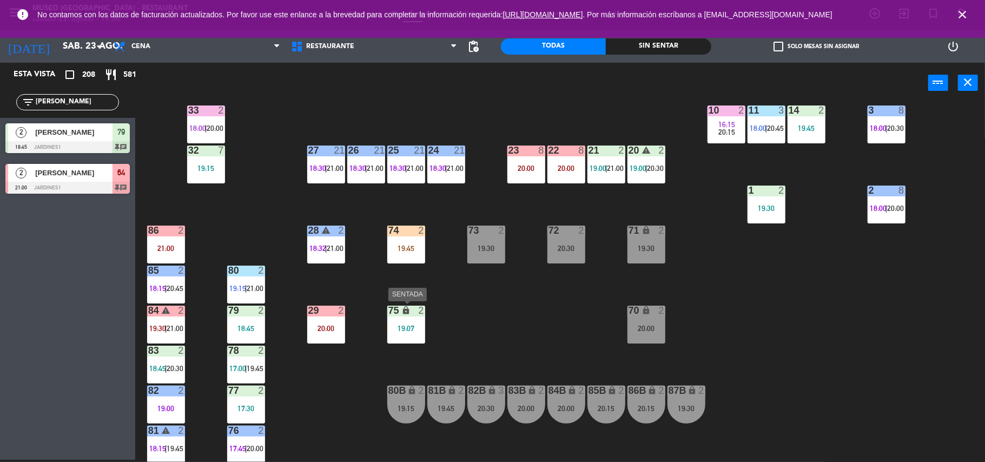
scroll to position [301, 0]
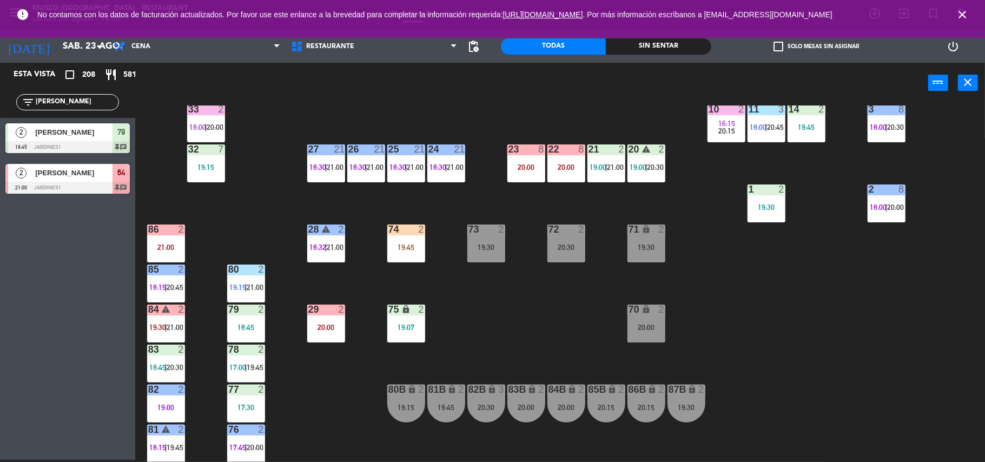
click at [399, 223] on div "44 4 18:45 49 2 17:30 | 20:45 54 warning 5 17:15 | 20:00 64 2 21:00 48 9 18:15 …" at bounding box center [565, 283] width 840 height 356
click at [405, 238] on div "74 2 19:45" at bounding box center [406, 243] width 38 height 38
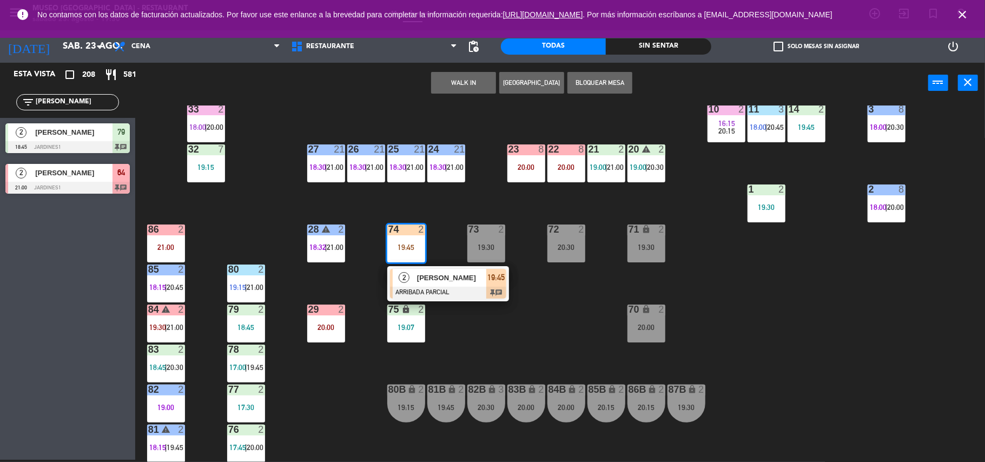
click at [454, 289] on div at bounding box center [448, 293] width 116 height 12
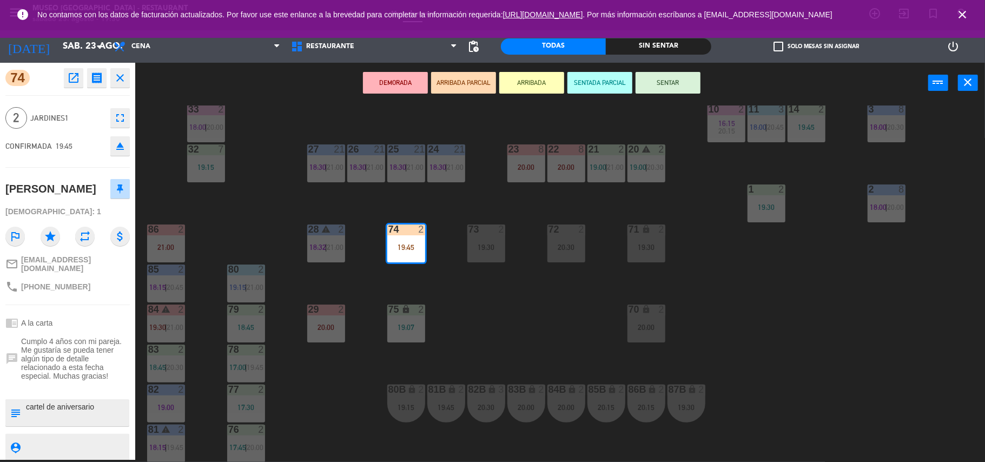
click at [537, 335] on div "44 4 18:45 49 2 17:30 | 20:45 54 warning 5 17:15 | 20:00 64 2 21:00 48 9 18:15 …" at bounding box center [565, 283] width 840 height 356
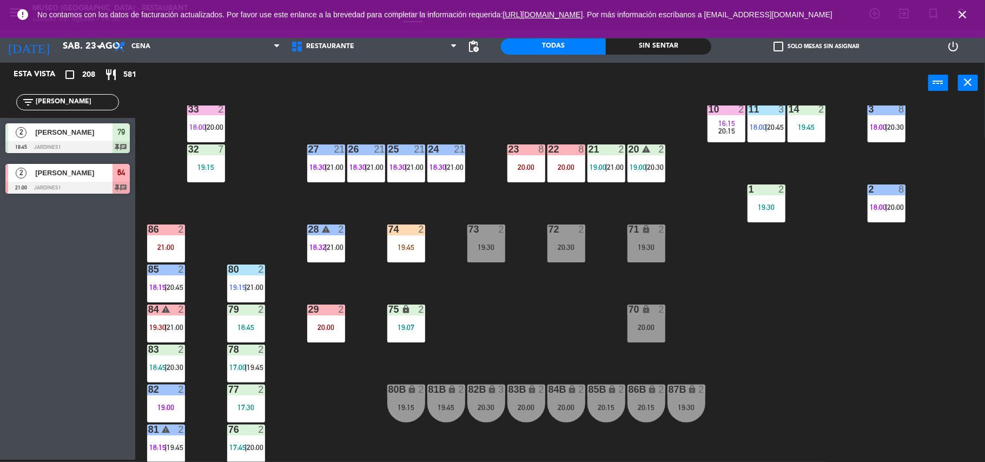
scroll to position [0, 0]
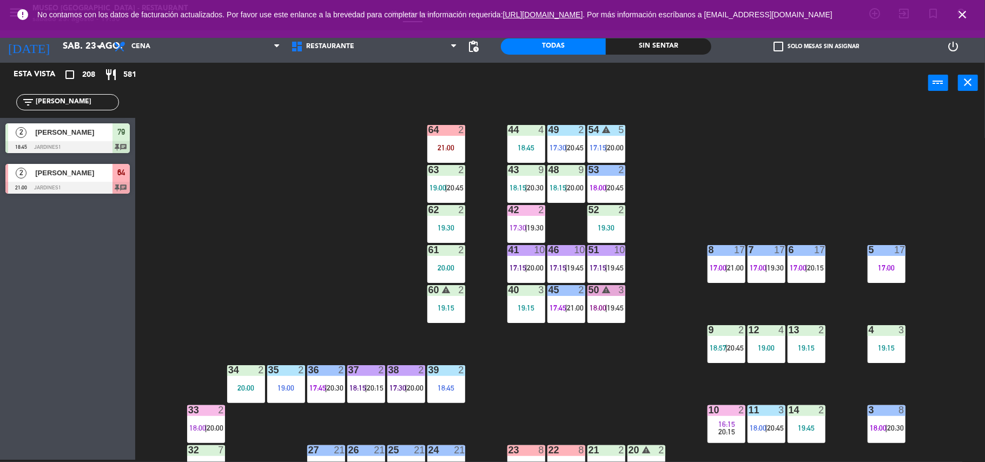
click at [509, 205] on div "42" at bounding box center [508, 210] width 1 height 10
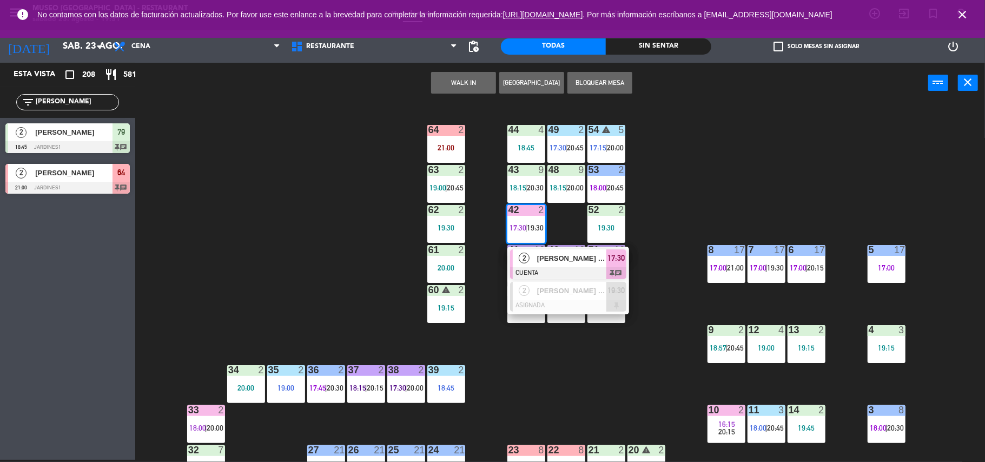
click at [537, 382] on div "44 4 18:45 49 2 17:30 | 20:45 54 warning 5 17:15 | 20:00 64 2 21:00 48 9 18:15 …" at bounding box center [565, 283] width 840 height 356
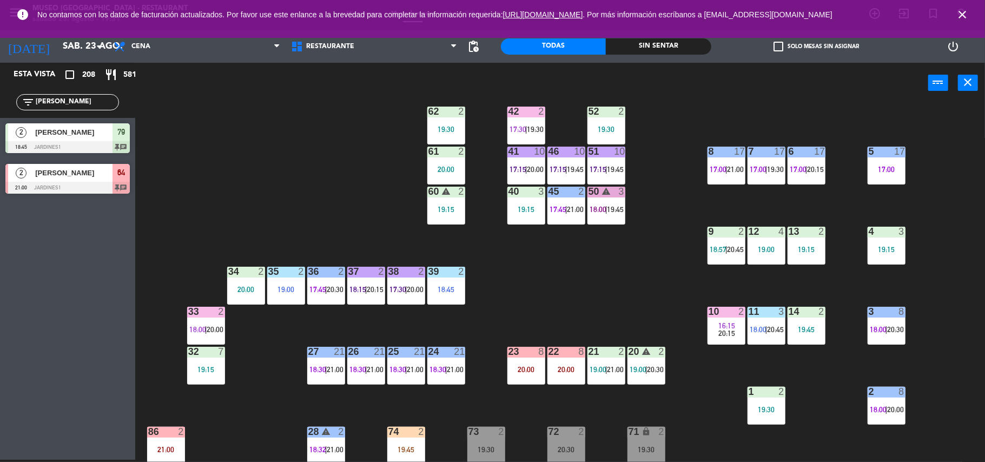
scroll to position [85, 0]
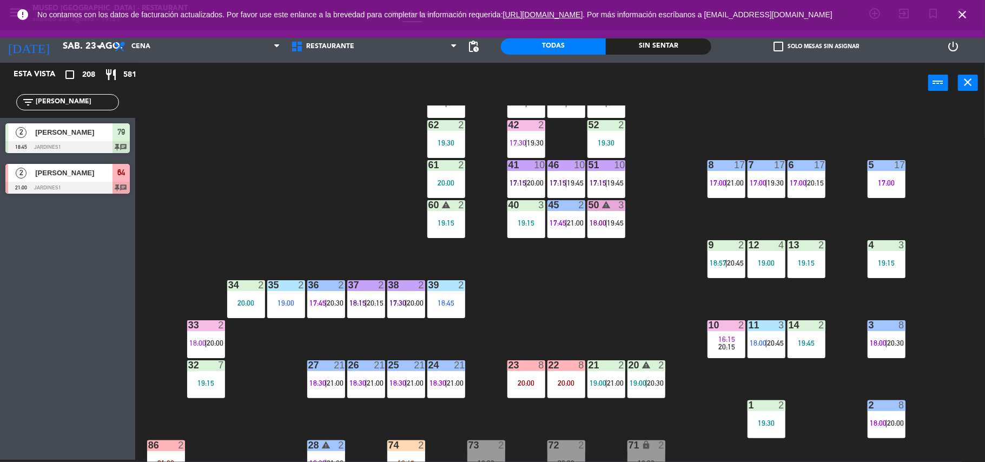
click at [602, 219] on span "18:00" at bounding box center [598, 223] width 17 height 9
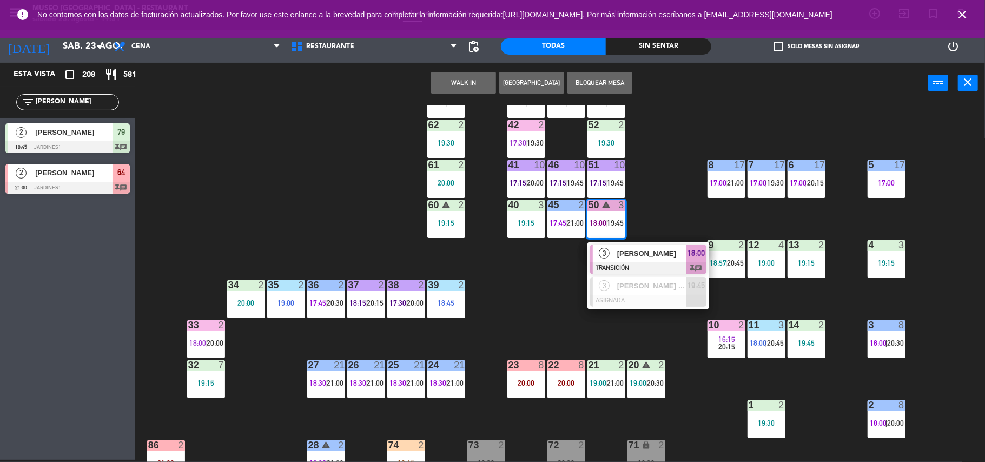
click at [544, 272] on div "44 4 18:45 49 2 17:30 | 20:45 54 warning 5 17:15 | 20:00 64 2 21:00 48 9 18:15 …" at bounding box center [565, 283] width 840 height 356
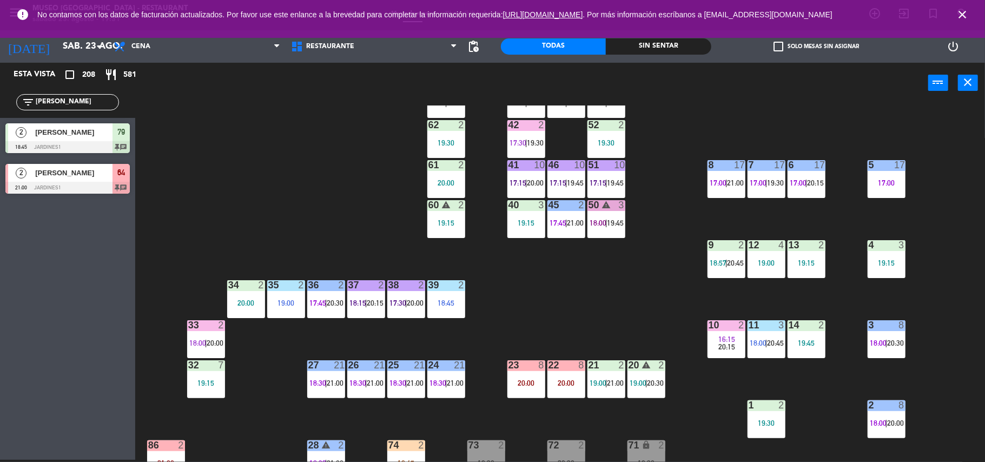
scroll to position [174, 0]
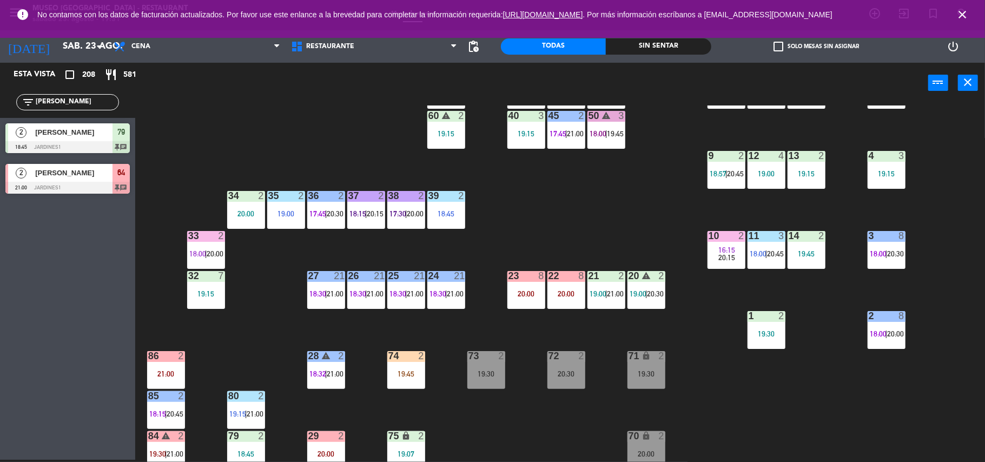
click at [420, 360] on div "74 2" at bounding box center [406, 356] width 38 height 11
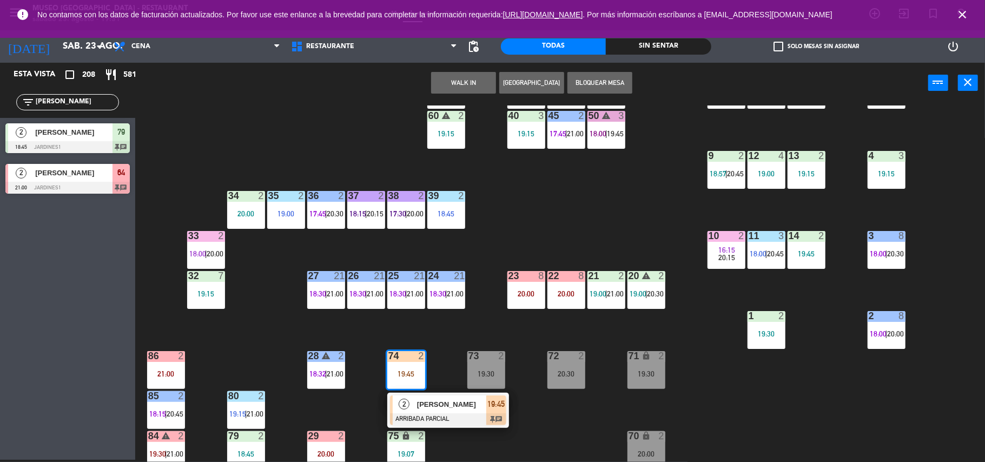
click at [454, 403] on span "[PERSON_NAME]" at bounding box center [451, 404] width 69 height 11
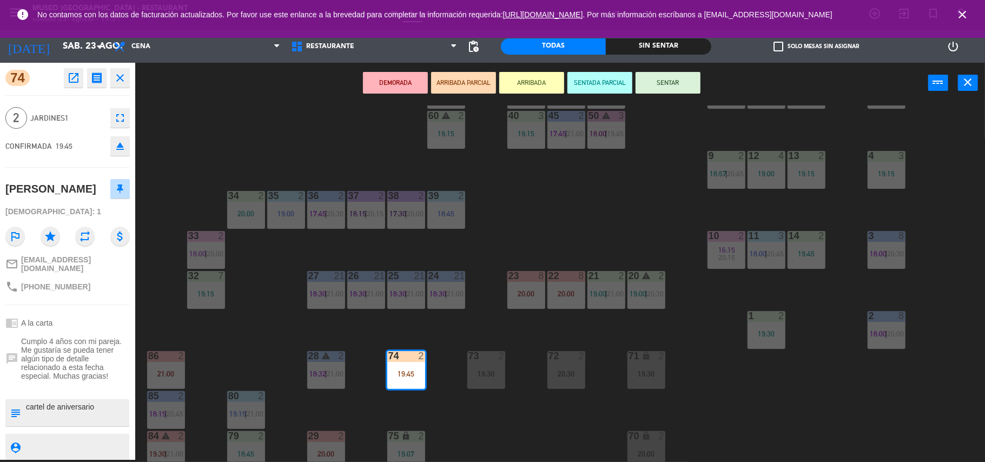
click at [518, 416] on div "44 4 18:45 49 2 17:30 | 20:45 54 warning 5 17:15 | 20:00 64 2 21:00 48 9 18:15 …" at bounding box center [565, 283] width 840 height 356
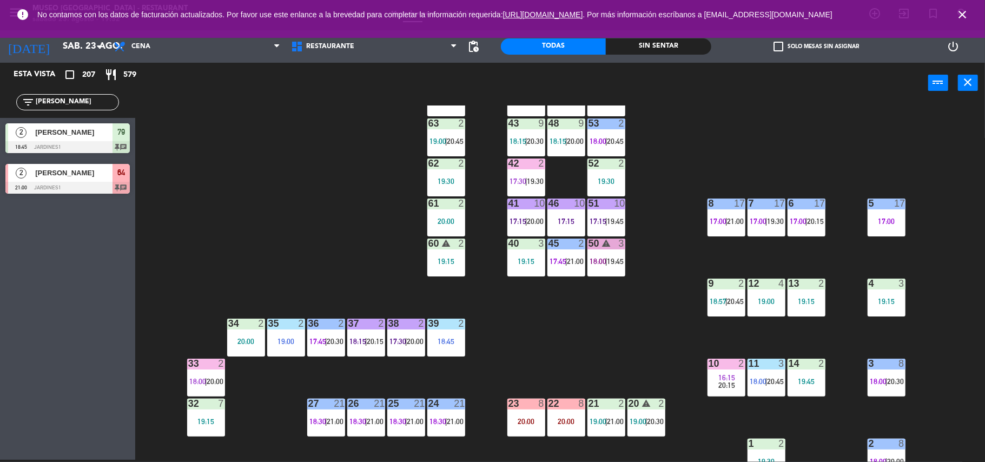
scroll to position [48, 0]
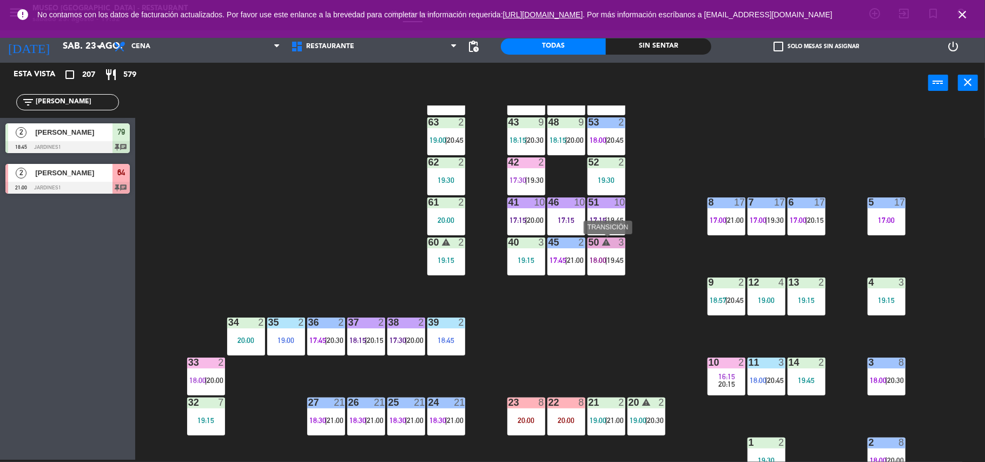
click at [606, 264] on span "|" at bounding box center [606, 260] width 2 height 9
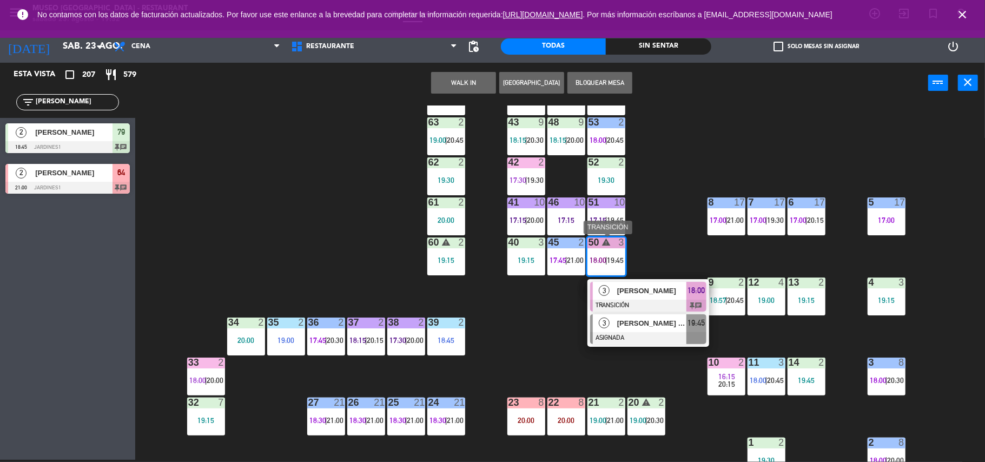
click at [632, 333] on div at bounding box center [648, 338] width 116 height 12
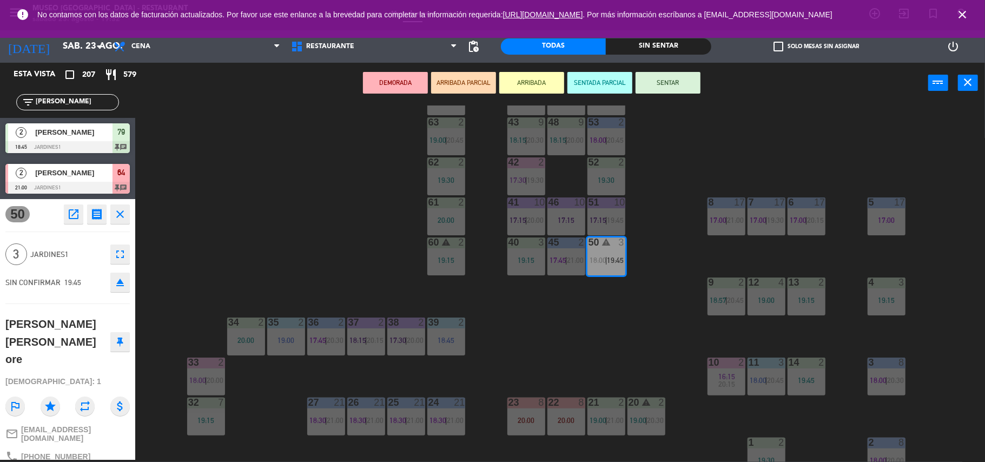
click at [661, 285] on div "44 4 18:45 49 2 17:30 | 20:45 54 warning 5 17:15 | 20:00 64 2 21:00 48 9 18:15 …" at bounding box center [565, 283] width 840 height 356
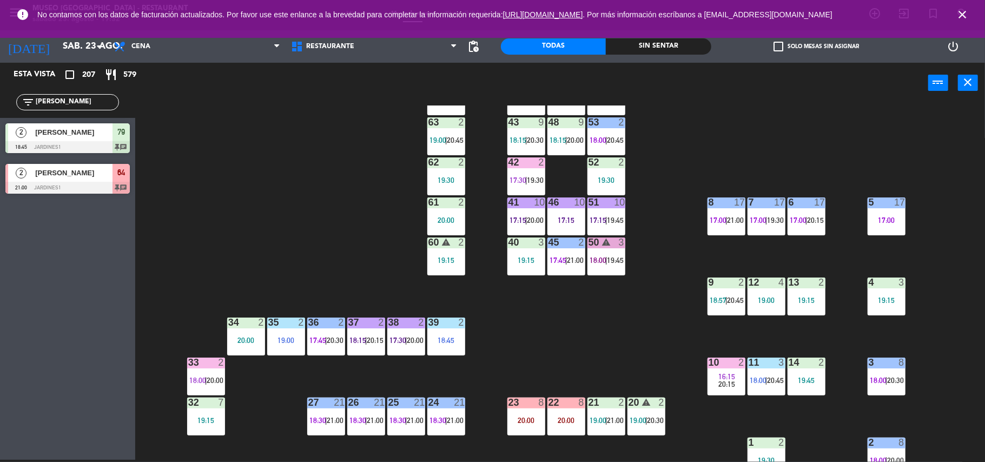
click at [616, 230] on div "51 10 17:15 | 19:45" at bounding box center [606, 216] width 38 height 38
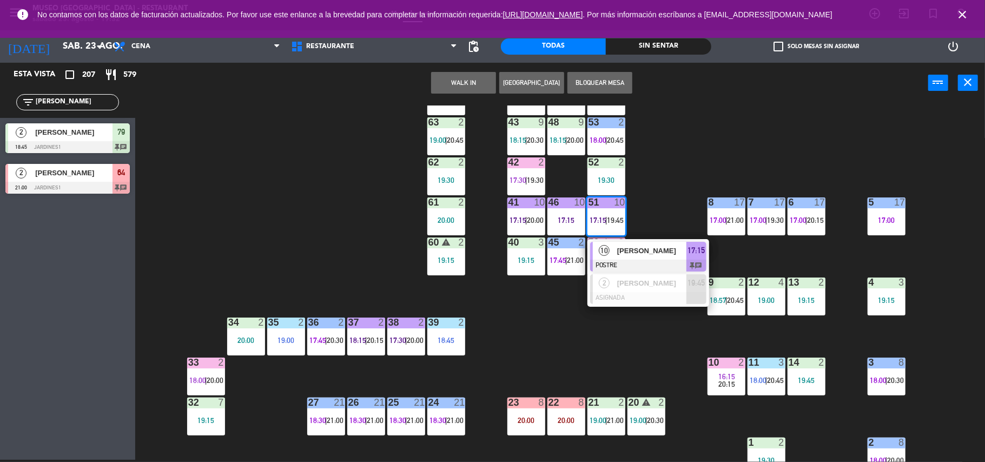
click at [659, 213] on div "44 4 18:45 49 2 17:30 | 20:45 54 warning 5 17:15 | 20:00 64 2 21:00 48 9 18:15 …" at bounding box center [565, 283] width 840 height 356
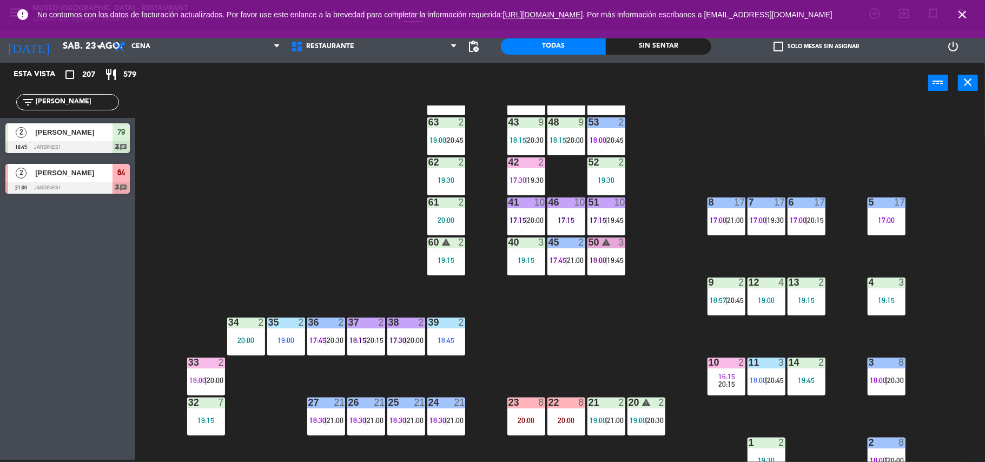
click at [526, 216] on span "|" at bounding box center [526, 220] width 2 height 9
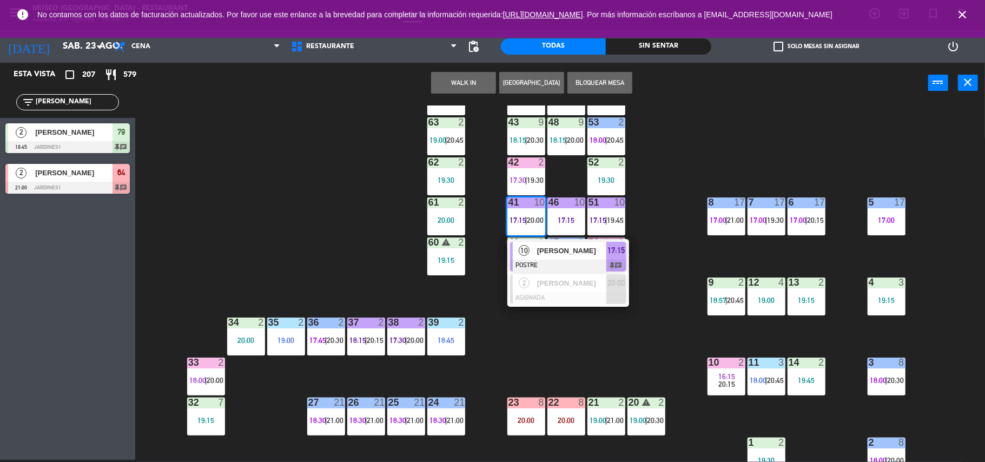
click at [676, 201] on div "44 4 18:45 49 2 17:30 | 20:45 54 warning 5 17:15 | 20:00 64 2 21:00 48 9 18:15 …" at bounding box center [565, 283] width 840 height 356
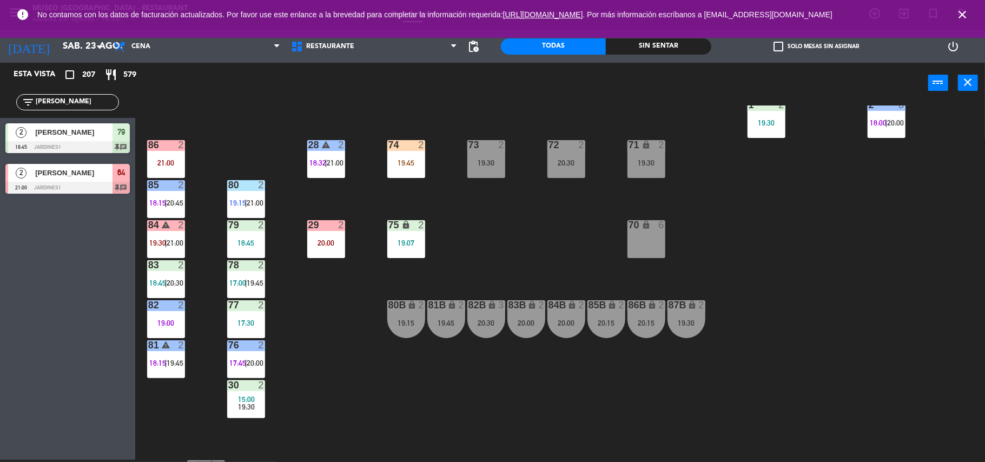
scroll to position [386, 0]
click at [568, 323] on div "20:00" at bounding box center [566, 323] width 38 height 8
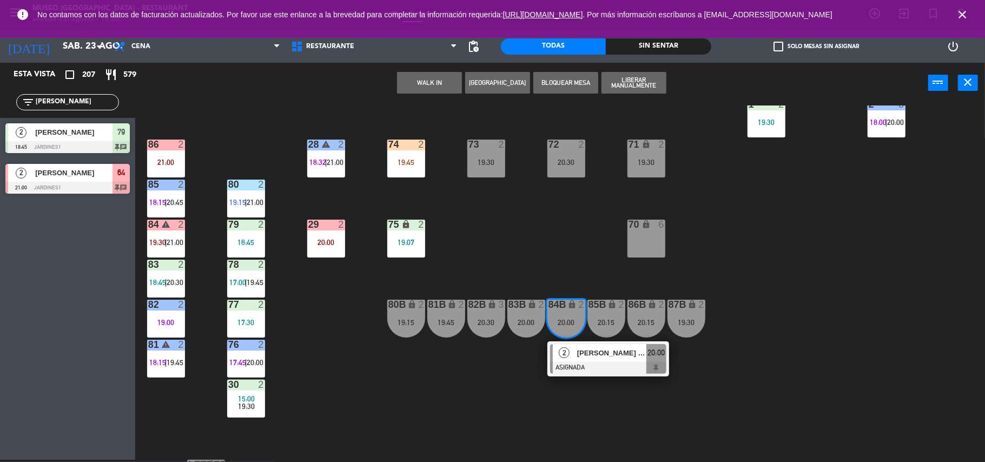
click at [570, 352] on div "2" at bounding box center [564, 353] width 23 height 18
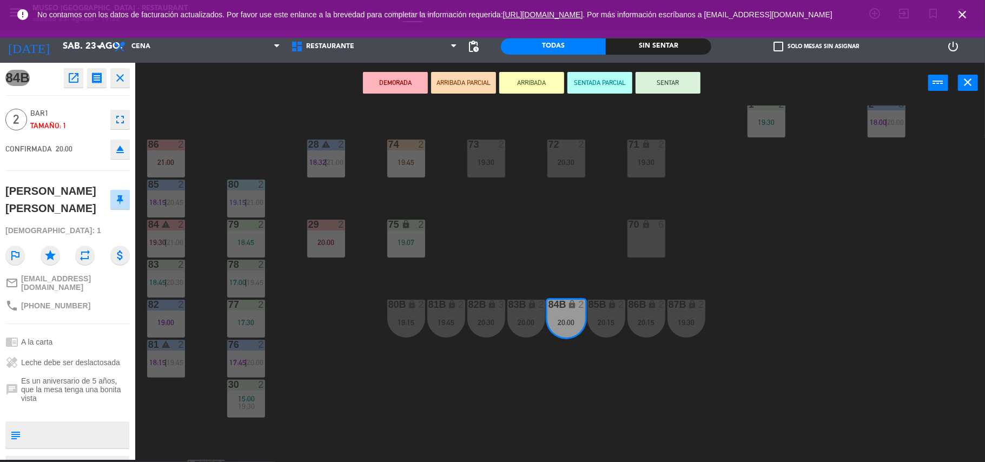
click at [250, 308] on div at bounding box center [246, 305] width 18 height 10
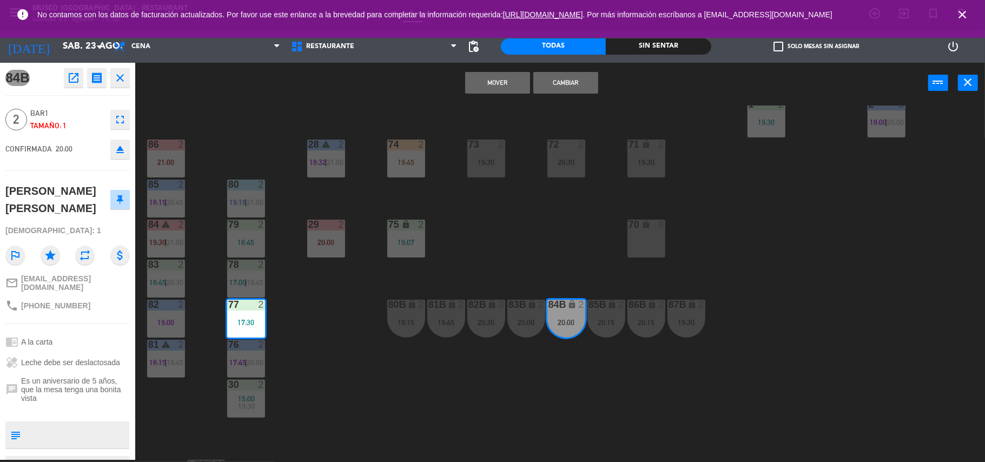
click at [520, 83] on button "Mover" at bounding box center [497, 83] width 65 height 22
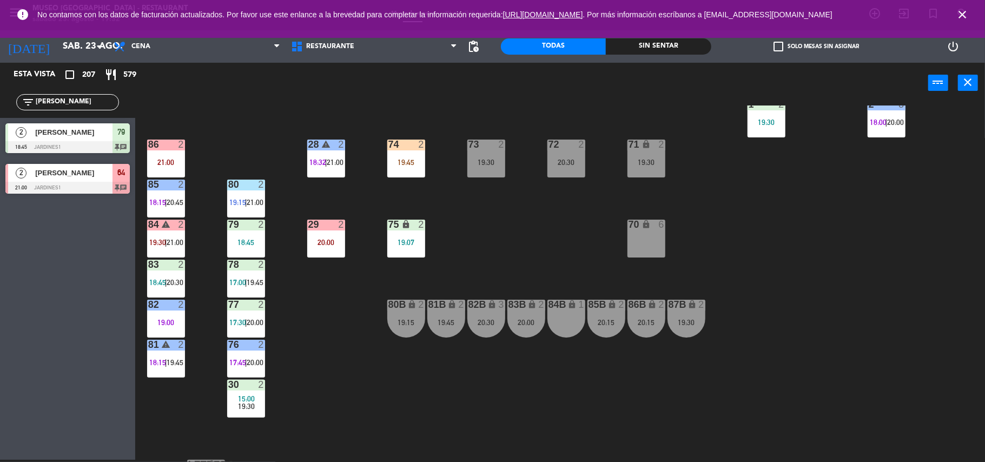
scroll to position [0, 0]
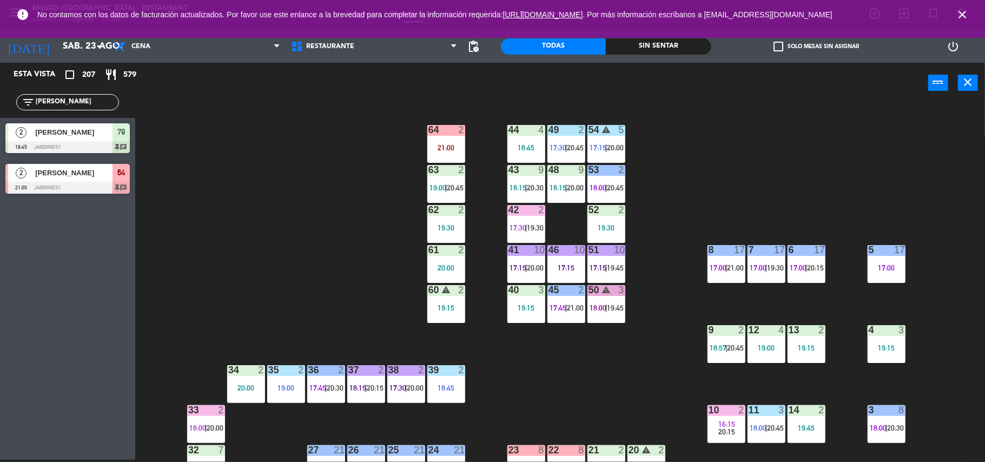
click at [509, 310] on div "19:15" at bounding box center [526, 308] width 38 height 8
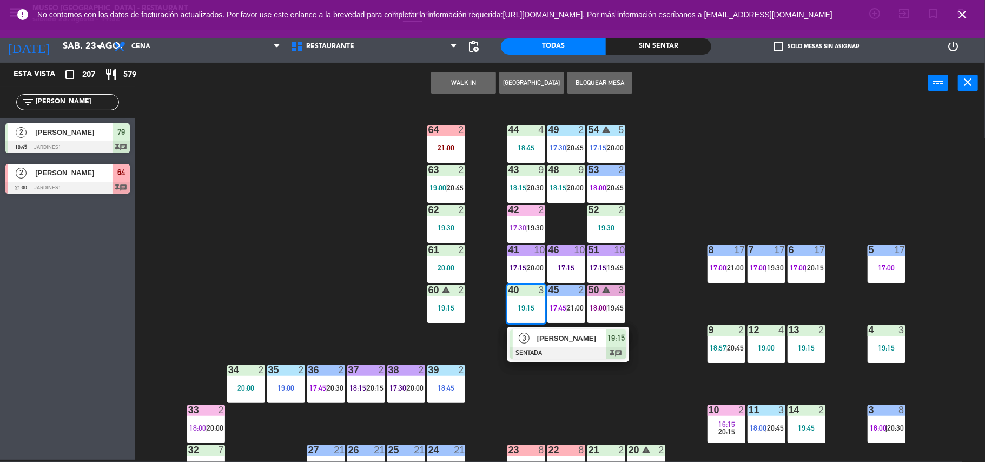
click at [656, 282] on div "44 4 18:45 49 2 17:30 | 20:45 54 warning 5 17:15 | 20:00 64 2 21:00 48 9 18:15 …" at bounding box center [565, 283] width 840 height 356
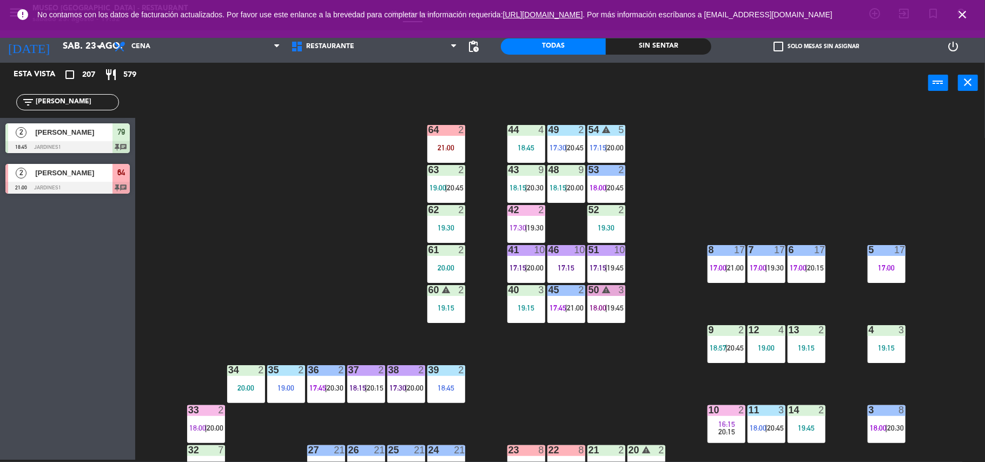
click at [615, 301] on div "50 warning 3 18:00 | 19:45" at bounding box center [606, 304] width 38 height 38
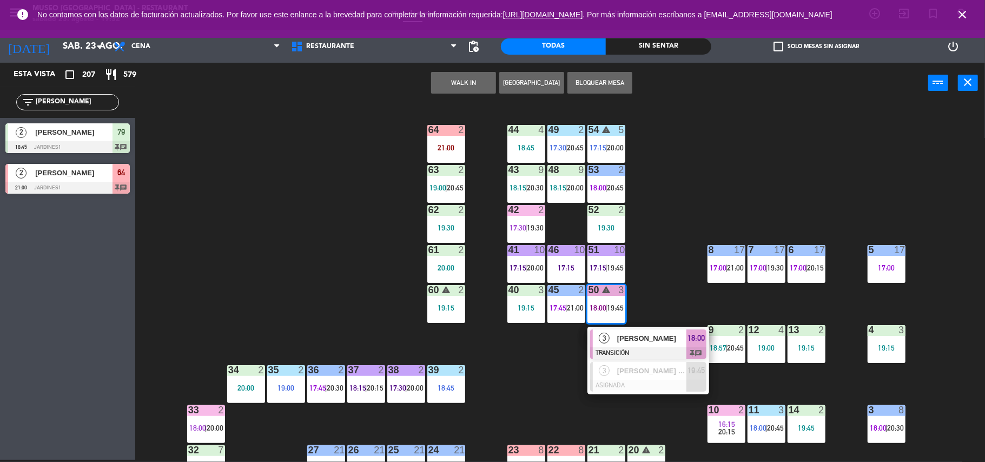
click at [662, 272] on div "44 4 18:45 49 2 17:30 | 20:45 54 warning 5 17:15 | 20:00 64 2 21:00 48 9 18:15 …" at bounding box center [565, 283] width 840 height 356
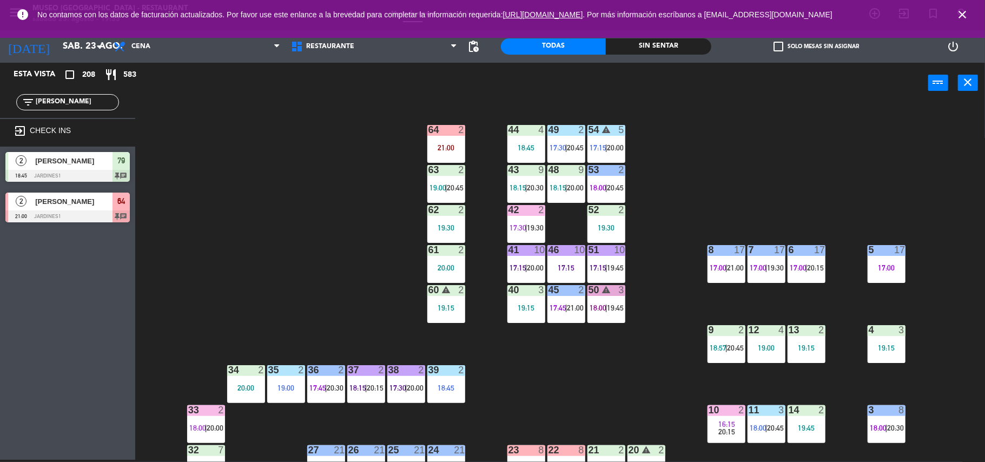
click at [663, 267] on div "44 4 18:45 49 2 17:30 | 20:45 54 warning 5 17:15 | 20:00 64 2 21:00 48 9 18:15 …" at bounding box center [565, 283] width 840 height 356
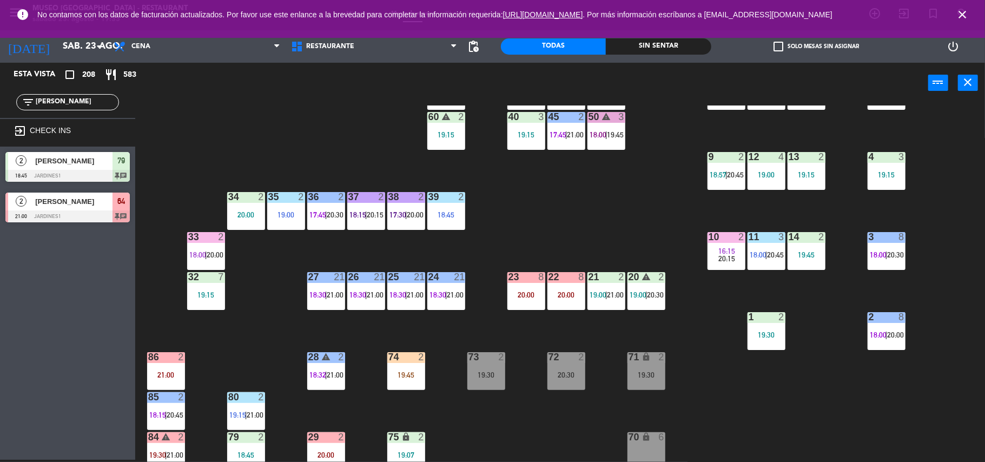
scroll to position [174, 0]
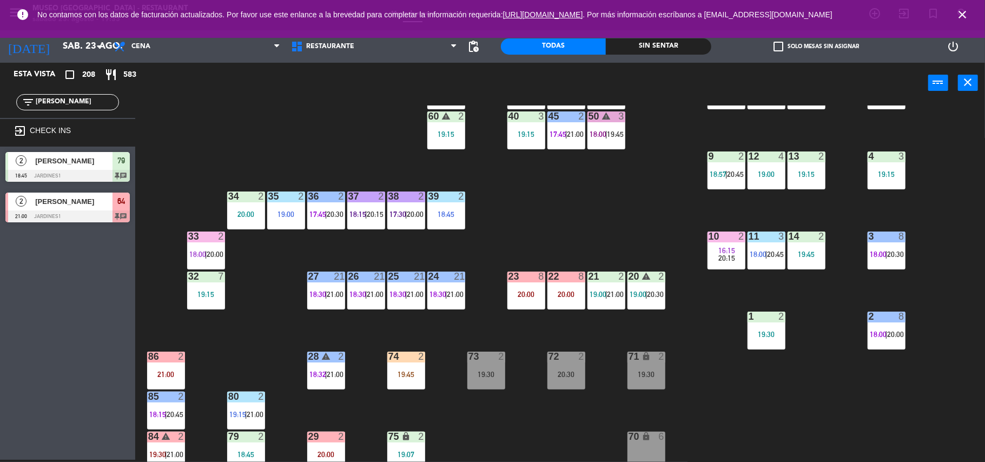
click at [563, 299] on div "22 8 20:00" at bounding box center [566, 291] width 38 height 38
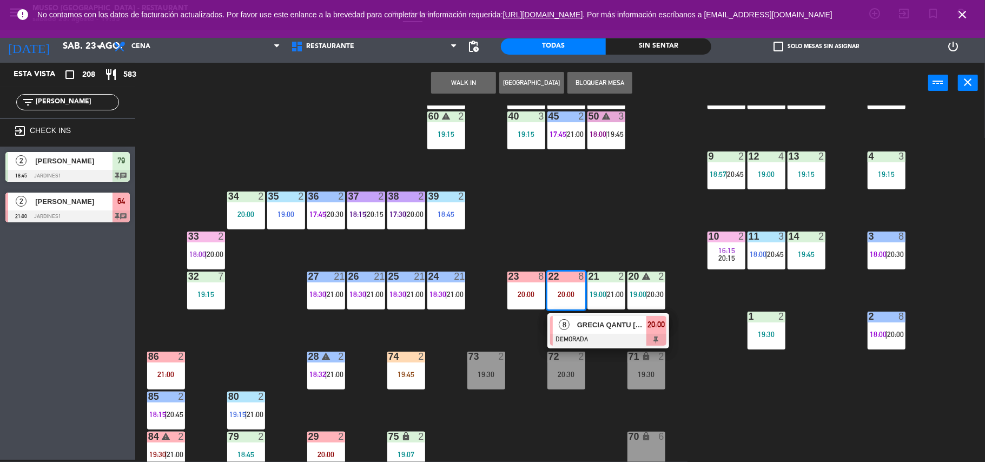
click at [571, 332] on div "8" at bounding box center [564, 325] width 23 height 18
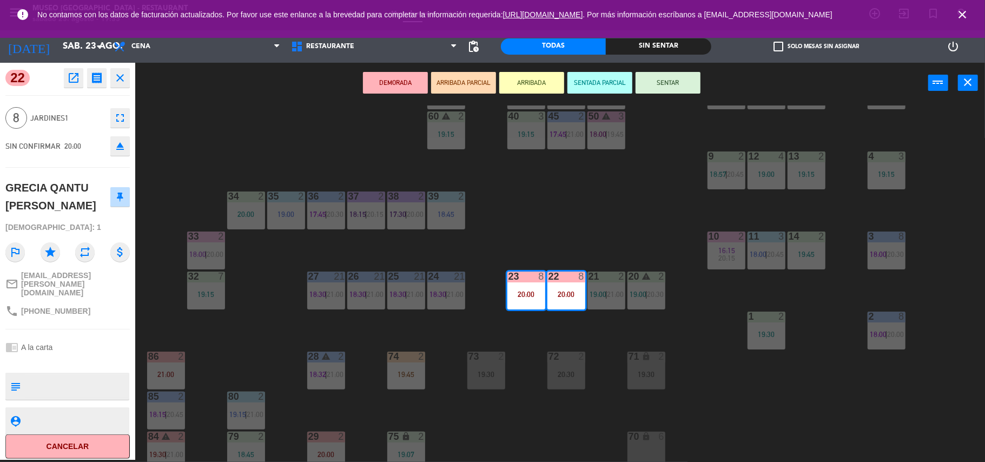
click at [541, 246] on div "44 4 18:45 49 2 17:30 | 20:45 54 warning 5 17:15 | 20:00 64 2 21:00 48 9 18:15 …" at bounding box center [565, 283] width 840 height 356
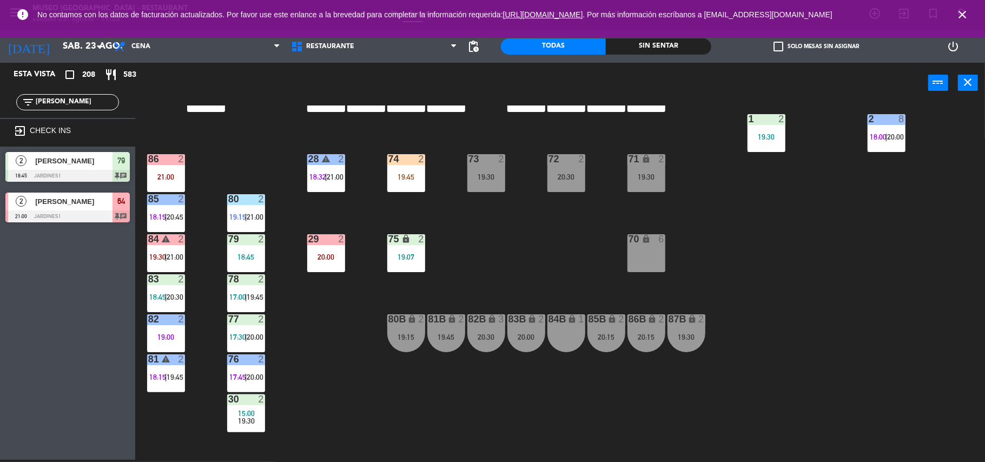
scroll to position [372, 0]
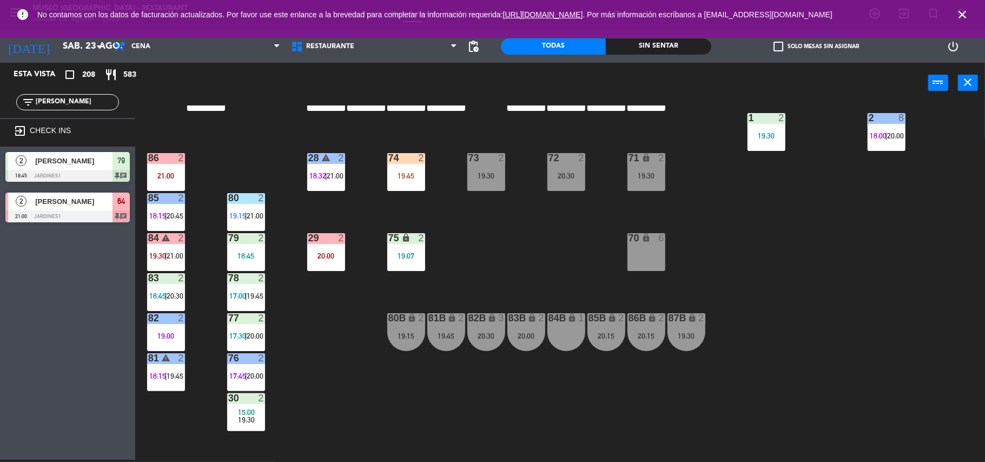
click at [398, 180] on div "19:45" at bounding box center [406, 176] width 38 height 8
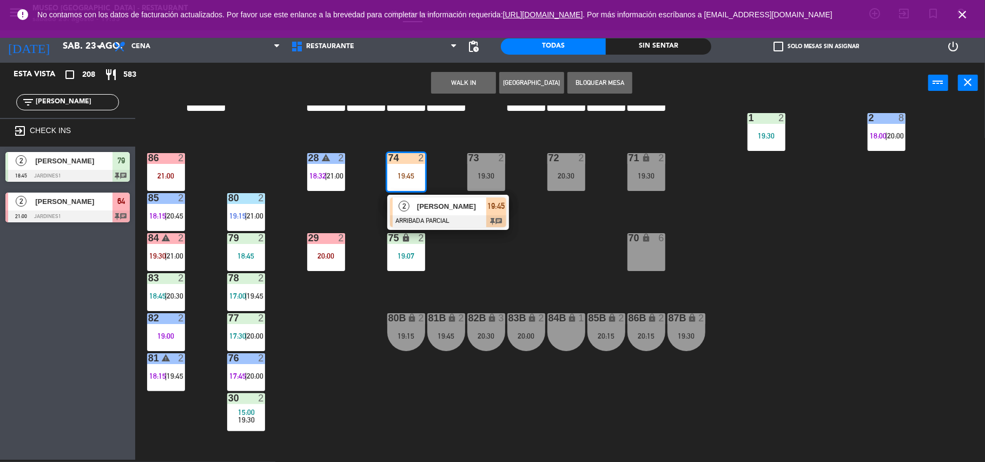
click at [476, 233] on div "44 4 18:45 49 2 17:30 | 20:45 54 warning 5 17:15 | 20:00 64 2 21:00 48 9 18:15 …" at bounding box center [565, 283] width 840 height 356
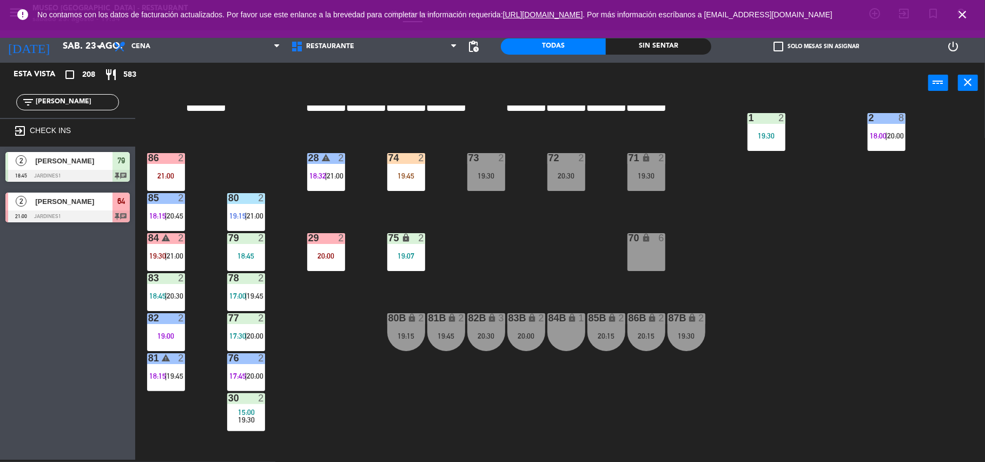
click at [639, 243] on div "70 lock 6" at bounding box center [646, 238] width 38 height 11
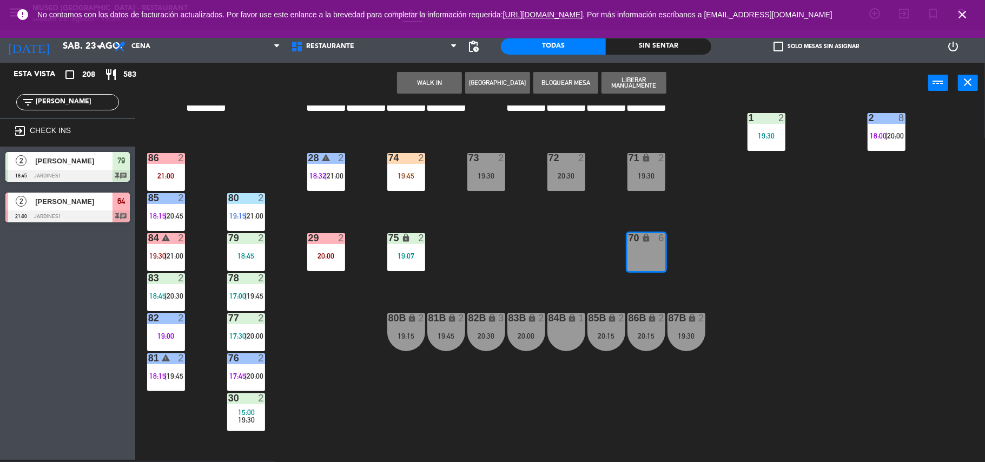
click at [560, 84] on button "Bloquear Mesa" at bounding box center [565, 83] width 65 height 22
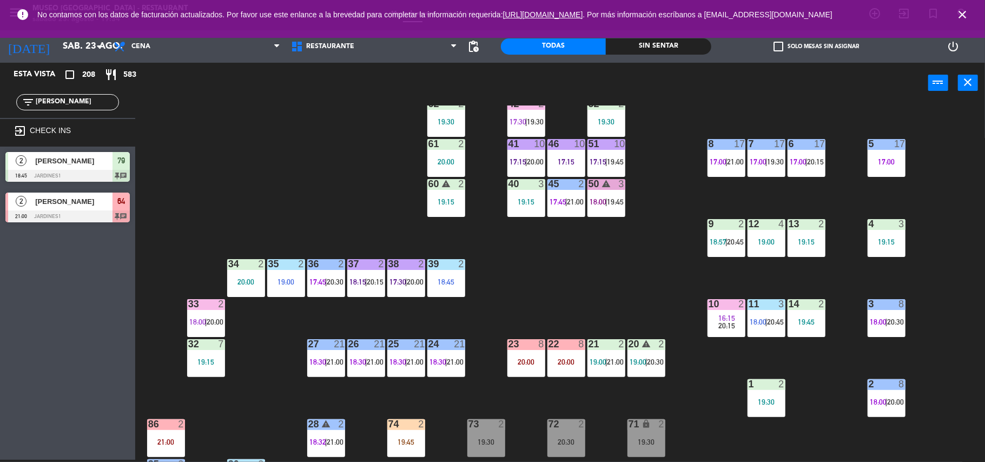
scroll to position [107, 0]
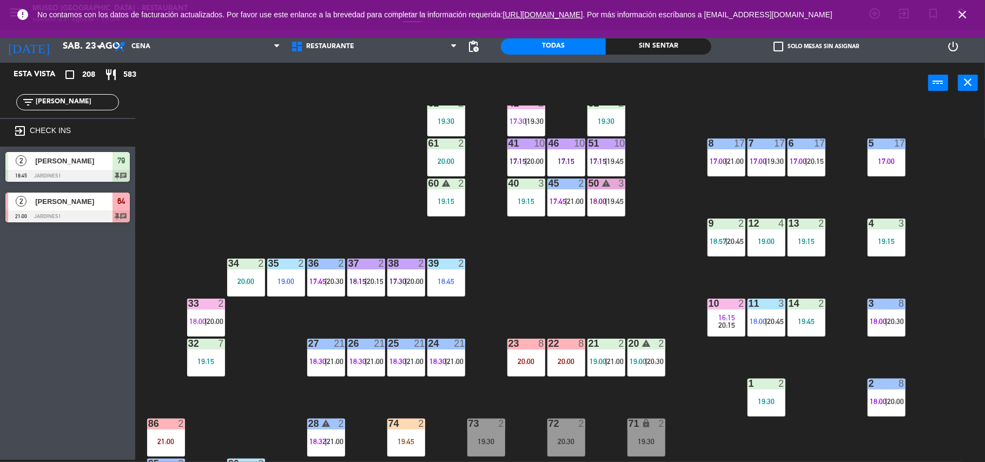
click at [600, 200] on span "18:00" at bounding box center [598, 201] width 17 height 9
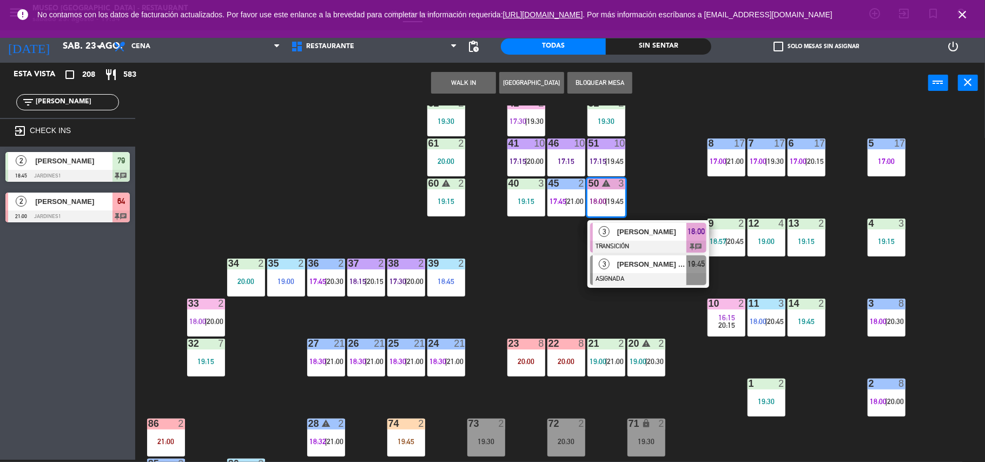
click at [649, 256] on div "[PERSON_NAME] [PERSON_NAME] ore" at bounding box center [651, 264] width 70 height 18
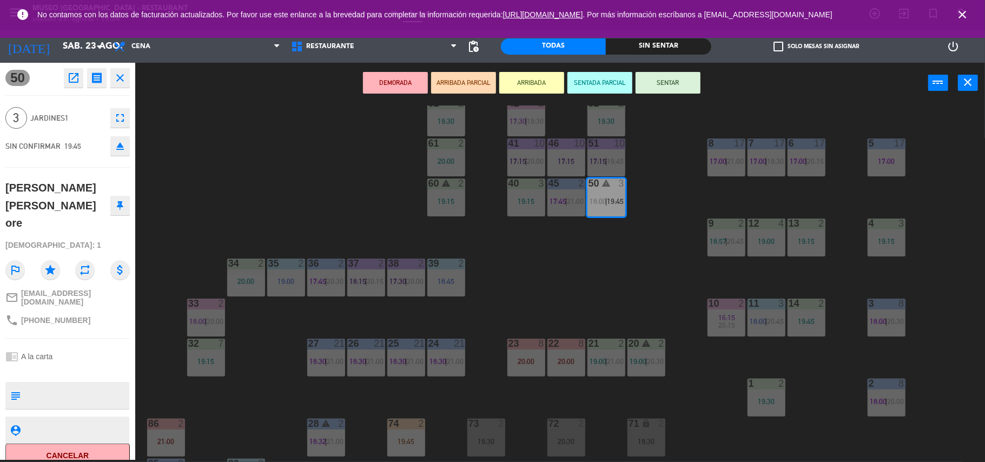
click at [649, 256] on div "44 4 18:45 49 2 17:30 | 20:45 54 warning 5 17:15 | 20:00 64 2 21:00 48 9 18:15 …" at bounding box center [565, 283] width 840 height 356
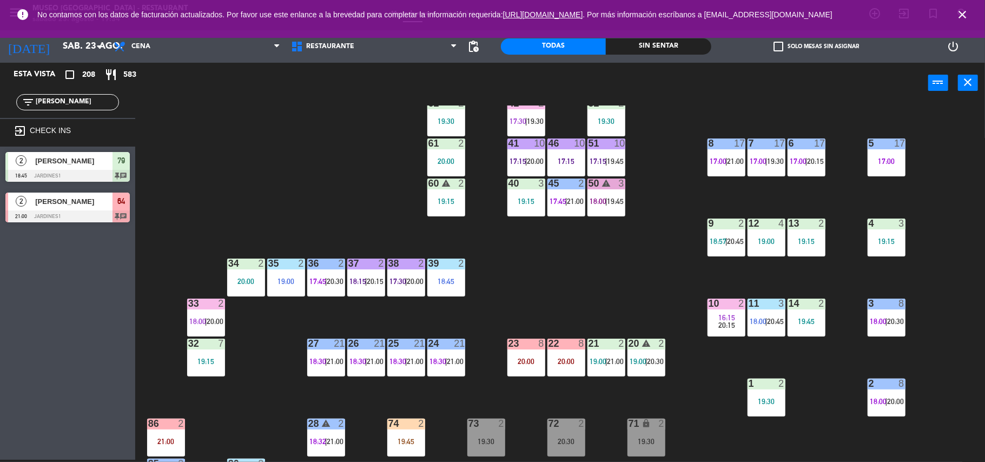
scroll to position [421, 0]
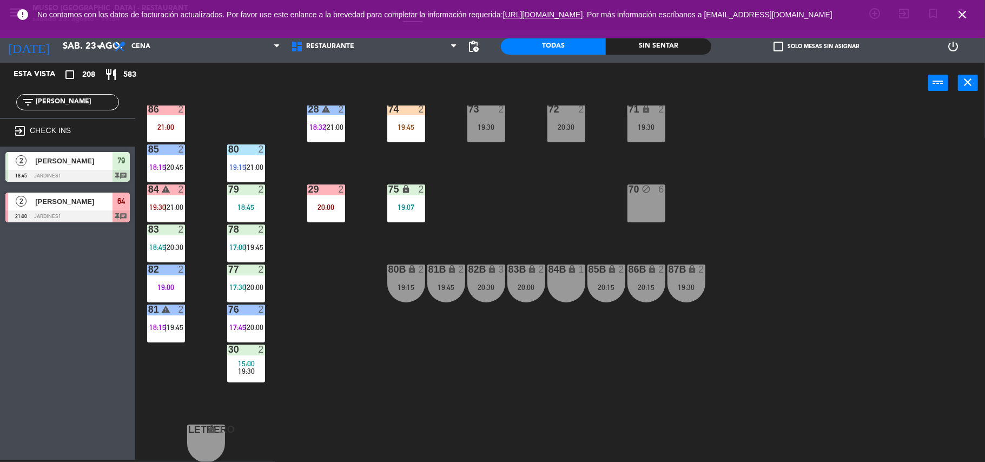
click at [163, 188] on icon "warning" at bounding box center [165, 188] width 9 height 9
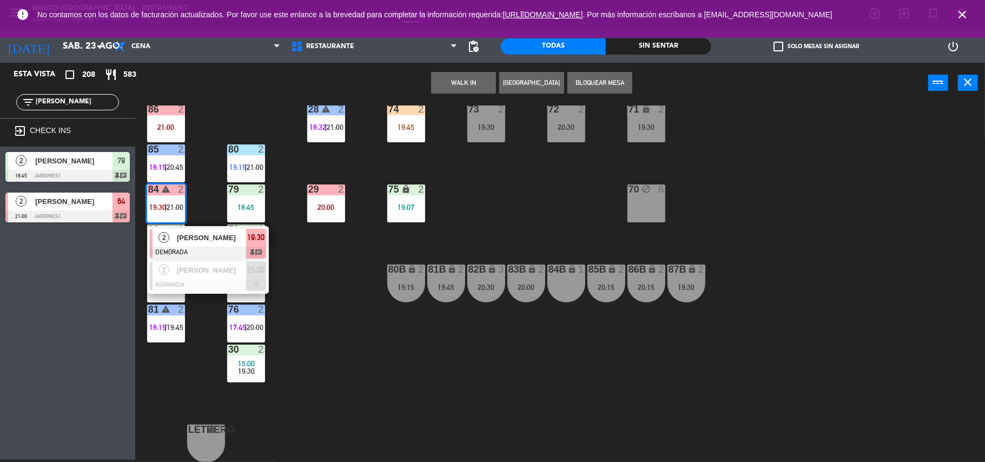
click at [211, 233] on span "[PERSON_NAME]" at bounding box center [211, 237] width 69 height 11
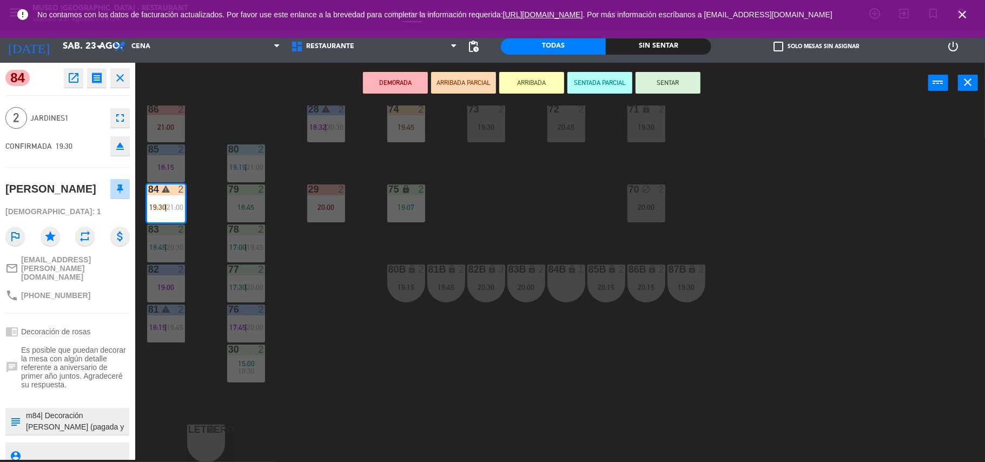
click at [72, 413] on textarea at bounding box center [76, 421] width 103 height 23
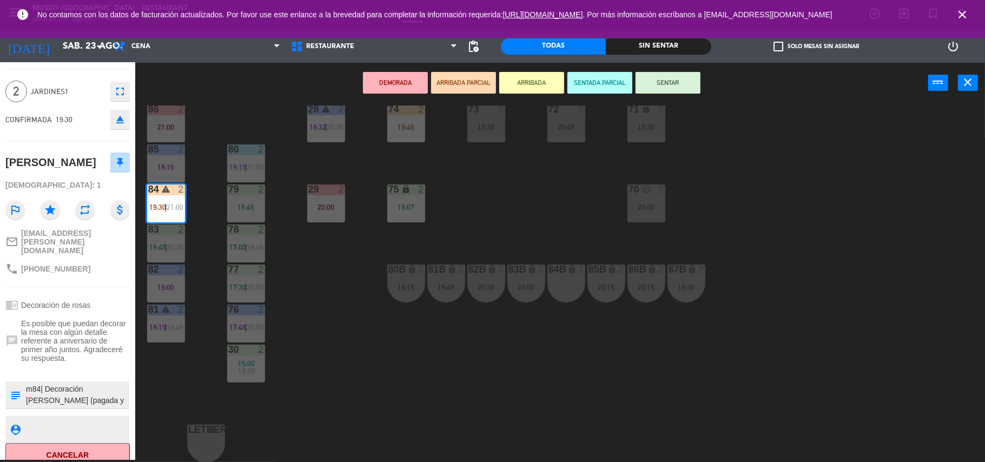
scroll to position [0, 0]
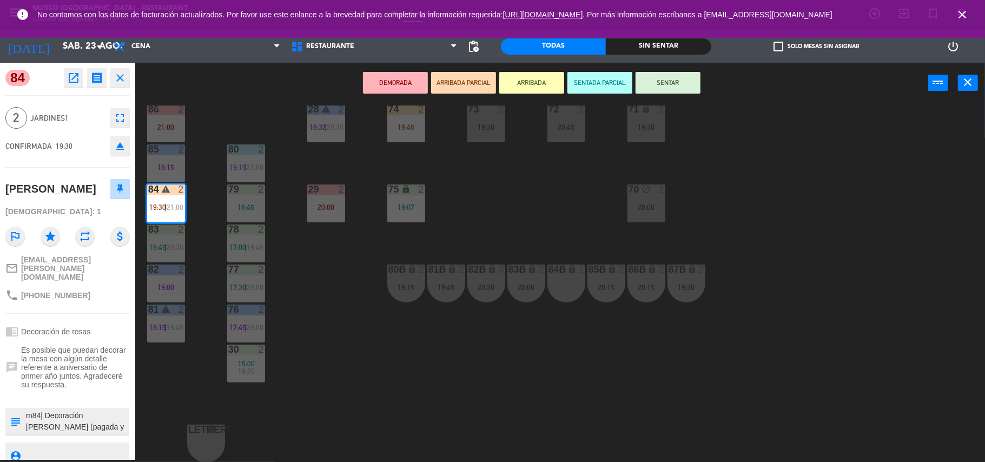
click at [67, 74] on icon "open_in_new" at bounding box center [73, 77] width 13 height 13
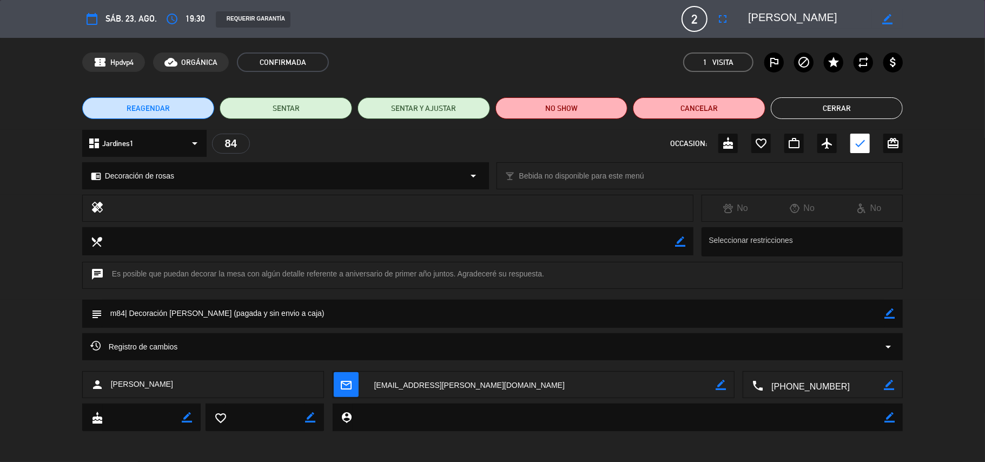
drag, startPoint x: 542, startPoint y: 282, endPoint x: 334, endPoint y: 288, distance: 207.8
click at [334, 288] on div "chat Es posible que puedan decorar la mesa con algún detalle referente a aniver…" at bounding box center [492, 275] width 821 height 27
click at [683, 280] on div "chat Es posible que puedan decorar la mesa con algún detalle referente a aniver…" at bounding box center [492, 275] width 821 height 27
click at [814, 96] on div "REAGENDAR SENTAR SENTAR Y AJUSTAR NO SHOW Cancelar Cerrar" at bounding box center [492, 108] width 985 height 43
click at [811, 104] on button "Cerrar" at bounding box center [837, 108] width 133 height 22
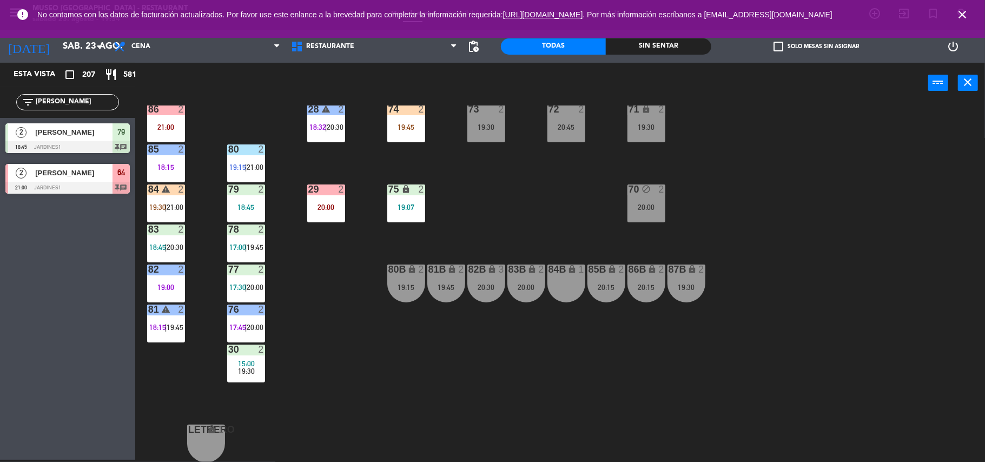
click at [154, 200] on div "84 warning 2 19:30 | 21:00" at bounding box center [166, 203] width 38 height 38
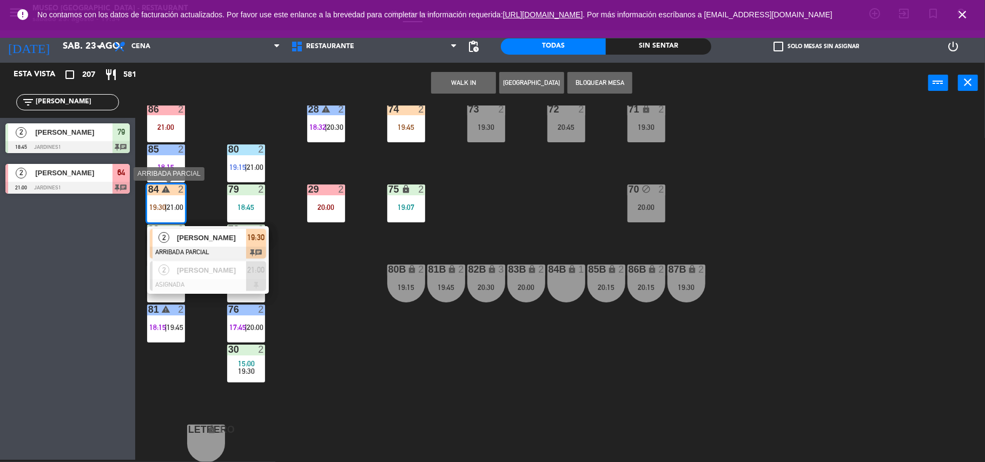
click at [212, 250] on div at bounding box center [208, 253] width 116 height 12
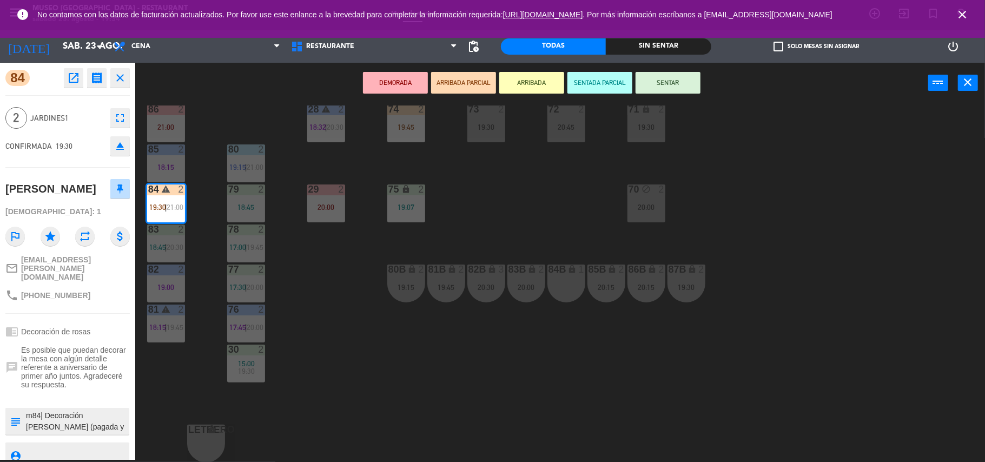
click at [672, 89] on button "SENTAR" at bounding box center [668, 83] width 65 height 22
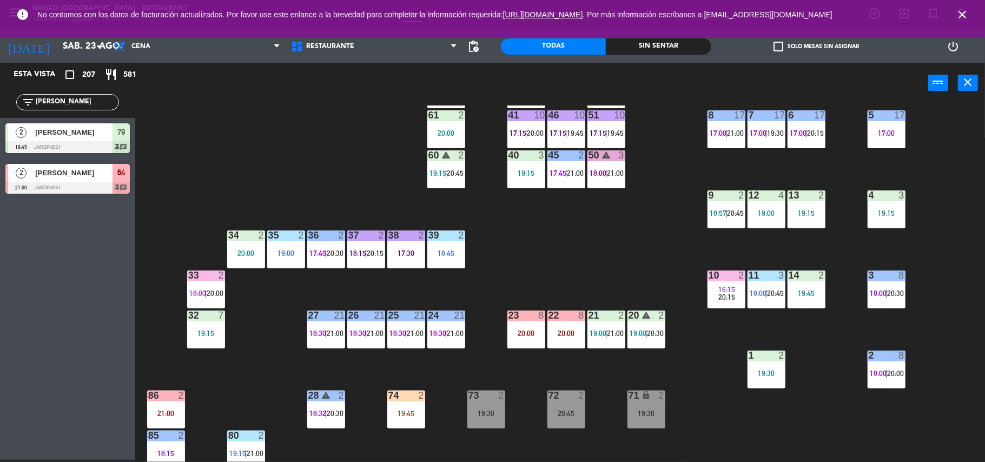
scroll to position [134, 0]
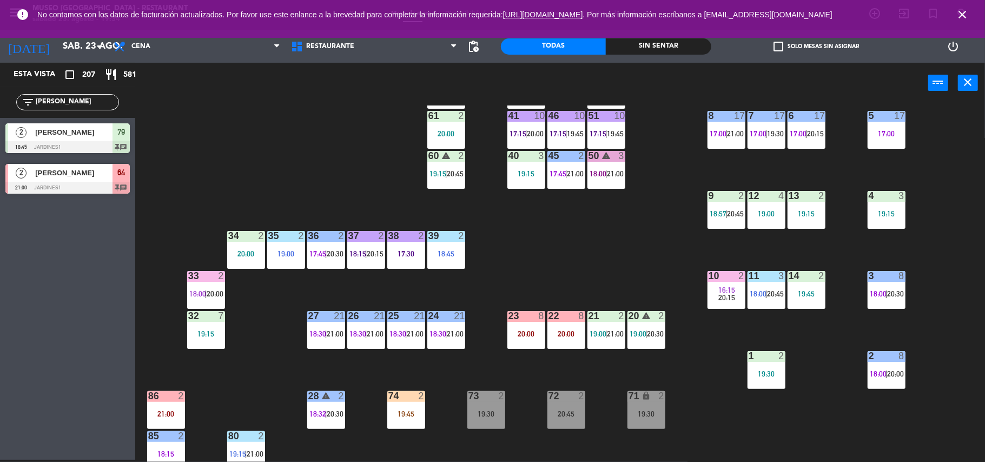
click at [600, 190] on div "44 4 18:45 49 2 17:30 | 20:45 54 warning 5 17:15 | 20:00 64 2 21:00 48 9 18:15 …" at bounding box center [565, 283] width 840 height 356
click at [613, 200] on div "44 4 18:45 49 2 17:30 | 20:45 54 warning 5 17:15 | 20:00 64 2 21:00 48 9 18:15 …" at bounding box center [565, 283] width 840 height 356
click at [607, 189] on div "44 4 18:45 49 2 17:30 | 20:45 54 warning 5 17:15 | 20:00 64 2 21:00 48 9 18:15 …" at bounding box center [565, 283] width 840 height 356
click at [606, 174] on span "|" at bounding box center [606, 173] width 2 height 9
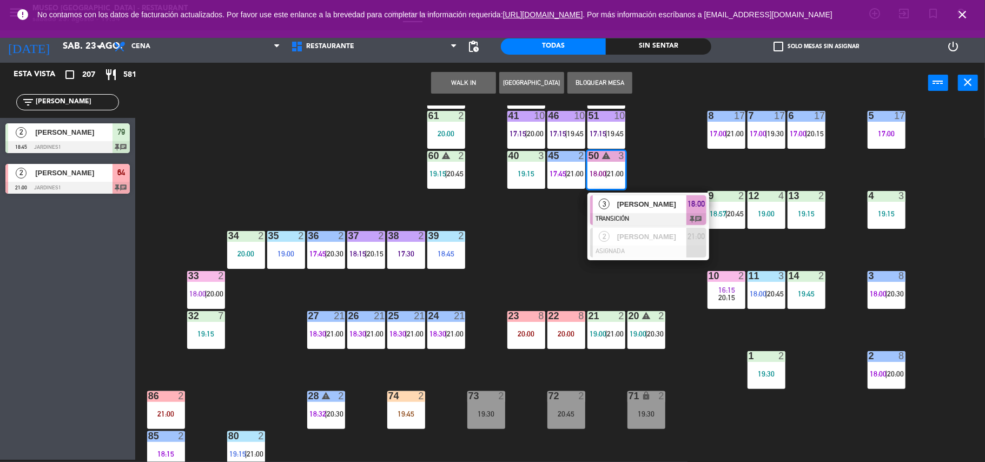
click at [628, 197] on div "[PERSON_NAME]" at bounding box center [651, 204] width 70 height 18
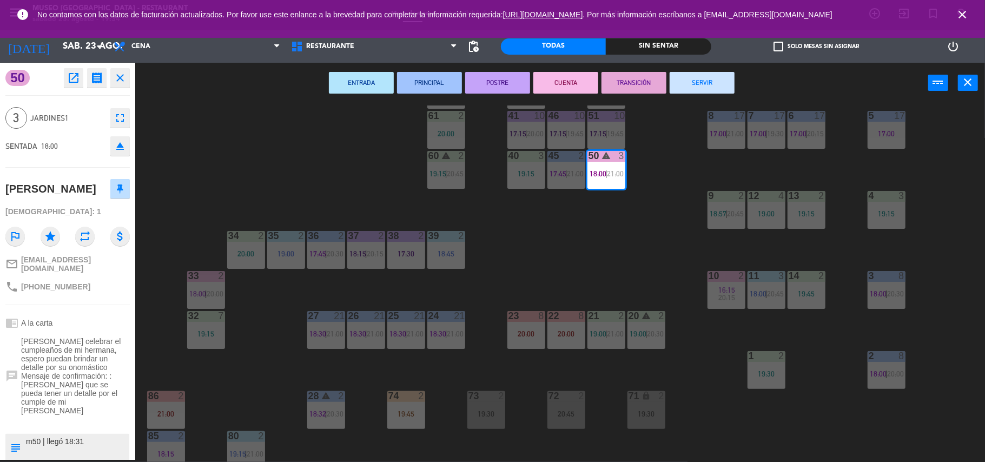
click at [696, 85] on button "SERVIR" at bounding box center [702, 83] width 65 height 22
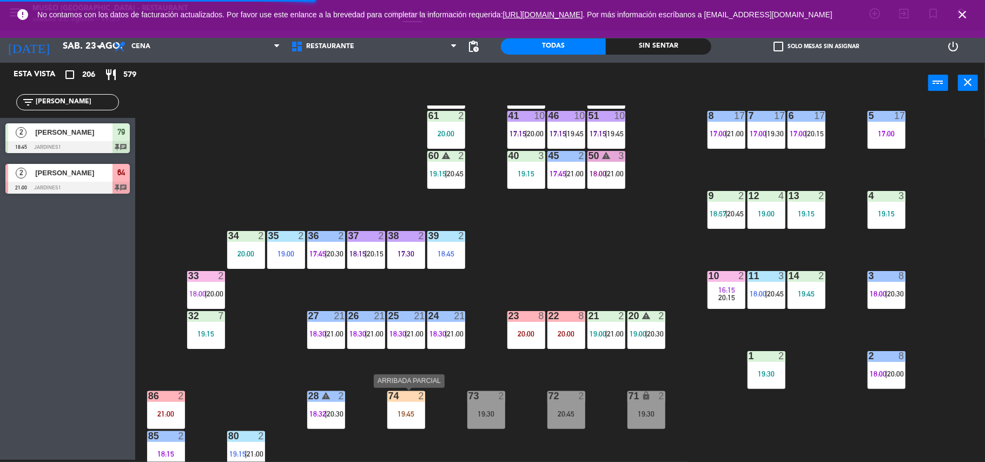
click at [394, 425] on div "74 2 19:45" at bounding box center [406, 410] width 38 height 38
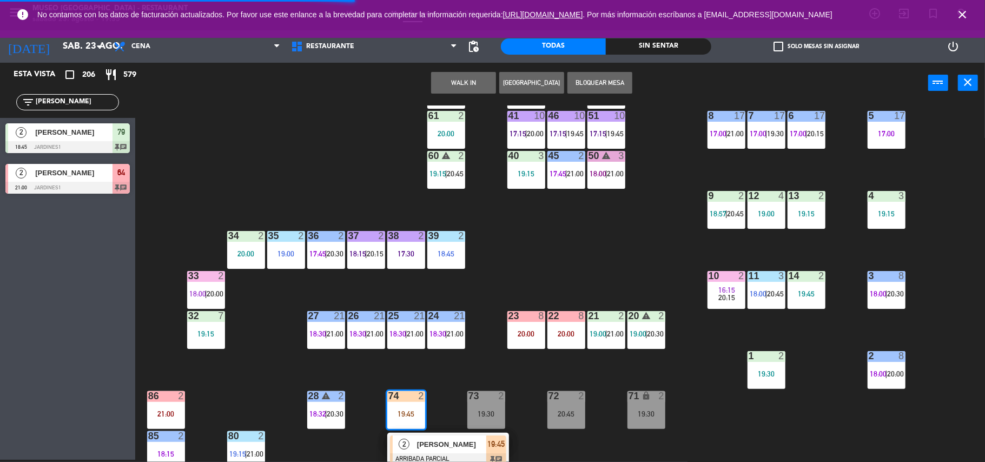
click at [426, 442] on span "[PERSON_NAME]" at bounding box center [451, 444] width 69 height 11
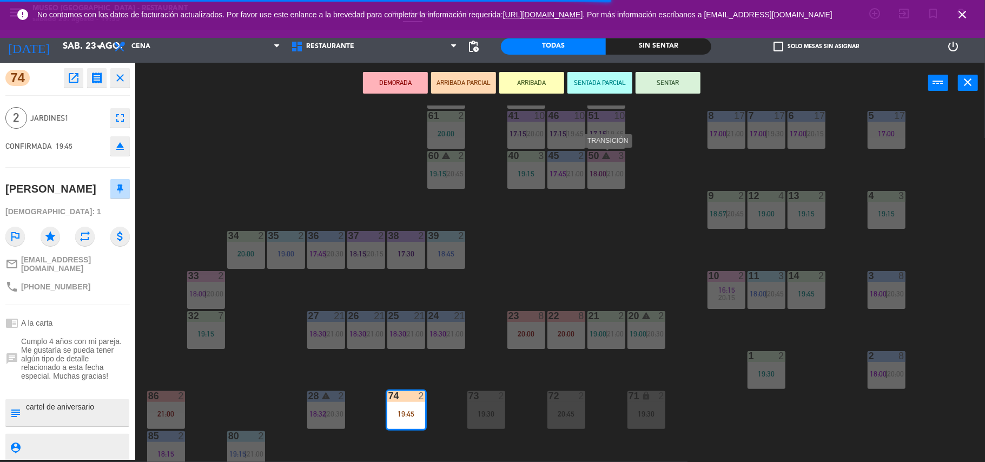
click at [611, 176] on span "21:00" at bounding box center [615, 173] width 17 height 9
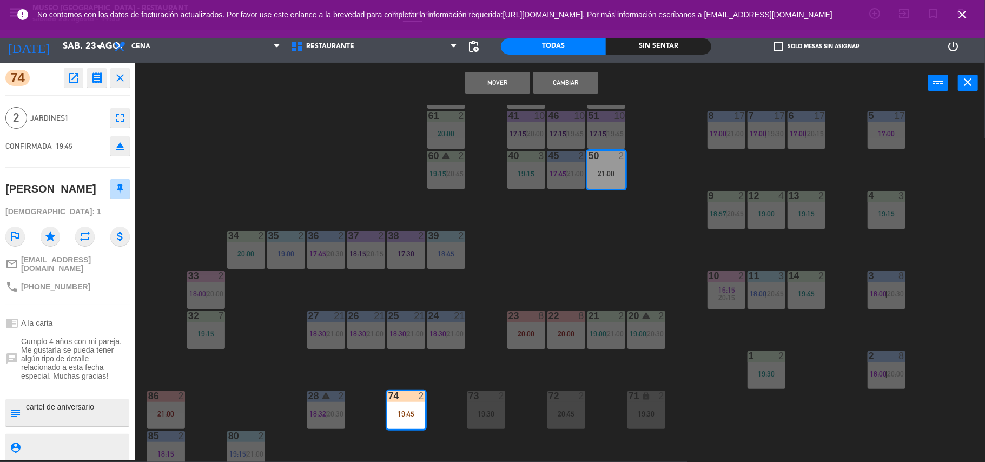
click at [494, 88] on button "Mover" at bounding box center [497, 83] width 65 height 22
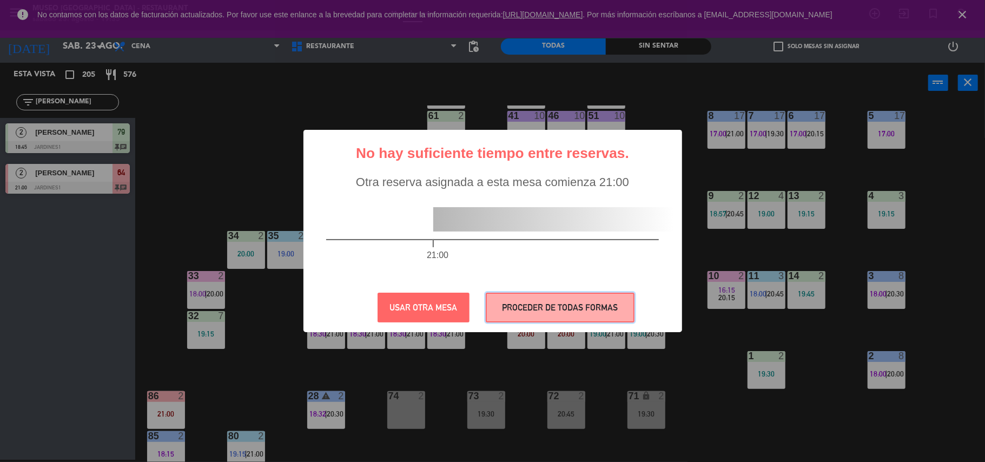
click at [517, 301] on button "PROCEDER DE TODAS FORMAS" at bounding box center [560, 308] width 149 height 30
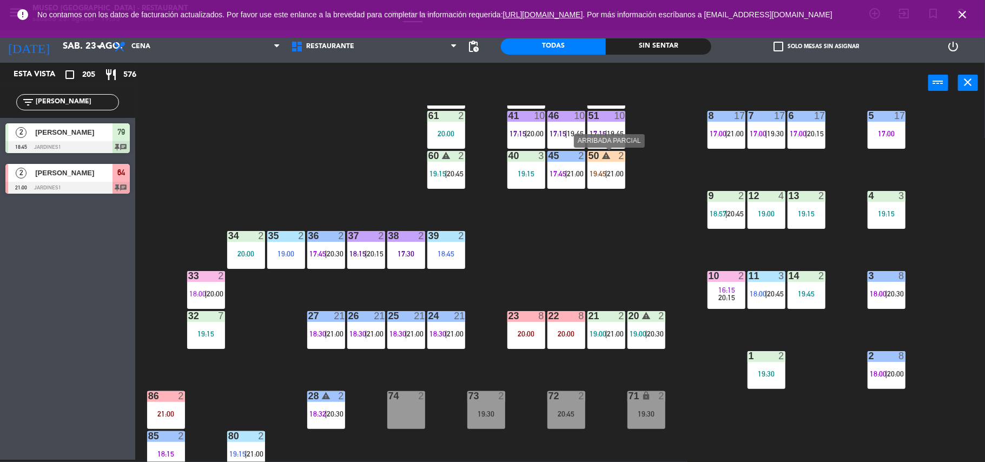
click at [614, 176] on span "21:00" at bounding box center [615, 173] width 17 height 9
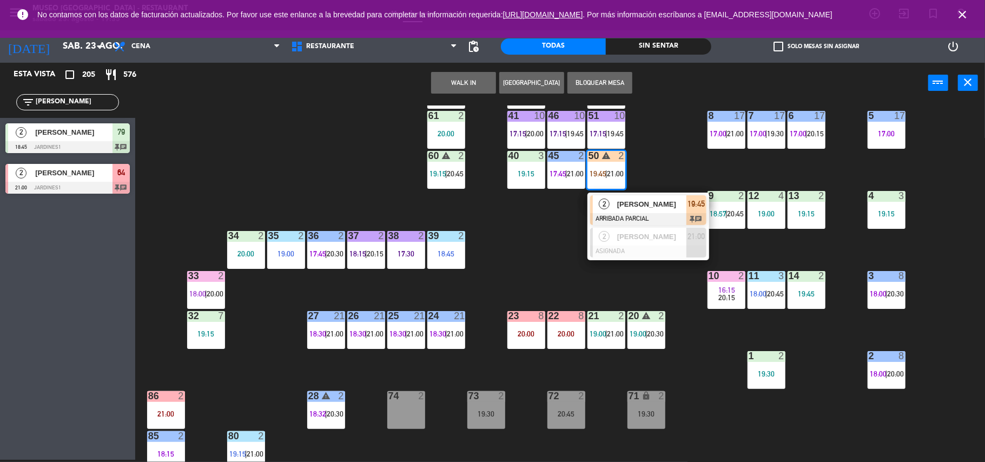
click at [634, 210] on div "[PERSON_NAME]" at bounding box center [651, 204] width 70 height 18
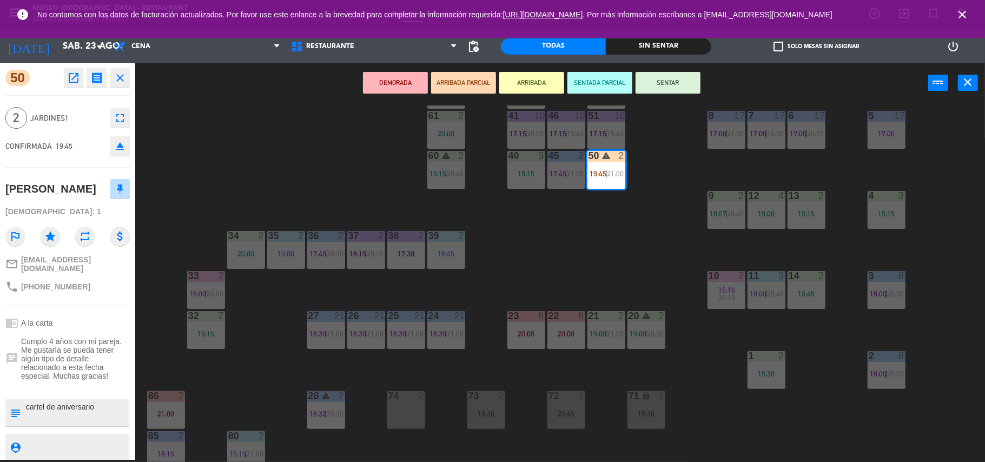
click at [27, 420] on textarea at bounding box center [76, 412] width 103 height 23
type textarea "m50| cartel de aniversario"
click at [69, 362] on span "Cumplo 4 años con mi pareja. Me gustaría se pueda tener algún tipo de detalle r…" at bounding box center [75, 358] width 109 height 43
click at [111, 333] on div "chrome_reader_mode A la carta" at bounding box center [67, 323] width 124 height 21
click at [671, 102] on div "DEMORADA ARRIBADA PARCIAL ARRIBADA SENTADA PARCIAL SENTAR power_input close" at bounding box center [531, 83] width 793 height 41
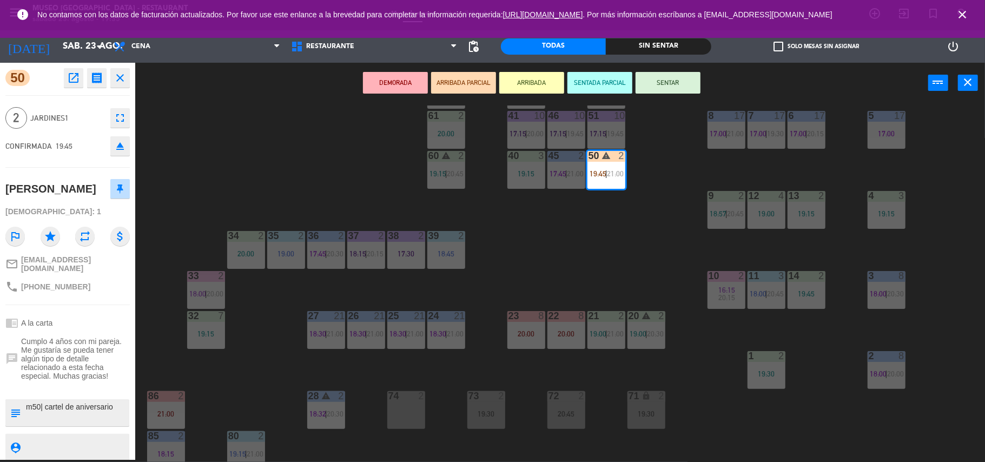
click at [653, 68] on div "DEMORADA ARRIBADA PARCIAL ARRIBADA SENTADA PARCIAL SENTAR power_input close" at bounding box center [531, 83] width 793 height 41
click at [660, 79] on button "SENTAR" at bounding box center [668, 83] width 65 height 22
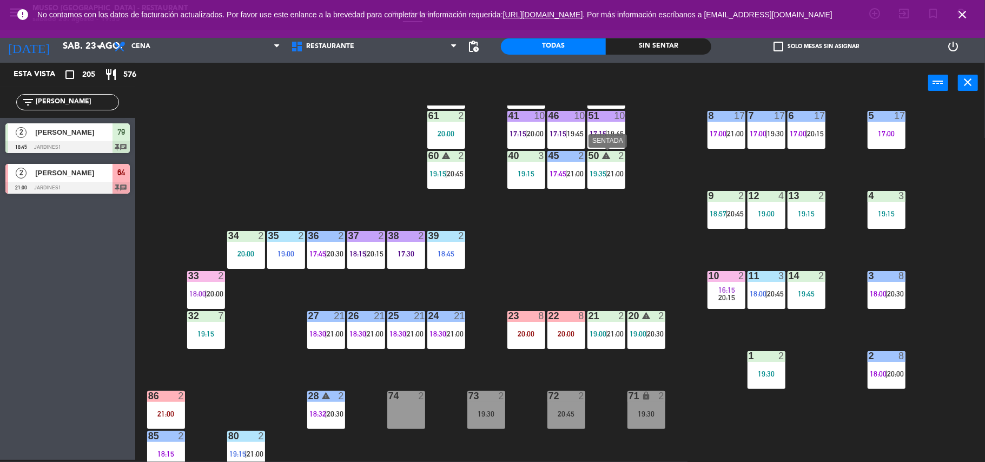
click at [605, 188] on div "50 warning 2 19:35 | 21:00" at bounding box center [606, 170] width 38 height 38
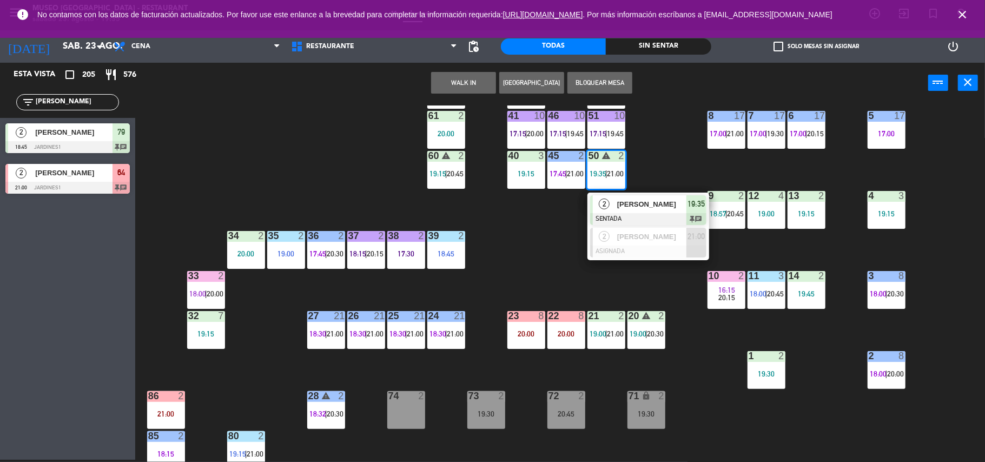
click at [650, 206] on span "[PERSON_NAME]" at bounding box center [651, 204] width 69 height 11
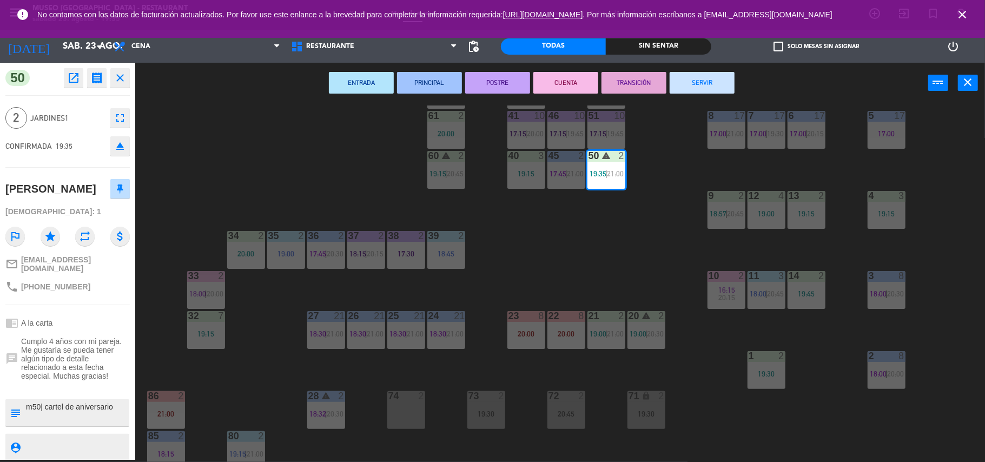
click at [577, 255] on div "44 4 18:45 49 2 17:30 | 20:45 54 warning 5 17:15 | 20:00 64 2 21:00 48 9 18:15 …" at bounding box center [565, 283] width 840 height 356
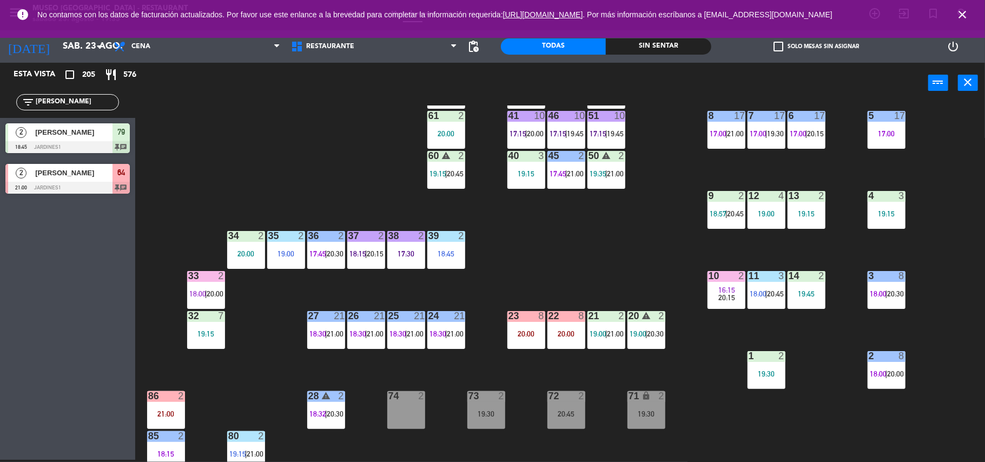
click at [725, 299] on span "20:15" at bounding box center [726, 297] width 17 height 9
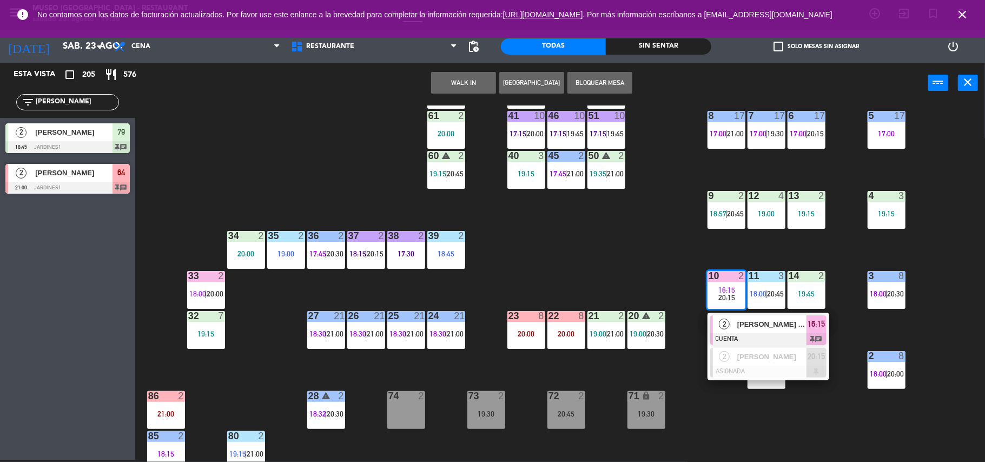
click at [744, 321] on span "[PERSON_NAME] [PERSON_NAME]" at bounding box center [771, 324] width 69 height 11
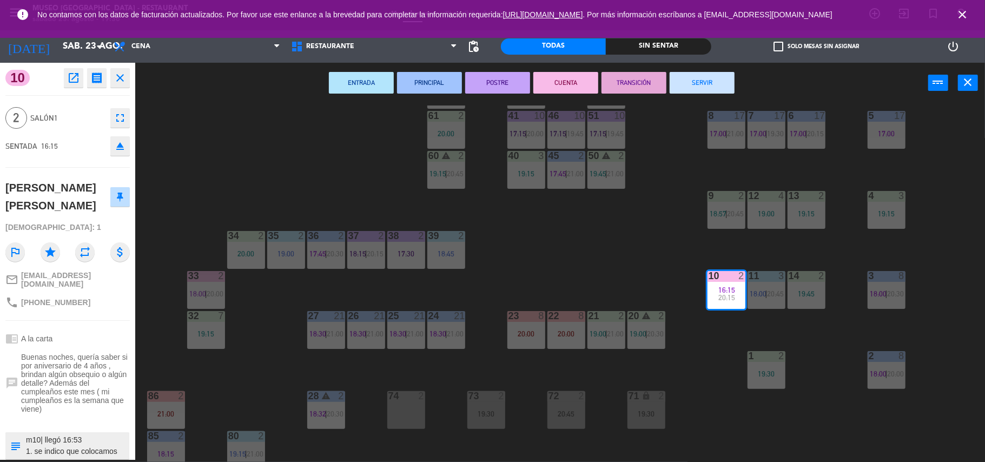
click at [691, 80] on button "SERVIR" at bounding box center [702, 83] width 65 height 22
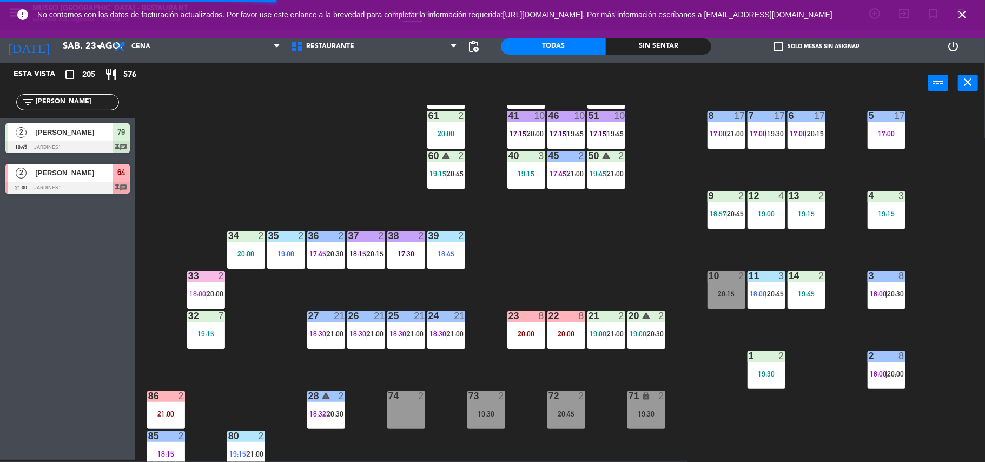
click at [769, 380] on div "1 2 19:30" at bounding box center [767, 370] width 38 height 38
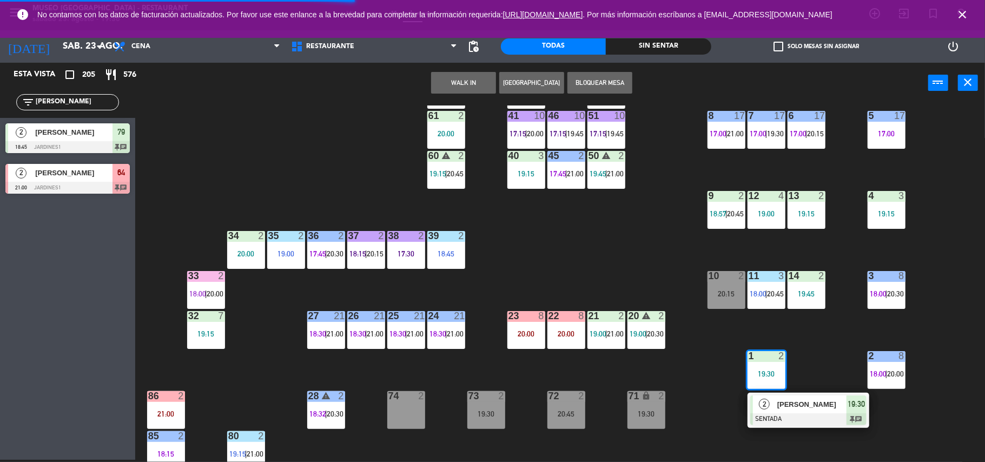
click at [724, 286] on div "10 2 20:15" at bounding box center [726, 290] width 38 height 38
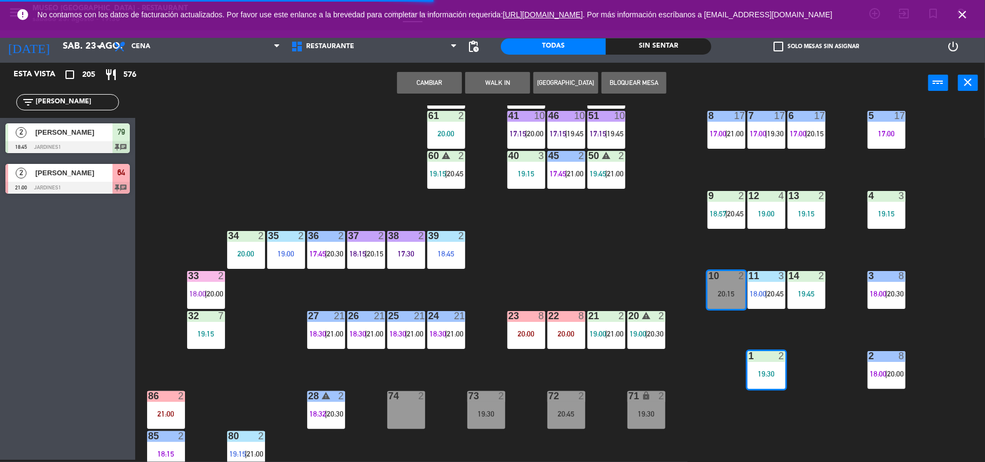
click at [429, 72] on button "Cambiar" at bounding box center [429, 83] width 65 height 22
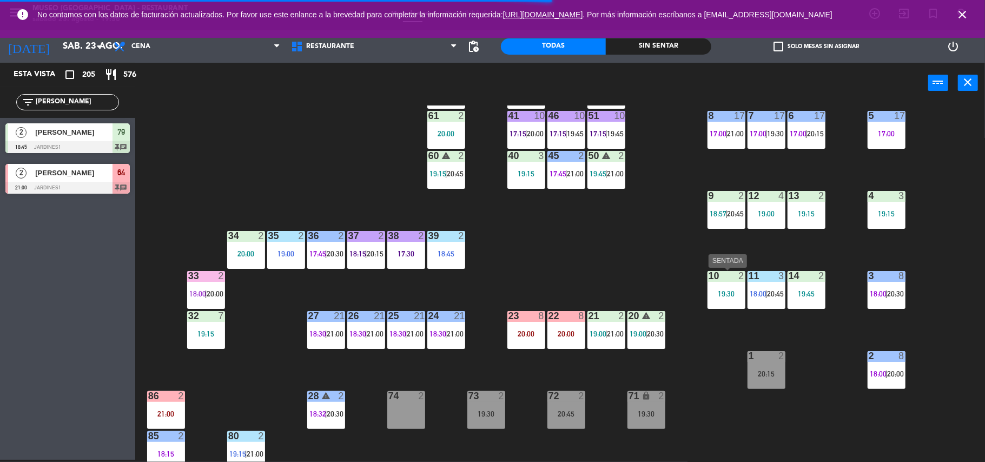
click at [720, 285] on div "10 2 19:30" at bounding box center [726, 290] width 38 height 38
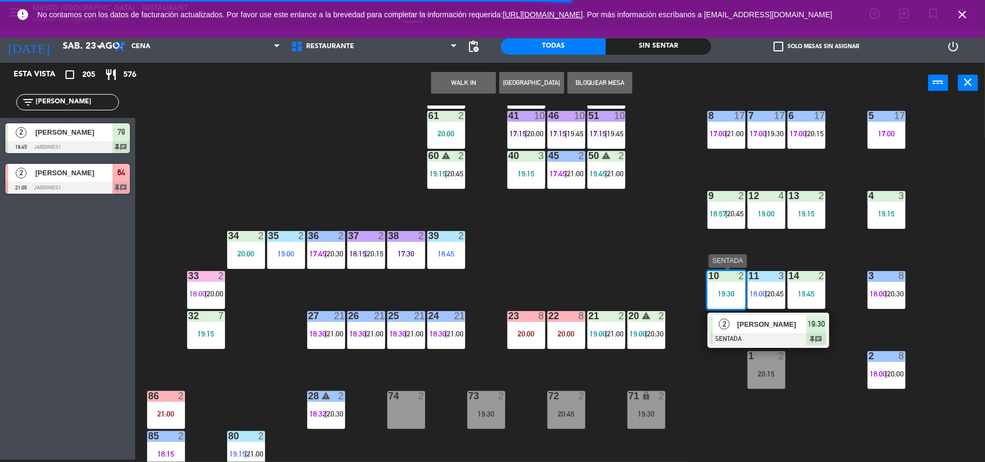
click at [724, 319] on span "2" at bounding box center [724, 324] width 11 height 11
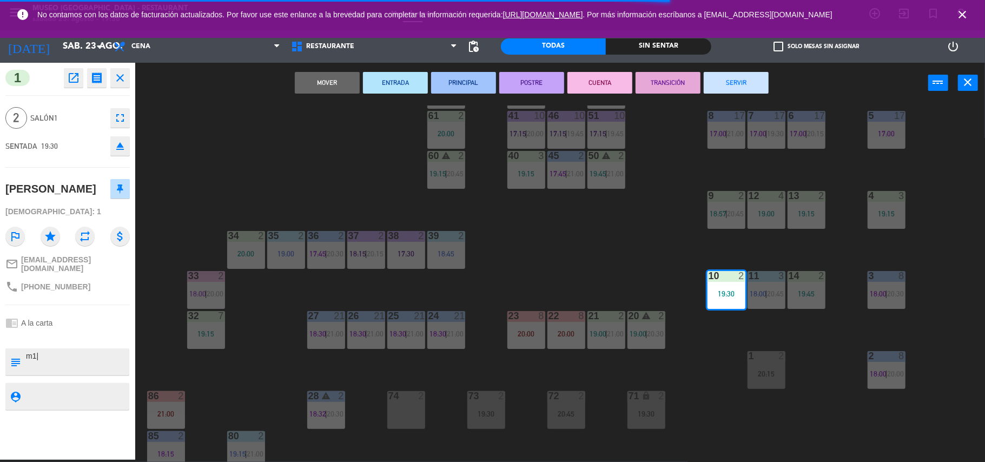
click at [539, 300] on div "44 4 18:45 49 2 17:30 | 20:45 54 warning 5 17:15 | 20:00 64 2 21:00 48 9 18:15 …" at bounding box center [565, 283] width 840 height 356
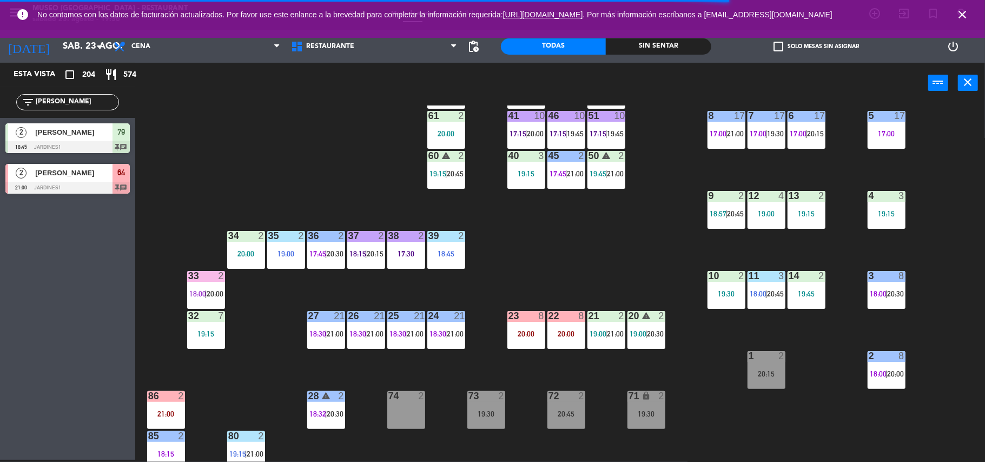
drag, startPoint x: 738, startPoint y: 297, endPoint x: 744, endPoint y: 299, distance: 6.3
click at [744, 299] on div "10 2 19:30" at bounding box center [726, 290] width 38 height 38
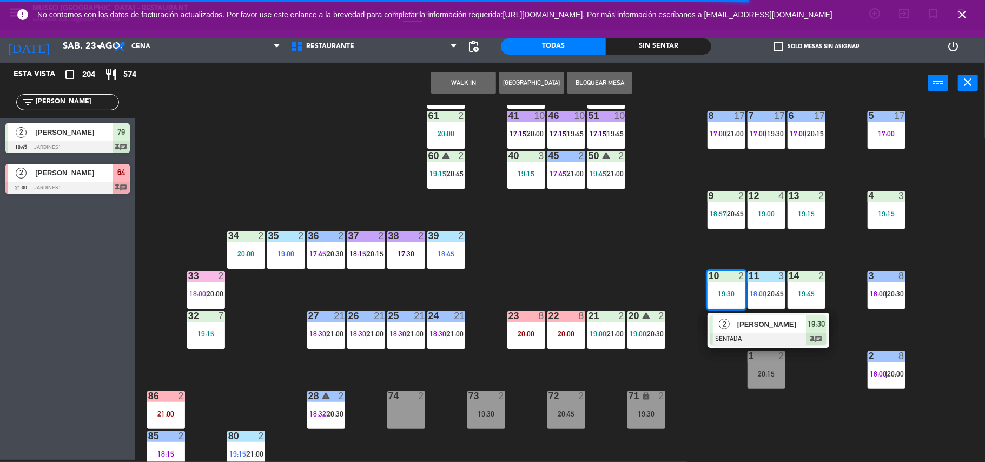
click at [734, 319] on div "2" at bounding box center [724, 324] width 23 height 18
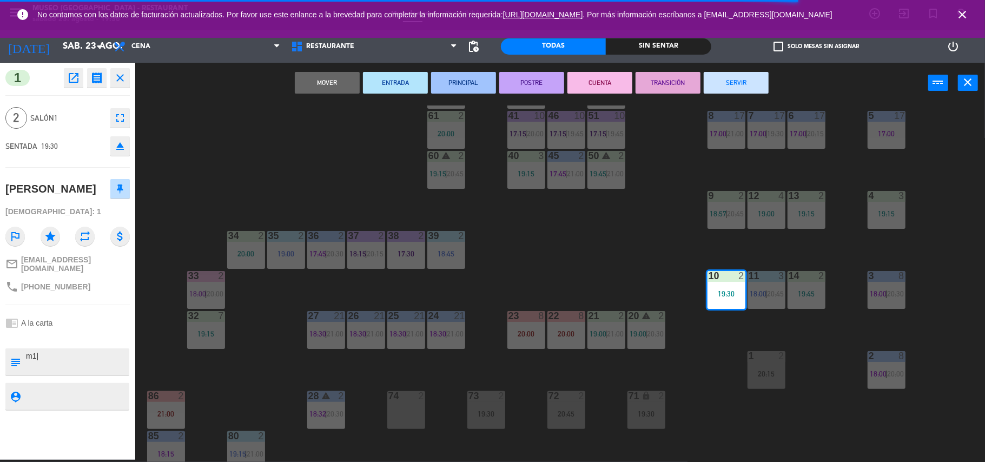
click at [31, 351] on textarea at bounding box center [76, 361] width 103 height 23
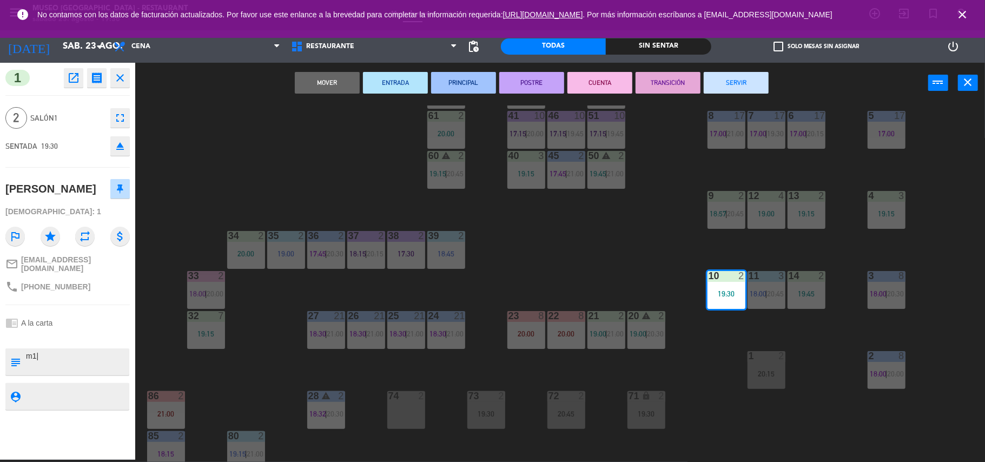
click at [42, 351] on textarea at bounding box center [76, 361] width 103 height 23
type textarea "m10"
click at [65, 316] on div "chrome_reader_mode A la carta" at bounding box center [67, 323] width 124 height 21
click at [596, 277] on div "44 4 18:45 49 2 17:30 | 20:45 54 warning 5 17:15 | 20:00 64 2 21:00 48 9 18:15 …" at bounding box center [565, 283] width 840 height 356
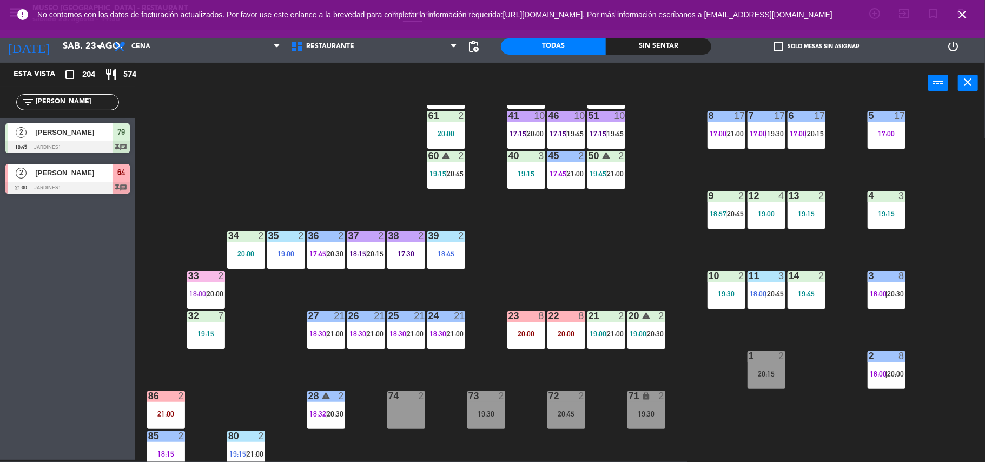
click at [726, 286] on div "10 2 19:30" at bounding box center [726, 290] width 38 height 38
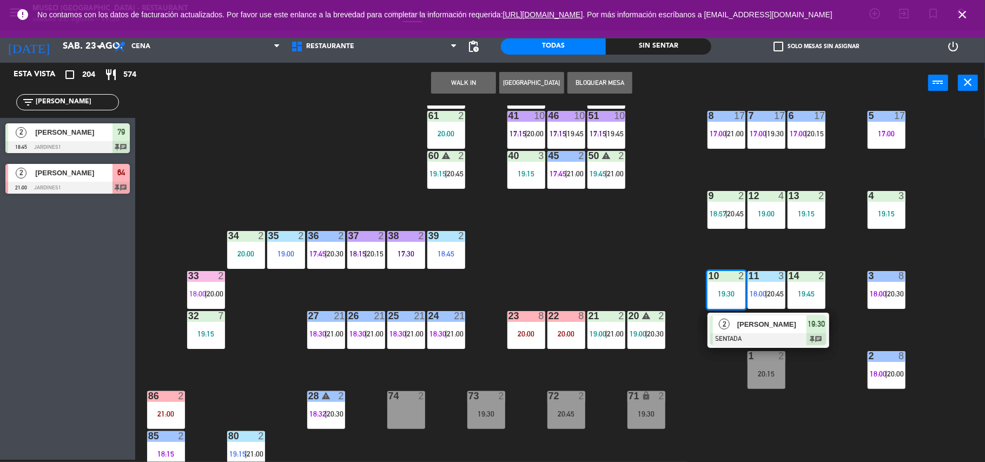
click at [751, 315] on div "[PERSON_NAME]" at bounding box center [771, 324] width 70 height 18
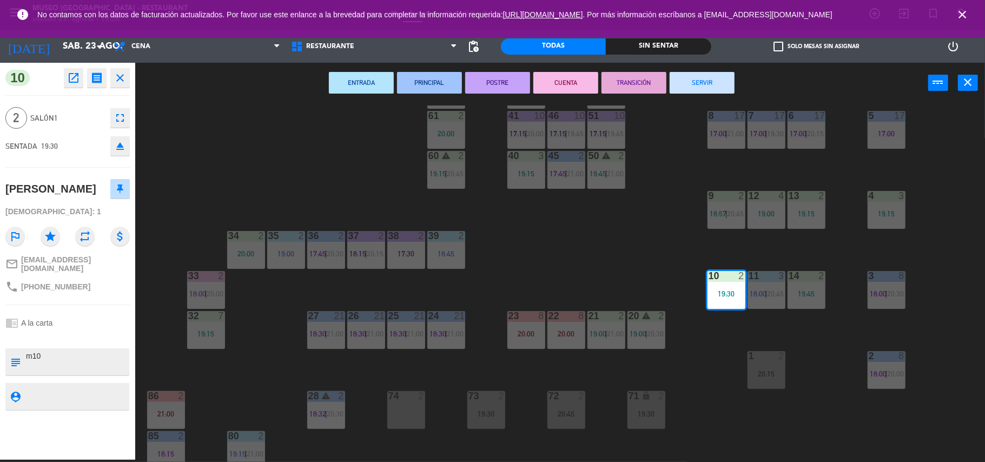
click at [618, 254] on div "44 4 18:45 49 2 17:30 | 20:45 54 warning 5 17:15 | 20:00 64 2 21:00 48 9 18:15 …" at bounding box center [565, 283] width 840 height 356
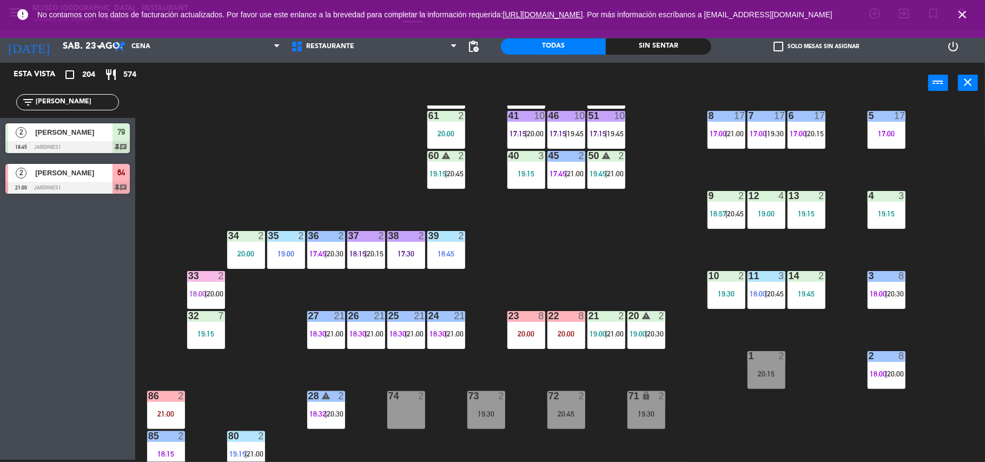
scroll to position [0, 0]
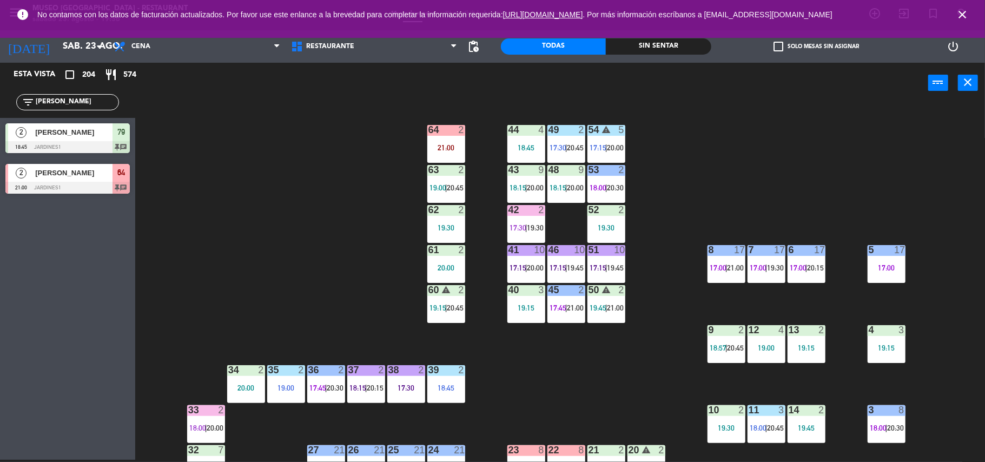
click at [606, 305] on span "|" at bounding box center [606, 307] width 2 height 9
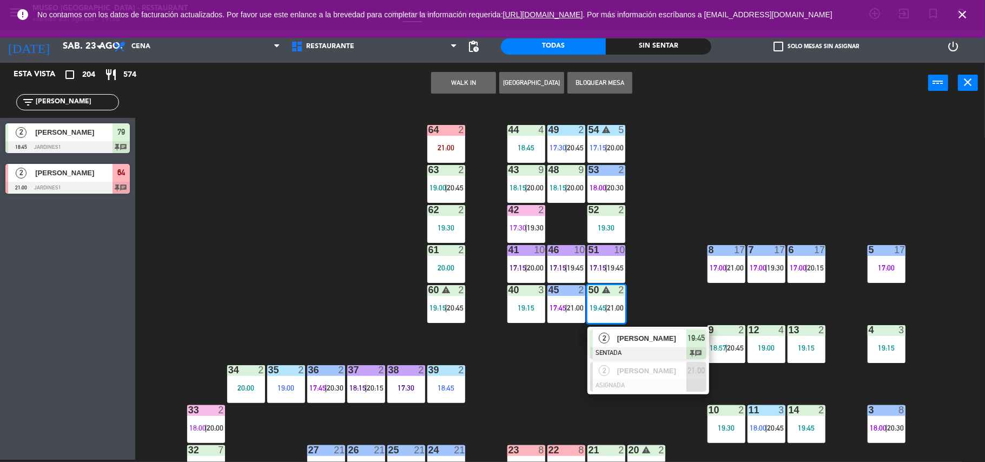
click at [654, 339] on span "[PERSON_NAME]" at bounding box center [651, 338] width 69 height 11
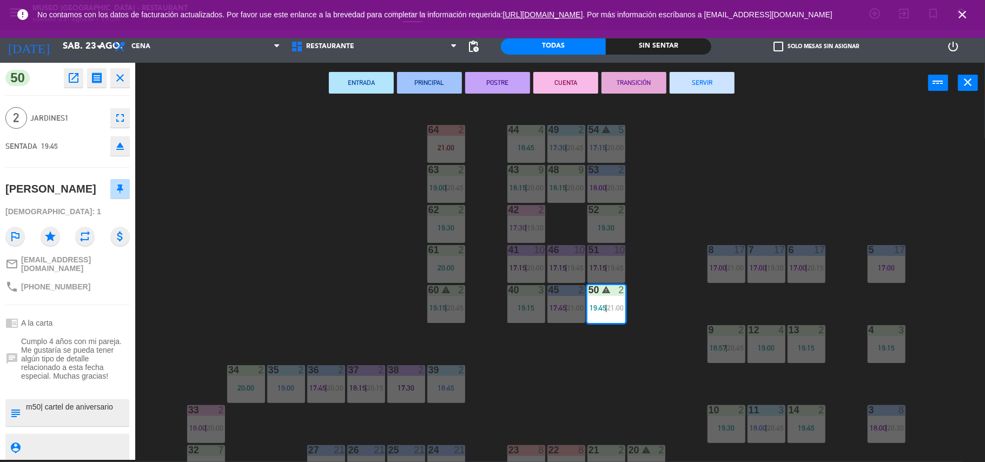
click at [236, 352] on div "44 4 18:45 49 2 17:30 | 20:45 54 warning 5 17:15 | 20:00 64 2 21:00 48 9 18:15 …" at bounding box center [565, 283] width 840 height 356
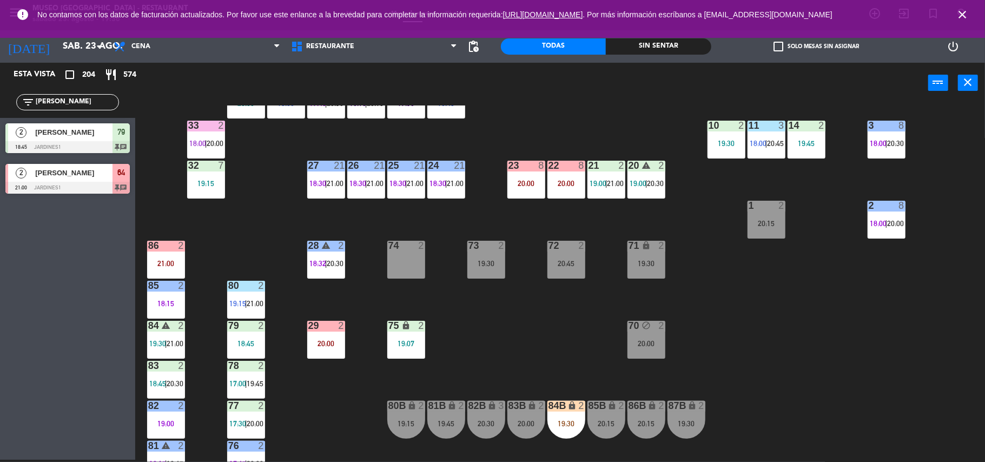
scroll to position [291, 0]
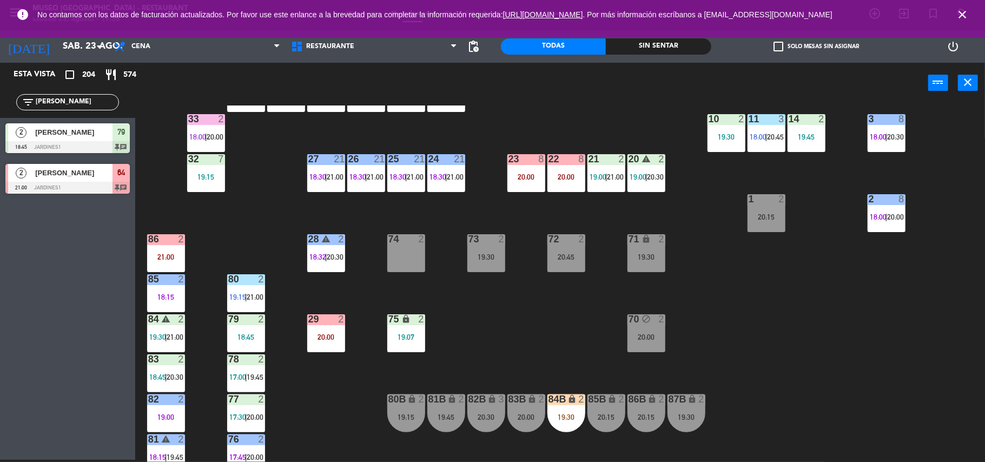
click at [563, 402] on div "lock" at bounding box center [566, 399] width 18 height 10
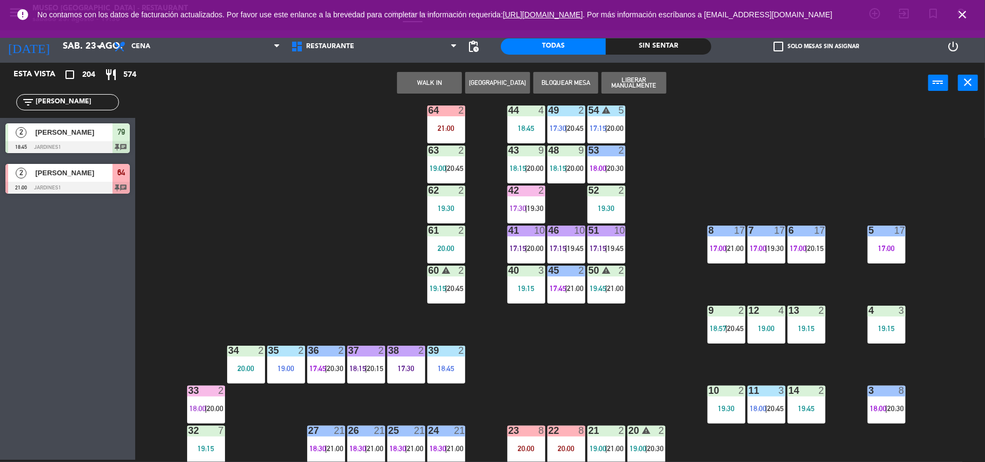
scroll to position [0, 0]
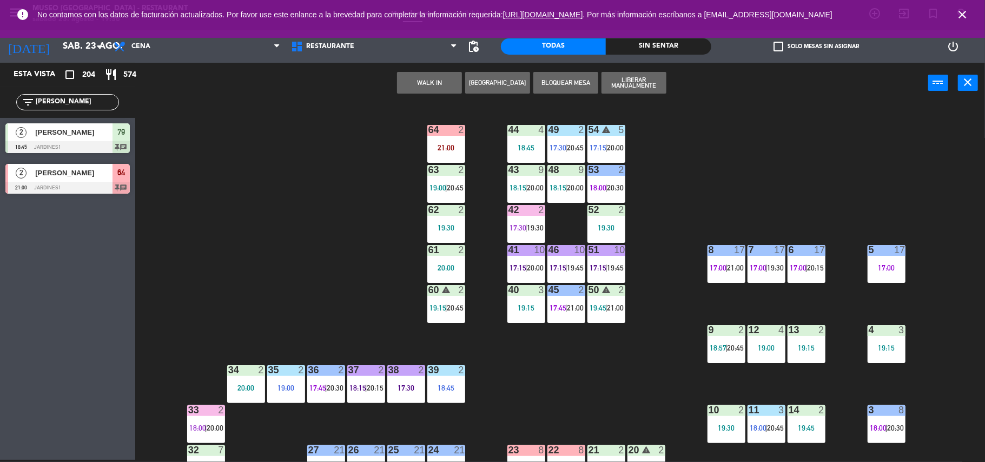
click at [609, 314] on div "50 warning 2 19:45 | 21:00" at bounding box center [606, 304] width 38 height 38
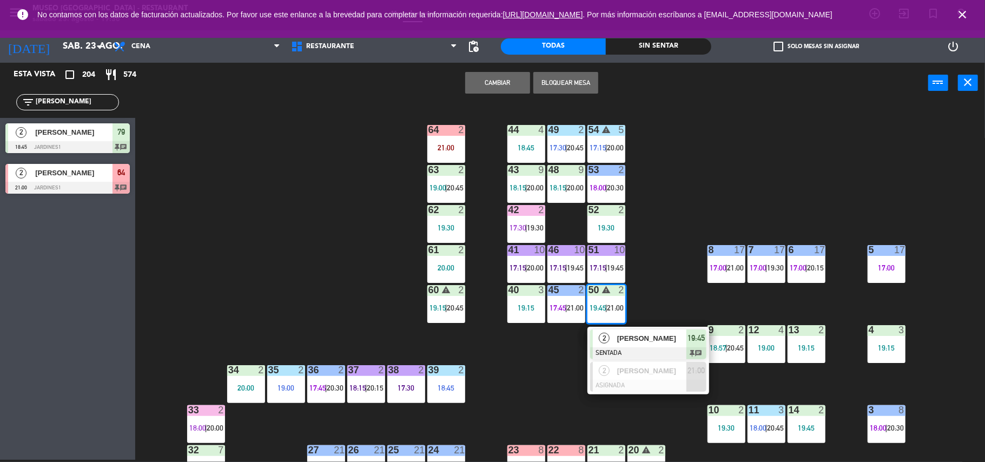
click at [654, 282] on div "44 4 18:45 49 2 17:30 | 20:45 54 warning 5 17:15 | 20:00 64 2 21:00 48 9 18:15 …" at bounding box center [565, 283] width 840 height 356
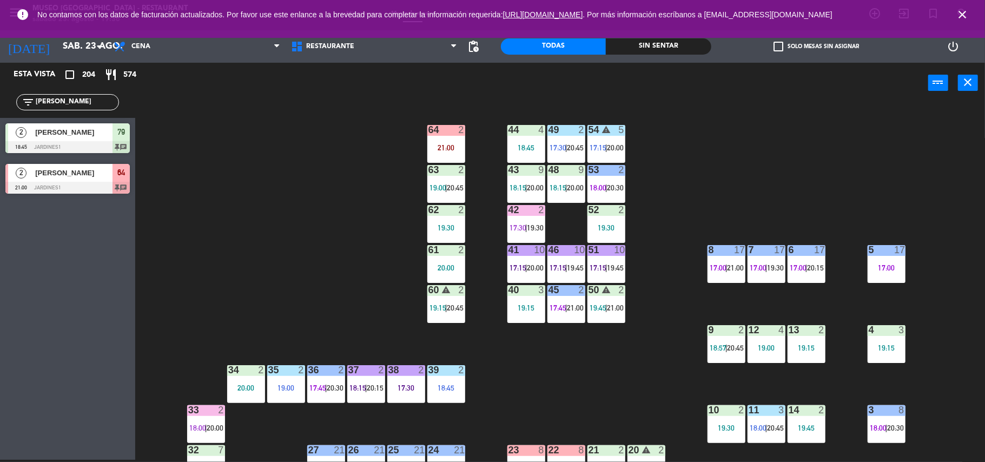
click at [598, 294] on div "warning" at bounding box center [606, 290] width 18 height 10
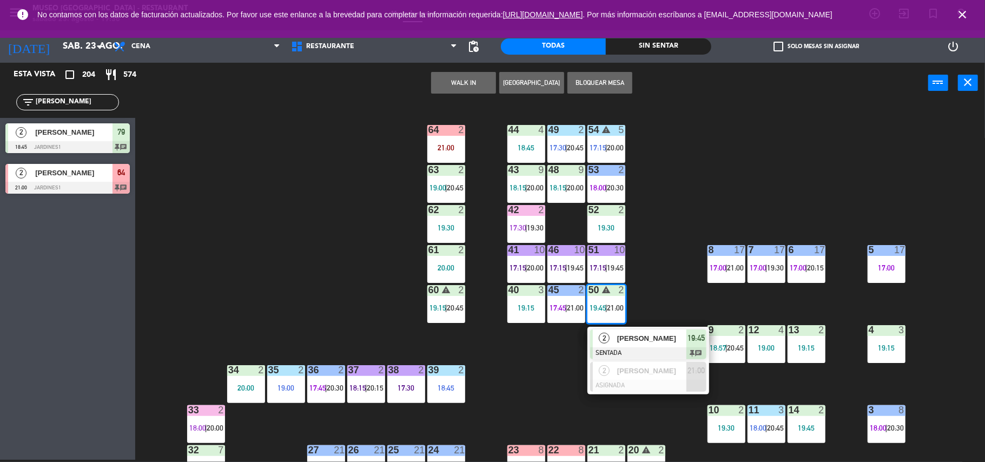
click at [636, 329] on div "[PERSON_NAME]" at bounding box center [651, 338] width 70 height 18
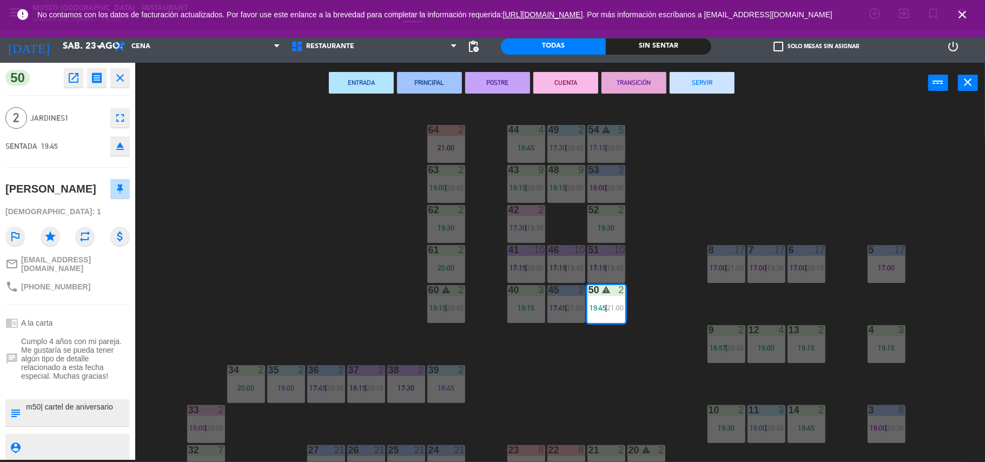
click at [539, 364] on div "44 4 18:45 49 2 17:30 | 20:45 54 warning 5 17:15 | 20:00 64 2 21:00 48 9 18:15 …" at bounding box center [565, 283] width 840 height 356
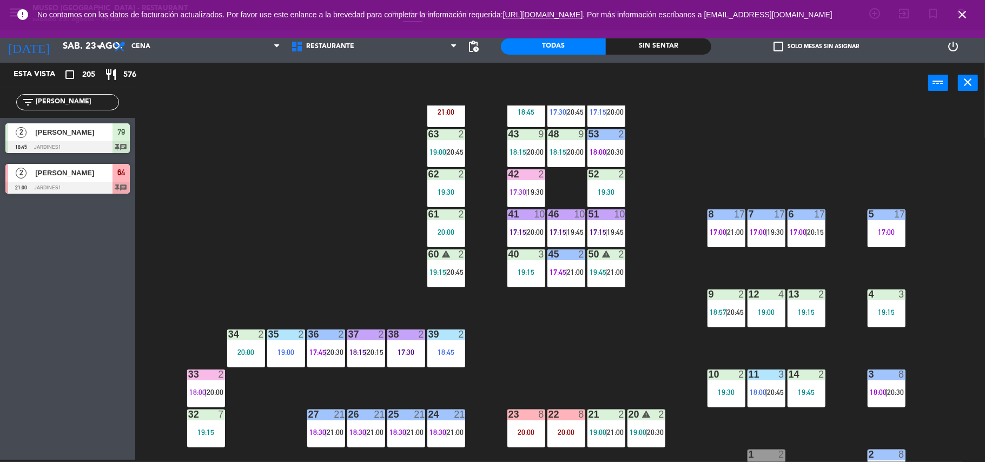
click at [515, 342] on div "44 4 18:45 49 2 17:30 | 20:45 54 warning 5 17:15 | 20:00 64 2 21:00 48 9 18:15 …" at bounding box center [565, 283] width 840 height 356
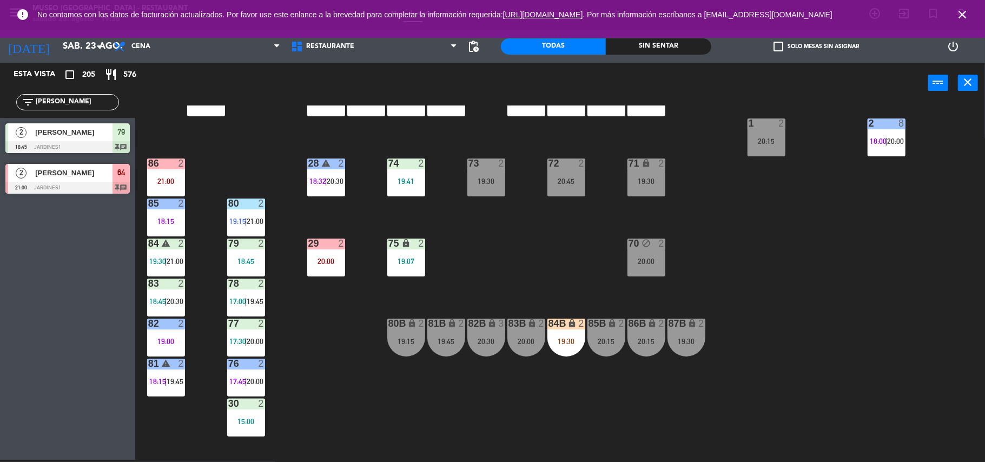
scroll to position [368, 0]
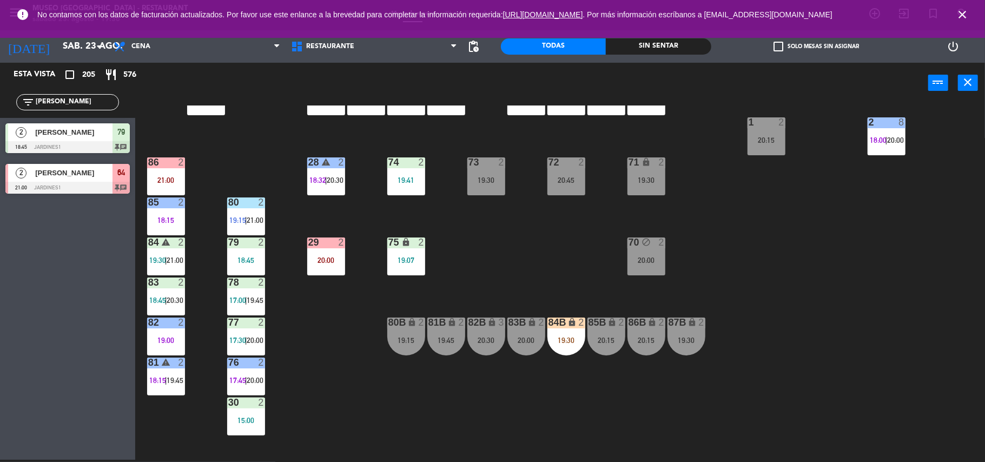
click at [479, 336] on div "20:30" at bounding box center [486, 340] width 38 height 8
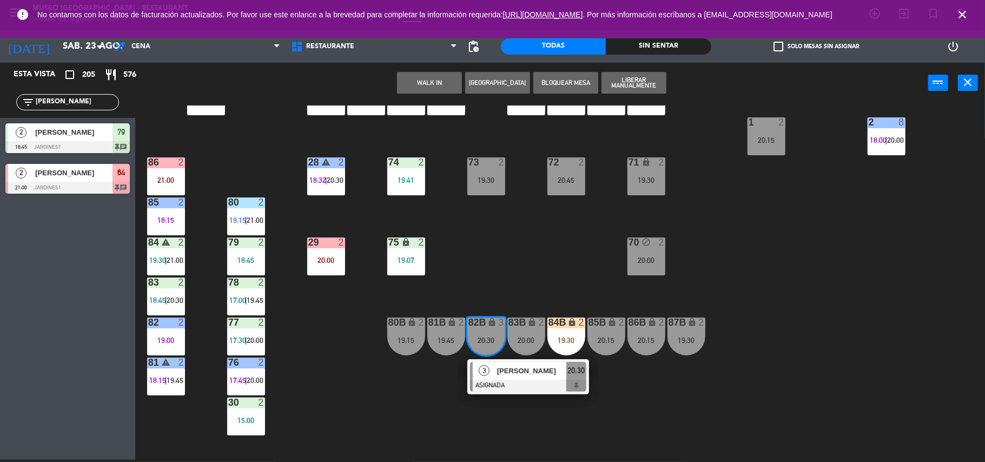
click at [528, 280] on div "44 4 18:45 49 2 17:30 | 20:45 54 warning 5 17:15 | 20:00 64 2 21:00 48 9 18:15 …" at bounding box center [565, 283] width 840 height 356
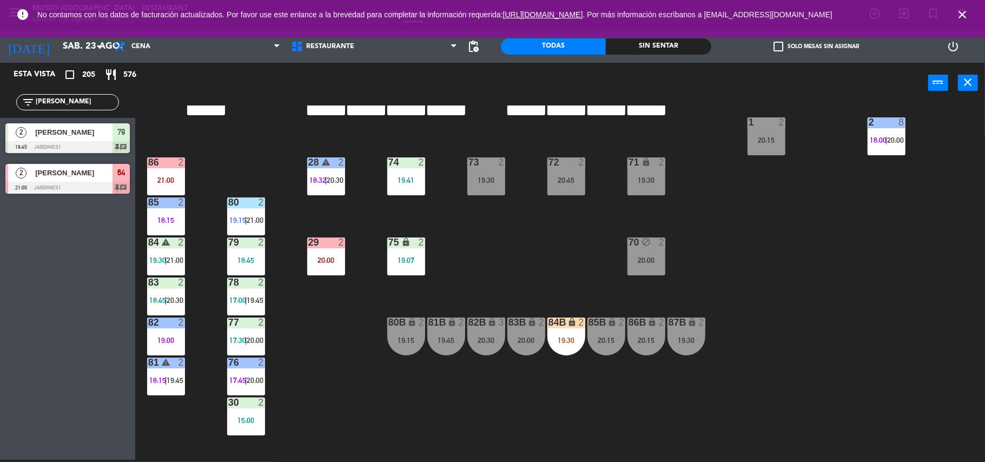
click at [556, 190] on div "72 2 20:45" at bounding box center [566, 176] width 38 height 38
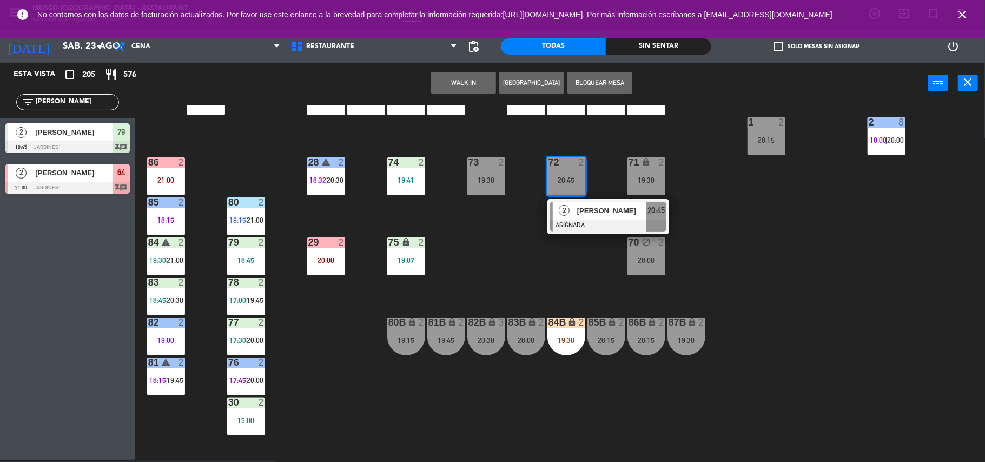
click at [559, 204] on div "2" at bounding box center [564, 211] width 23 height 18
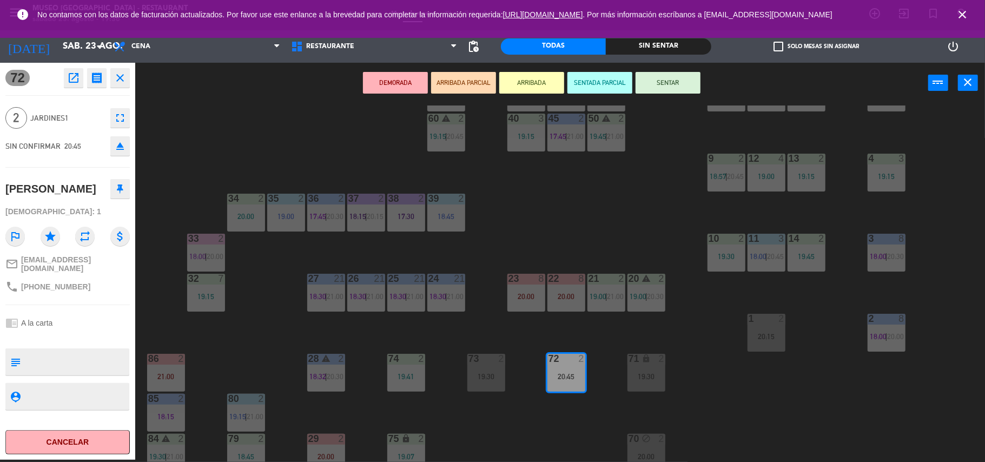
scroll to position [169, 0]
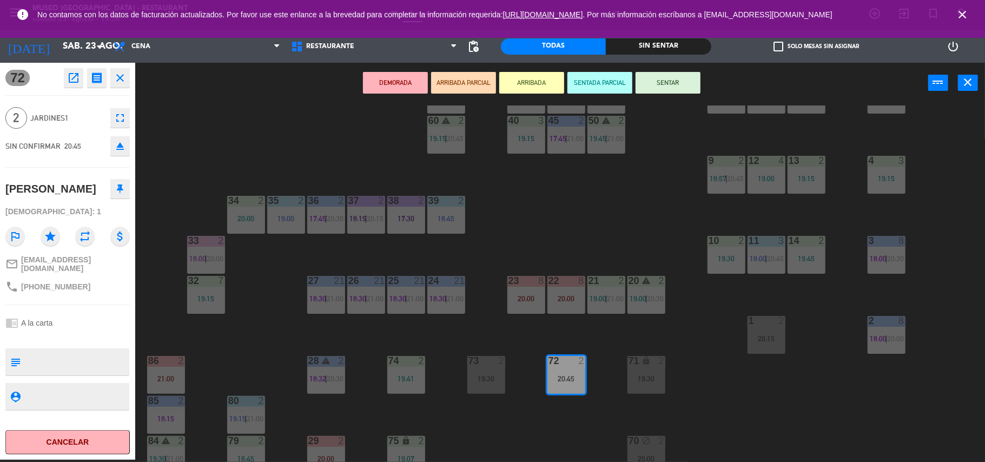
click at [404, 206] on div "38 2" at bounding box center [406, 201] width 38 height 11
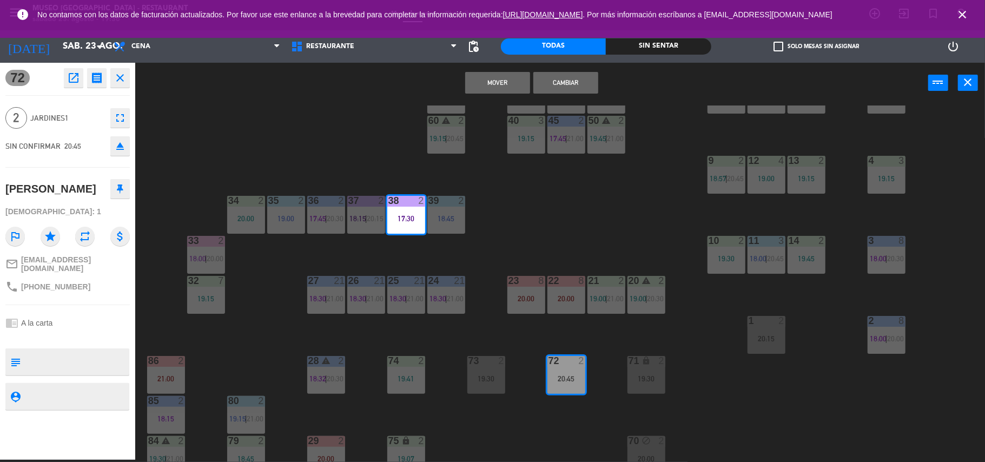
click at [492, 78] on button "Mover" at bounding box center [497, 83] width 65 height 22
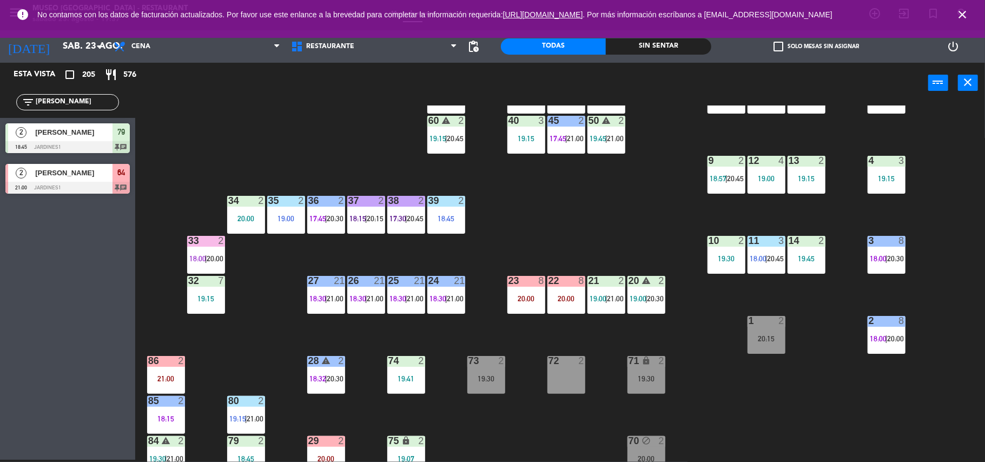
drag, startPoint x: 82, startPoint y: 101, endPoint x: 0, endPoint y: 111, distance: 82.9
click at [0, 111] on div "filter_list blan" at bounding box center [67, 102] width 135 height 31
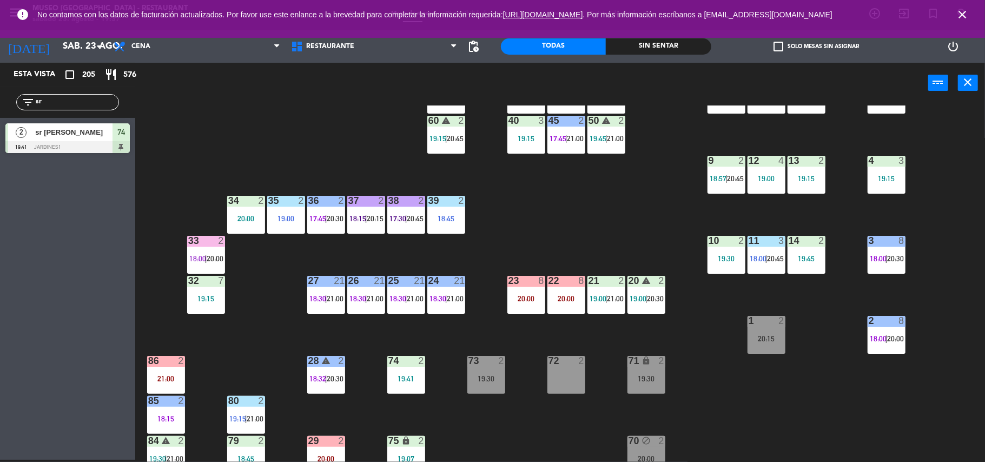
type input "sr"
click at [11, 128] on div "2 sr wilson 19:41 Jardines1 74" at bounding box center [67, 138] width 135 height 41
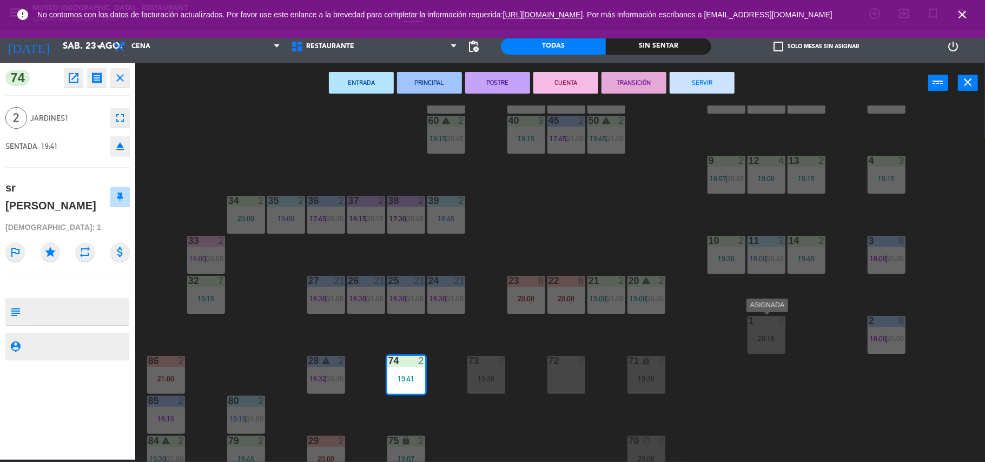
click at [762, 326] on div "1 2" at bounding box center [767, 321] width 38 height 11
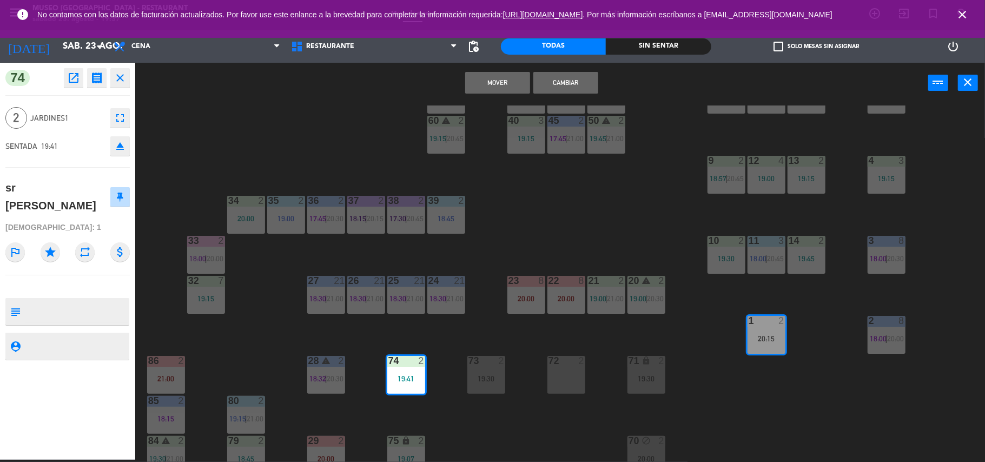
click at [574, 81] on button "Cambiar" at bounding box center [565, 83] width 65 height 22
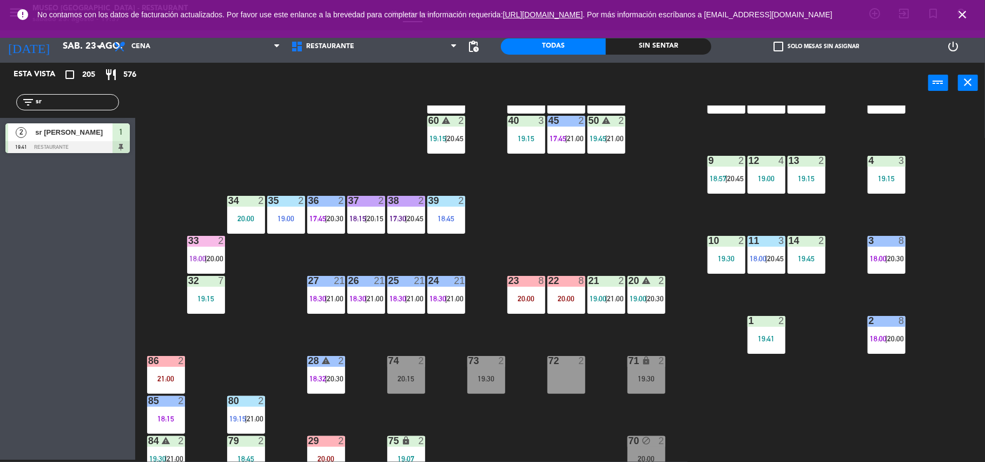
click at [738, 331] on div "44 4 18:45 49 2 17:30 | 20:45 54 warning 5 17:15 | 20:00 64 2 21:00 48 9 18:15 …" at bounding box center [565, 283] width 840 height 356
click at [764, 335] on div "19:41" at bounding box center [767, 339] width 38 height 8
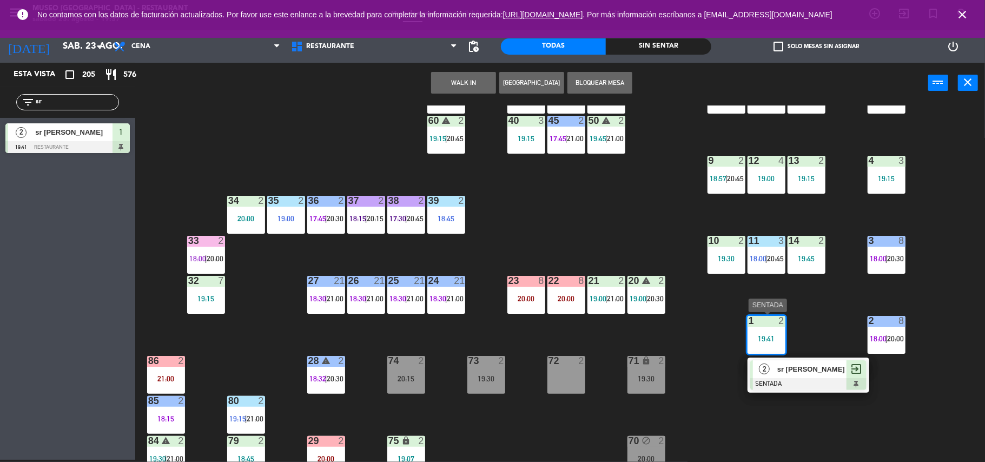
click at [791, 367] on span "sr wilson" at bounding box center [811, 368] width 69 height 11
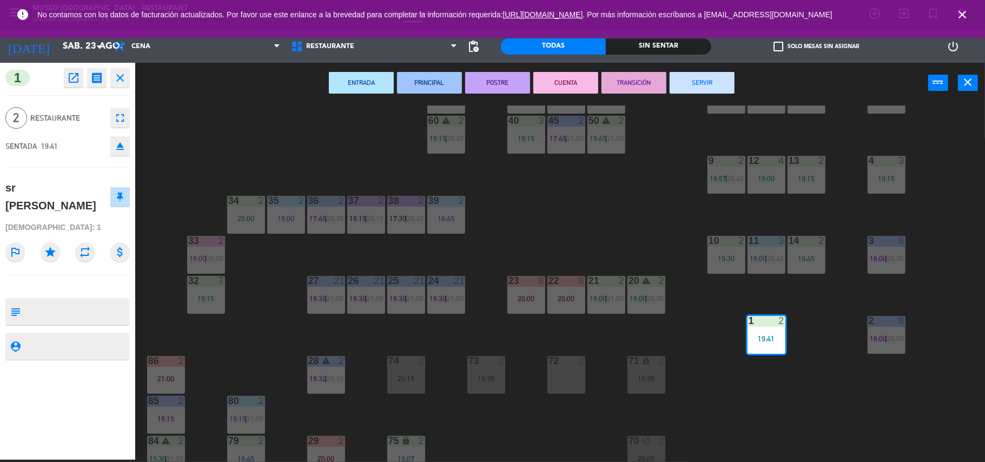
click at [31, 300] on textarea at bounding box center [76, 311] width 103 height 23
type textarea "m1|"
click at [51, 280] on div "1 open_in_new receipt 7:41 PM sáb., 23 ago. 2 personas sr wilson Mesa 1 close 2…" at bounding box center [67, 261] width 135 height 397
click at [580, 213] on div "44 4 18:45 49 2 17:30 | 20:45 54 warning 5 17:15 | 20:00 64 2 21:00 48 9 18:15 …" at bounding box center [565, 283] width 840 height 356
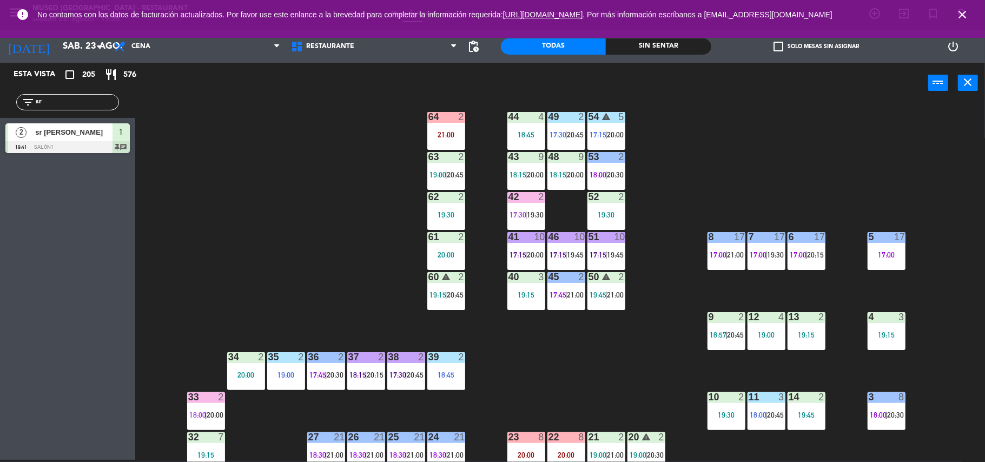
scroll to position [12, 0]
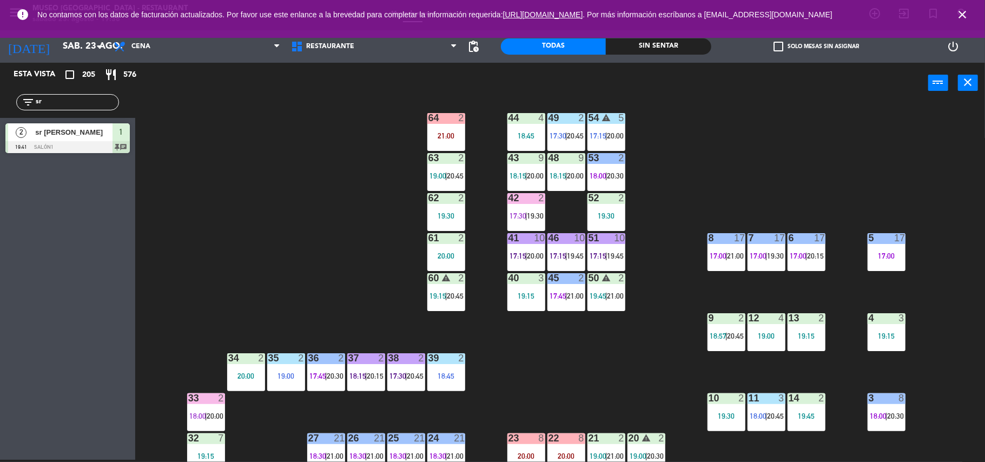
click at [713, 267] on div "8 17 17:00 | 21:00" at bounding box center [726, 252] width 38 height 38
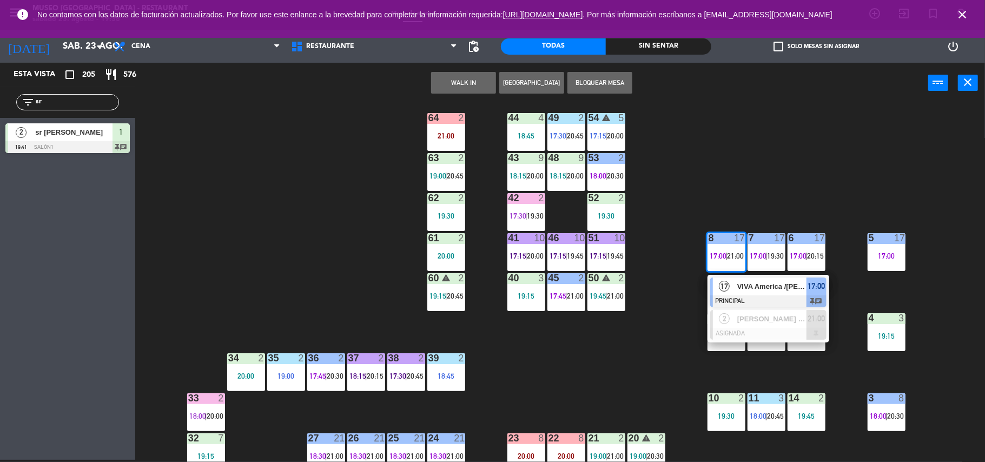
click at [733, 275] on div "17 VIVA America /Angela Luna x 13 PRINCIPAL 17:00 chat" at bounding box center [768, 292] width 122 height 35
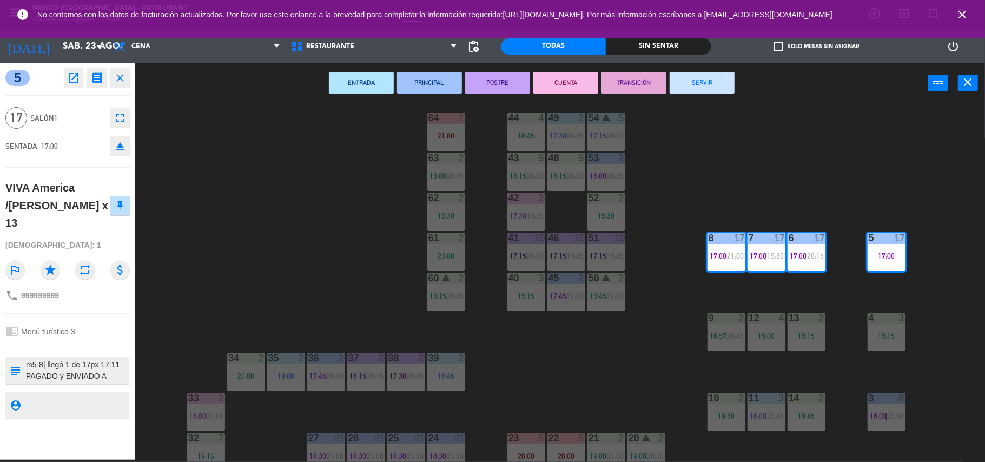
click at [518, 83] on button "POSTRE" at bounding box center [497, 83] width 65 height 22
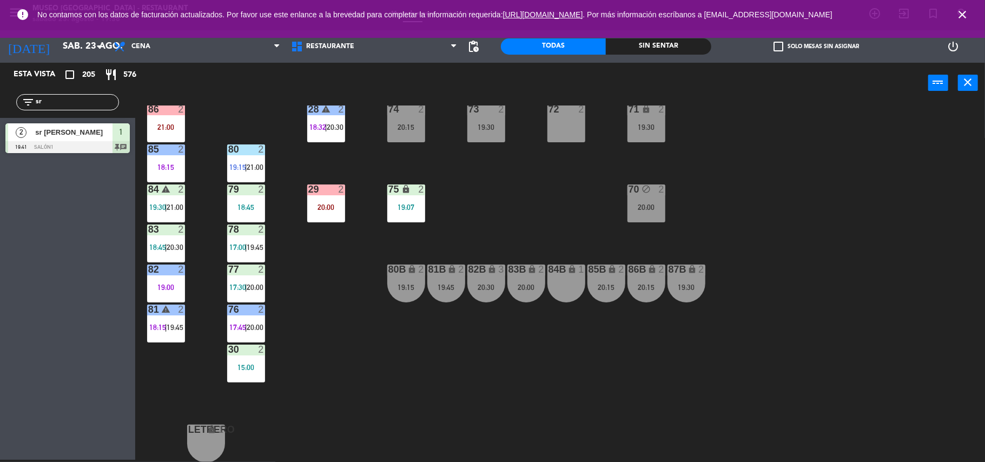
scroll to position [78, 0]
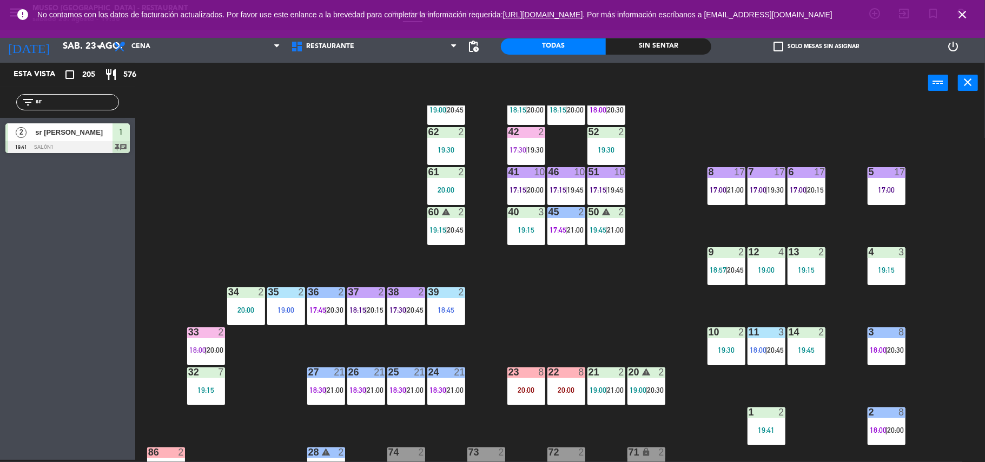
click at [566, 207] on div at bounding box center [566, 212] width 18 height 10
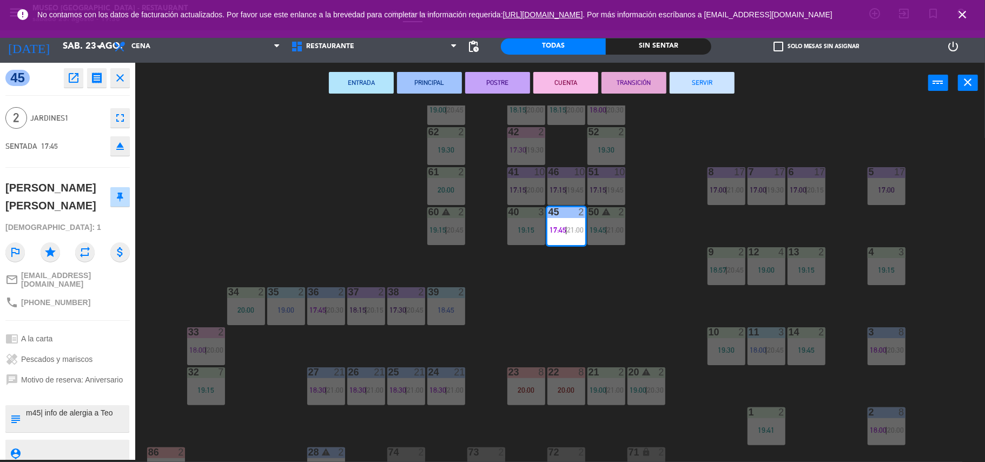
click at [546, 78] on button "CUENTA" at bounding box center [565, 83] width 65 height 22
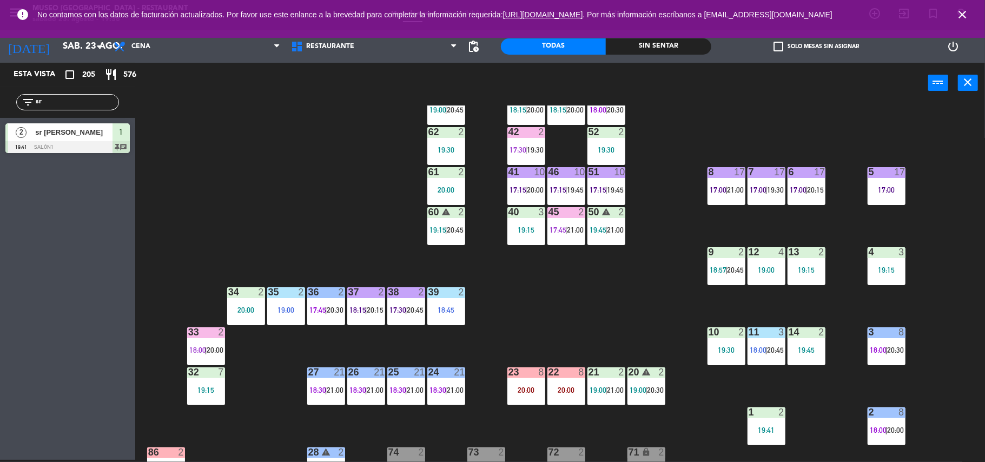
scroll to position [0, 0]
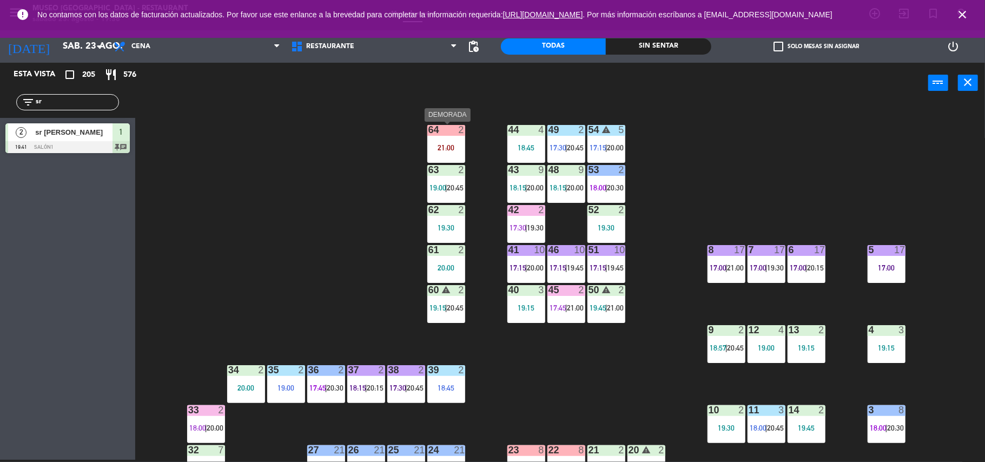
click at [441, 148] on div "21:00" at bounding box center [446, 148] width 38 height 8
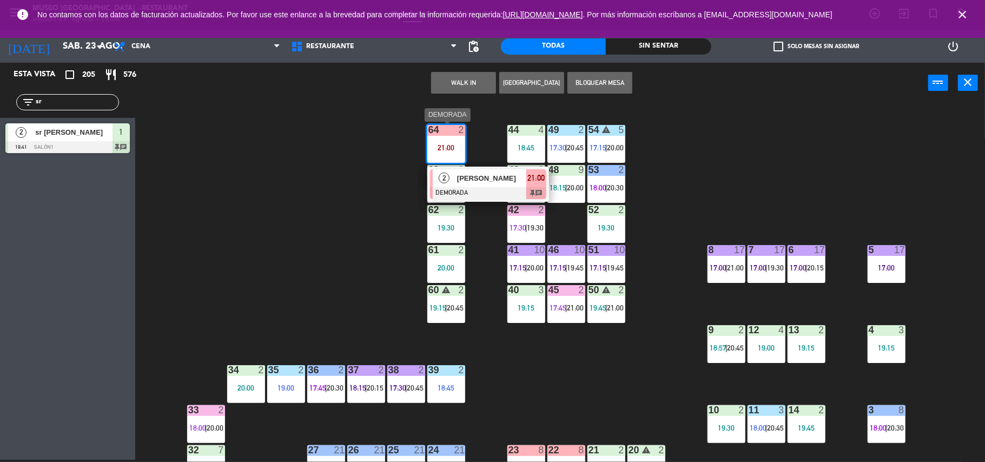
click at [459, 173] on span "[PERSON_NAME]" at bounding box center [491, 178] width 69 height 11
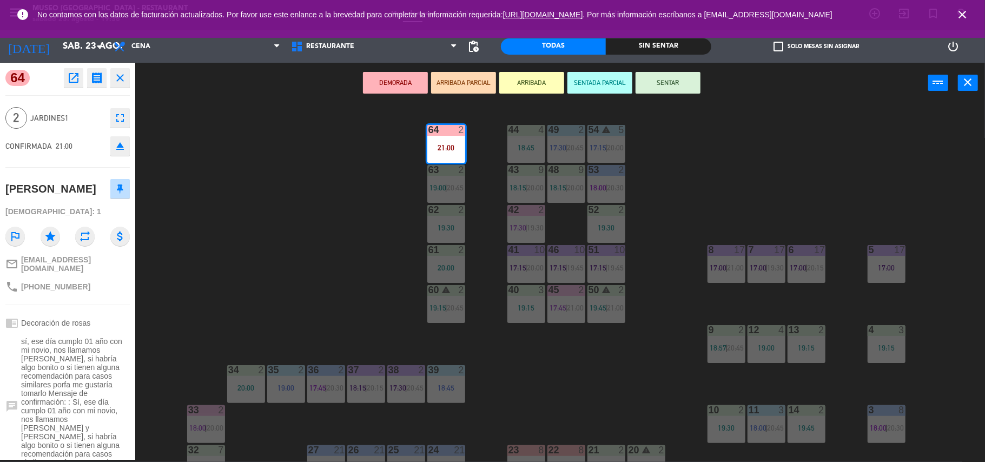
scroll to position [104, 0]
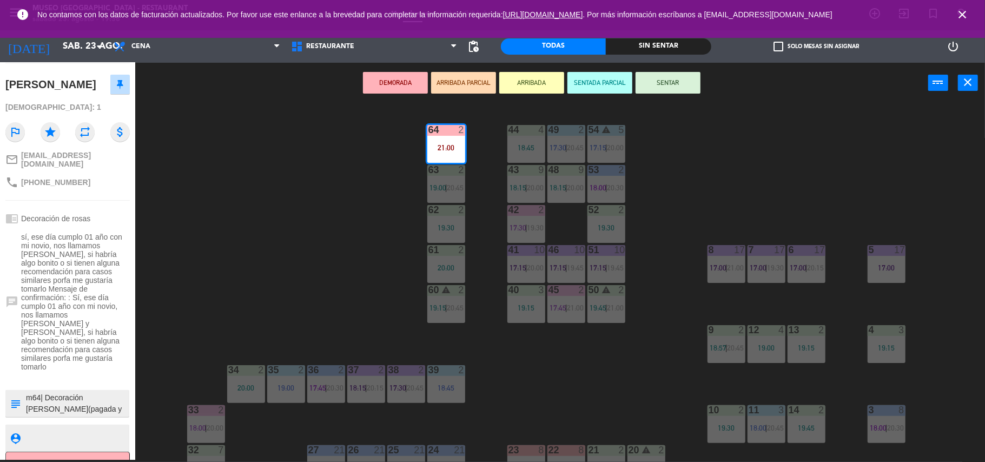
click at [329, 263] on div "44 4 18:45 49 2 17:30 | 20:45 54 warning 5 17:15 | 20:00 64 2 21:00 48 9 18:15 …" at bounding box center [565, 283] width 840 height 356
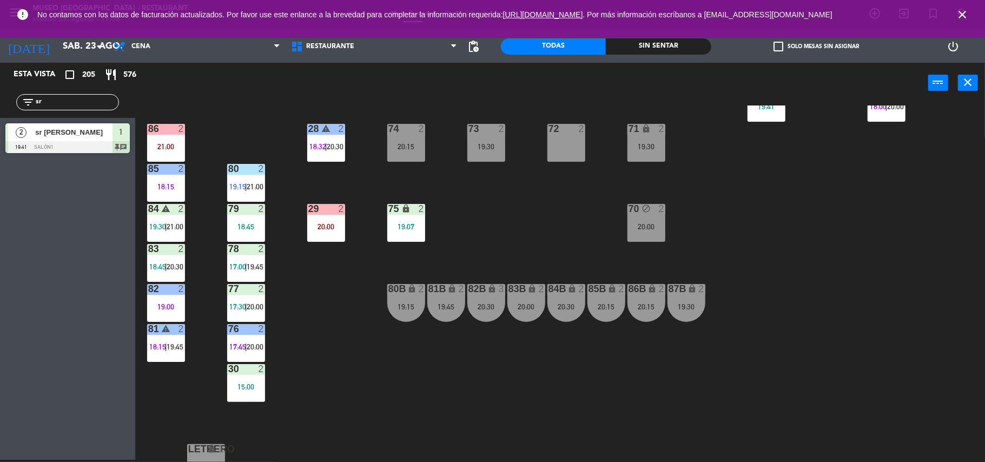
scroll to position [421, 0]
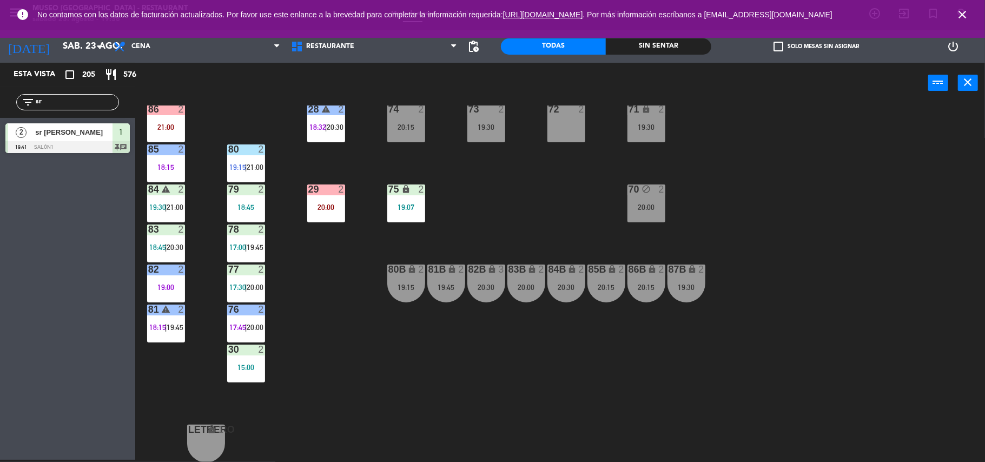
click at [399, 209] on div "19:07" at bounding box center [406, 207] width 38 height 8
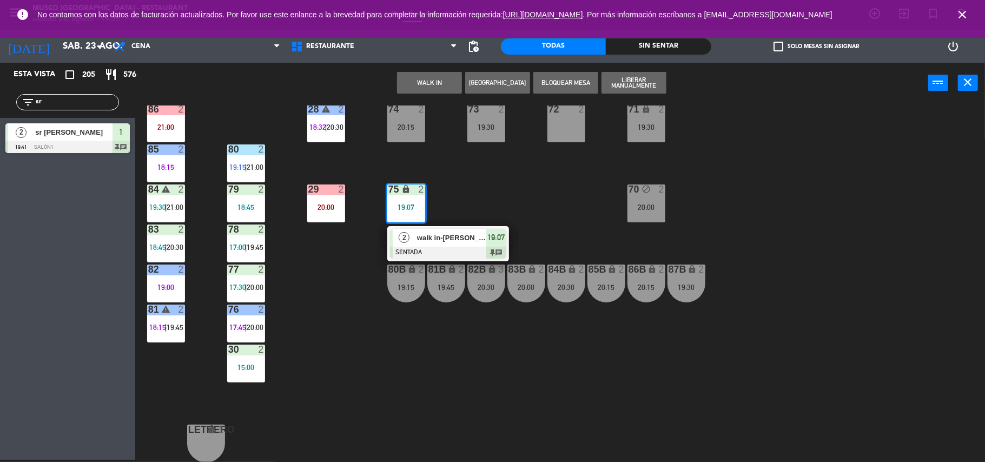
click at [580, 212] on div "44 4 18:45 49 2 17:30 | 20:45 54 warning 5 17:15 | 20:00 64 2 21:00 48 9 18:15 …" at bounding box center [565, 283] width 840 height 356
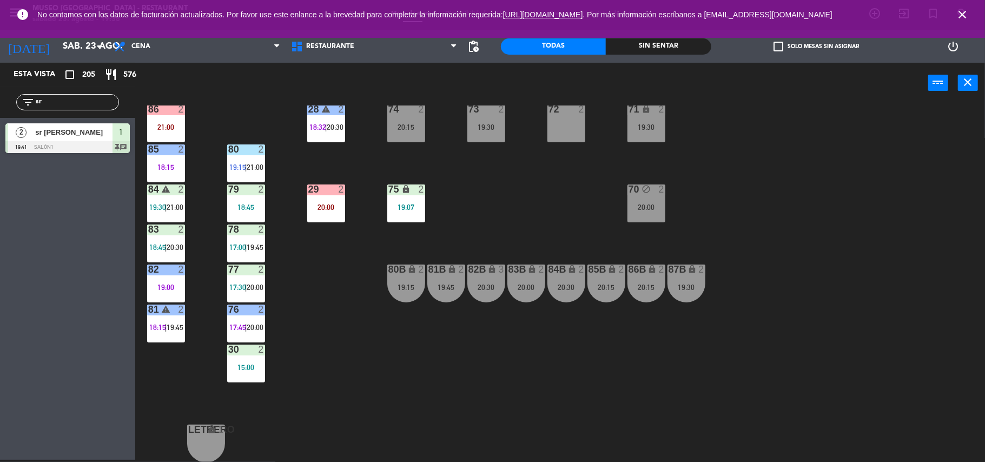
click at [660, 211] on div "70 block 2 20:00" at bounding box center [646, 203] width 38 height 38
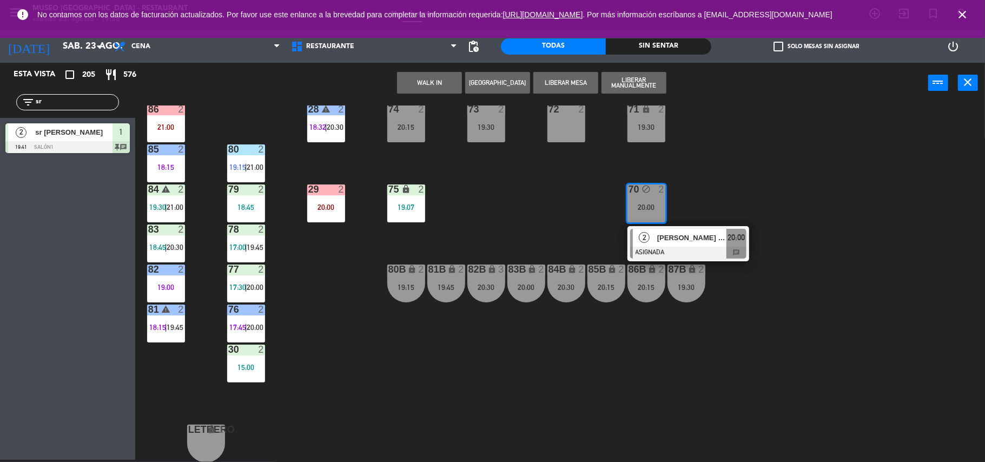
click at [552, 115] on div "72 2" at bounding box center [566, 123] width 38 height 38
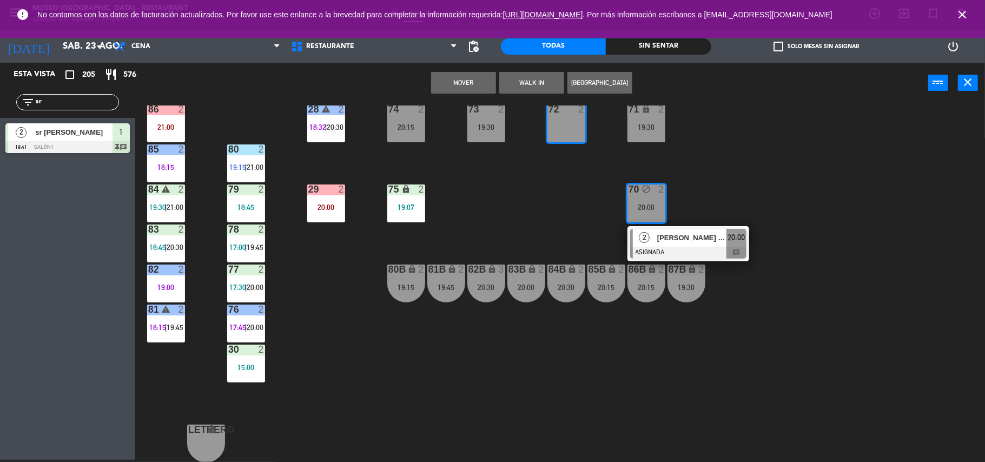
click at [471, 79] on button "Mover" at bounding box center [463, 83] width 65 height 22
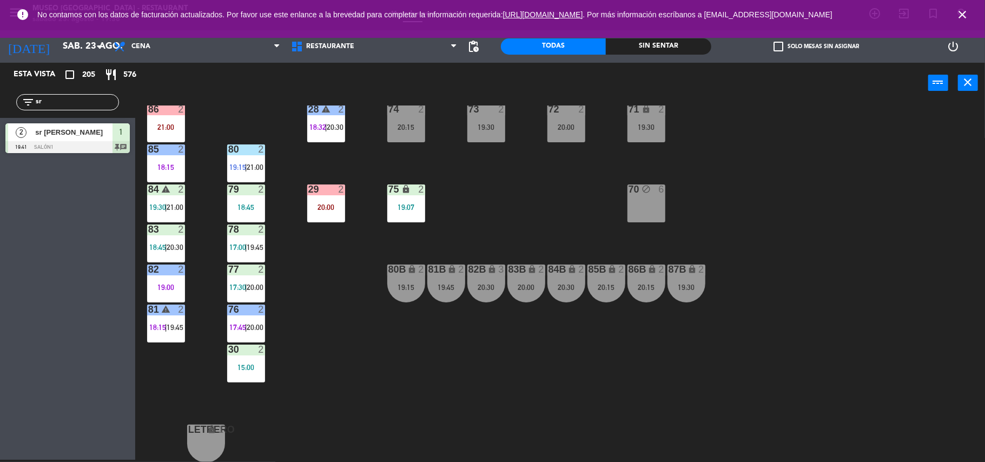
click at [643, 200] on div "70 block 6" at bounding box center [646, 203] width 38 height 38
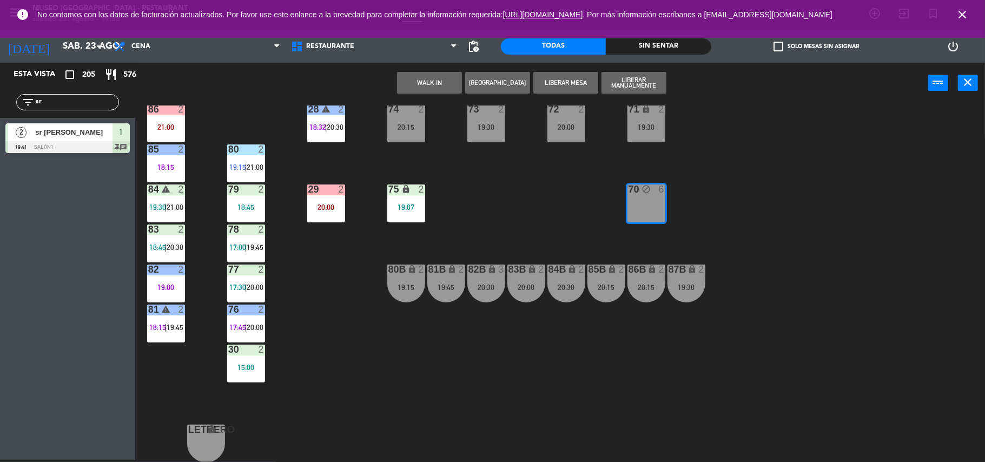
click at [444, 74] on button "WALK IN" at bounding box center [429, 83] width 65 height 22
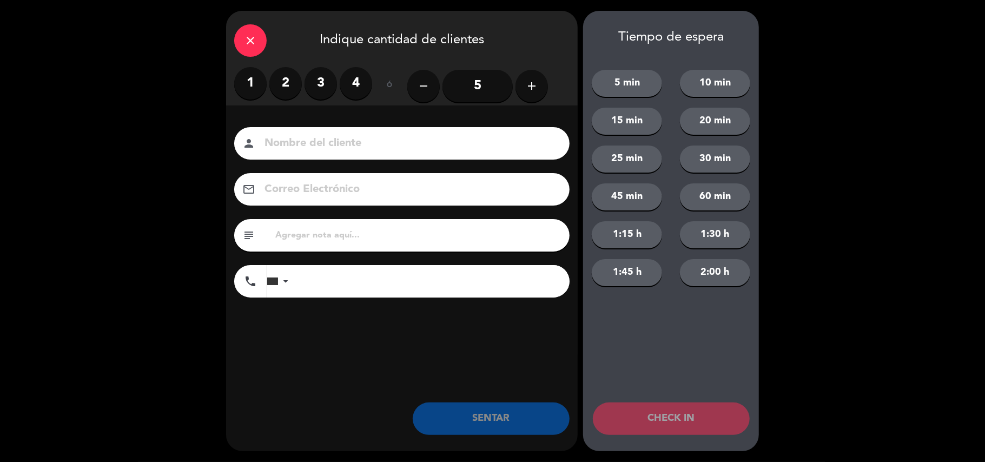
click at [290, 80] on label "2" at bounding box center [285, 83] width 32 height 32
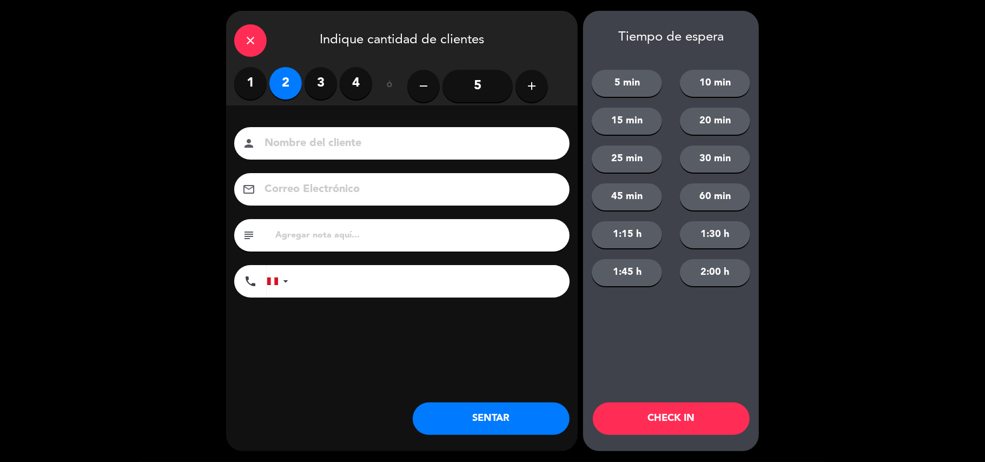
click at [323, 225] on div "subject" at bounding box center [401, 235] width 335 height 32
click at [316, 230] on input "text" at bounding box center [417, 235] width 287 height 15
type input "m70"
click at [520, 420] on button "SENTAR" at bounding box center [491, 418] width 157 height 32
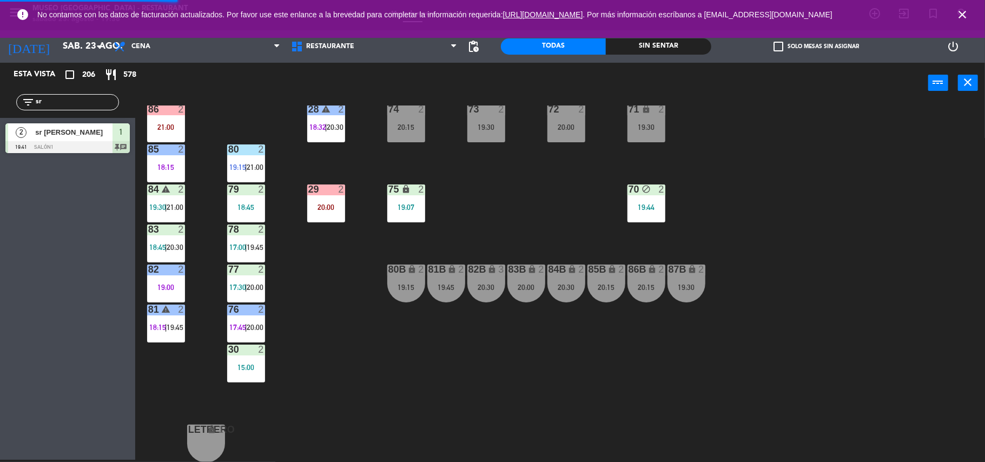
click at [634, 203] on div "19:44" at bounding box center [646, 207] width 38 height 8
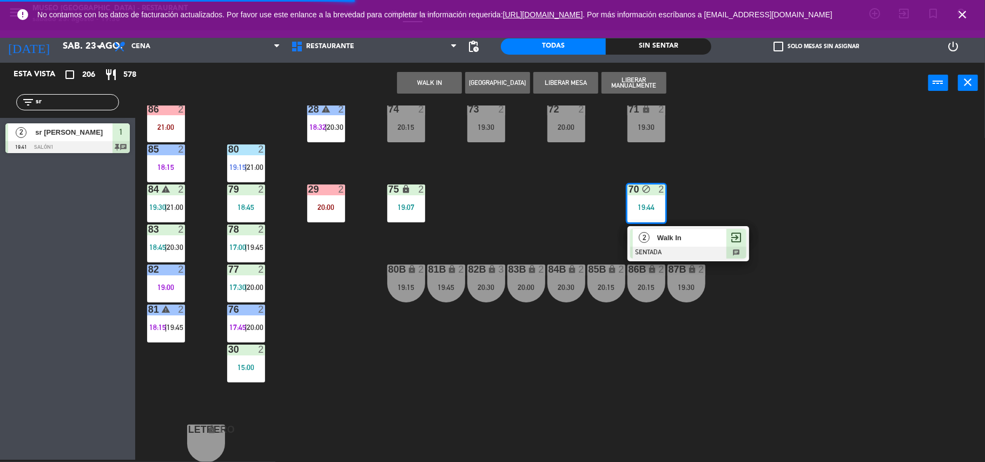
click at [571, 80] on button "Liberar Mesa" at bounding box center [565, 83] width 65 height 22
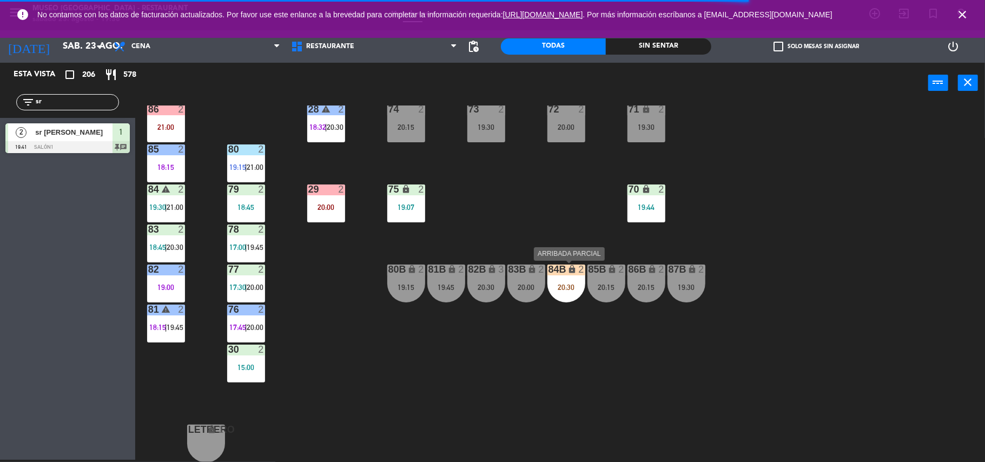
click at [561, 290] on div "20:30" at bounding box center [566, 287] width 38 height 8
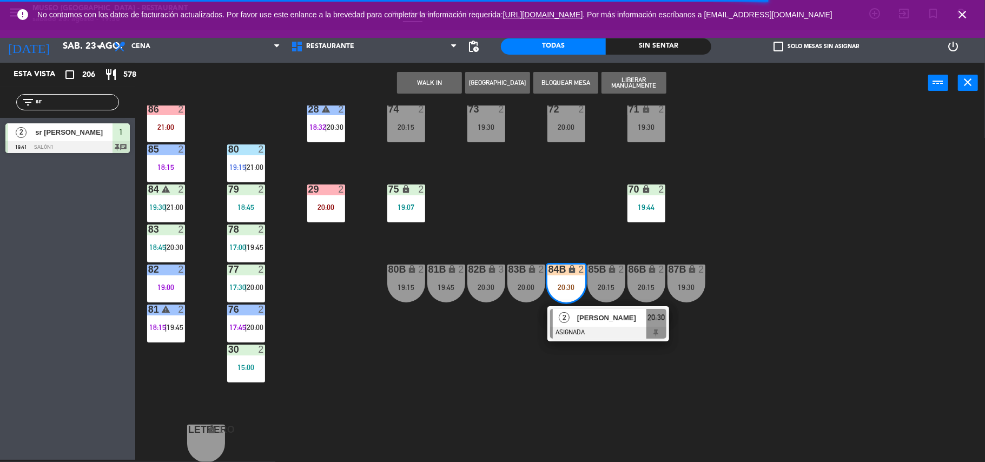
click at [583, 315] on span "[PERSON_NAME]" at bounding box center [611, 317] width 69 height 11
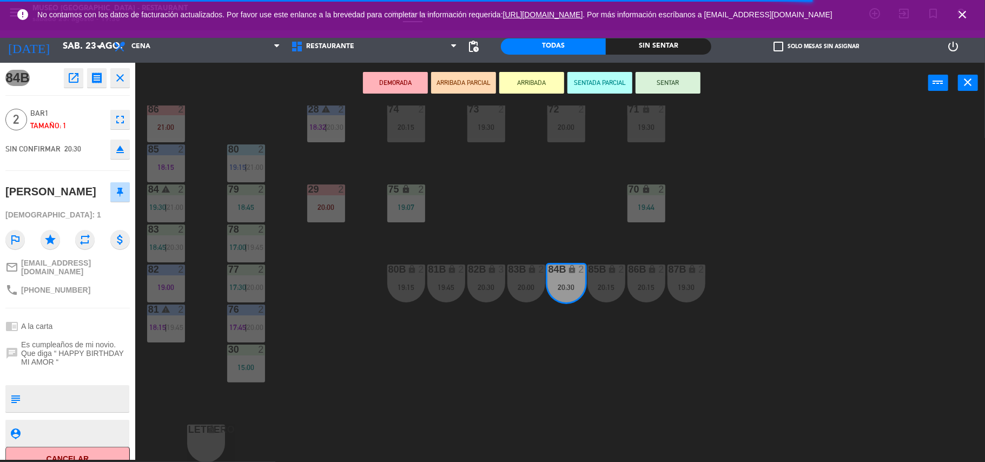
click at [537, 210] on div "44 4 18:45 49 2 17:30 | 20:45 54 warning 5 17:15 | 20:00 64 2 21:00 48 9 18:15 …" at bounding box center [565, 283] width 840 height 356
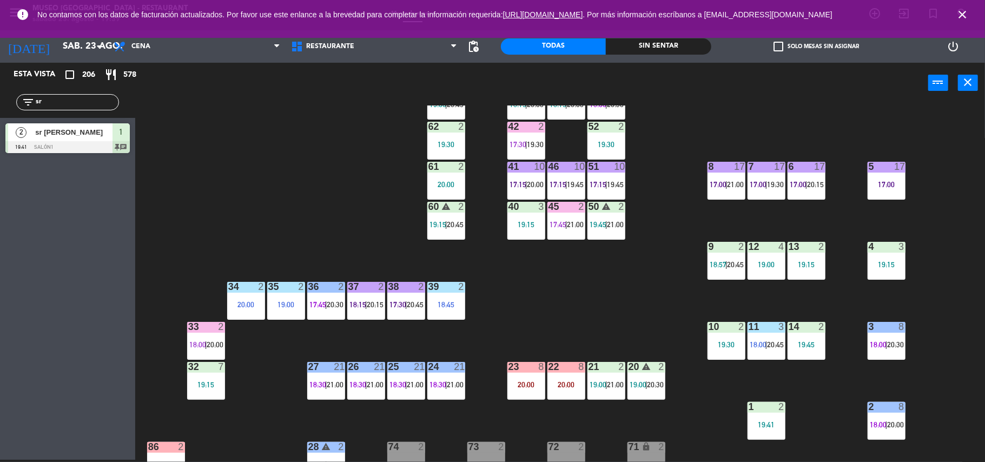
scroll to position [84, 0]
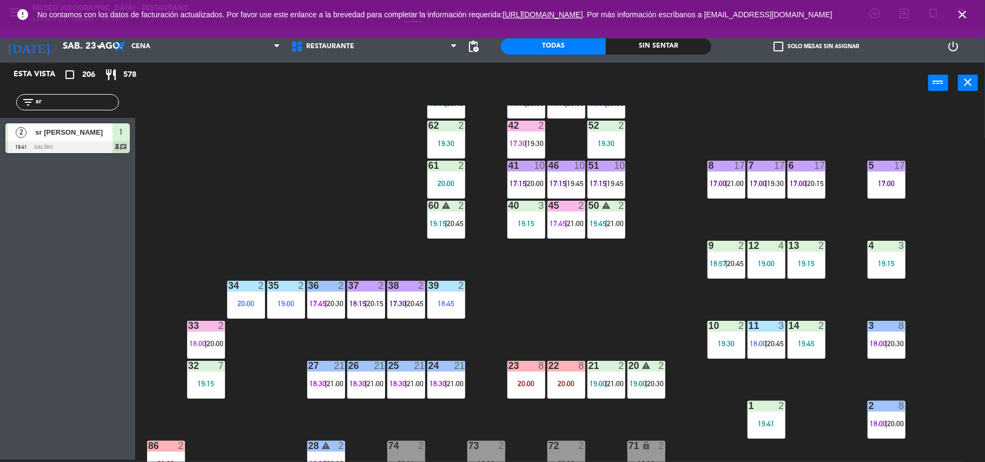
click at [512, 137] on div "42 2 17:30 | 19:30" at bounding box center [526, 140] width 38 height 38
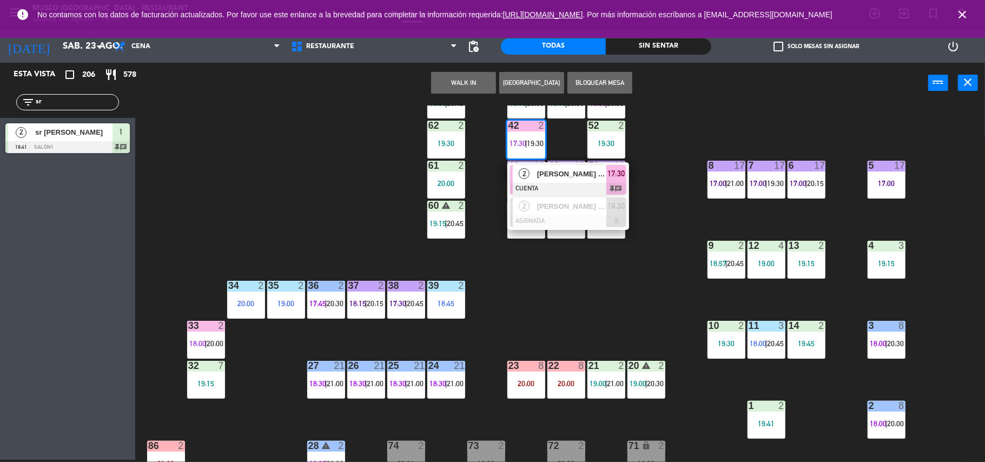
click at [544, 173] on span "[PERSON_NAME] Macarlupú [PERSON_NAME]" at bounding box center [571, 173] width 69 height 11
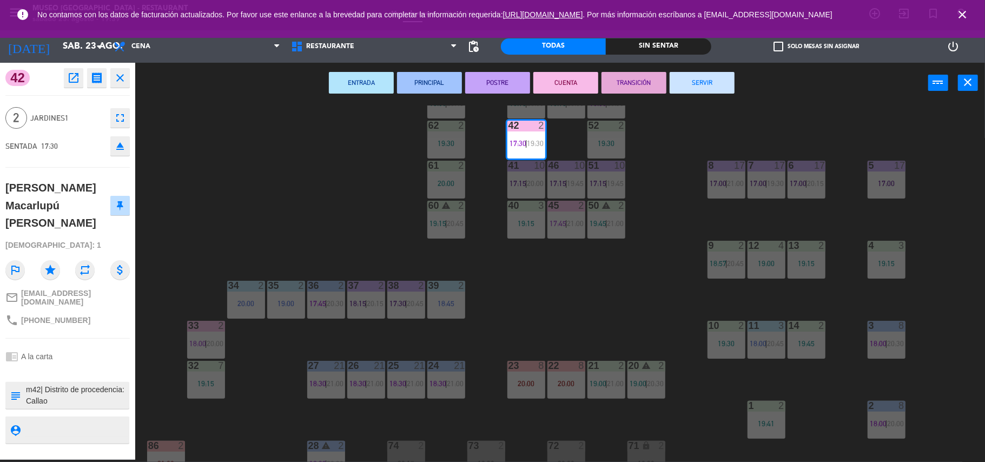
click at [551, 282] on div "44 4 18:45 49 2 17:30 | 20:45 54 warning 5 17:15 | 20:00 64 2 21:00 48 9 18:15 …" at bounding box center [565, 283] width 840 height 356
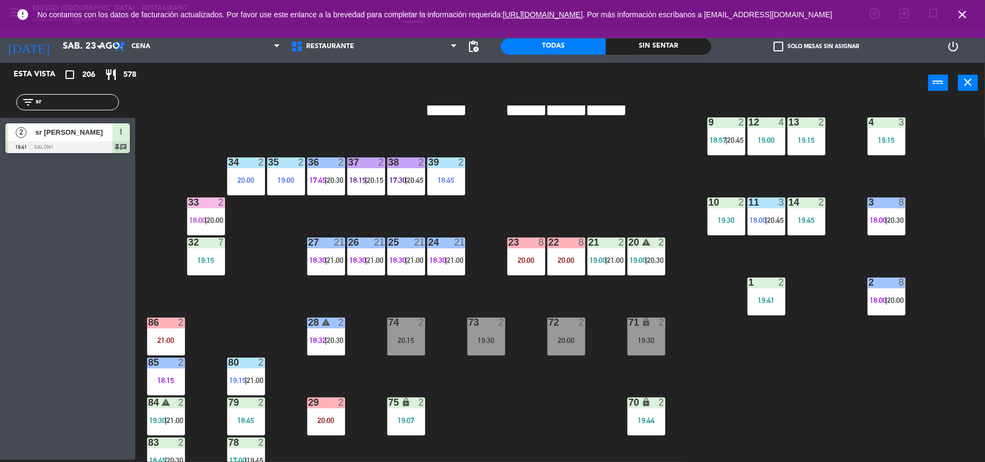
scroll to position [0, 0]
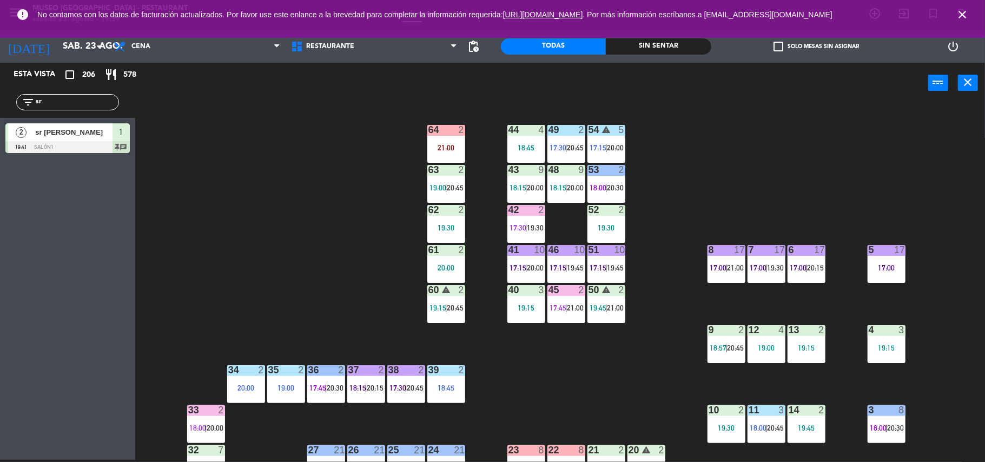
click at [578, 306] on span "21:00" at bounding box center [575, 307] width 17 height 9
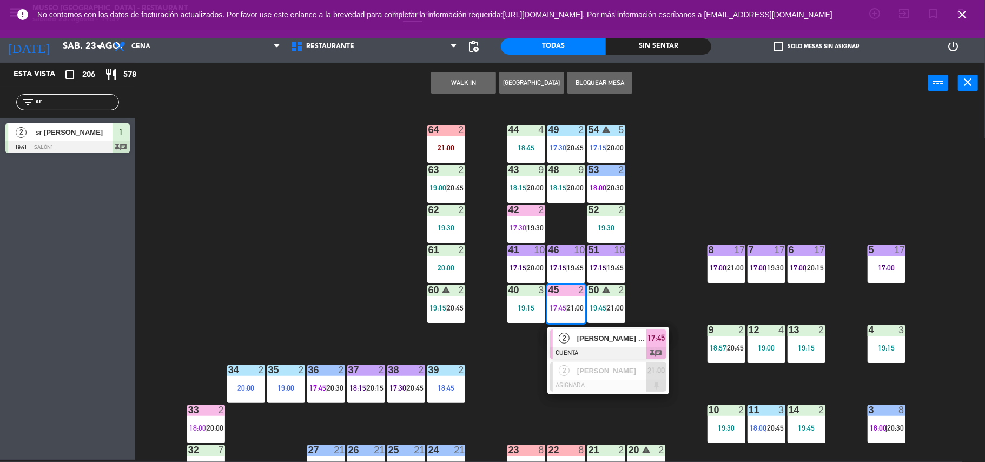
click at [692, 269] on div "44 4 18:45 49 2 17:30 | 20:45 54 warning 5 17:15 | 20:00 64 2 21:00 48 9 18:15 …" at bounding box center [565, 283] width 840 height 356
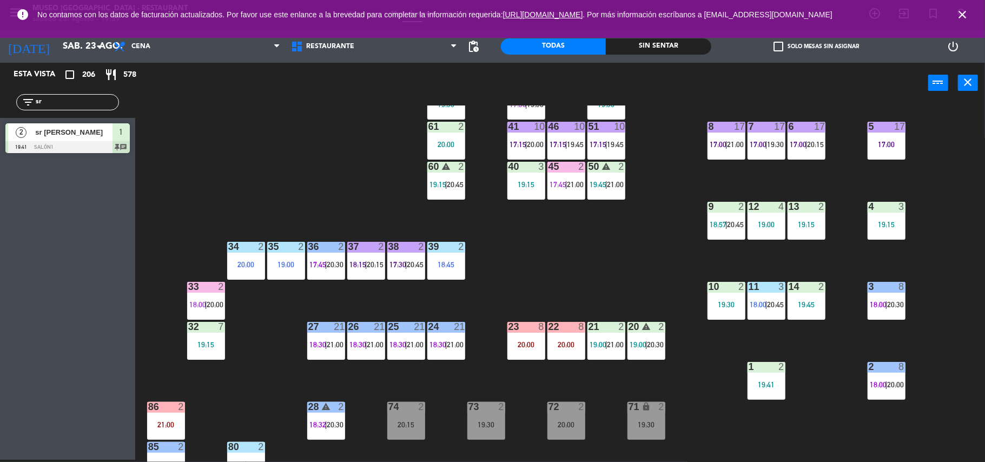
scroll to position [122, 0]
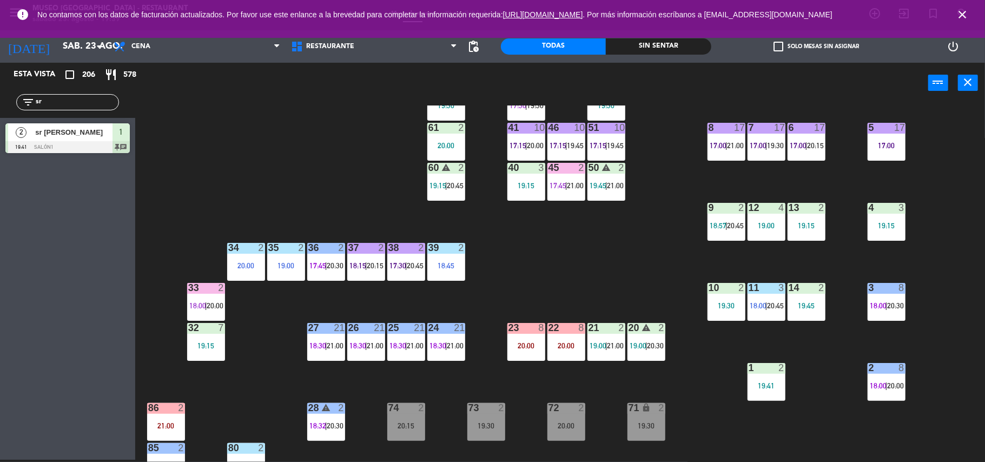
click at [603, 138] on div "51 10 17:15 | 19:45" at bounding box center [606, 142] width 38 height 38
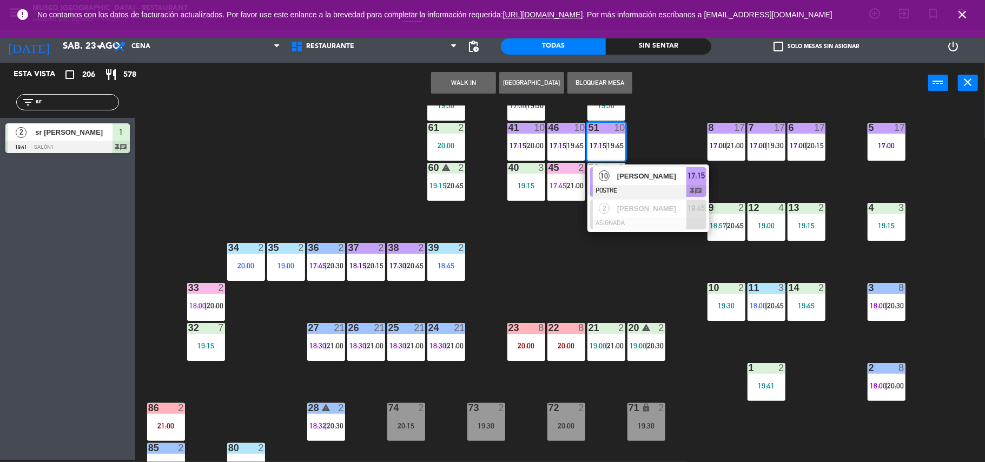
click at [626, 176] on span "[PERSON_NAME]" at bounding box center [651, 175] width 69 height 11
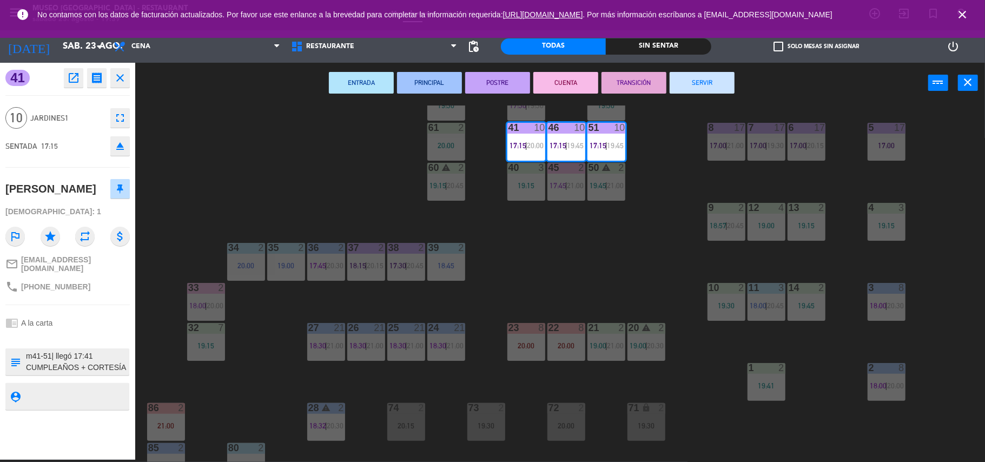
click at [586, 246] on div "44 4 18:45 49 2 17:30 | 20:45 54 warning 5 17:15 | 20:00 64 2 21:00 48 9 18:15 …" at bounding box center [565, 283] width 840 height 356
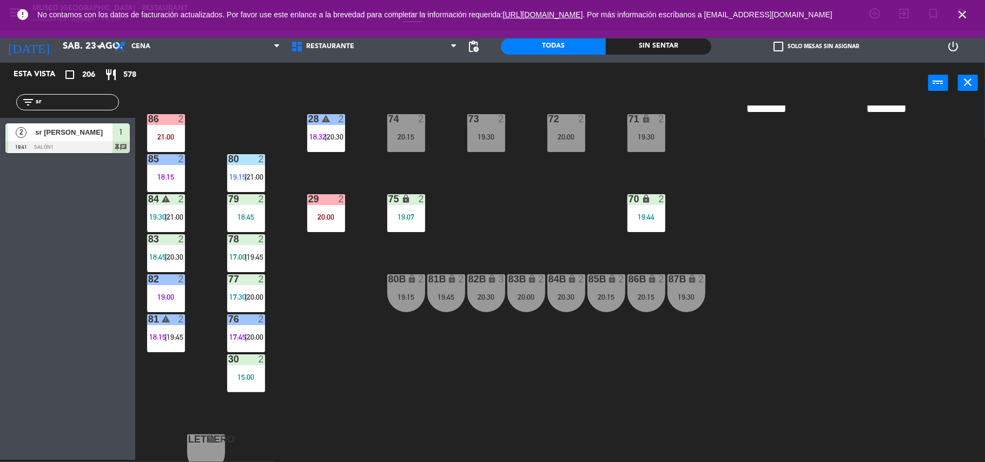
scroll to position [0, 0]
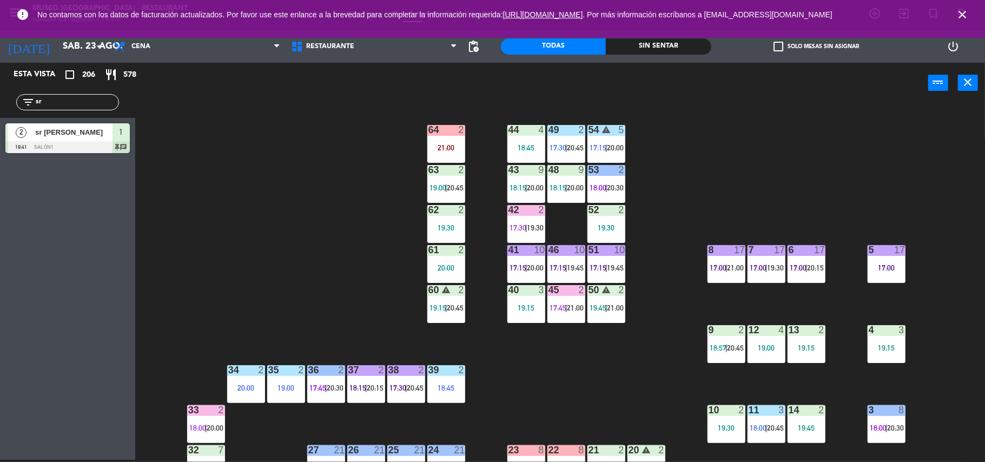
click at [616, 252] on div "10" at bounding box center [619, 250] width 11 height 10
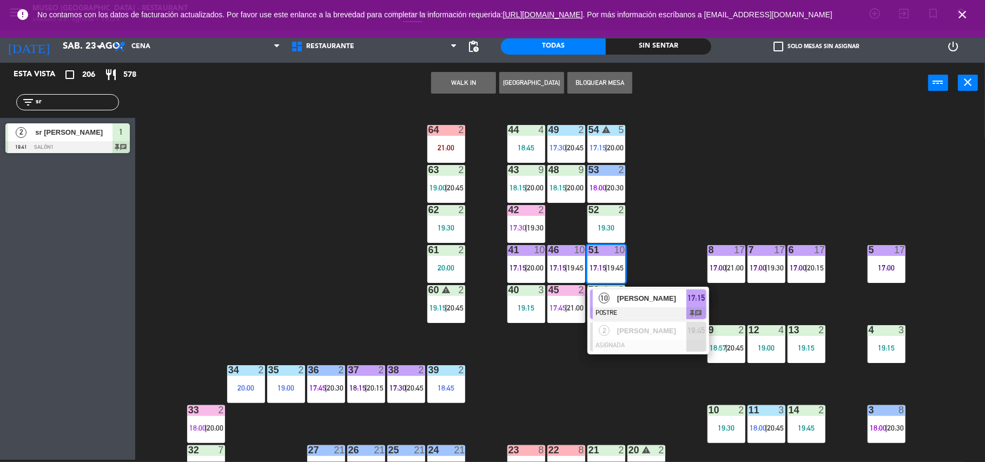
click at [621, 290] on div "[PERSON_NAME]" at bounding box center [651, 298] width 70 height 18
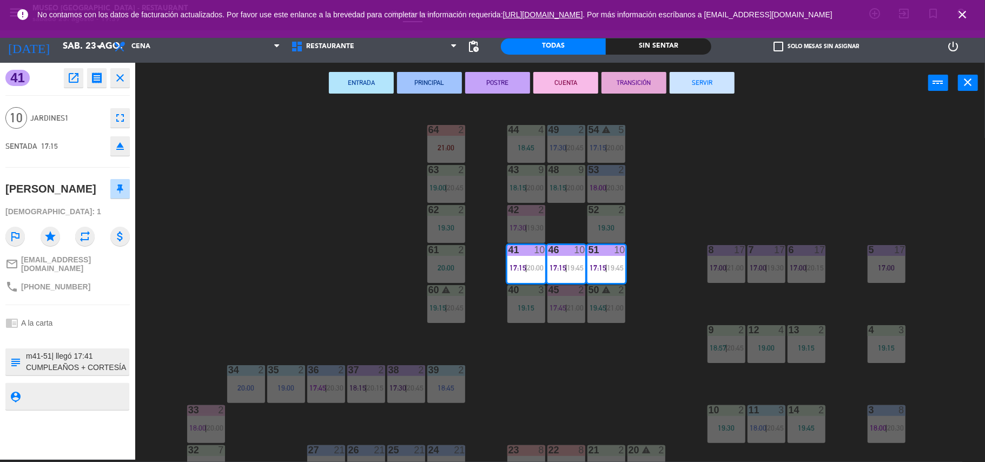
click at [631, 90] on button "TRANSICIÓN" at bounding box center [633, 83] width 65 height 22
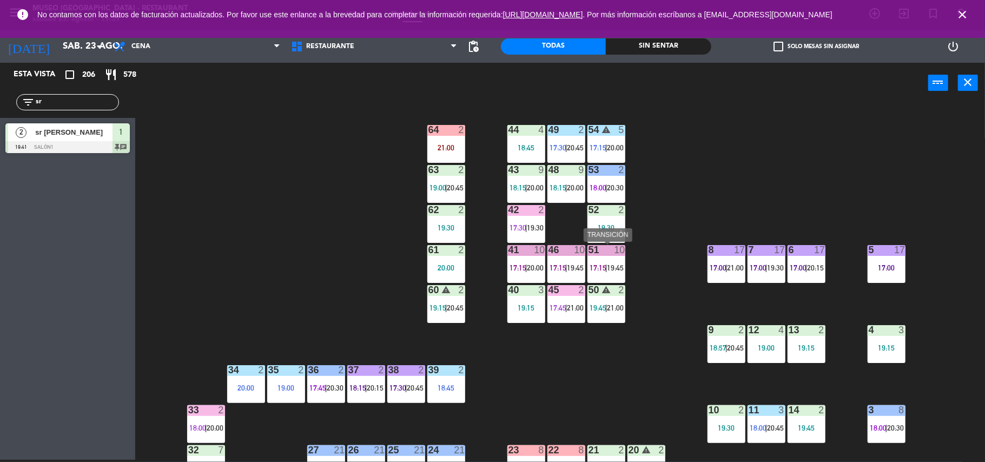
click at [619, 273] on div "51 10 17:15 | 19:45" at bounding box center [606, 264] width 38 height 38
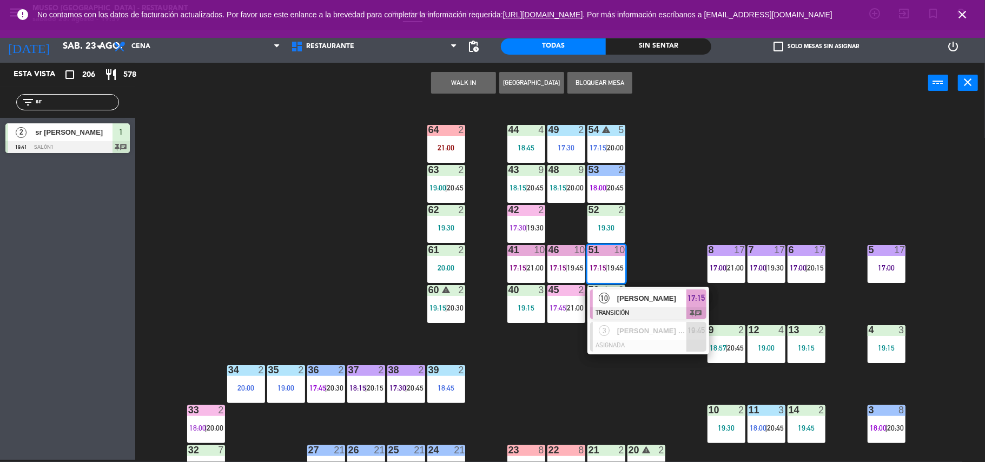
click at [559, 367] on div "44 4 18:45 49 2 17:30 54 warning 5 17:15 | 20:00 64 2 21:00 48 9 18:15 | 20:00 …" at bounding box center [565, 283] width 840 height 356
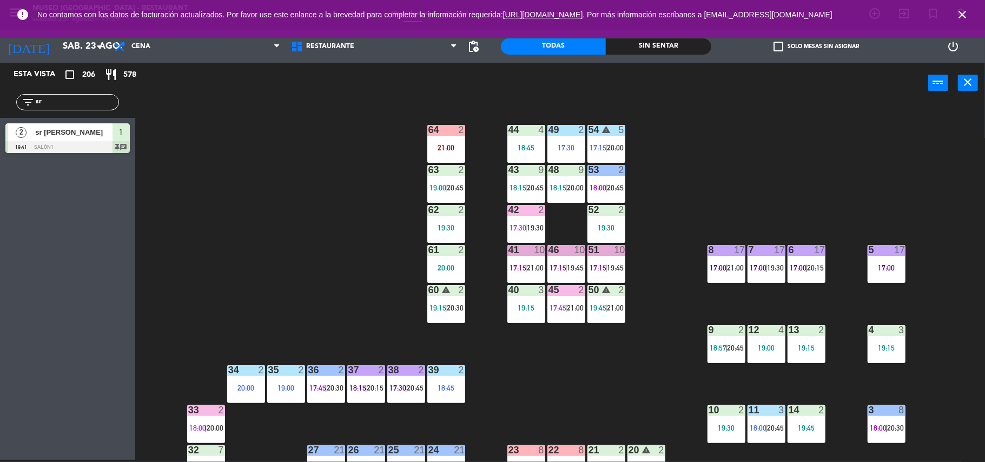
drag, startPoint x: 76, startPoint y: 100, endPoint x: 0, endPoint y: 109, distance: 76.3
click at [0, 109] on div "filter_list sr" at bounding box center [67, 102] width 135 height 31
type input "h"
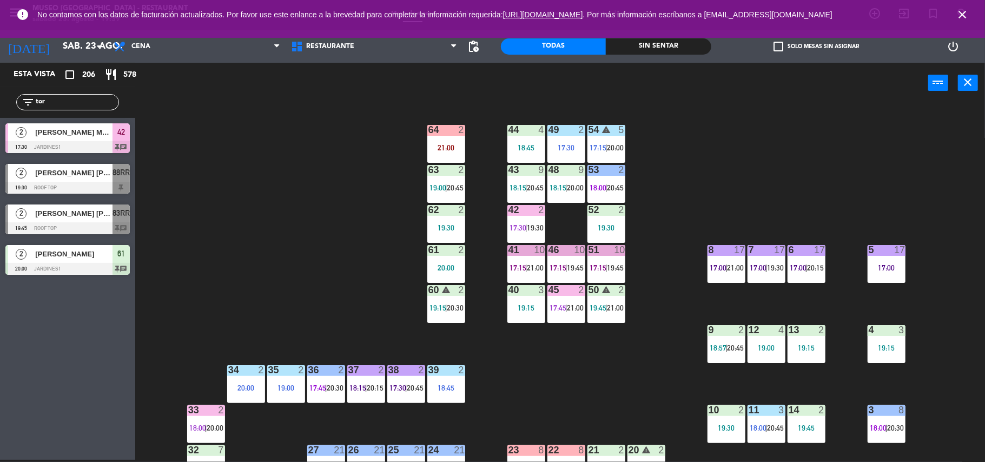
type input "tor"
click at [249, 174] on div "44 4 18:45 49 2 17:30 54 warning 5 17:15 | 20:00 64 2 21:00 48 9 18:15 | 20:00 …" at bounding box center [565, 283] width 840 height 356
click at [109, 139] on div "[PERSON_NAME] Macarlupú [PERSON_NAME]" at bounding box center [73, 132] width 78 height 18
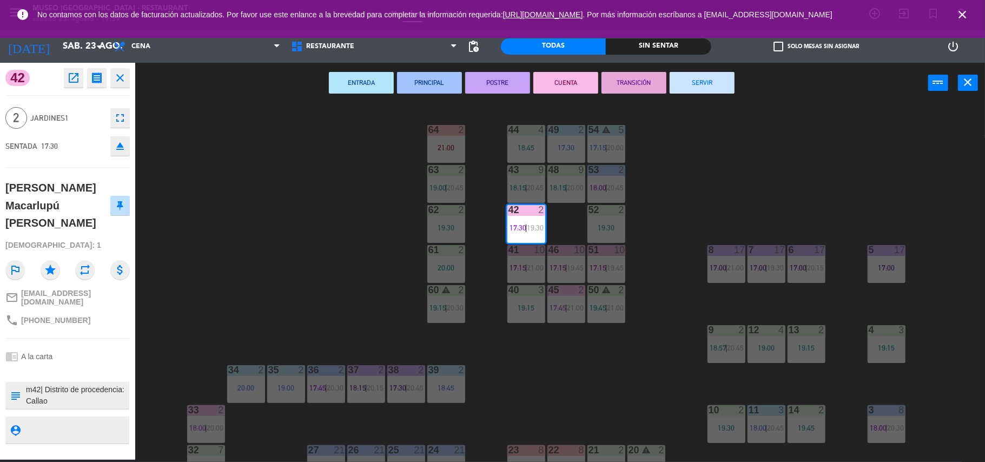
click at [650, 87] on button "TRANSICIÓN" at bounding box center [633, 83] width 65 height 22
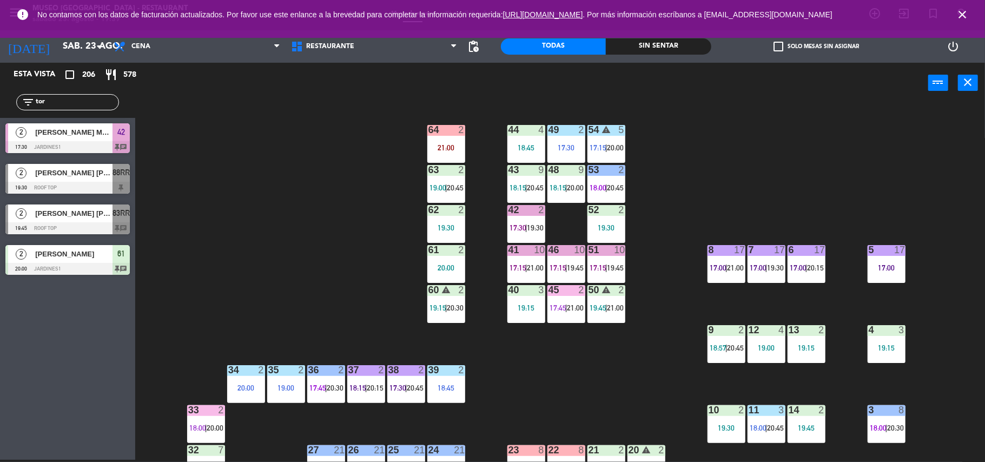
click at [609, 258] on div "51 10 17:15 | 19:45" at bounding box center [606, 264] width 38 height 38
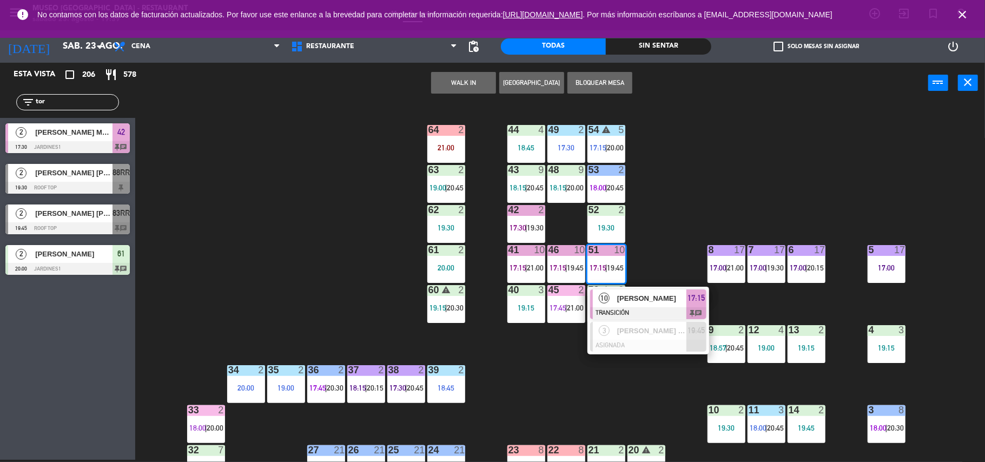
click at [675, 242] on div "44 4 18:45 49 2 17:30 54 warning 5 17:15 | 20:00 64 2 21:00 48 9 18:15 | 20:00 …" at bounding box center [565, 283] width 840 height 356
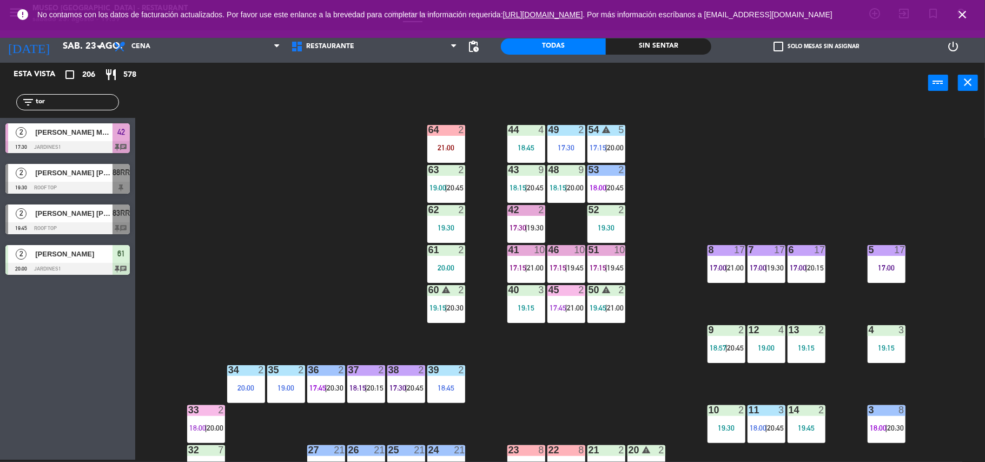
click at [528, 266] on span "21:00" at bounding box center [535, 267] width 17 height 9
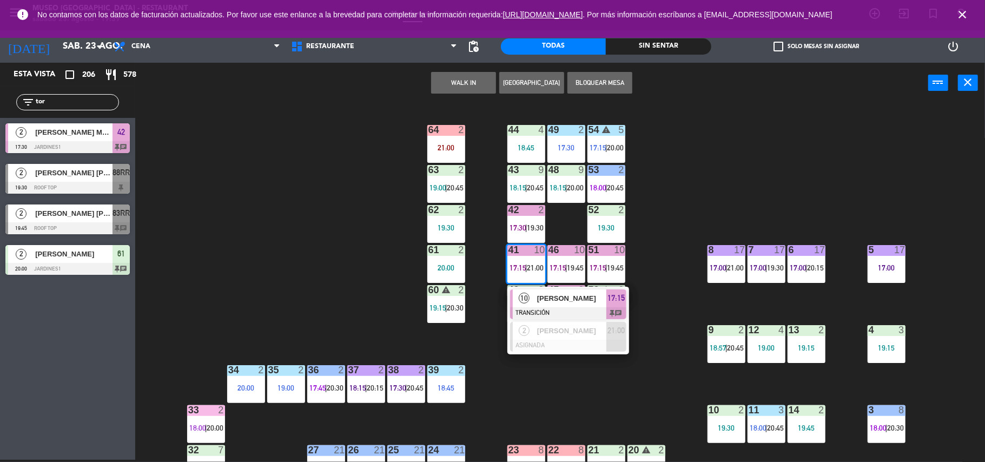
click at [671, 229] on div "44 4 18:45 49 2 17:30 54 warning 5 17:15 | 20:00 64 2 21:00 48 9 18:15 | 20:00 …" at bounding box center [565, 283] width 840 height 356
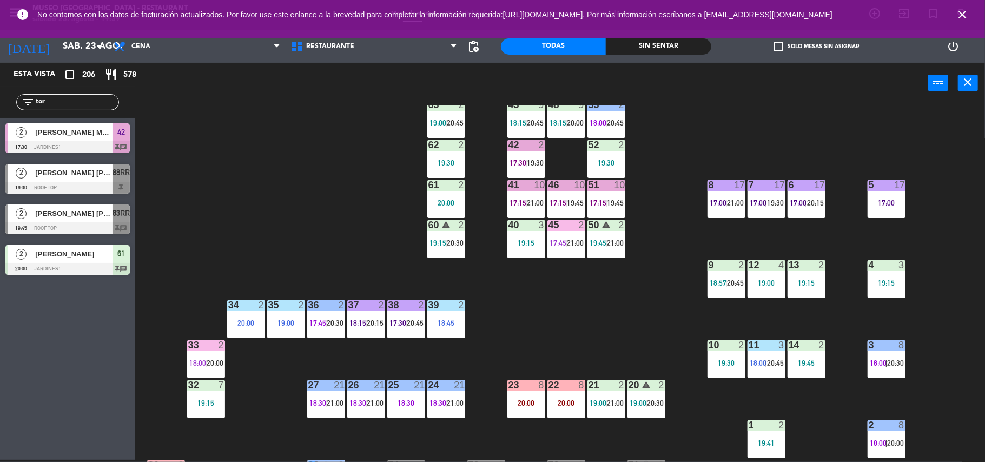
scroll to position [66, 0]
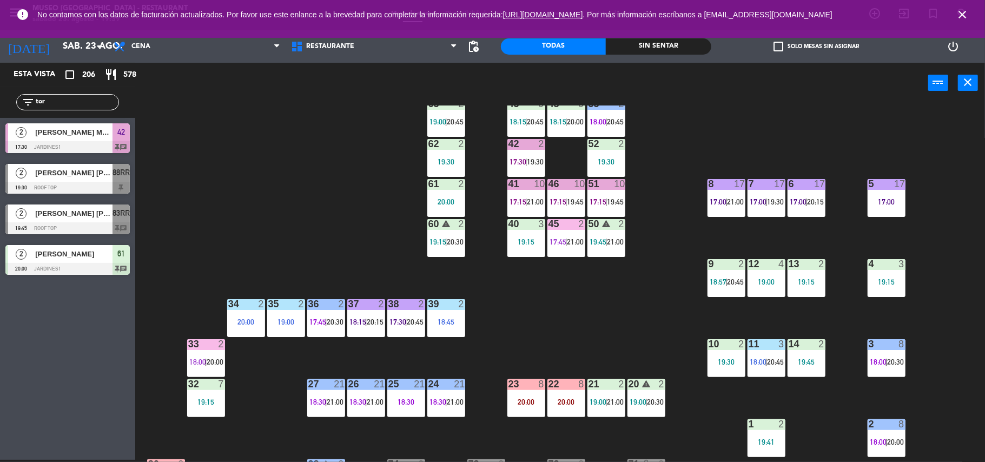
click at [627, 242] on div "44 4 18:45 49 2 17:30 54 warning 5 17:15 | 20:00 64 2 21:00 48 9 18:15 | 20:00 …" at bounding box center [565, 283] width 840 height 356
click at [658, 221] on div "44 4 18:45 49 2 17:30 54 warning 5 17:15 | 20:00 64 2 21:00 48 9 18:15 | 20:00 …" at bounding box center [565, 283] width 840 height 356
click at [593, 207] on div "51 10 17:15 | 19:45" at bounding box center [606, 198] width 38 height 38
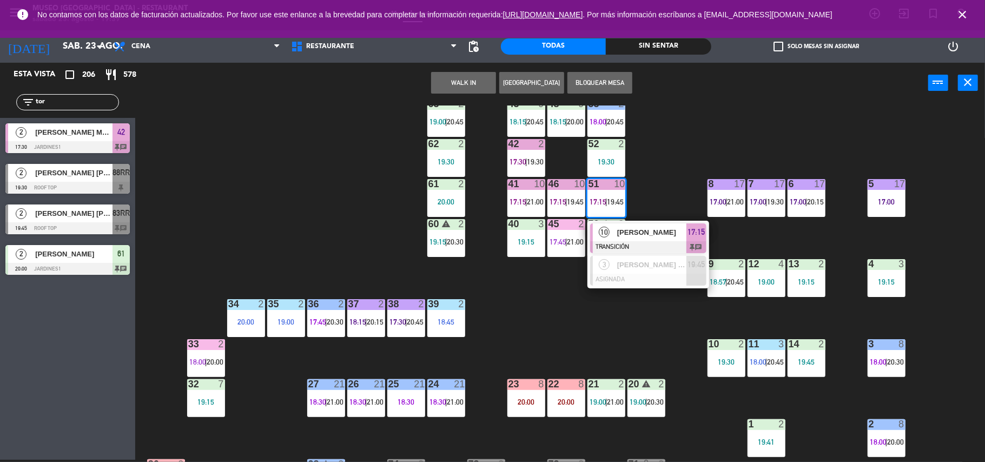
click at [634, 246] on div at bounding box center [648, 247] width 116 height 12
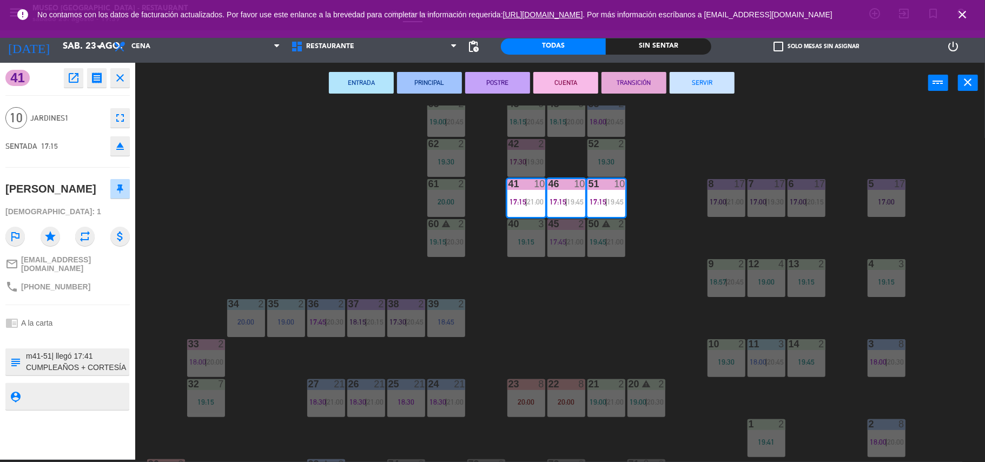
click at [552, 80] on button "CUENTA" at bounding box center [565, 83] width 65 height 22
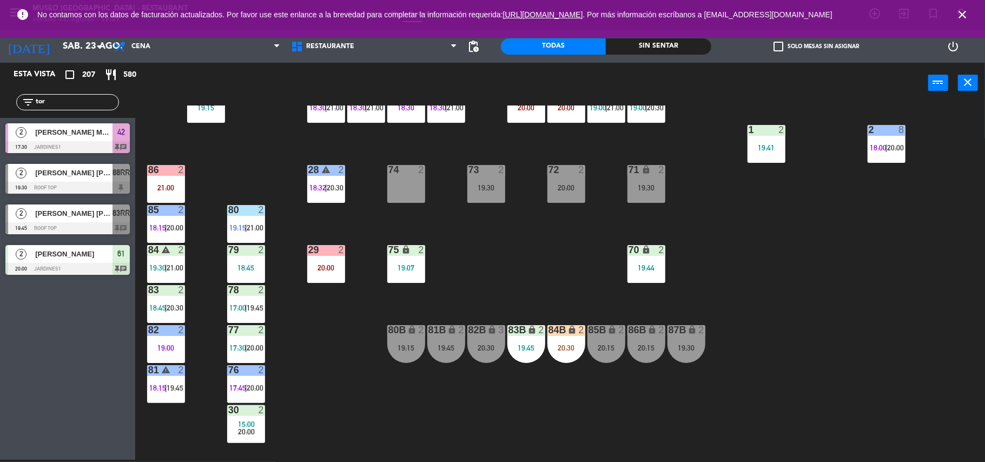
scroll to position [357, 0]
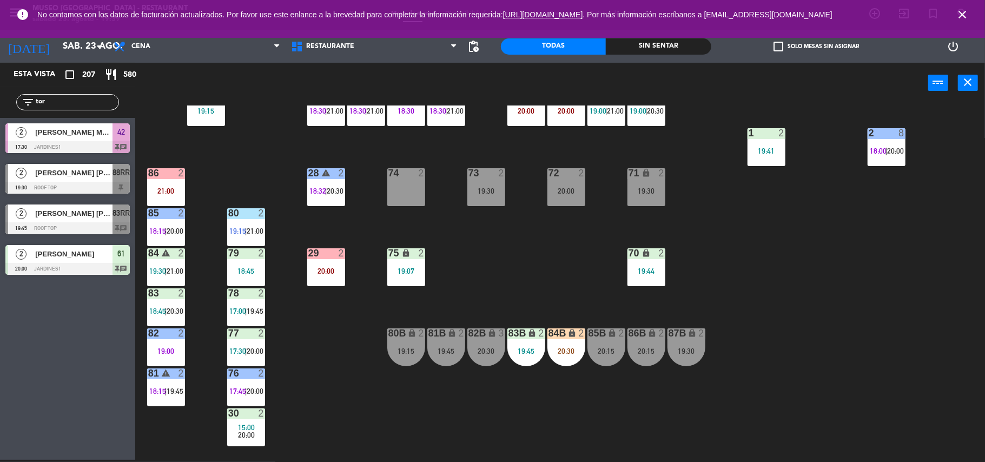
click at [530, 338] on div "lock" at bounding box center [526, 333] width 18 height 10
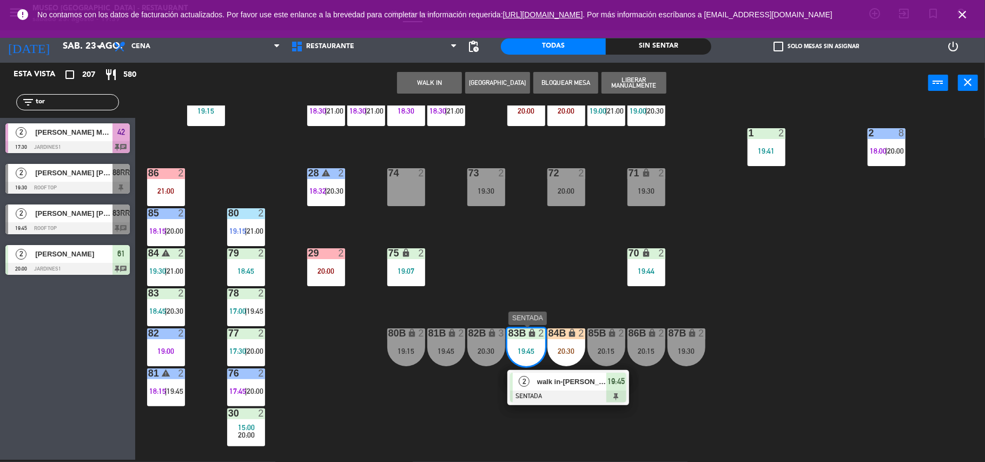
click at [555, 381] on span "walk in-lorena patiño" at bounding box center [571, 381] width 69 height 11
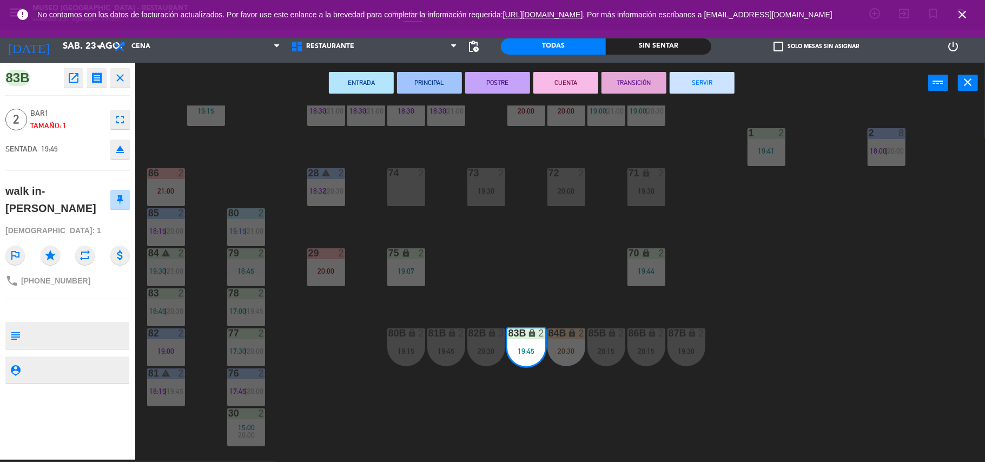
click at [533, 275] on div "44 4 18:45 49 2 17:30 54 warning 5 17:15 | 20:00 64 2 21:00 48 9 18:15 | 20:00 …" at bounding box center [565, 283] width 840 height 356
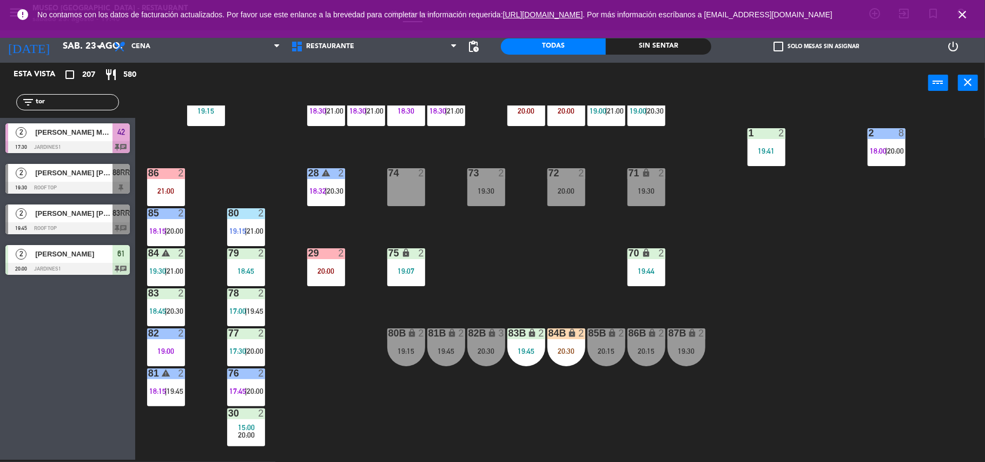
click at [493, 360] on div "82B lock 3 20:30" at bounding box center [486, 347] width 38 height 38
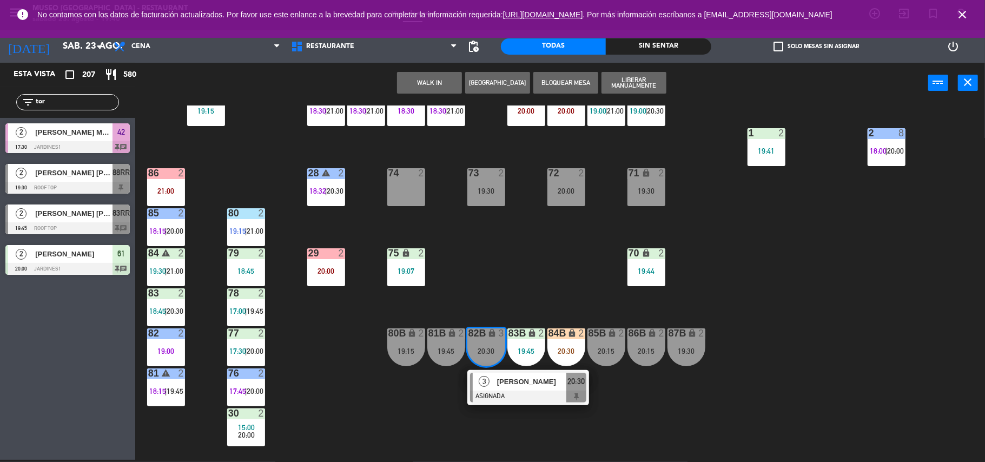
click at [564, 245] on div "44 4 18:45 49 2 17:30 54 warning 5 17:15 | 20:00 64 2 21:00 48 9 18:15 | 20:00 …" at bounding box center [565, 283] width 840 height 356
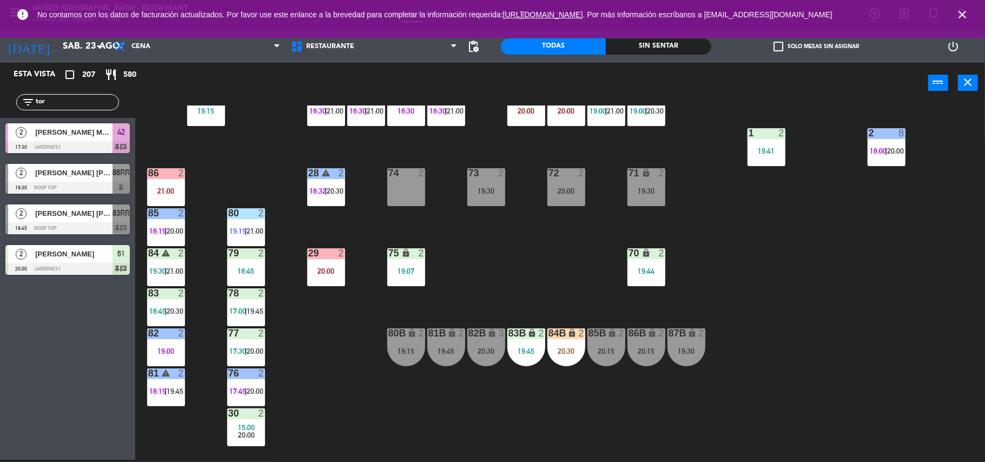
click at [632, 264] on div "70 lock 2 19:44" at bounding box center [646, 267] width 38 height 38
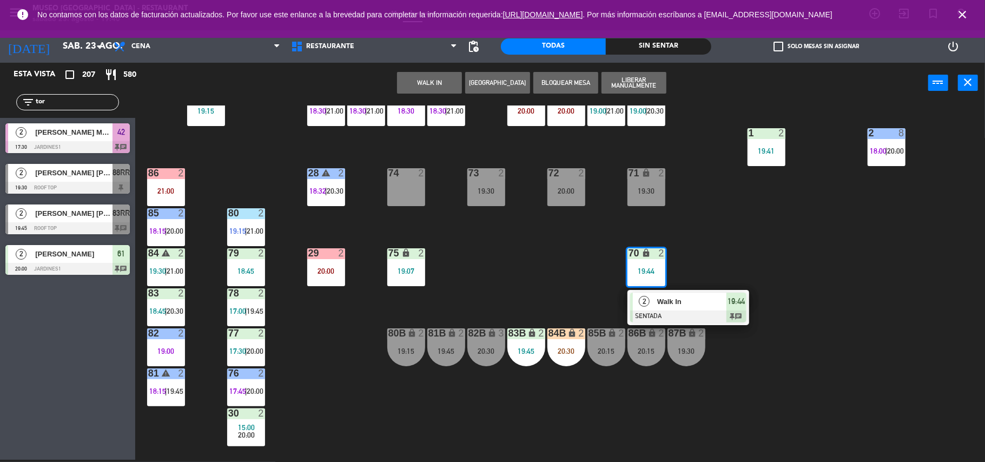
click at [688, 301] on span "Walk In" at bounding box center [691, 301] width 69 height 11
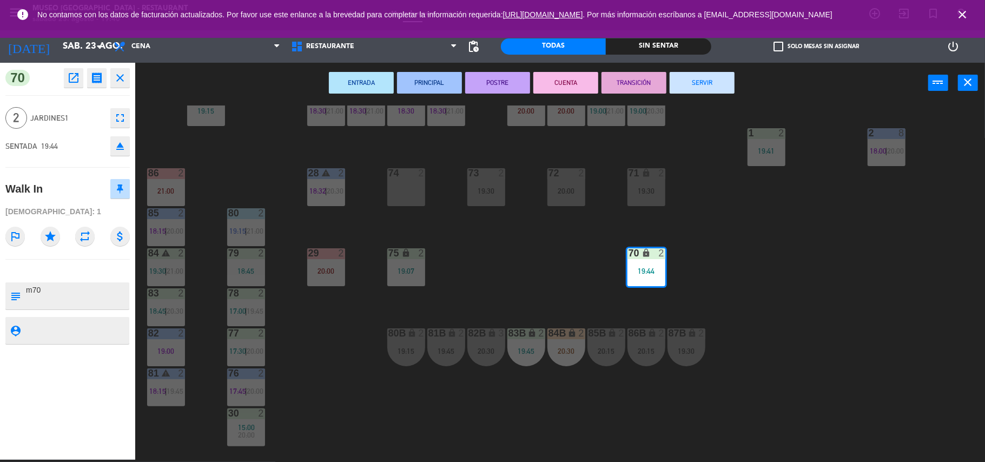
click at [540, 268] on div "44 4 18:45 49 2 17:30 54 warning 5 17:15 | 20:00 64 2 21:00 48 9 18:15 | 20:00 …" at bounding box center [565, 283] width 840 height 356
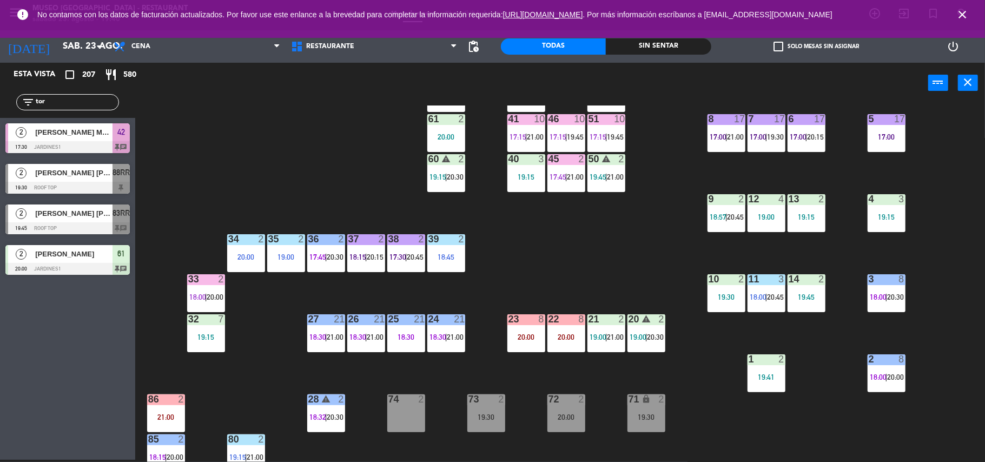
scroll to position [130, 0]
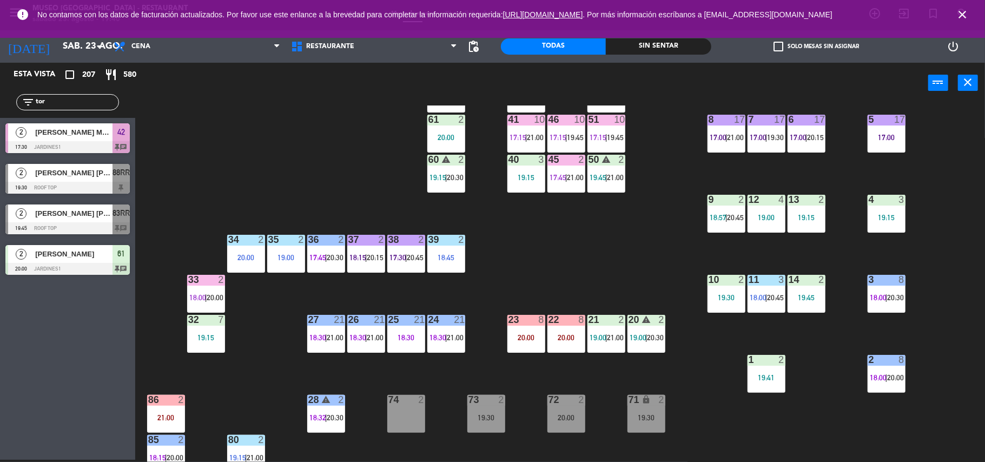
click at [598, 275] on div "44 4 18:45 49 2 17:30 54 warning 5 17:15 | 20:00 64 2 21:00 48 9 18:15 | 20:00 …" at bounding box center [565, 283] width 840 height 356
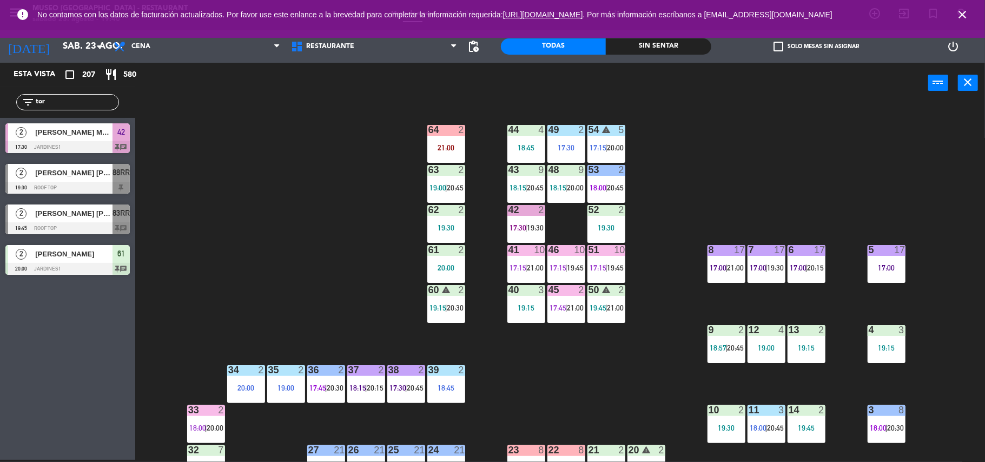
scroll to position [421, 0]
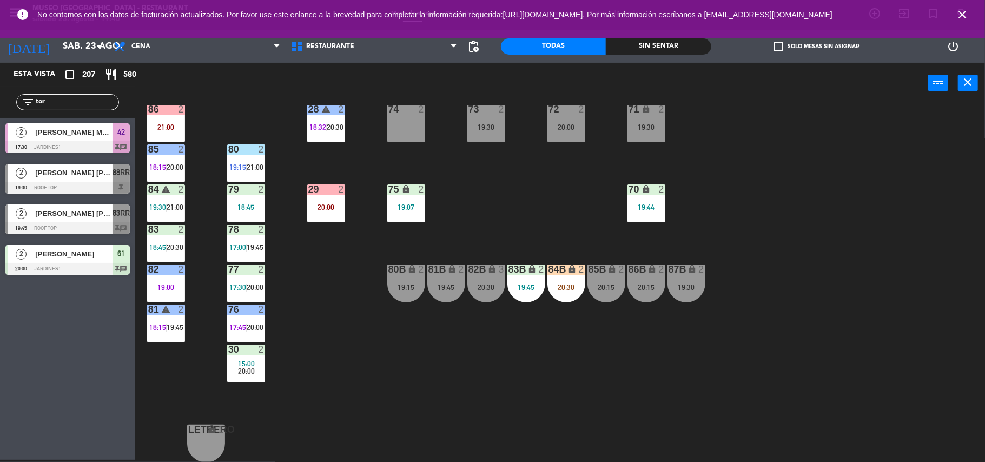
click at [494, 294] on div "82B lock 3 20:30" at bounding box center [486, 283] width 38 height 38
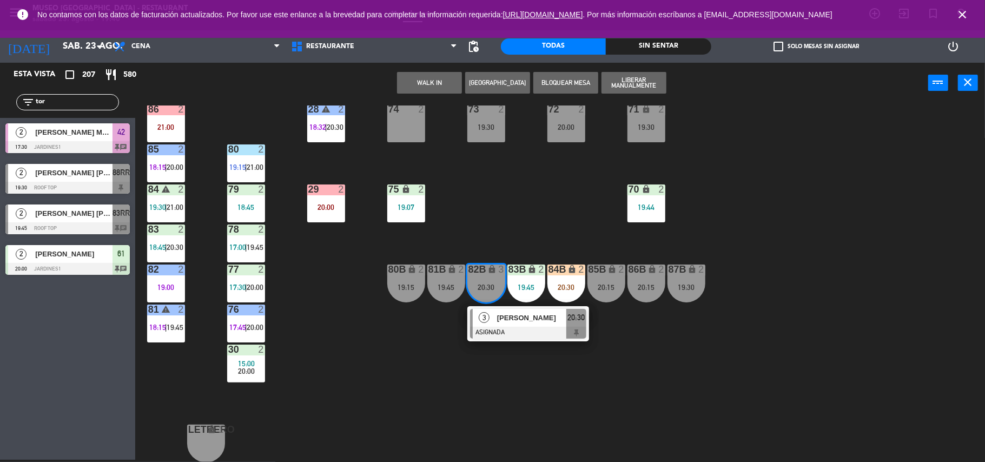
click at [666, 342] on div "44 4 18:45 49 2 17:30 54 warning 5 17:15 | 20:00 64 2 21:00 48 9 18:15 | 20:00 …" at bounding box center [565, 283] width 840 height 356
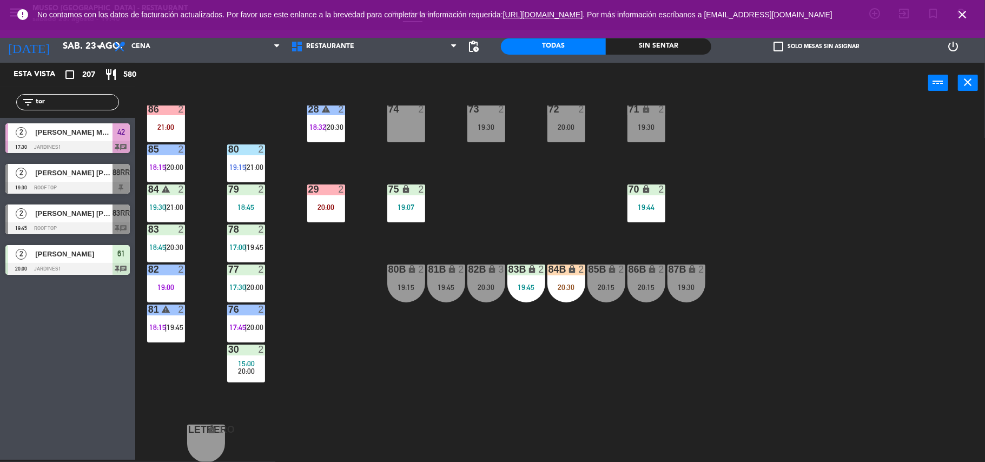
click at [611, 283] on div "20:15" at bounding box center [606, 287] width 38 height 8
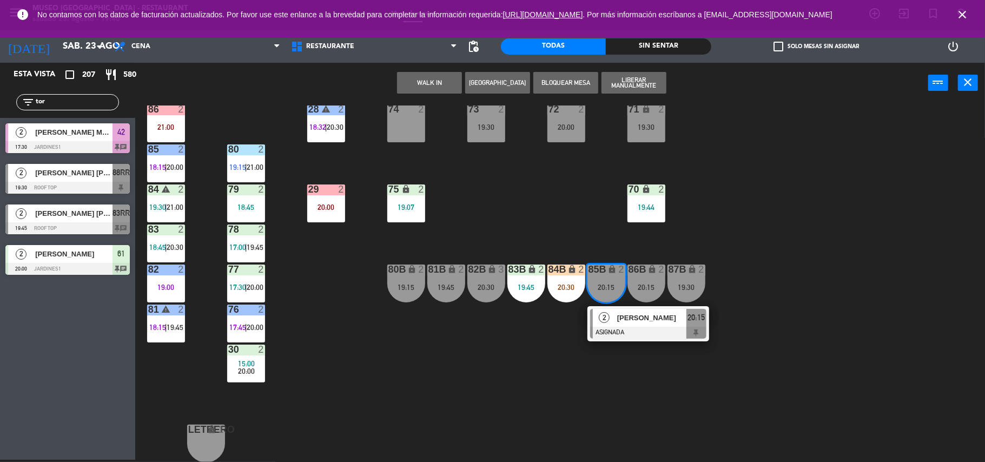
click at [645, 327] on div at bounding box center [648, 333] width 116 height 12
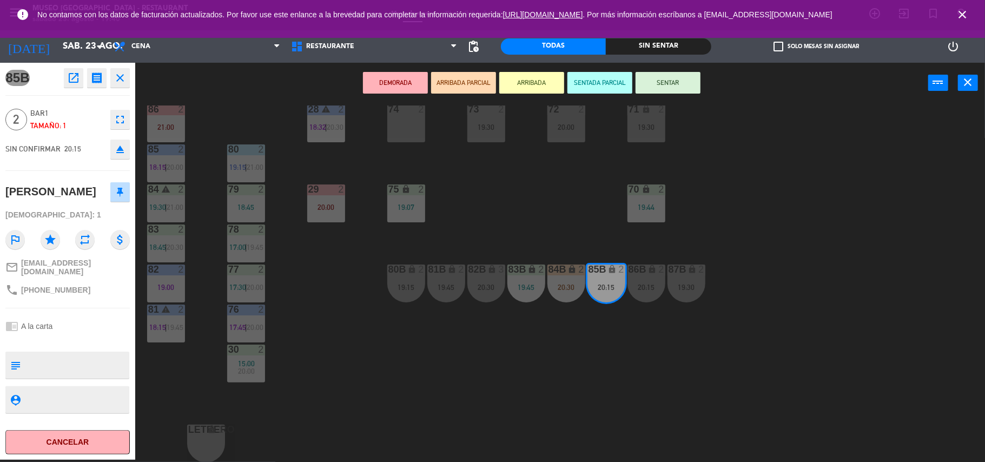
scroll to position [0, 0]
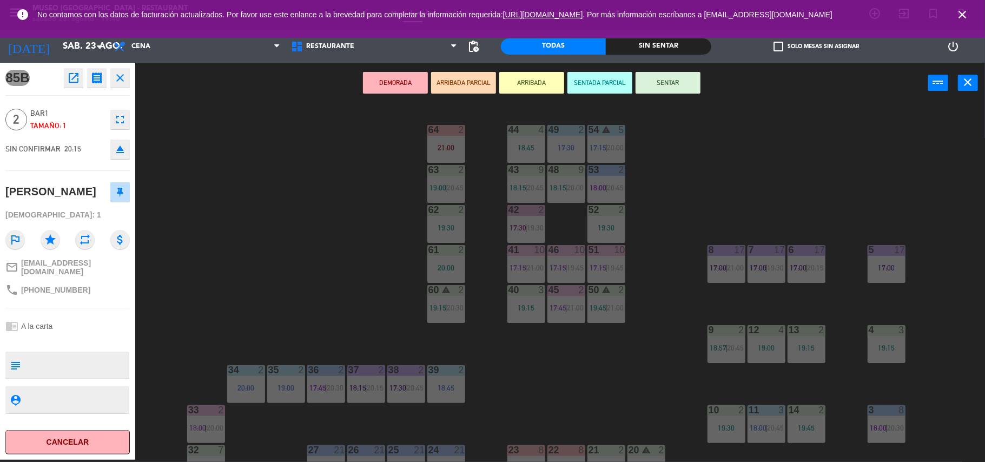
click at [563, 146] on div "17:30" at bounding box center [566, 148] width 38 height 8
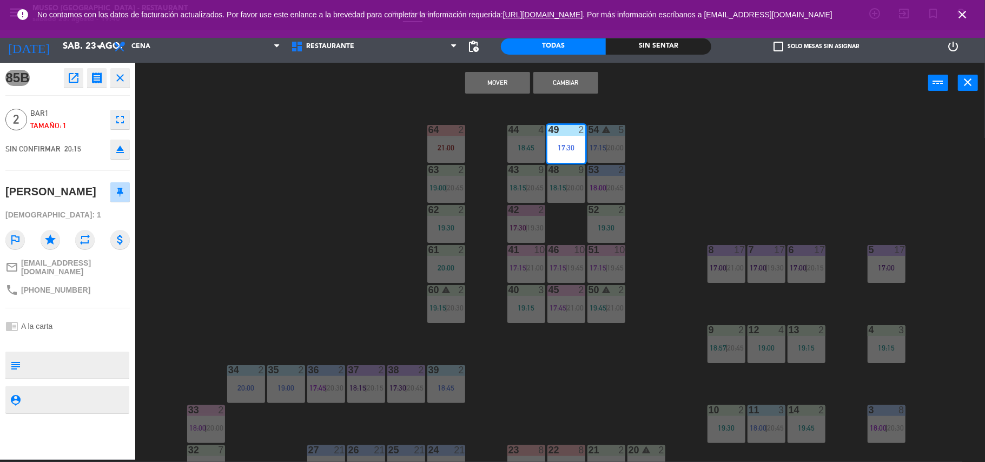
click at [492, 81] on button "Mover" at bounding box center [497, 83] width 65 height 22
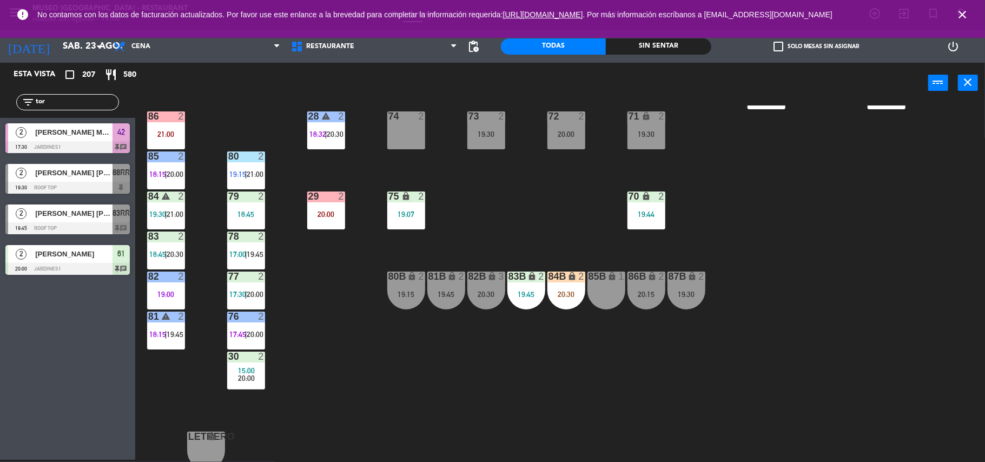
scroll to position [421, 0]
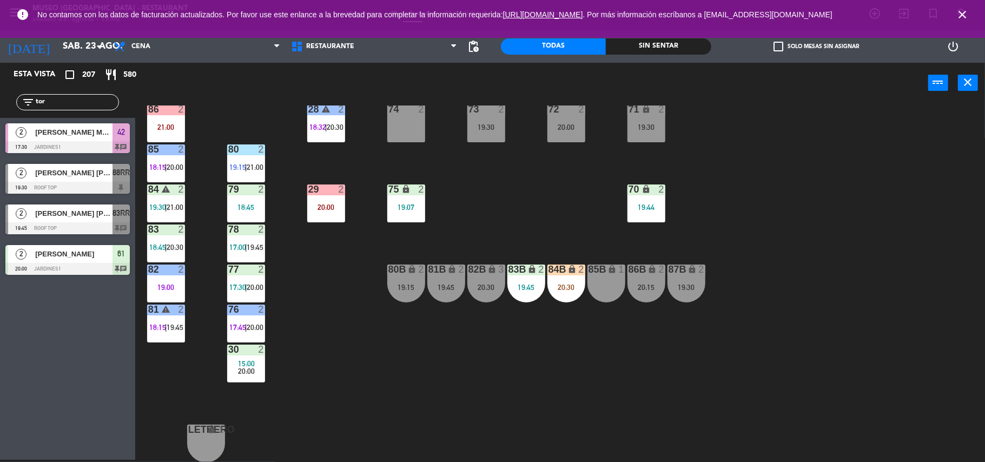
drag, startPoint x: 66, startPoint y: 106, endPoint x: 0, endPoint y: 121, distance: 67.7
click at [0, 121] on div "Esta vista crop_square 207 restaurant 580 filter_list tor 2 Héctor Antonio Maca…" at bounding box center [67, 171] width 135 height 217
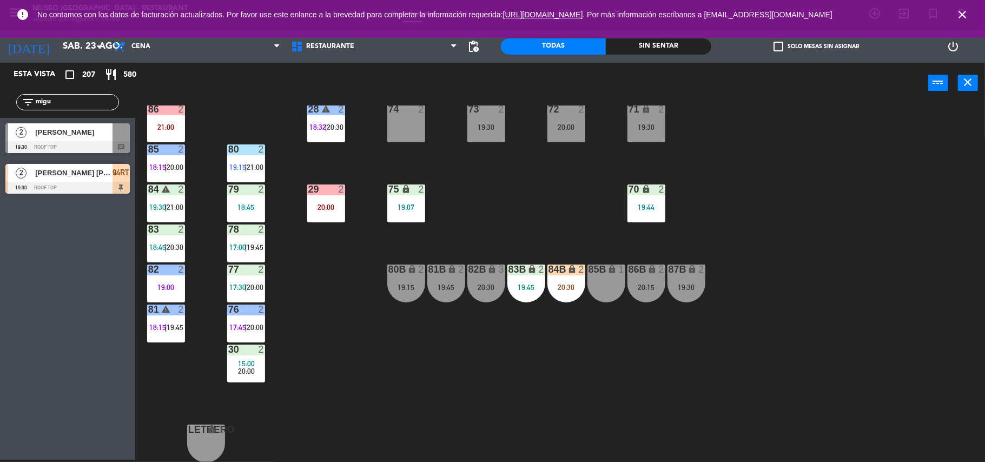
type input "migu"
click at [386, 338] on div "44 4 18:45 49 2 17:30 | 20:15 54 warning 5 17:15 | 20:00 64 2 21:00 48 9 18:15 …" at bounding box center [565, 283] width 840 height 356
click at [85, 180] on div "[PERSON_NAME] [PERSON_NAME]" at bounding box center [73, 173] width 78 height 18
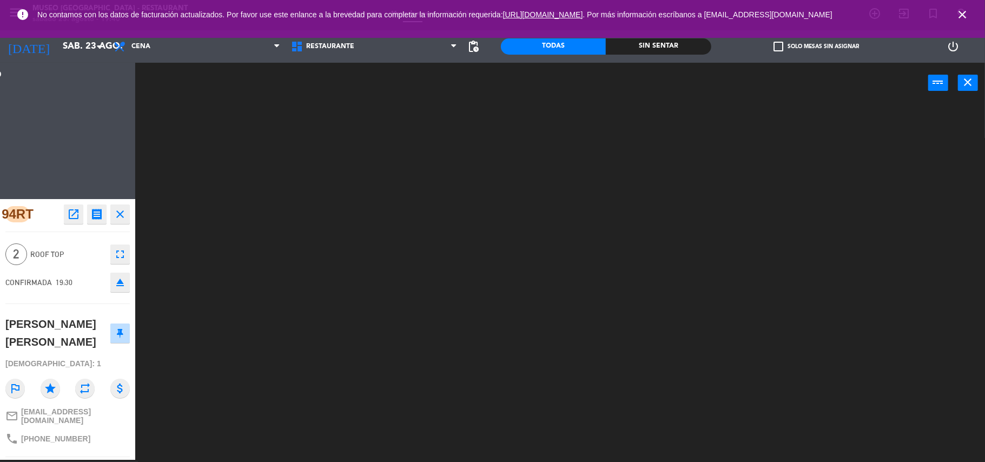
scroll to position [0, 0]
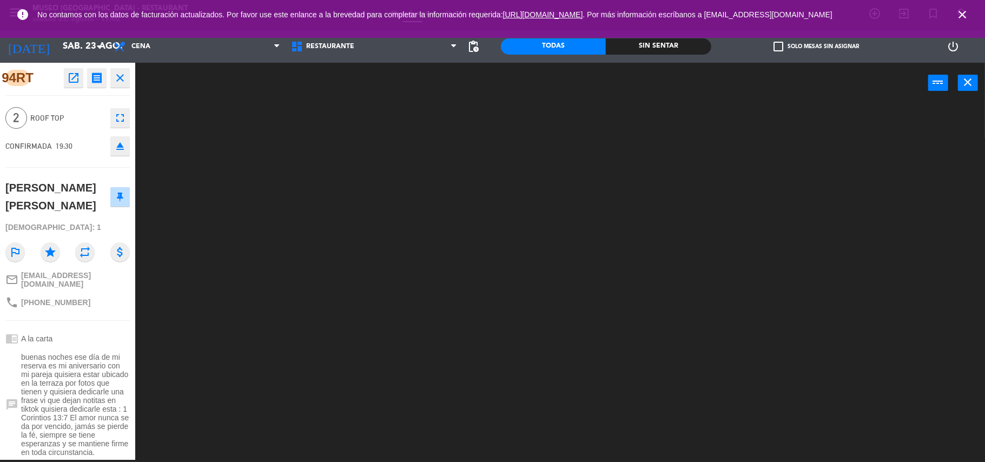
click at [93, 388] on span "buenas noches ese día de mi reserva es mi aniversario con mi pareja quisiera es…" at bounding box center [75, 405] width 109 height 104
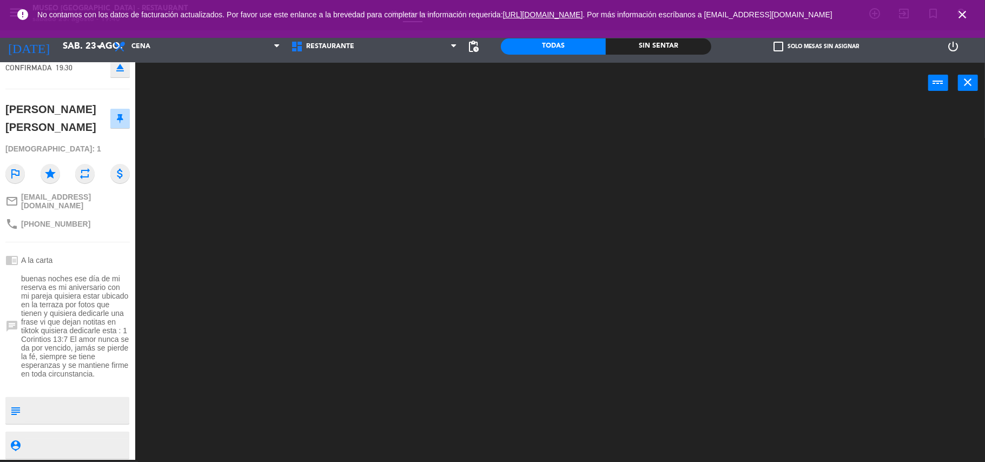
click at [282, 331] on div at bounding box center [565, 283] width 840 height 356
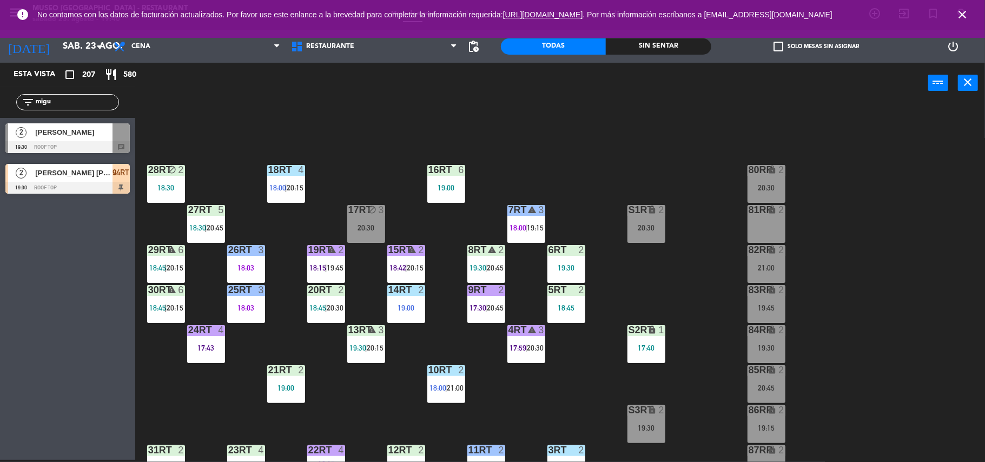
click at [227, 160] on div "18RT 4 18:00 | 20:15 16RT 6 19:00 28RT block 2 18:30 80RR lock 2 20:30 27RT 5 1…" at bounding box center [565, 283] width 840 height 356
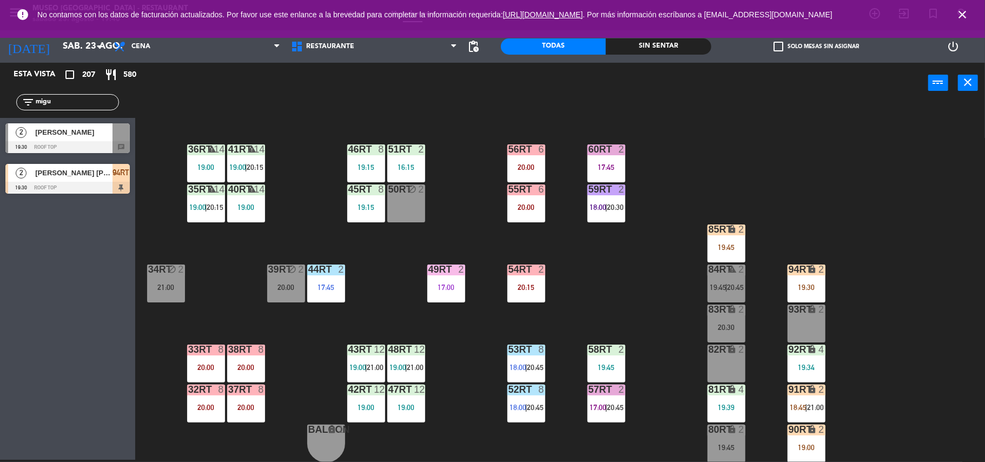
click at [105, 170] on span "[PERSON_NAME] [PERSON_NAME]" at bounding box center [73, 172] width 77 height 11
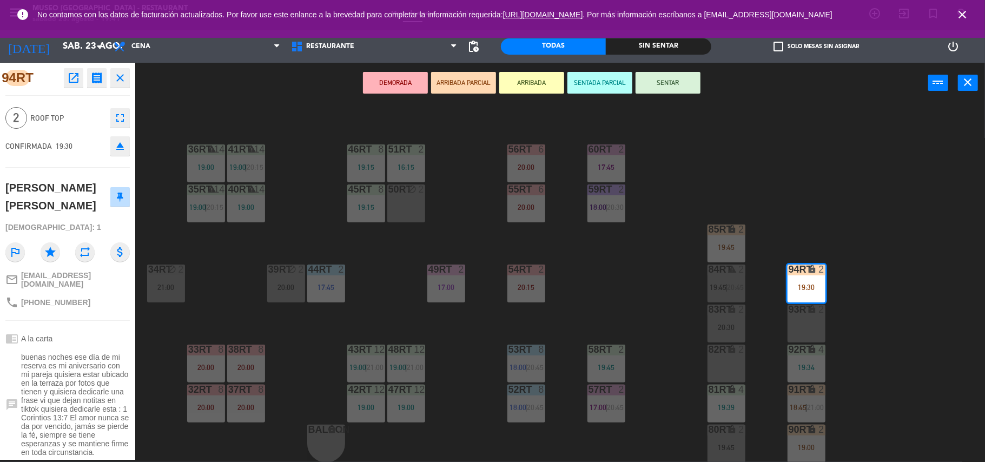
click at [454, 174] on div "18RT 4 18:00 | 20:15 16RT 6 19:00 28RT block 2 18:30 80RR lock 2 20:30 27RT 5 1…" at bounding box center [565, 283] width 840 height 356
